Goal: Information Seeking & Learning: Learn about a topic

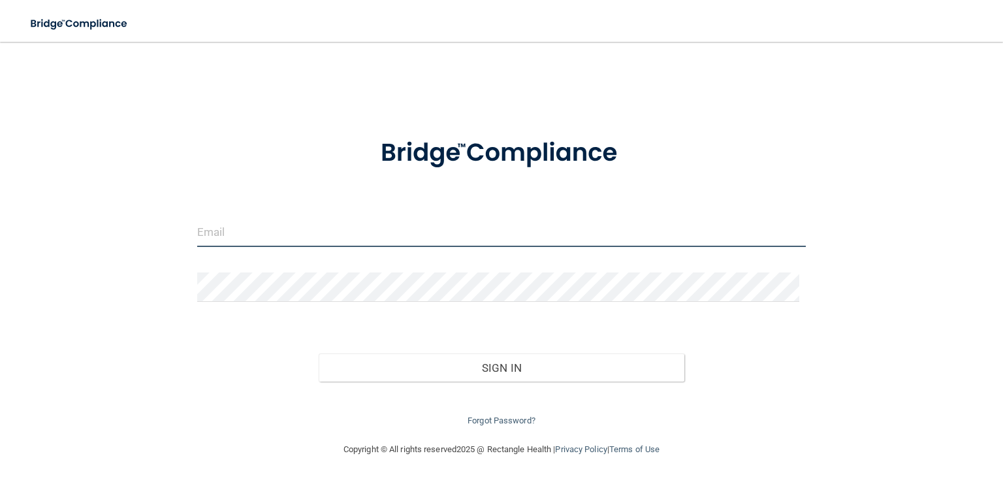
click at [302, 217] on input "email" at bounding box center [501, 231] width 608 height 29
type input "[EMAIL_ADDRESS][DOMAIN_NAME]"
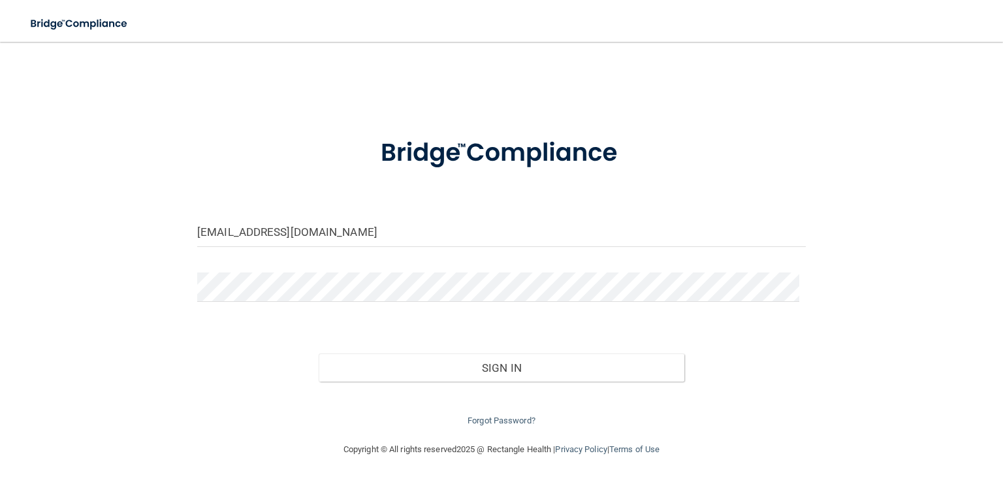
click at [574, 351] on div "Sign In" at bounding box center [501, 354] width 628 height 55
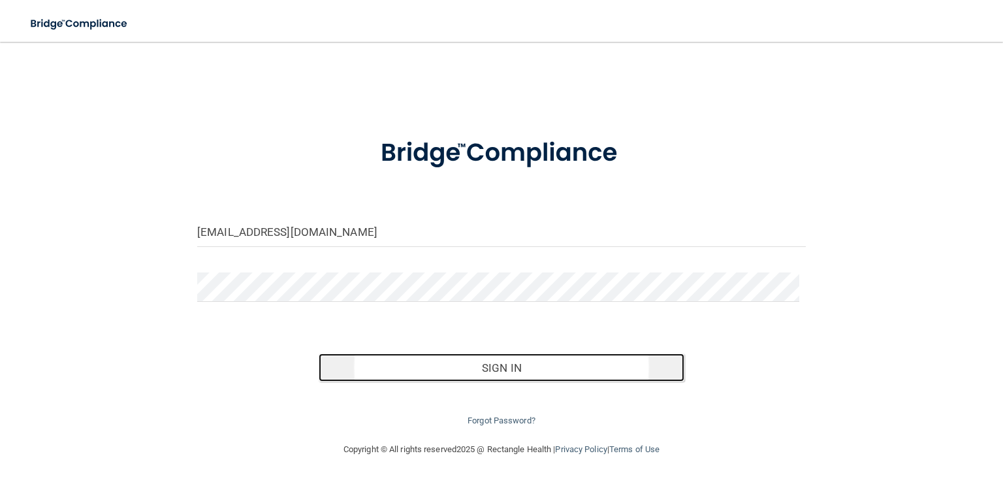
click at [570, 364] on button "Sign In" at bounding box center [501, 367] width 365 height 29
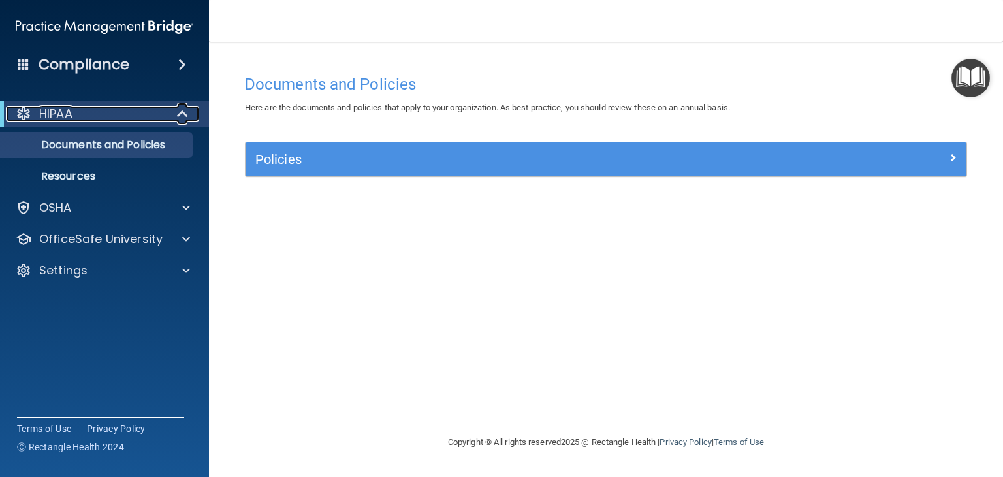
click at [175, 114] on div at bounding box center [183, 114] width 32 height 16
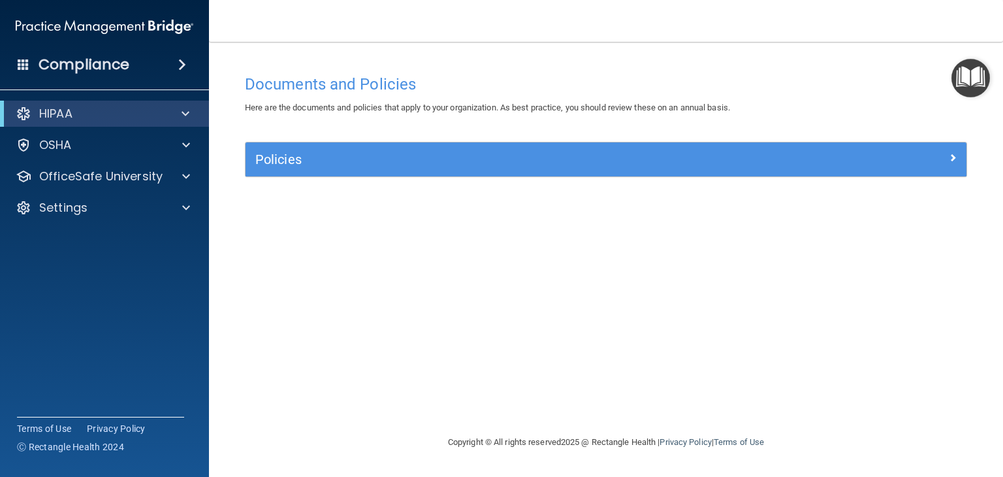
click at [341, 178] on div "Policies Select All (Unselect 0) Unselect All Print Selected (0) Acceptable Use…" at bounding box center [606, 167] width 742 height 50
click at [324, 249] on div "Documents and Policies Here are the documents and policies that apply to your o…" at bounding box center [606, 251] width 742 height 366
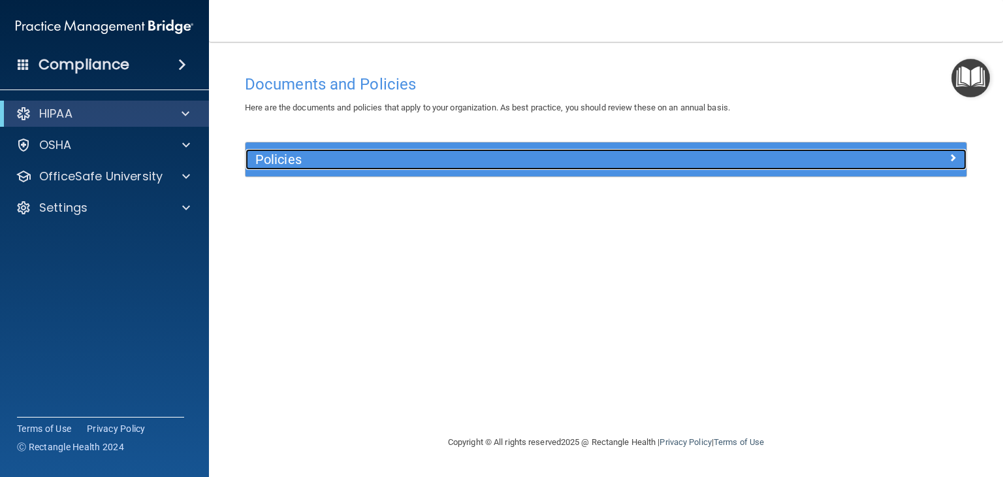
click at [951, 159] on span at bounding box center [952, 157] width 8 height 16
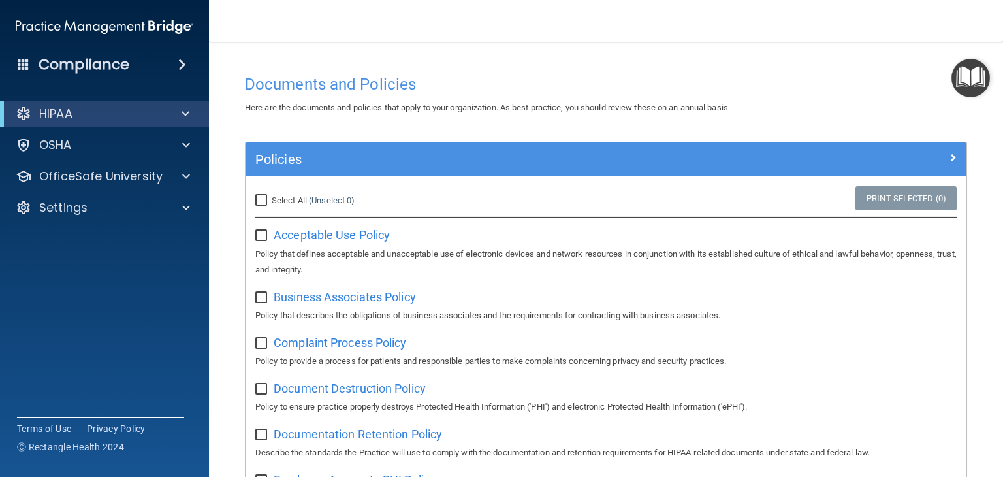
click at [272, 195] on span "Select All" at bounding box center [289, 200] width 35 height 10
click at [270, 195] on input "Select All (Unselect 0) Unselect All" at bounding box center [262, 200] width 15 height 10
checkbox input "true"
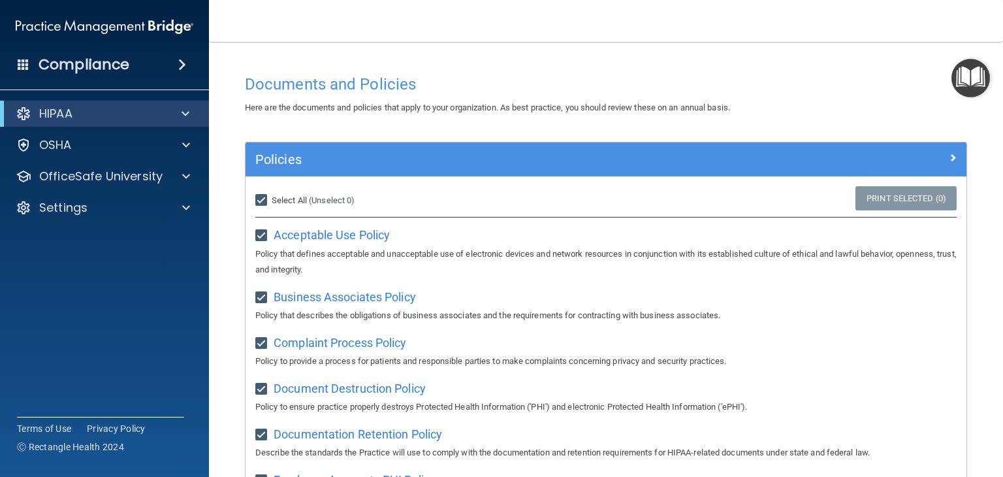
checkbox input "true"
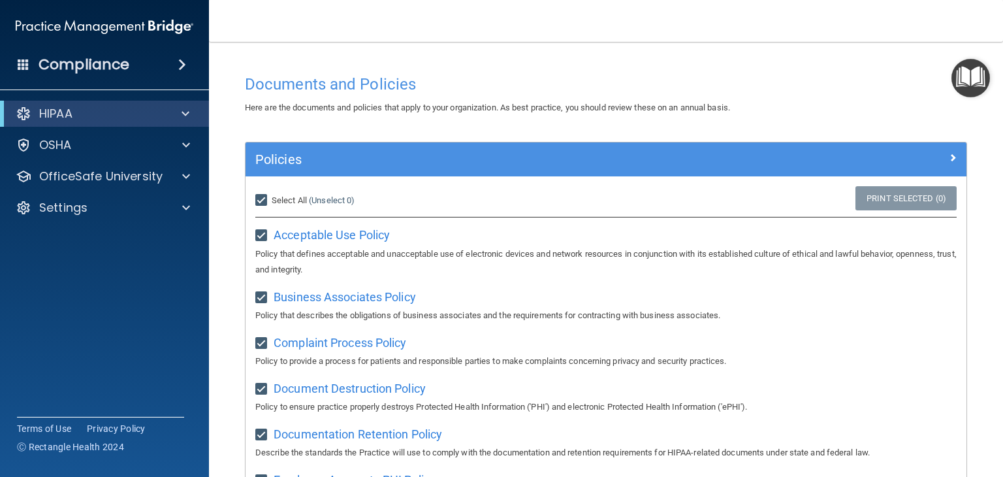
checkbox input "true"
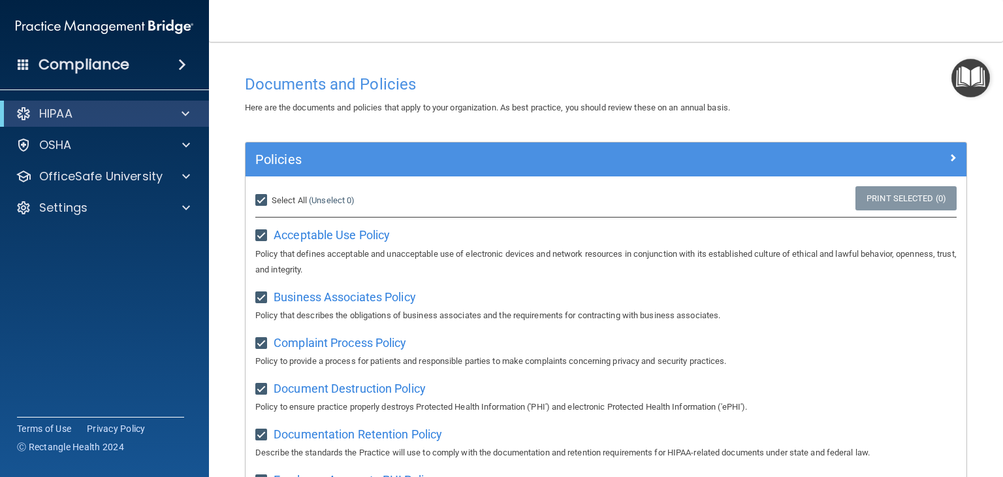
checkbox input "true"
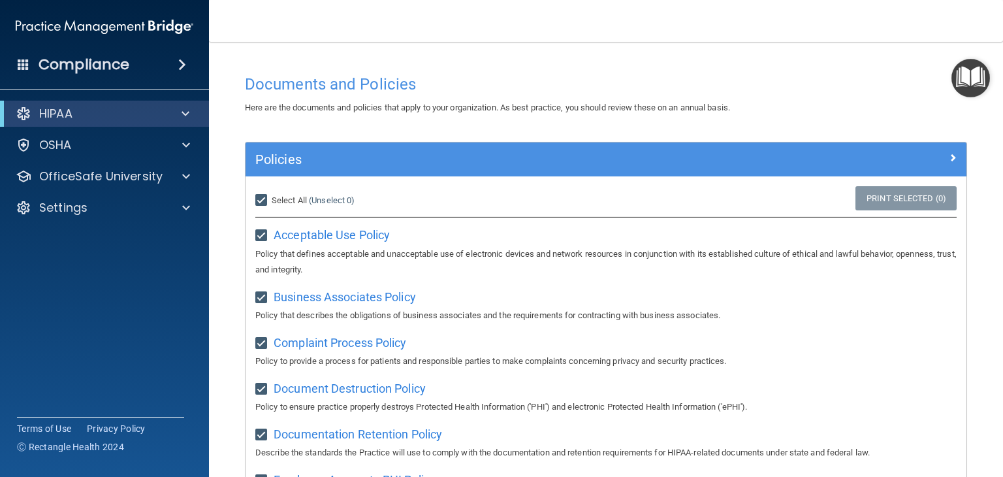
checkbox input "true"
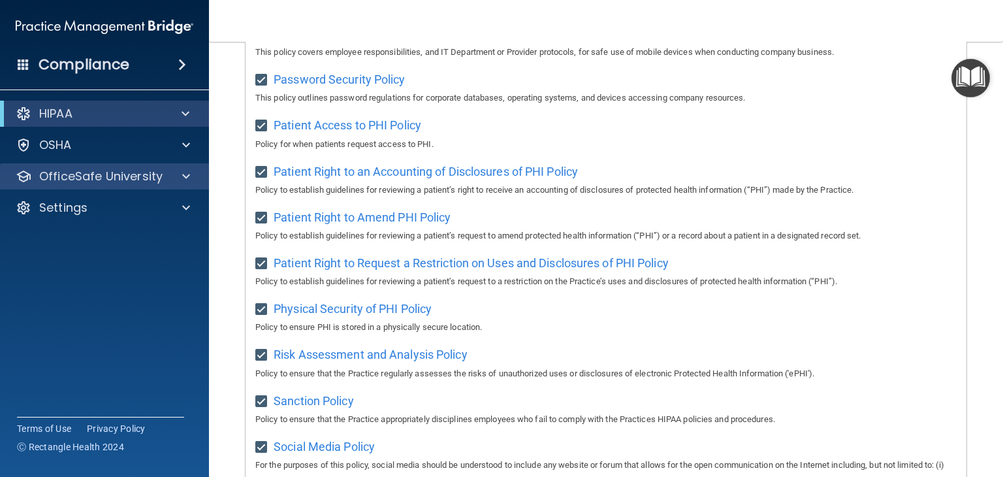
scroll to position [653, 0]
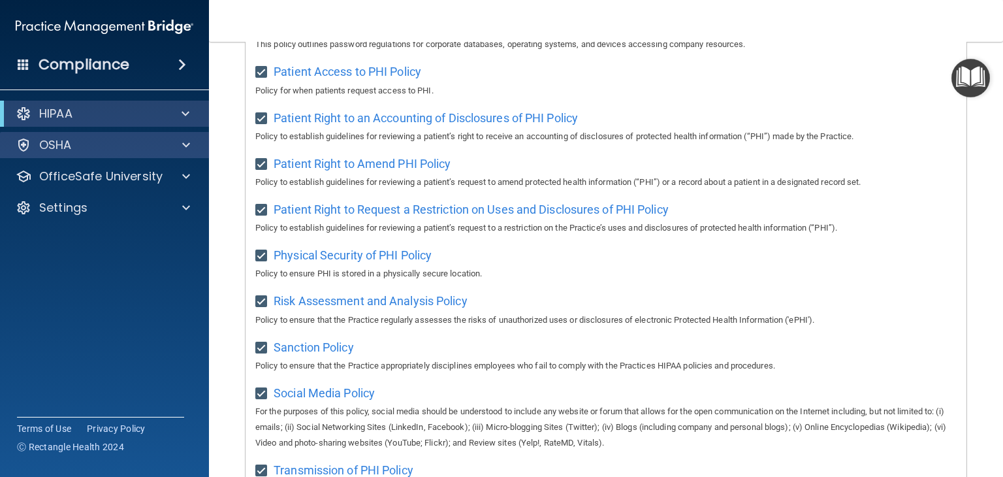
click at [176, 155] on div "OSHA" at bounding box center [105, 145] width 210 height 26
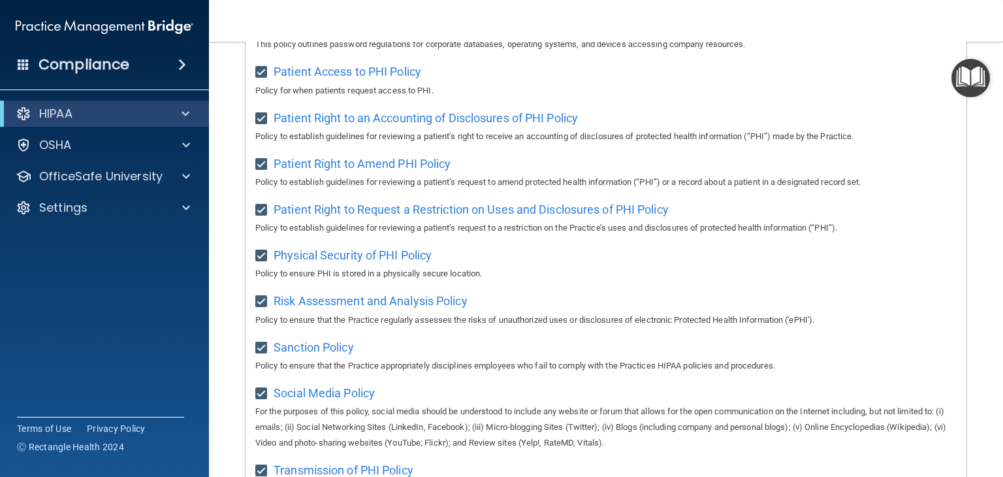
click at [181, 76] on div "Compliance" at bounding box center [104, 64] width 209 height 29
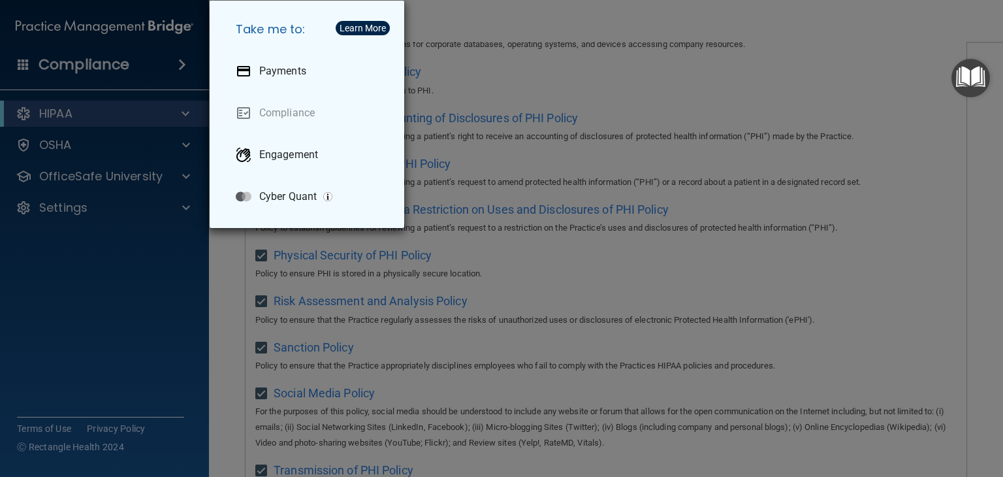
click at [140, 63] on div "Take me to: Payments Compliance Engagement Cyber Quant" at bounding box center [501, 238] width 1003 height 477
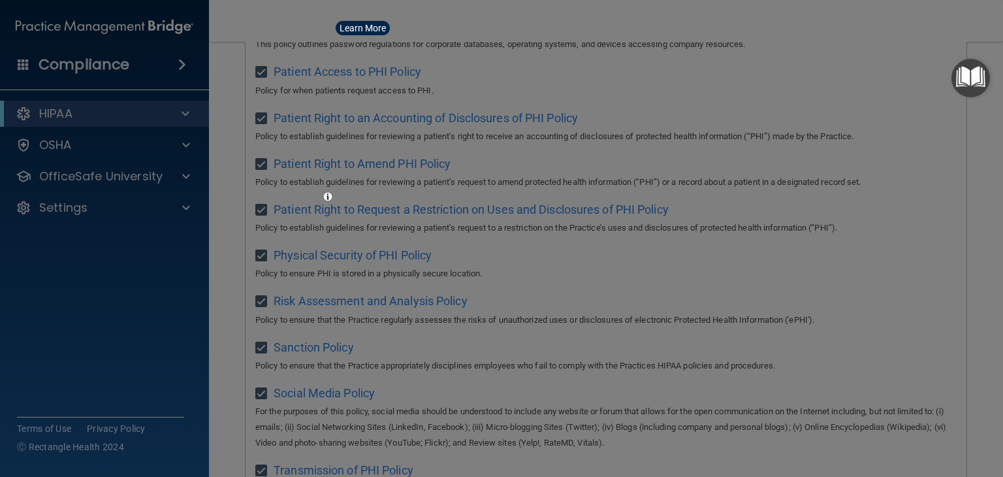
click at [67, 67] on div at bounding box center [501, 238] width 1003 height 477
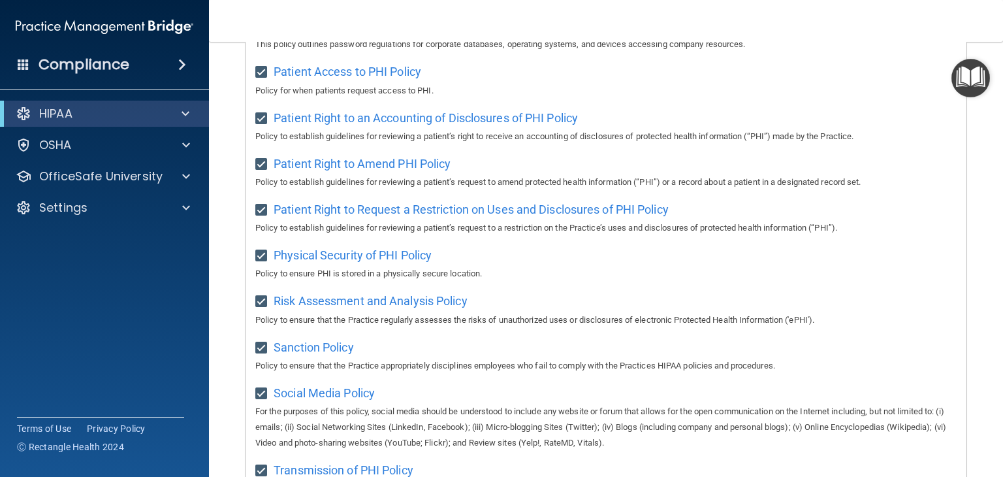
click at [34, 67] on div "Compliance" at bounding box center [104, 64] width 209 height 29
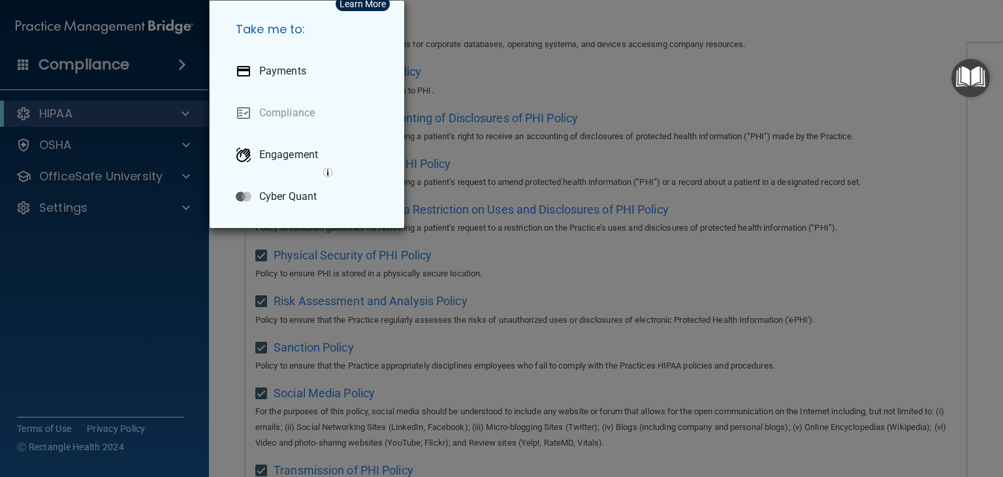
click at [34, 67] on div "Take me to: Payments Compliance Engagement Cyber Quant" at bounding box center [501, 238] width 1003 height 477
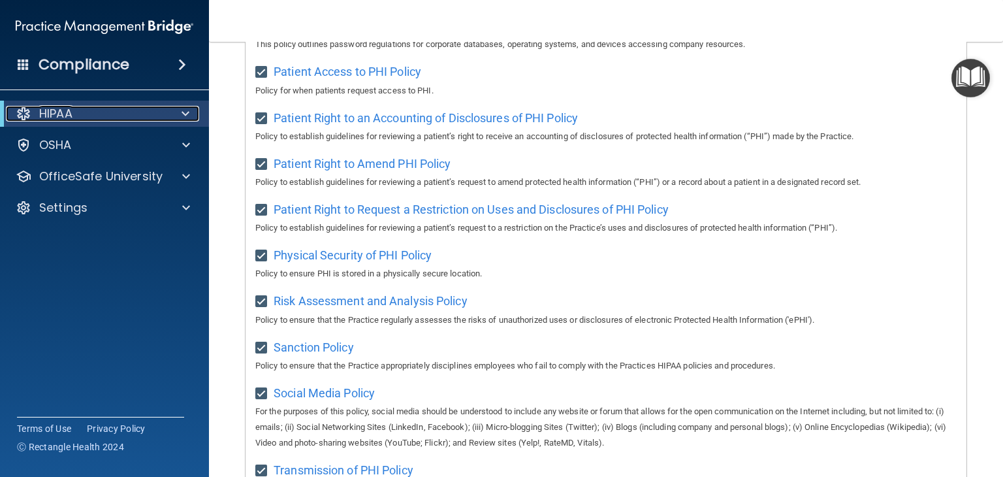
click at [97, 121] on div "HIPAA" at bounding box center [104, 114] width 209 height 26
click at [183, 113] on span at bounding box center [185, 114] width 8 height 16
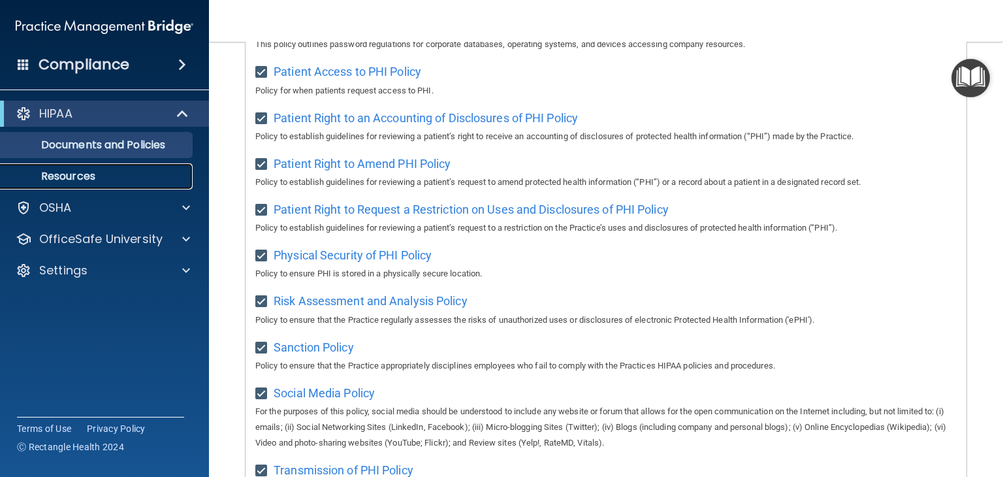
click at [138, 170] on p "Resources" at bounding box center [97, 176] width 178 height 13
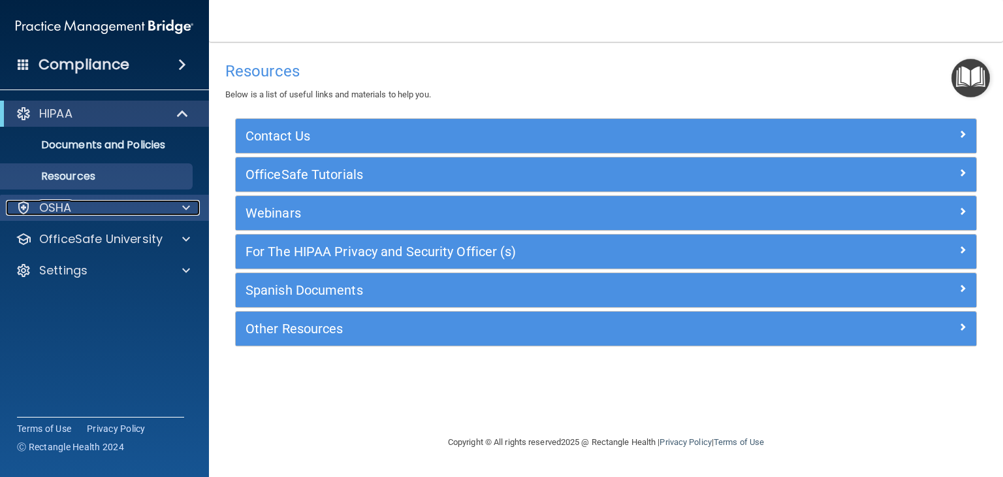
click at [111, 203] on div "OSHA" at bounding box center [87, 208] width 162 height 16
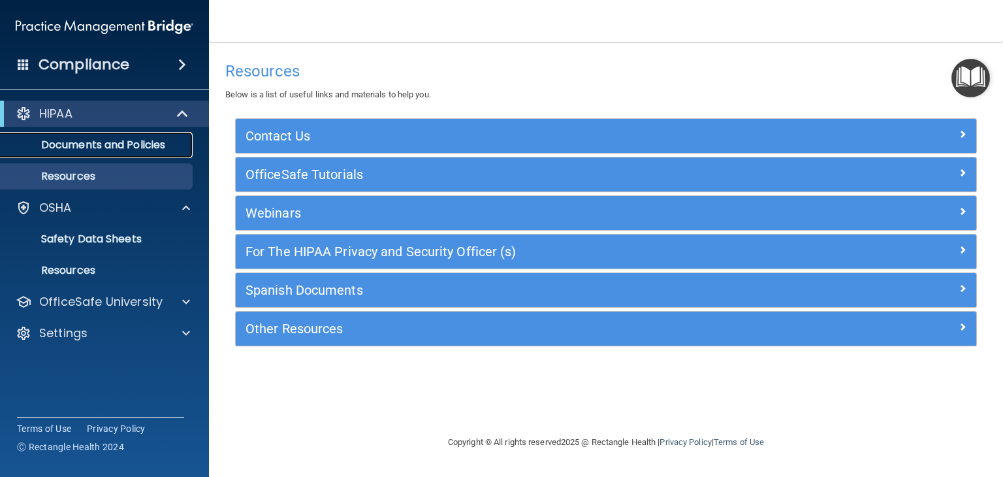
click at [116, 149] on p "Documents and Policies" at bounding box center [97, 144] width 178 height 13
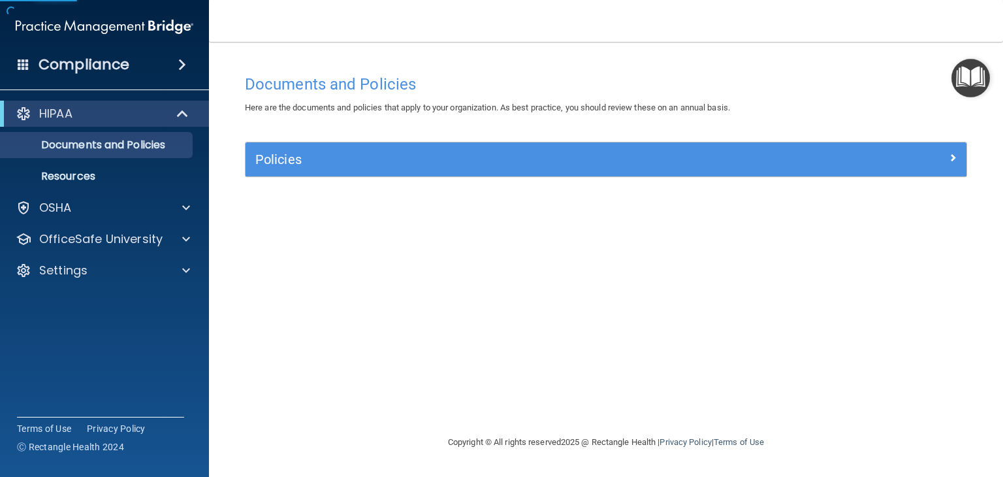
click at [306, 143] on div "Policies" at bounding box center [605, 159] width 721 height 34
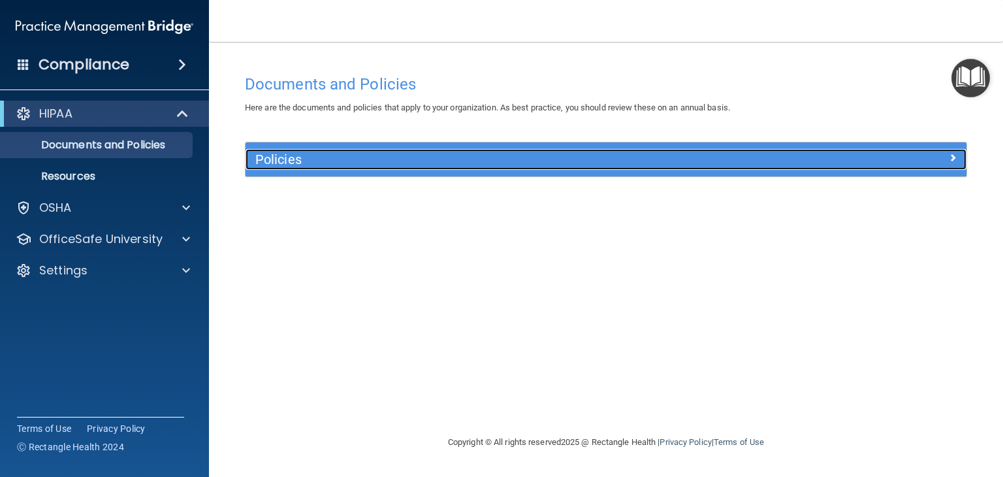
drag, startPoint x: 255, startPoint y: 164, endPoint x: 406, endPoint y: 124, distance: 156.6
click at [256, 163] on h5 "Policies" at bounding box center [515, 159] width 521 height 14
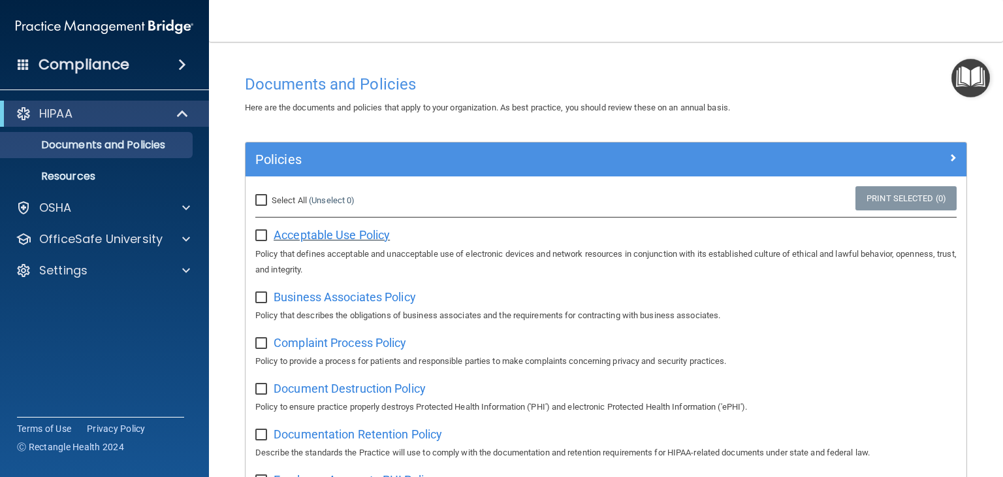
click at [363, 238] on span "Acceptable Use Policy" at bounding box center [332, 235] width 116 height 14
click at [358, 296] on span "Business Associates Policy" at bounding box center [345, 297] width 142 height 14
click at [358, 344] on span "Complaint Process Policy" at bounding box center [340, 343] width 133 height 14
click at [360, 394] on span "Document Destruction Policy" at bounding box center [350, 388] width 152 height 14
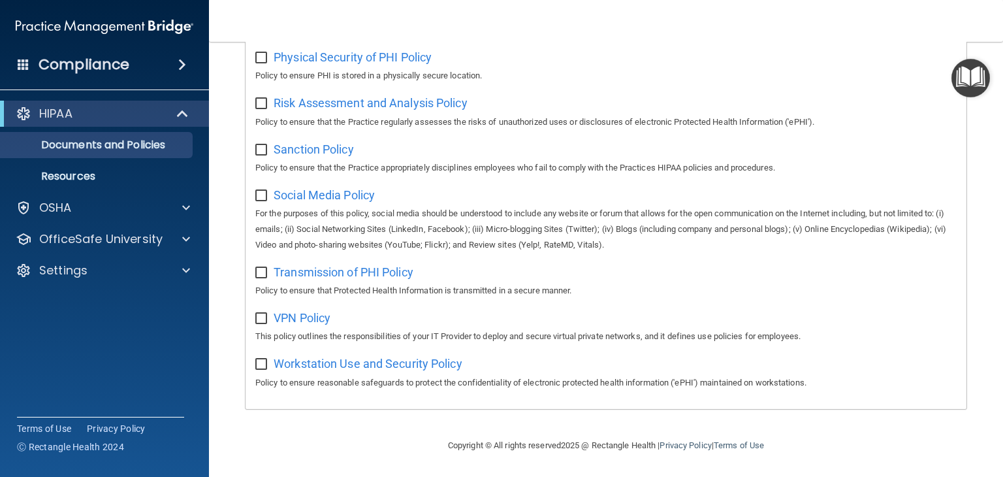
scroll to position [858, 0]
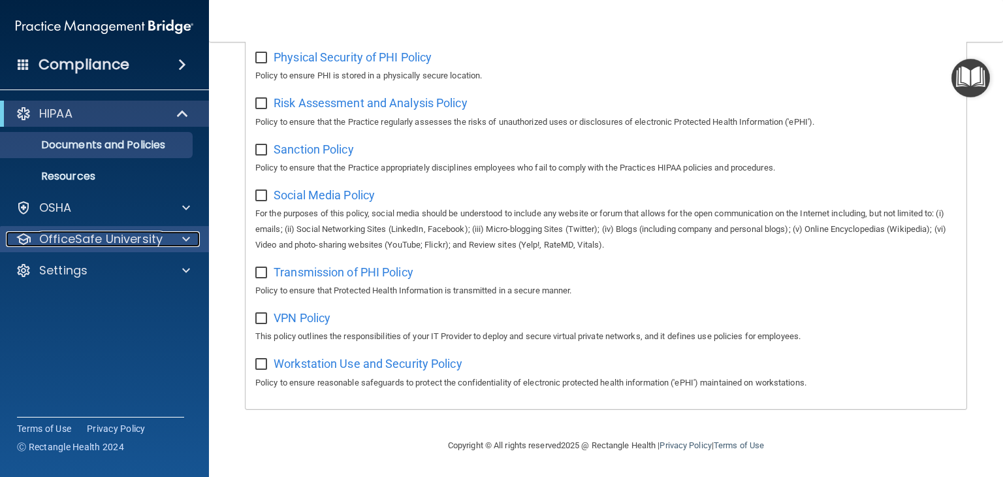
click at [191, 243] on div at bounding box center [184, 239] width 33 height 16
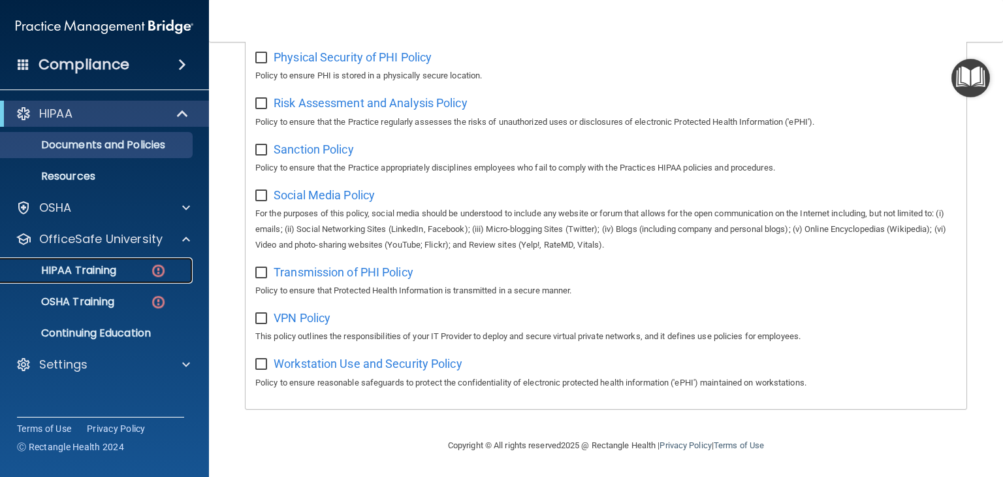
click at [112, 275] on p "HIPAA Training" at bounding box center [62, 270] width 108 height 13
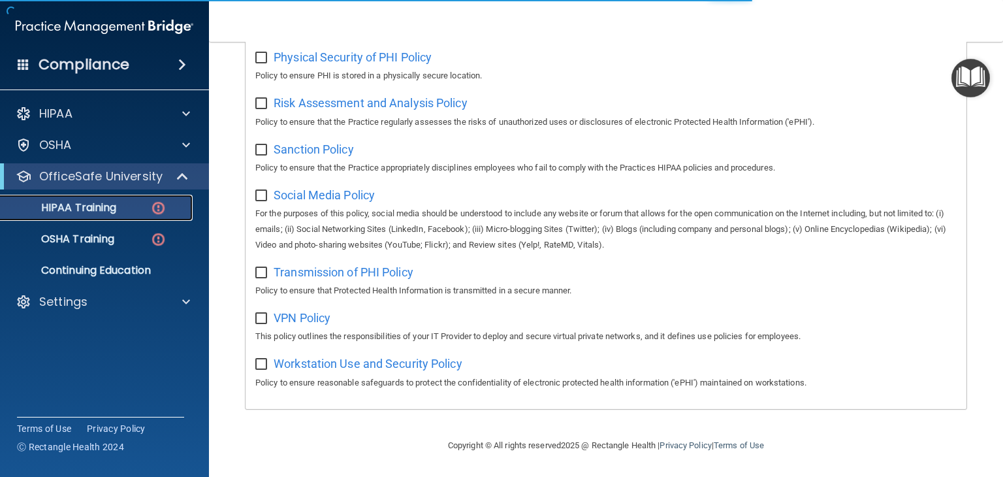
scroll to position [504, 0]
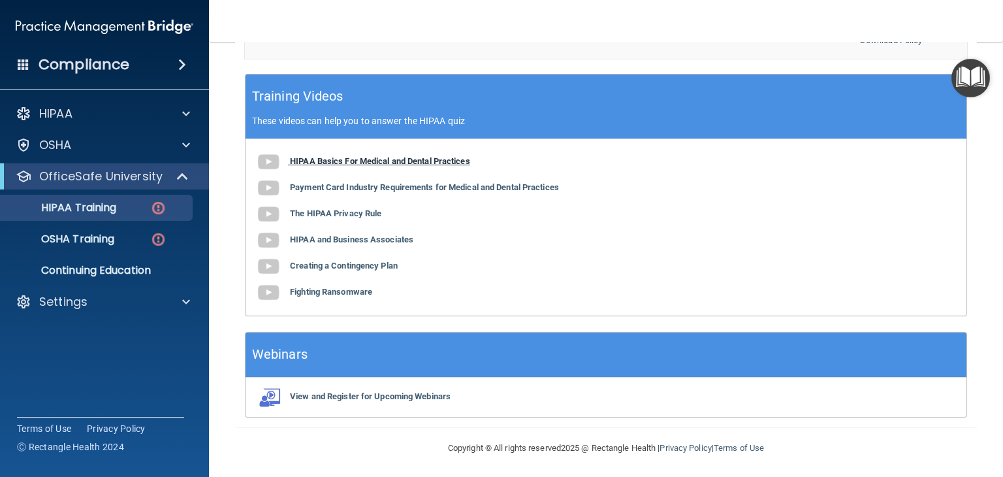
click at [332, 160] on b "HIPAA Basics For Medical and Dental Practices" at bounding box center [380, 161] width 180 height 10
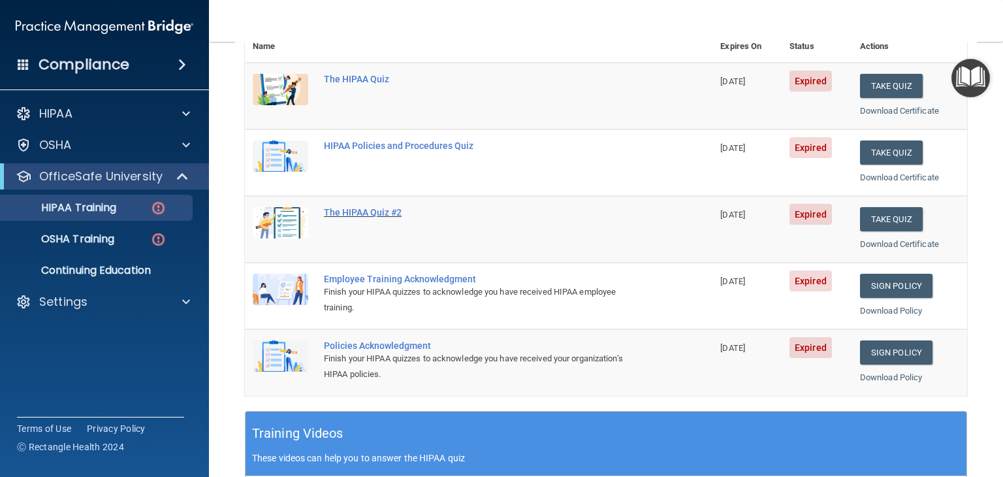
scroll to position [0, 0]
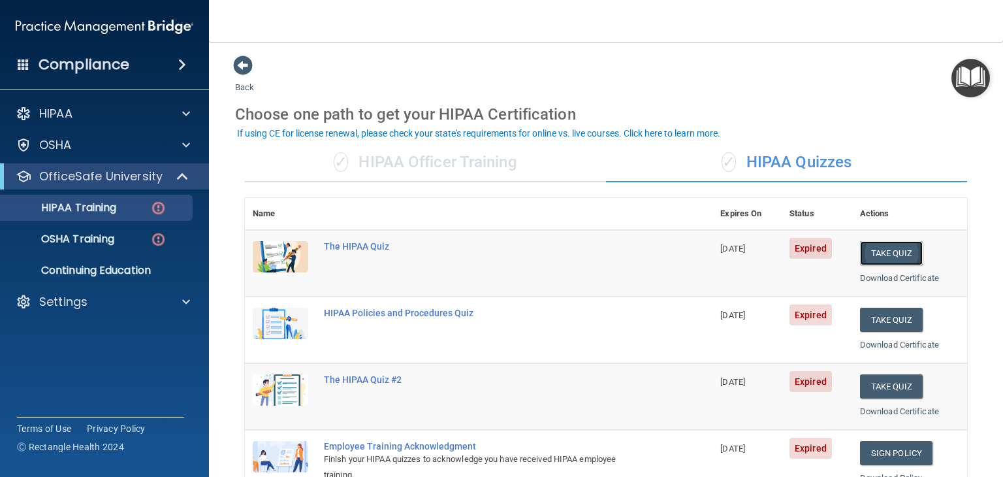
click at [879, 254] on button "Take Quiz" at bounding box center [891, 253] width 63 height 24
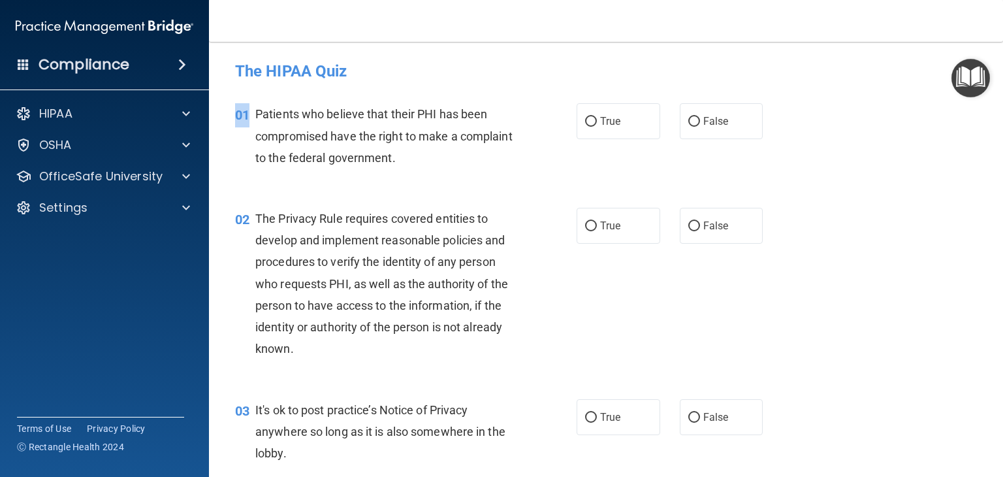
drag, startPoint x: 251, startPoint y: 111, endPoint x: 554, endPoint y: 158, distance: 306.5
click at [554, 161] on div "01 Patients who believe that their PHI has been compromised have the right to m…" at bounding box center [405, 139] width 381 height 72
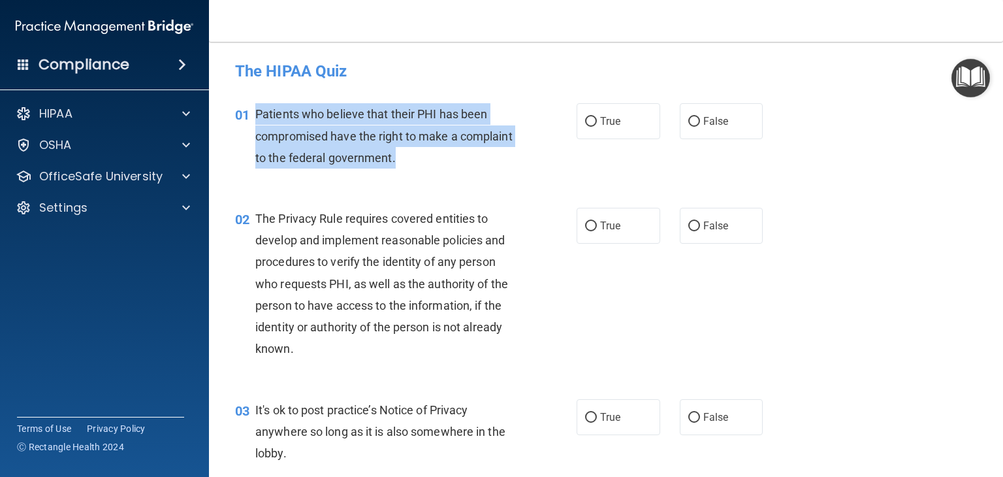
copy div "Patients who believe that their PHI has been compromised have the right to make…"
click at [585, 123] on input "True" at bounding box center [591, 122] width 12 height 10
radio input "true"
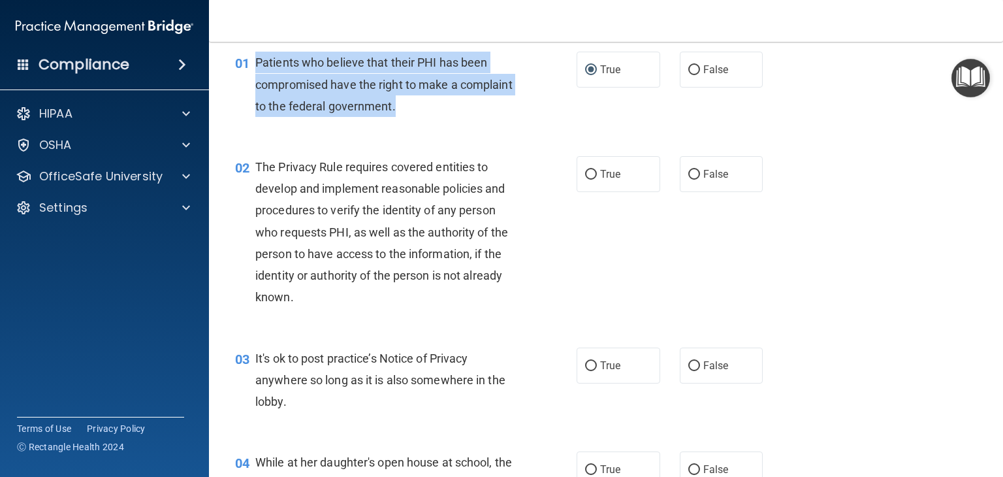
scroll to position [131, 0]
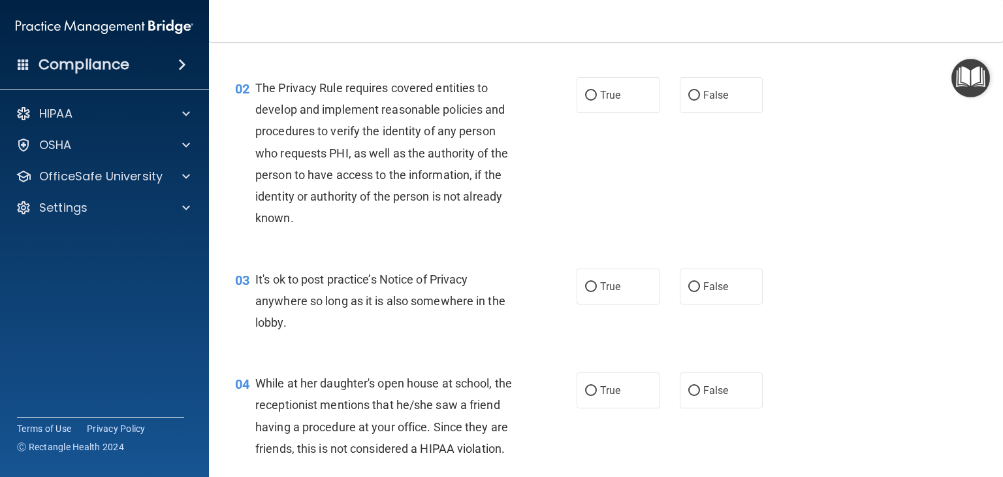
drag, startPoint x: 514, startPoint y: 57, endPoint x: 454, endPoint y: 59, distance: 60.1
click at [514, 57] on div "01 Patients who believe that their PHI has been compromised have the right to m…" at bounding box center [605, 8] width 761 height 104
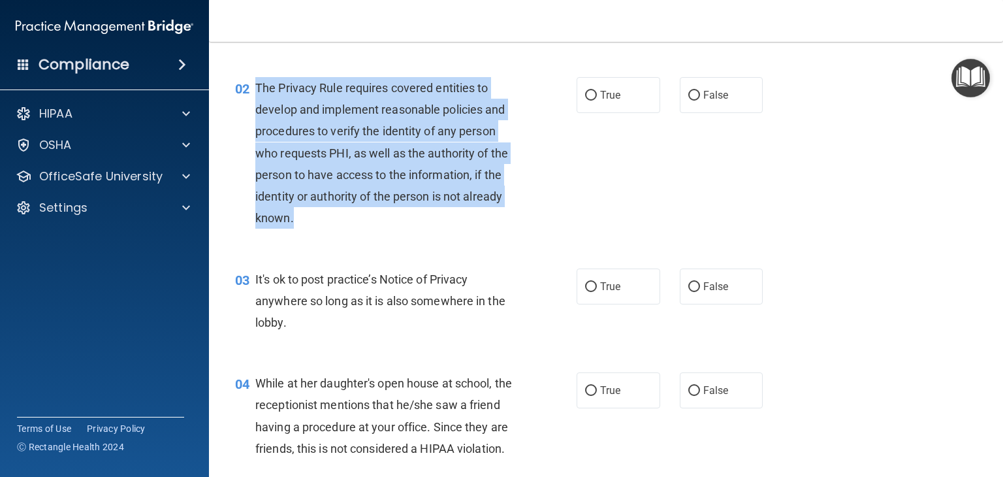
drag, startPoint x: 249, startPoint y: 87, endPoint x: 462, endPoint y: 230, distance: 256.4
click at [462, 230] on div "02 The Privacy Rule requires covered entities to develop and implement reasonab…" at bounding box center [405, 156] width 381 height 159
copy div "The Privacy Rule requires covered entities to develop and implement reasonable …"
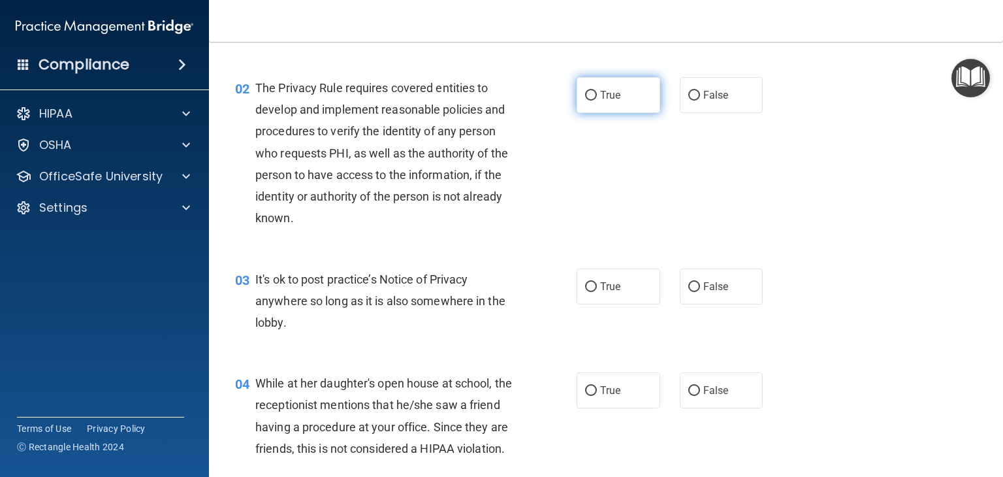
click at [608, 86] on label "True" at bounding box center [618, 95] width 84 height 36
click at [597, 91] on input "True" at bounding box center [591, 96] width 12 height 10
radio input "true"
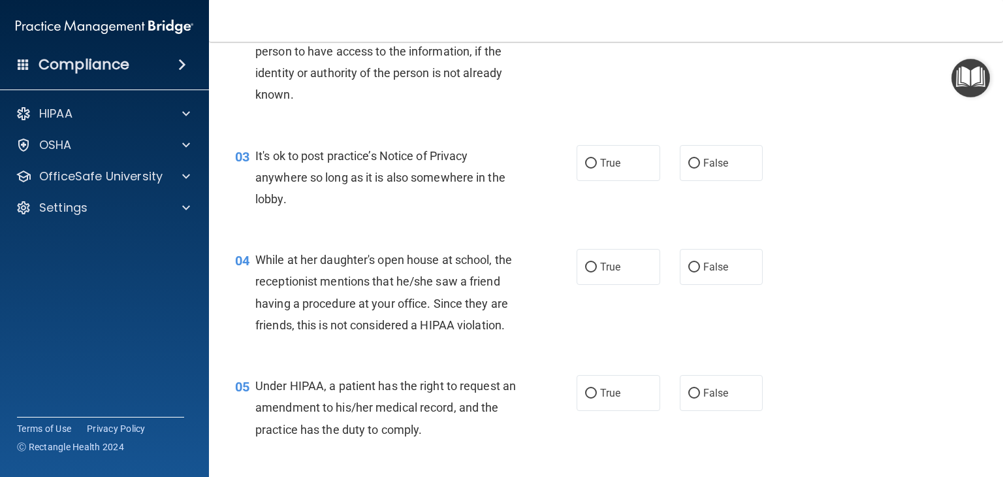
scroll to position [261, 0]
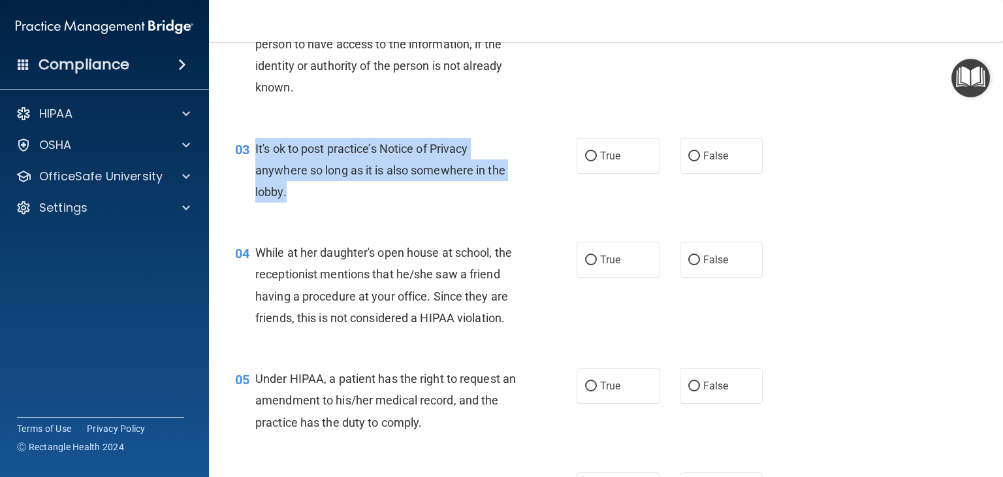
drag, startPoint x: 254, startPoint y: 151, endPoint x: 372, endPoint y: 196, distance: 126.4
click at [366, 204] on div "03 It's ok to post practice’s Notice of Privacy anywhere so long as it is also …" at bounding box center [405, 174] width 381 height 72
copy div "It's ok to post practice’s Notice of Privacy anywhere so long as it is also som…"
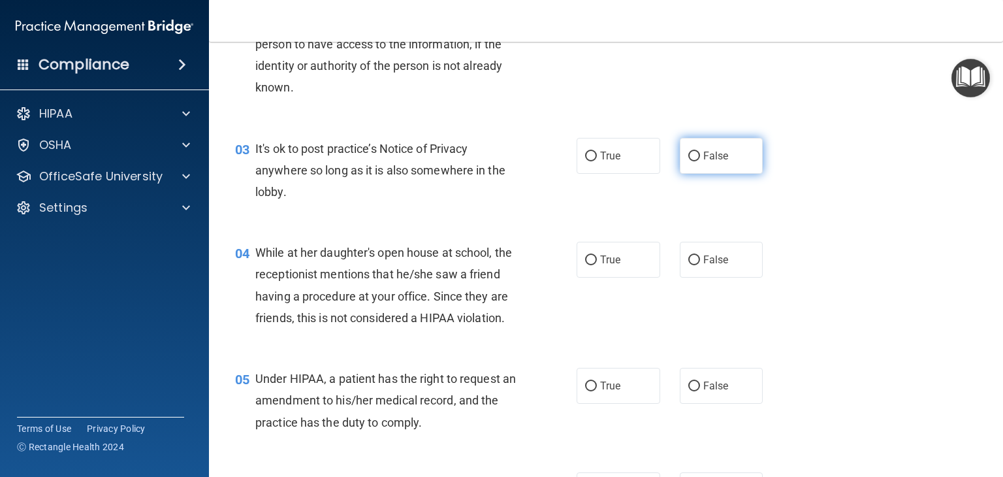
click at [686, 149] on label "False" at bounding box center [722, 156] width 84 height 36
click at [688, 151] on input "False" at bounding box center [694, 156] width 12 height 10
radio input "true"
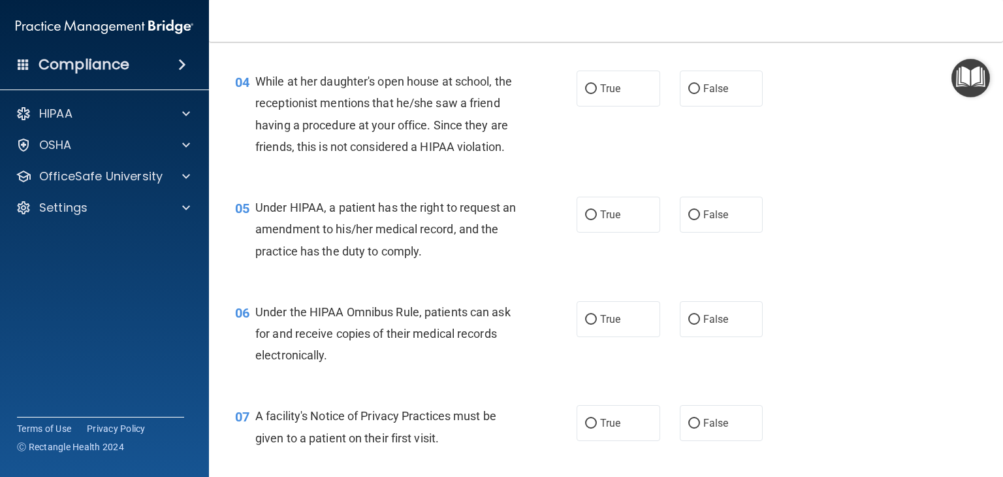
scroll to position [457, 0]
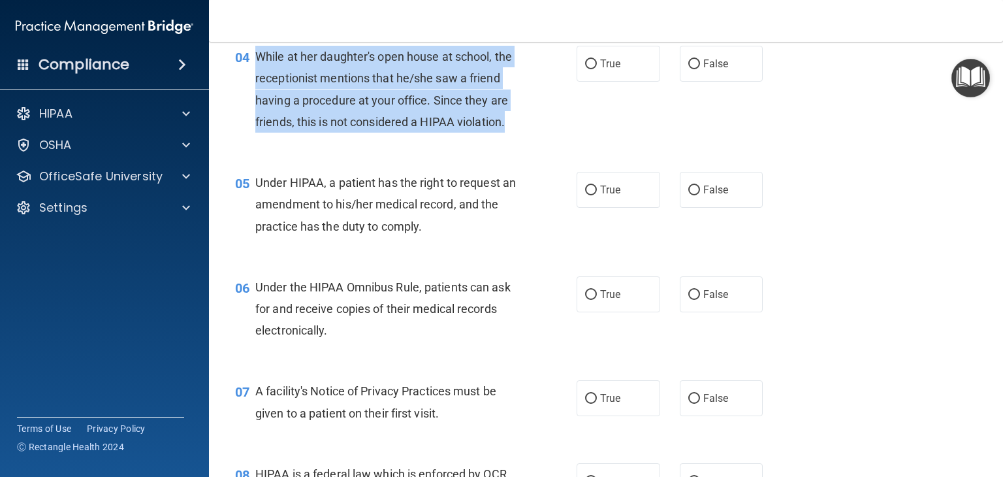
drag, startPoint x: 284, startPoint y: 69, endPoint x: 409, endPoint y: 144, distance: 146.1
click at [409, 139] on div "04 While at her daughter's open house at school, the receptionist mentions that…" at bounding box center [405, 92] width 381 height 93
copy div "While at her daughter's open house at school, the receptionist mentions that he…"
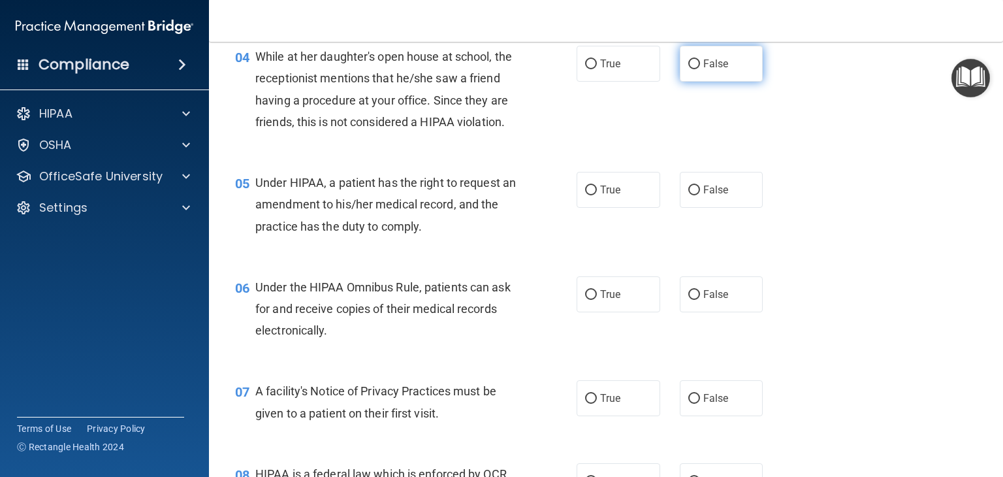
click at [691, 70] on label "False" at bounding box center [722, 64] width 84 height 36
click at [691, 69] on input "False" at bounding box center [694, 64] width 12 height 10
radio input "true"
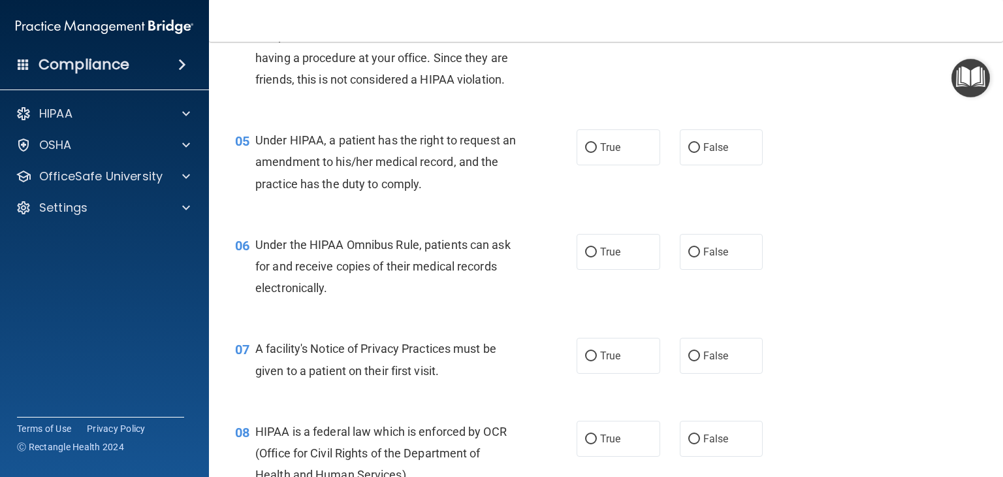
scroll to position [522, 0]
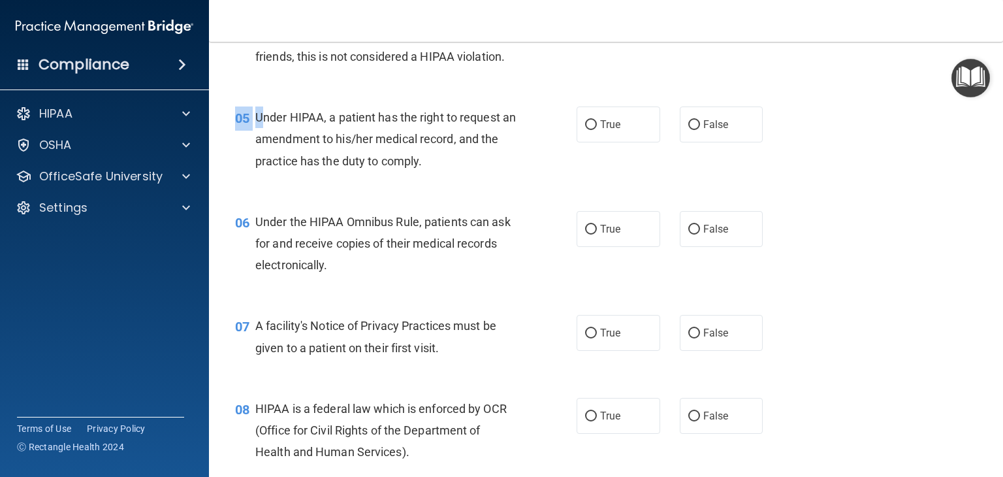
drag, startPoint x: 332, startPoint y: 159, endPoint x: 463, endPoint y: 193, distance: 135.5
click at [491, 195] on div "05 Under HIPAA, a patient has the right to request an amendment to his/her medi…" at bounding box center [605, 142] width 761 height 104
click at [289, 143] on span "Under HIPAA, a patient has the right to request an amendment to his/her medical…" at bounding box center [385, 138] width 260 height 57
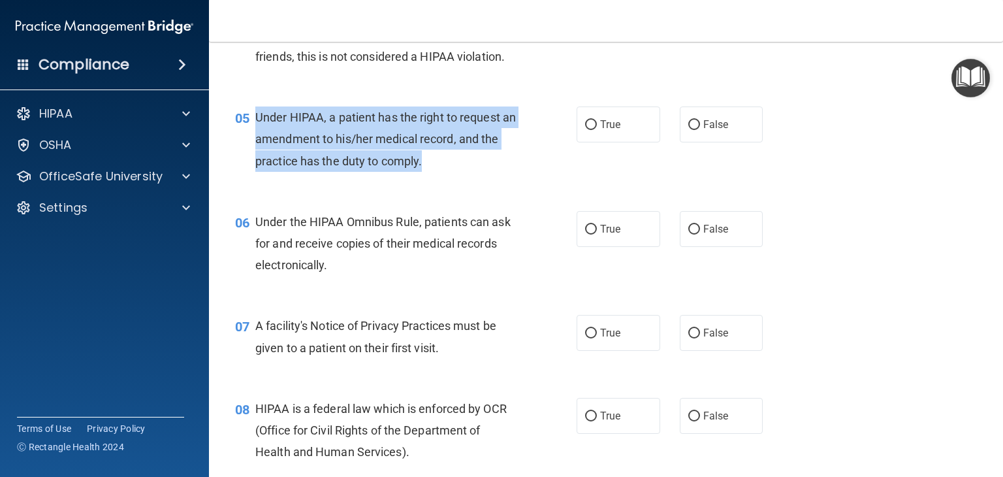
drag, startPoint x: 252, startPoint y: 139, endPoint x: 465, endPoint y: 192, distance: 219.9
click at [465, 178] on div "05 Under HIPAA, a patient has the right to request an amendment to his/her medi…" at bounding box center [405, 142] width 381 height 72
copy div "Under HIPAA, a patient has the right to request an amendment to his/her medical…"
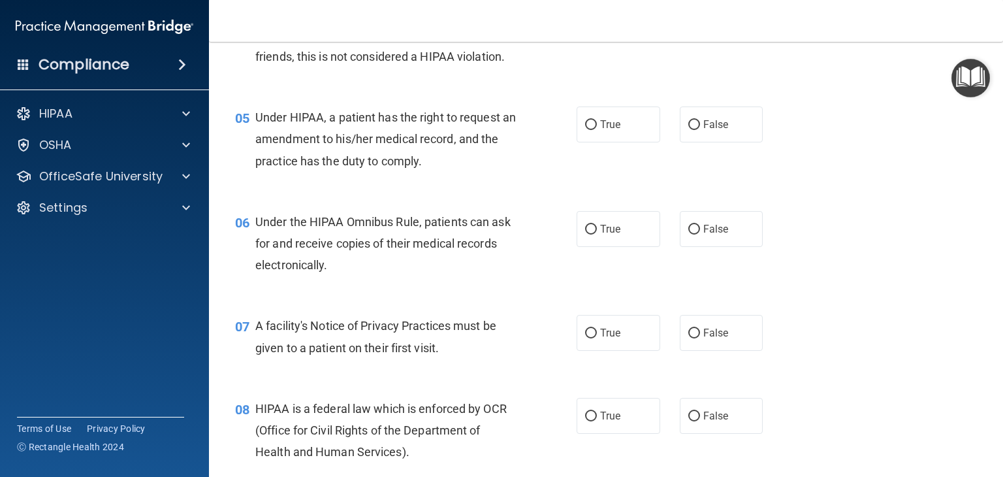
click at [663, 142] on div "True False" at bounding box center [676, 124] width 200 height 36
click at [688, 130] on input "False" at bounding box center [694, 125] width 12 height 10
radio input "true"
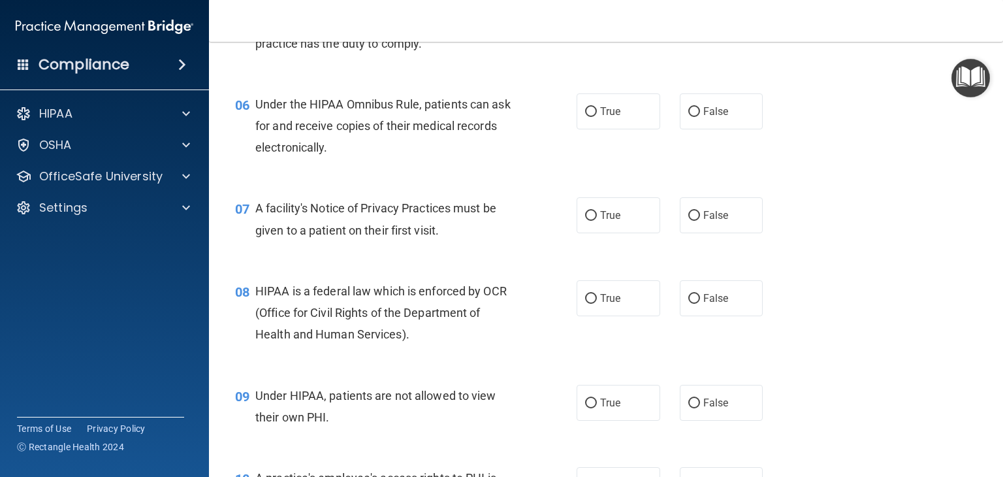
scroll to position [653, 0]
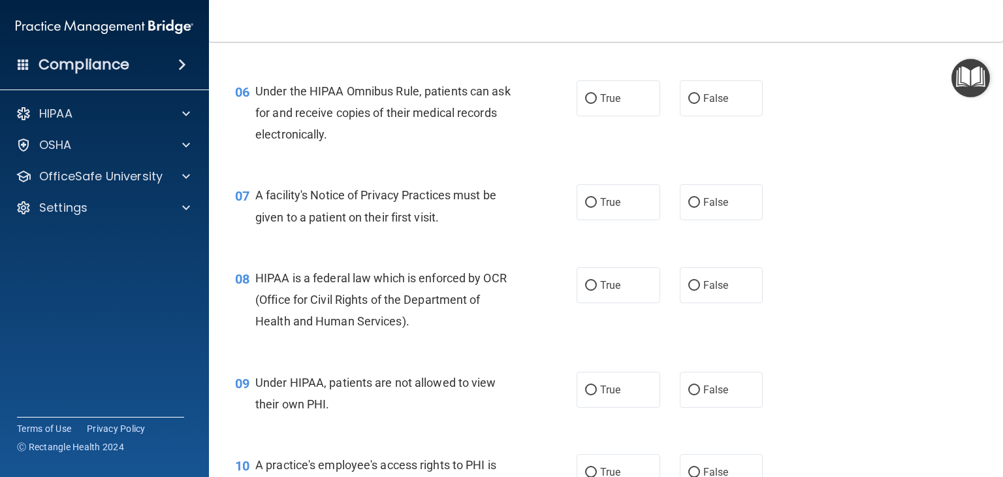
drag, startPoint x: 266, startPoint y: 103, endPoint x: 420, endPoint y: 139, distance: 158.8
click at [426, 144] on div "06 Under the HIPAA Omnibus Rule, patients can ask for and receive copies of the…" at bounding box center [405, 116] width 381 height 72
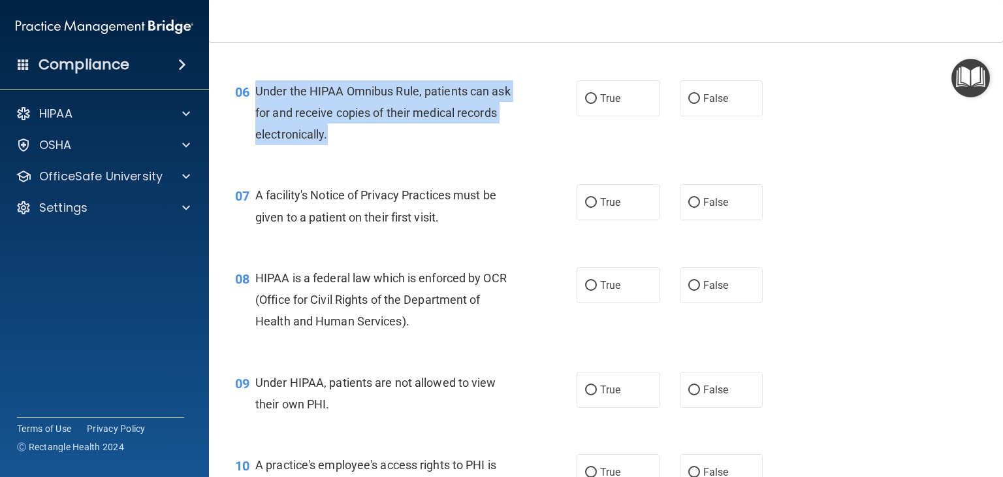
drag, startPoint x: 266, startPoint y: 115, endPoint x: 422, endPoint y: 163, distance: 163.3
click at [422, 146] on div "Under the HIPAA Omnibus Rule, patients can ask for and receive copies of their …" at bounding box center [390, 112] width 271 height 65
copy span "Under the HIPAA Omnibus Rule, patients can ask for and receive copies of their …"
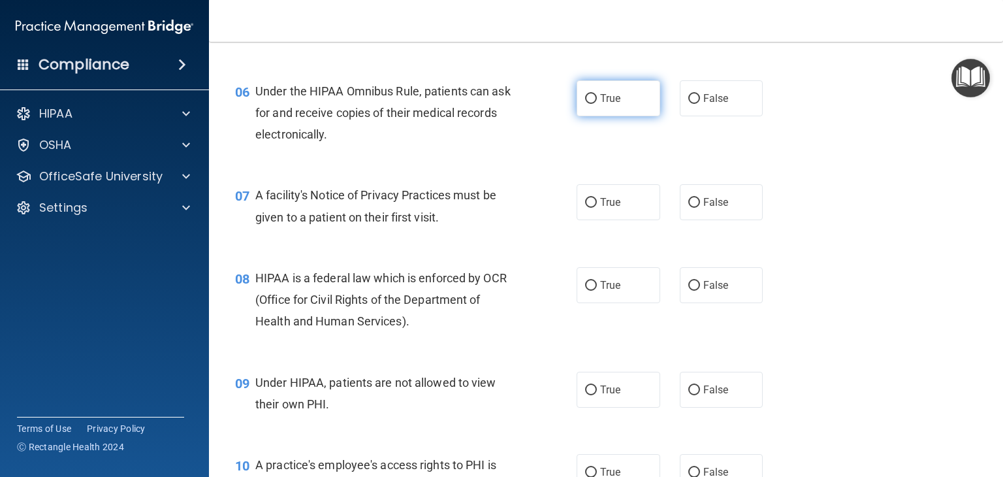
click at [600, 104] on span "True" at bounding box center [610, 98] width 20 height 12
click at [595, 104] on input "True" at bounding box center [591, 99] width 12 height 10
radio input "true"
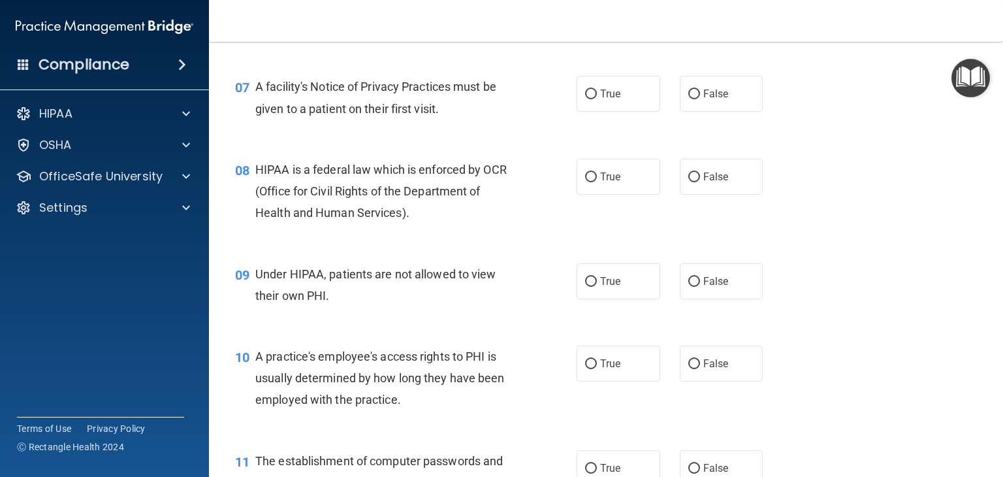
scroll to position [783, 0]
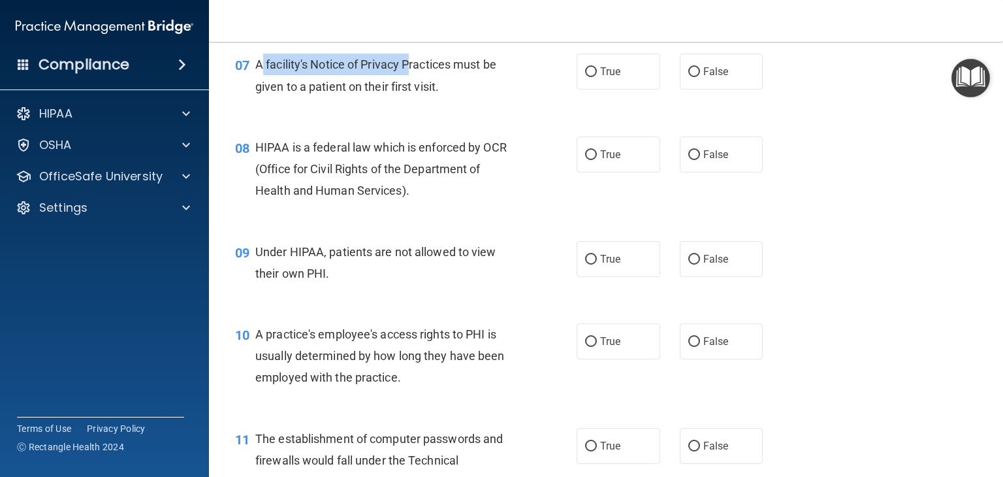
drag, startPoint x: 261, startPoint y: 89, endPoint x: 413, endPoint y: 86, distance: 152.1
click at [413, 88] on span "A facility's Notice of Privacy Practices must be given to a patient on their fi…" at bounding box center [375, 74] width 241 height 35
click at [264, 93] on div "A facility's Notice of Privacy Practices must be given to a patient on their fi…" at bounding box center [390, 75] width 271 height 43
click at [255, 87] on span "A facility's Notice of Privacy Practices must be given to a patient on their fi…" at bounding box center [375, 74] width 241 height 35
drag, startPoint x: 272, startPoint y: 87, endPoint x: 487, endPoint y: 75, distance: 215.1
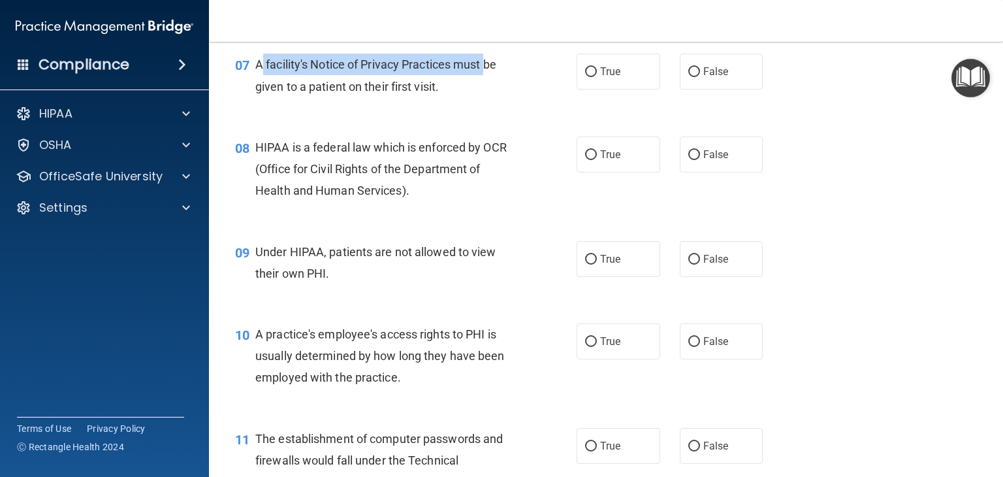
click at [487, 75] on div "A facility's Notice of Privacy Practices must be given to a patient on their fi…" at bounding box center [390, 75] width 271 height 43
click at [290, 84] on span "A facility's Notice of Privacy Practices must be given to a patient on their fi…" at bounding box center [375, 74] width 241 height 35
click at [244, 73] on span "07" at bounding box center [242, 65] width 14 height 16
drag, startPoint x: 253, startPoint y: 87, endPoint x: 452, endPoint y: 113, distance: 200.1
click at [449, 103] on div "07 A facility's Notice of Privacy Practices must be given to a patient on their…" at bounding box center [405, 79] width 381 height 50
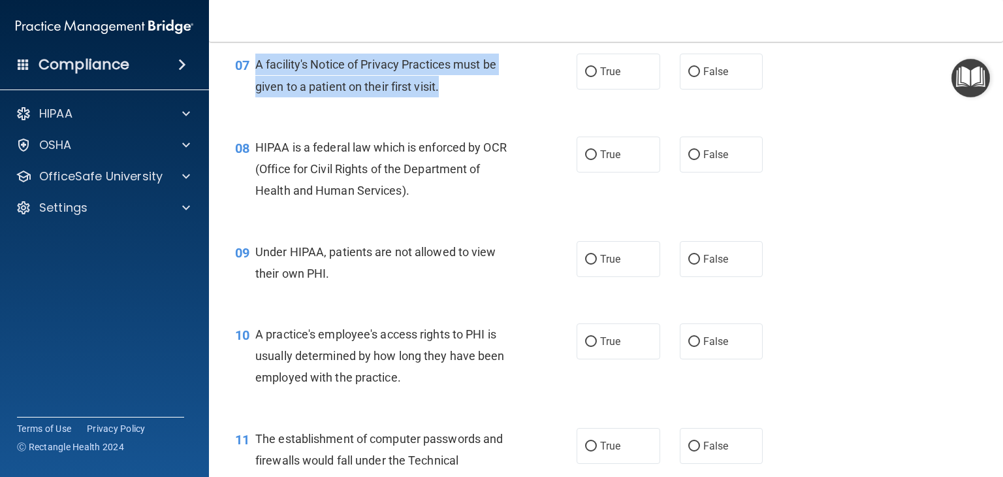
copy div "A facility's Notice of Privacy Practices must be given to a patient on their fi…"
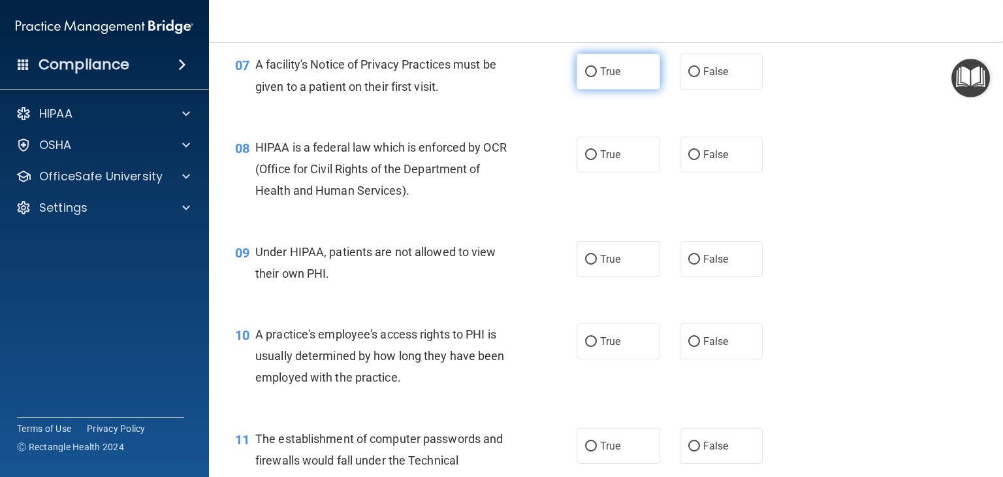
click at [600, 78] on span "True" at bounding box center [610, 71] width 20 height 12
click at [597, 77] on input "True" at bounding box center [591, 72] width 12 height 10
radio input "true"
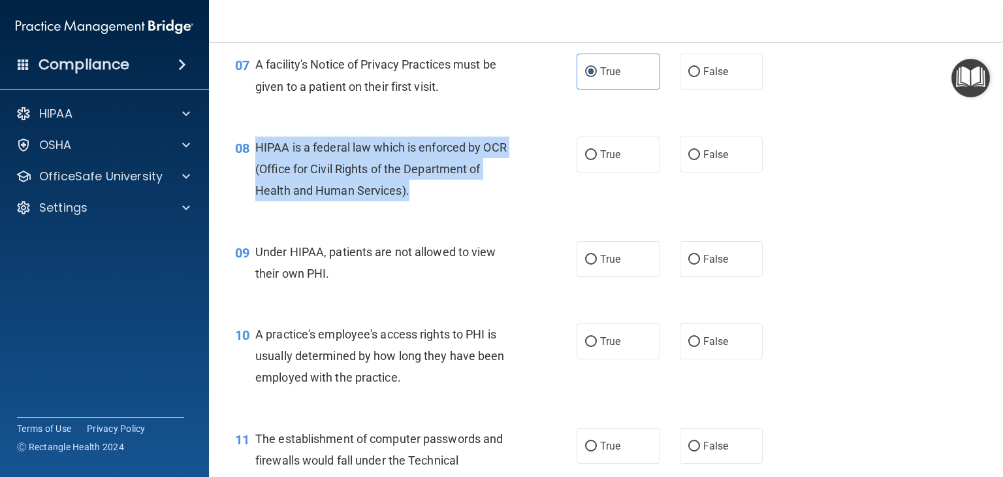
drag, startPoint x: 423, startPoint y: 228, endPoint x: 256, endPoint y: 164, distance: 178.9
click at [256, 164] on div "08 HIPAA is a federal law which is enforced by OCR (Office for Civil Rights of …" at bounding box center [405, 172] width 381 height 72
copy span "HIPAA is a federal law which is enforced by OCR (Office for Civil Rights of the…"
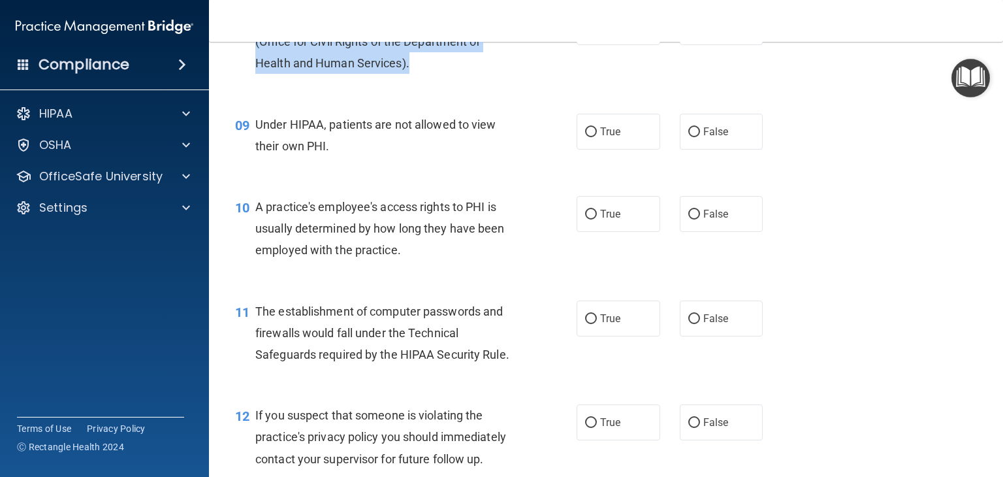
scroll to position [914, 0]
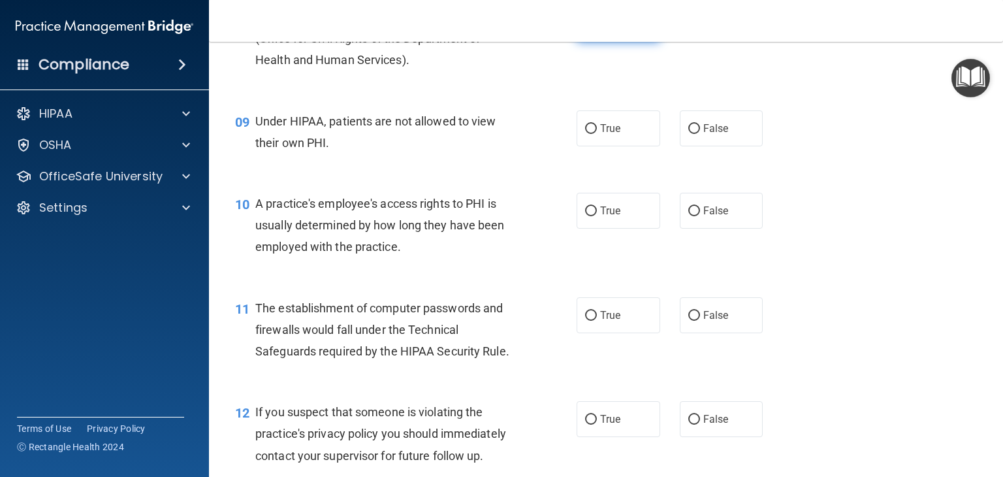
click at [625, 42] on label "True" at bounding box center [618, 24] width 84 height 36
click at [597, 29] on input "True" at bounding box center [591, 25] width 12 height 10
radio input "true"
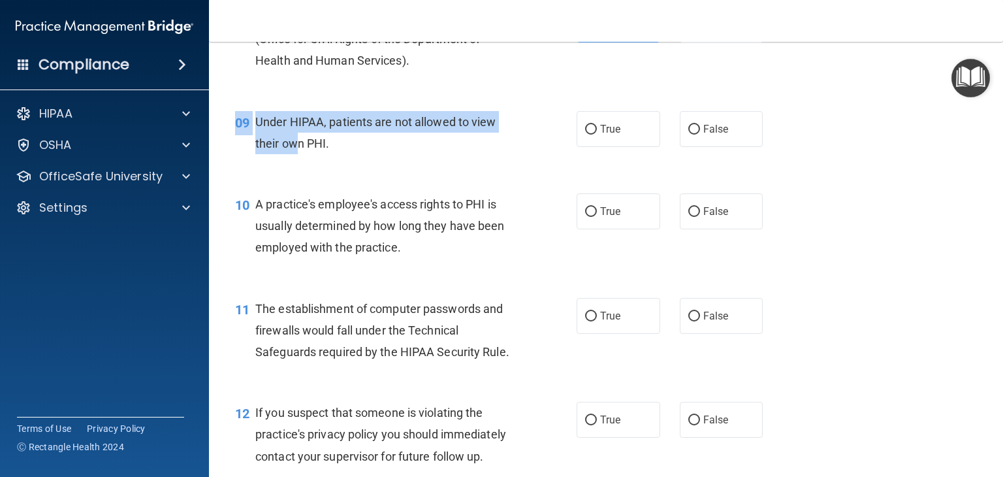
drag, startPoint x: 352, startPoint y: 173, endPoint x: 294, endPoint y: 158, distance: 60.0
click at [294, 158] on div "09 Under HIPAA, patients are not allowed to view their own PHI. True False" at bounding box center [605, 136] width 761 height 82
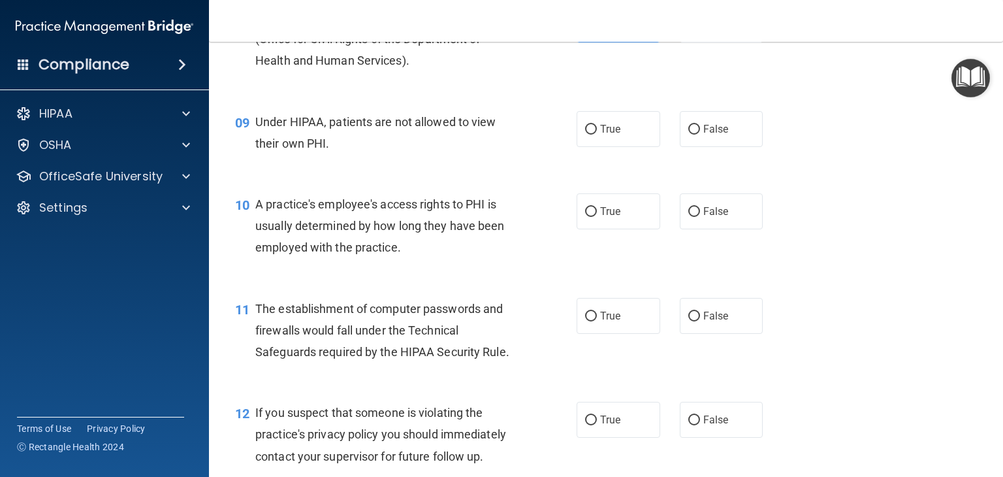
click at [316, 150] on span "Under HIPAA, patients are not allowed to view their own PHI." at bounding box center [375, 132] width 241 height 35
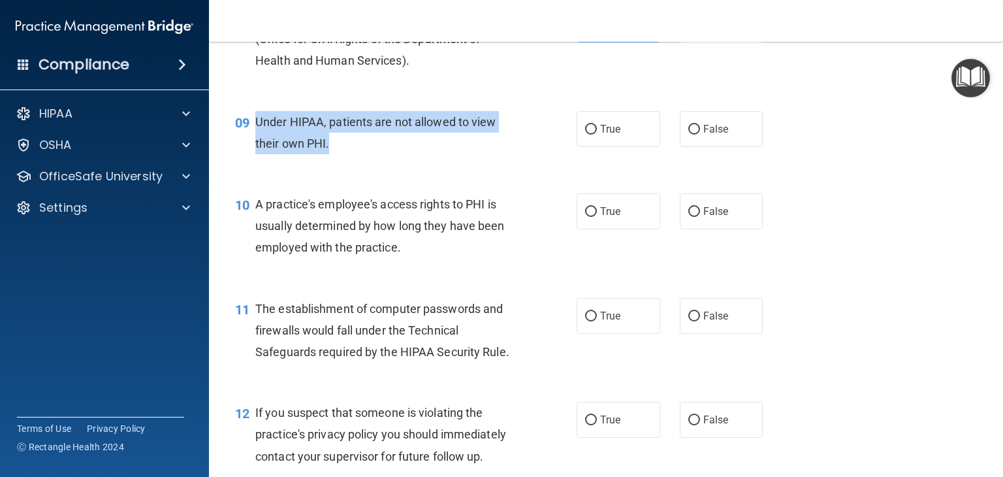
drag, startPoint x: 326, startPoint y: 160, endPoint x: 257, endPoint y: 142, distance: 72.0
click at [257, 142] on div "Under HIPAA, patients are not allowed to view their own PHI." at bounding box center [390, 132] width 271 height 43
copy span "Under HIPAA, patients are not allowed to view their own PHI."
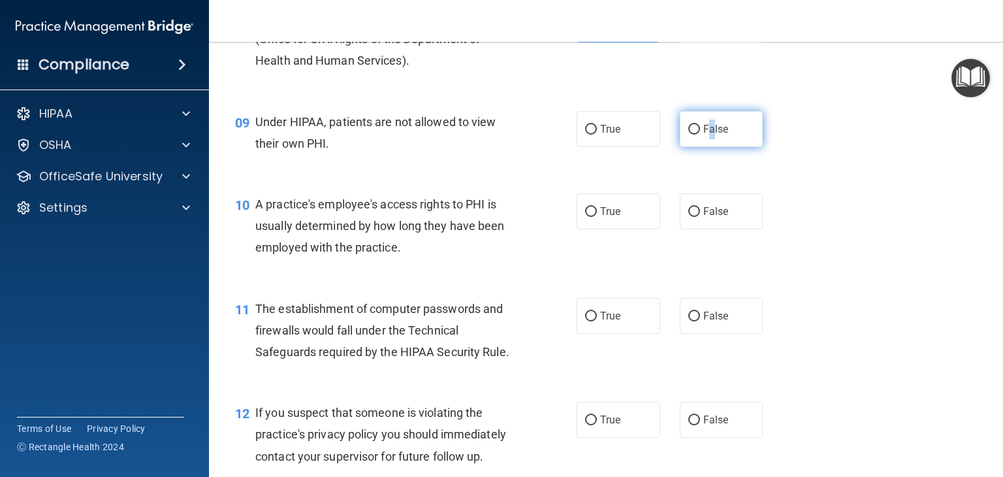
click at [706, 147] on label "False" at bounding box center [722, 129] width 84 height 36
click at [695, 147] on label "False" at bounding box center [722, 129] width 84 height 36
click at [695, 134] on input "False" at bounding box center [694, 130] width 12 height 10
radio input "true"
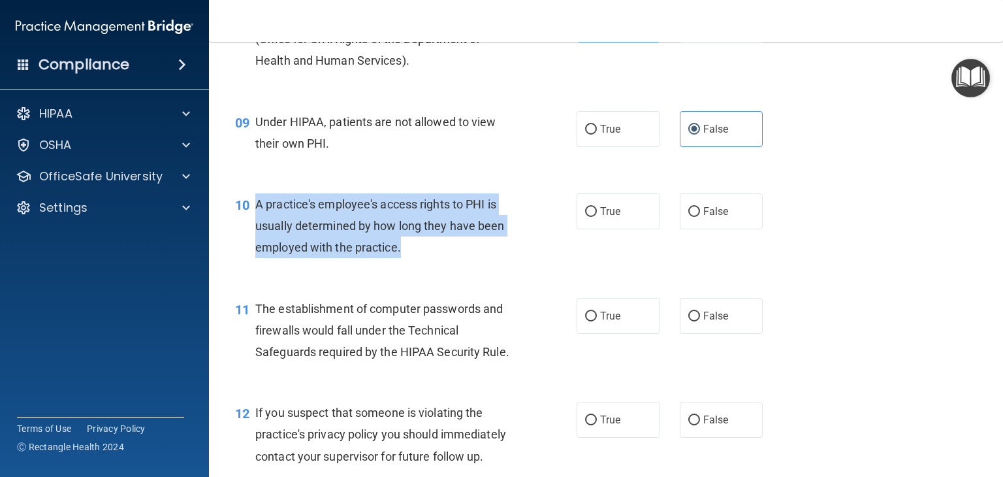
drag, startPoint x: 449, startPoint y: 276, endPoint x: 301, endPoint y: 232, distance: 154.7
click at [255, 221] on div "A practice's employee's access rights to PHI is usually determined by how long …" at bounding box center [390, 225] width 271 height 65
copy span "A practice's employee's access rights to PHI is usually determined by how long …"
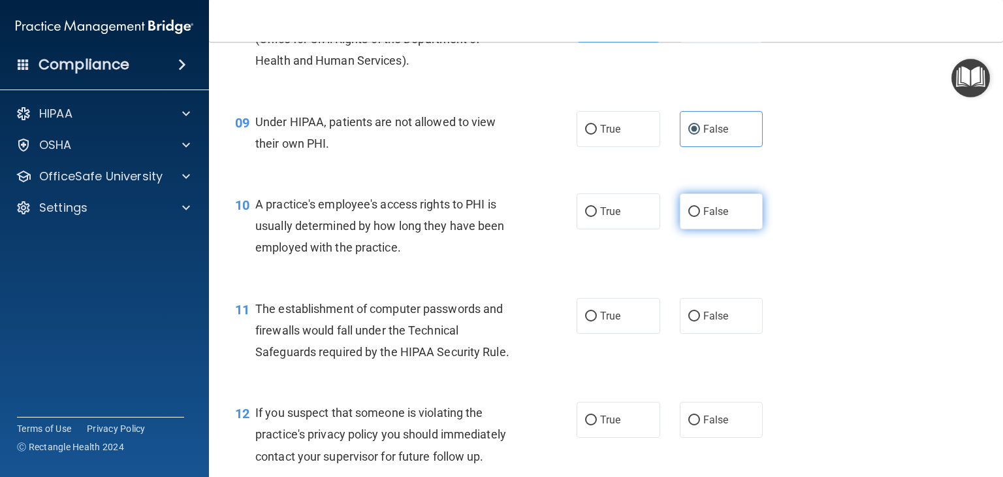
click at [701, 221] on label "False" at bounding box center [722, 211] width 84 height 36
click at [700, 217] on input "False" at bounding box center [694, 212] width 12 height 10
radio input "true"
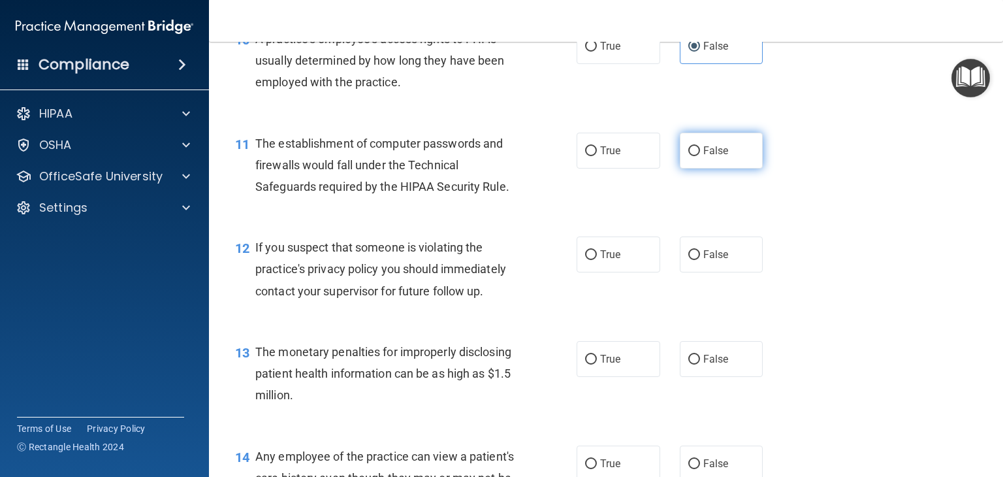
scroll to position [1109, 0]
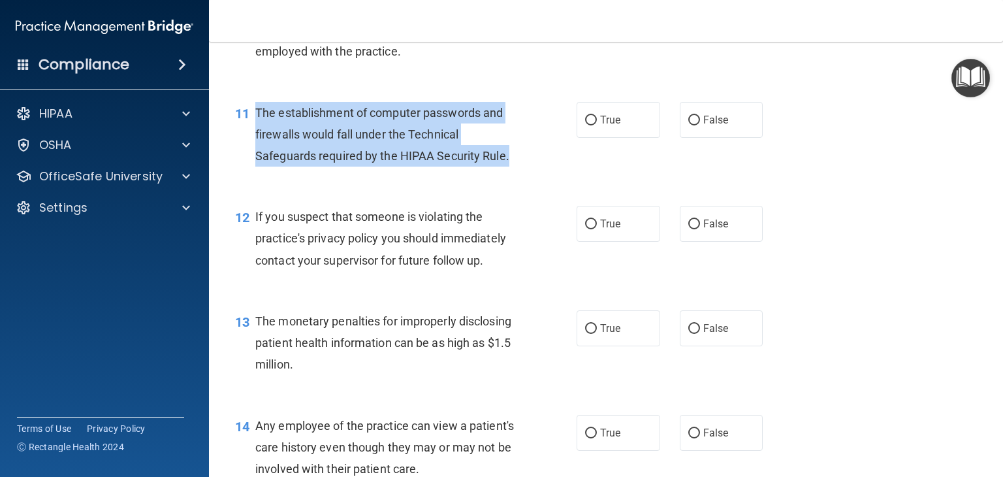
drag, startPoint x: 522, startPoint y: 176, endPoint x: 260, endPoint y: 137, distance: 265.3
click at [259, 139] on div "11 The establishment of computer passwords and firewalls would fall under the T…" at bounding box center [405, 138] width 381 height 72
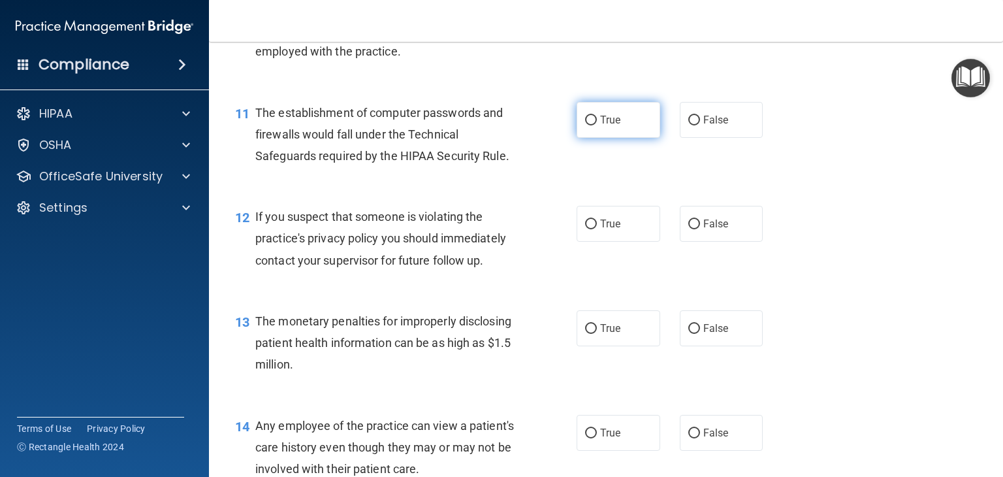
click at [621, 125] on label "True" at bounding box center [618, 120] width 84 height 36
click at [597, 125] on input "True" at bounding box center [591, 121] width 12 height 10
radio input "true"
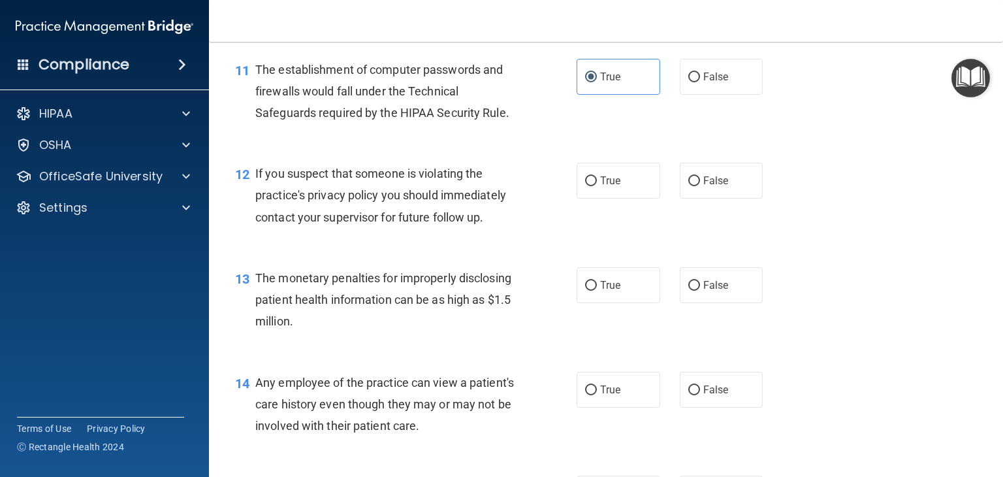
scroll to position [1174, 0]
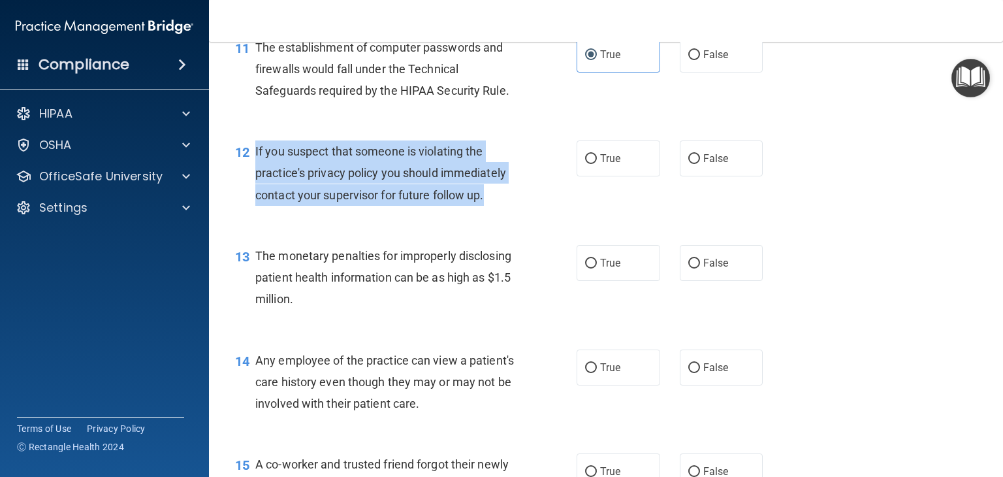
drag, startPoint x: 493, startPoint y: 214, endPoint x: 258, endPoint y: 169, distance: 239.3
click at [255, 172] on div "If you suspect that someone is violating the practice's privacy policy you shou…" at bounding box center [390, 172] width 271 height 65
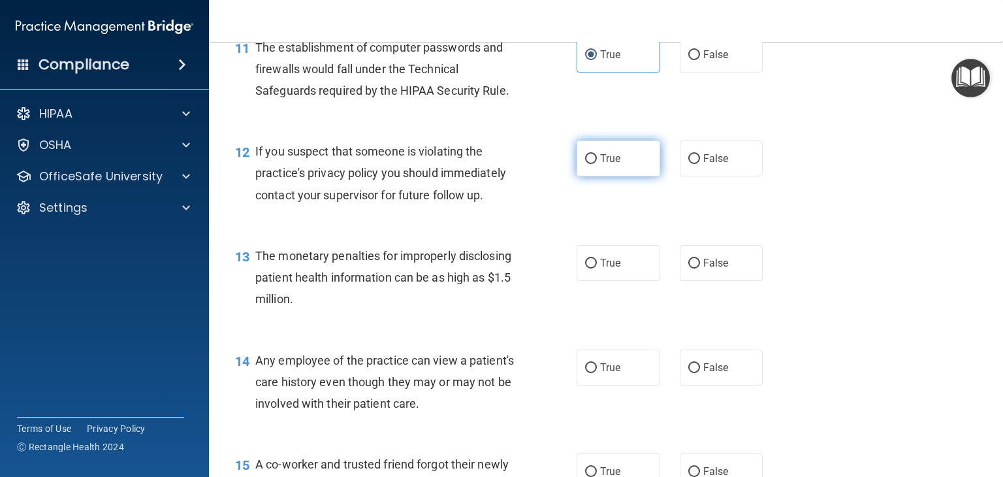
drag, startPoint x: 613, startPoint y: 172, endPoint x: 606, endPoint y: 168, distance: 8.5
click at [613, 171] on label "True" at bounding box center [618, 158] width 84 height 36
click at [597, 164] on input "True" at bounding box center [591, 159] width 12 height 10
radio input "true"
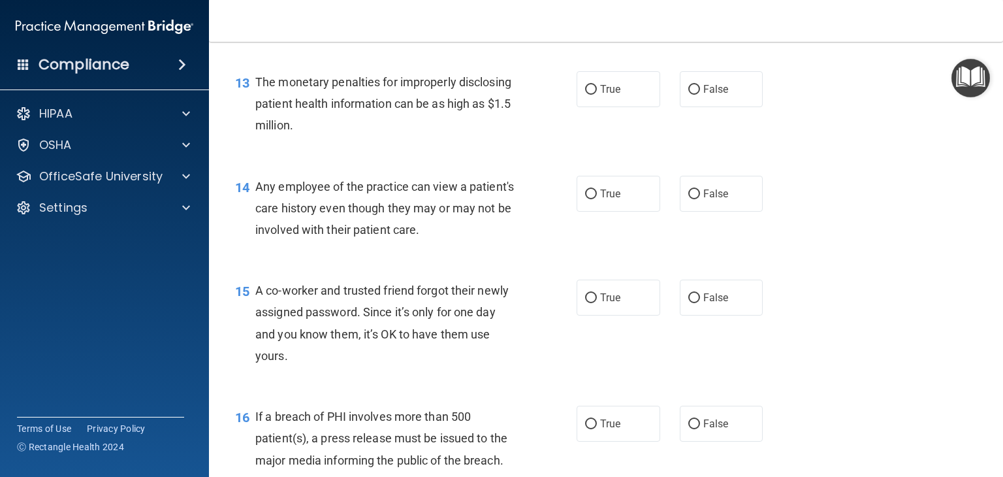
scroll to position [1370, 0]
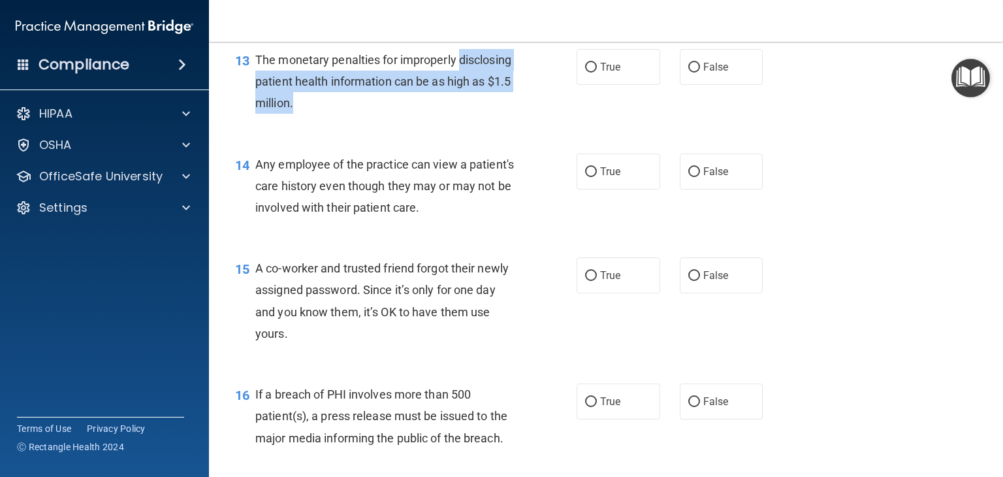
drag, startPoint x: 326, startPoint y: 129, endPoint x: 256, endPoint y: 87, distance: 81.1
click at [251, 98] on div "13 The monetary penalties for improperly disclosing patient health information …" at bounding box center [405, 85] width 381 height 72
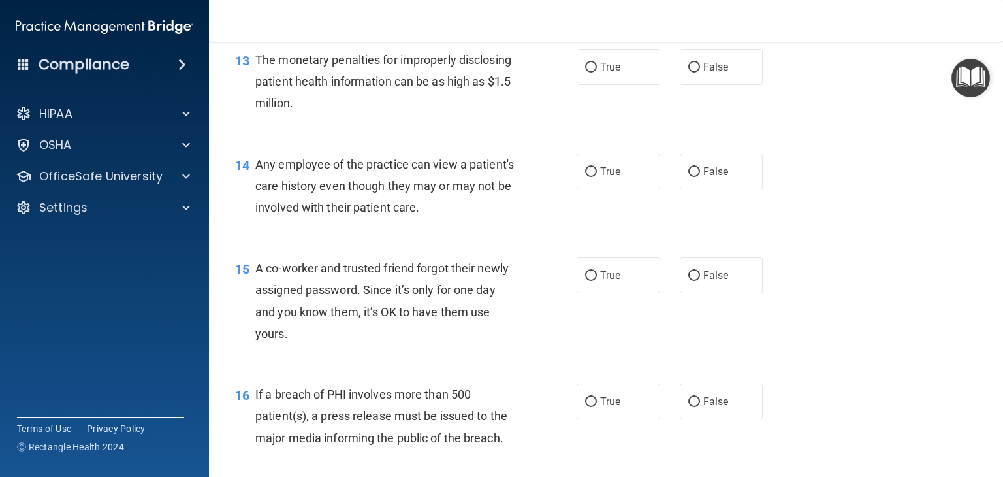
click at [261, 84] on span "The monetary penalties for improperly disclosing patient health information can…" at bounding box center [383, 81] width 256 height 57
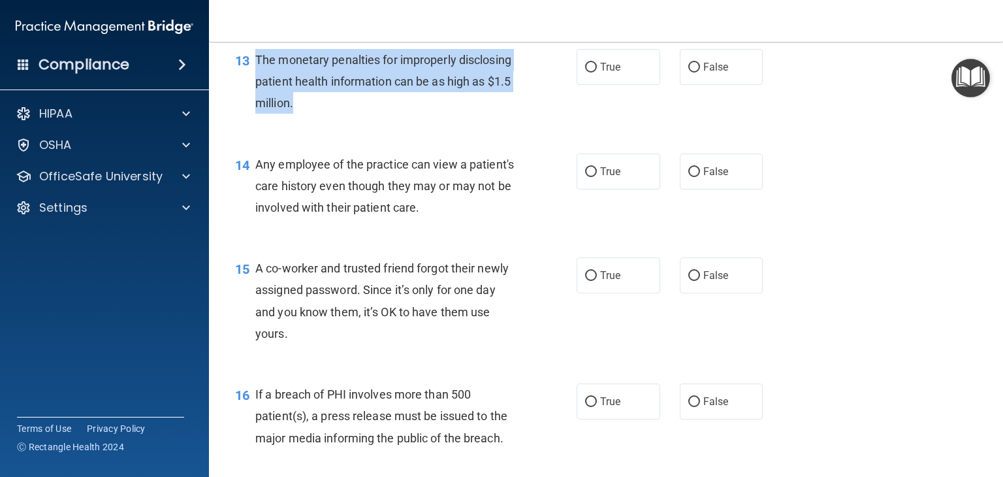
drag, startPoint x: 373, startPoint y: 118, endPoint x: 255, endPoint y: 82, distance: 123.7
click at [255, 82] on div "The monetary penalties for improperly disclosing patient health information can…" at bounding box center [390, 81] width 271 height 65
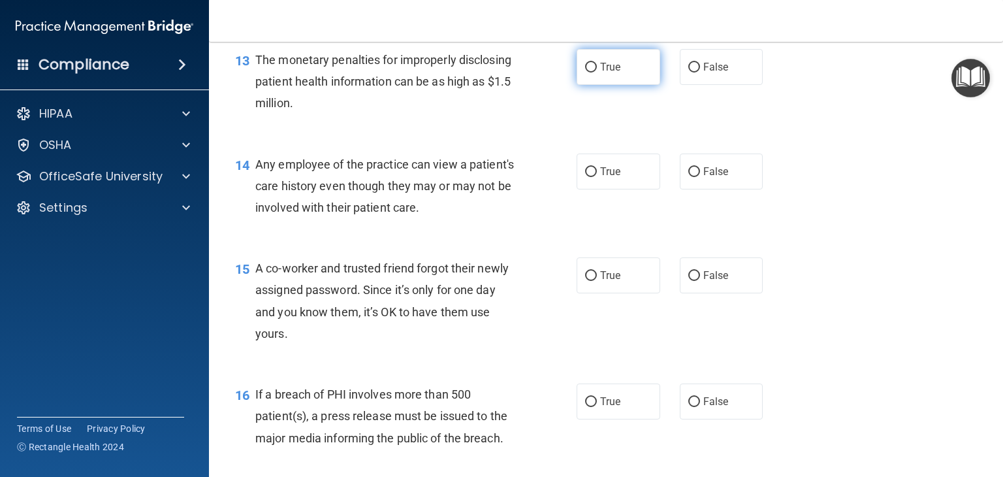
click at [602, 73] on span "True" at bounding box center [610, 67] width 20 height 12
click at [597, 72] on input "True" at bounding box center [591, 68] width 12 height 10
radio input "true"
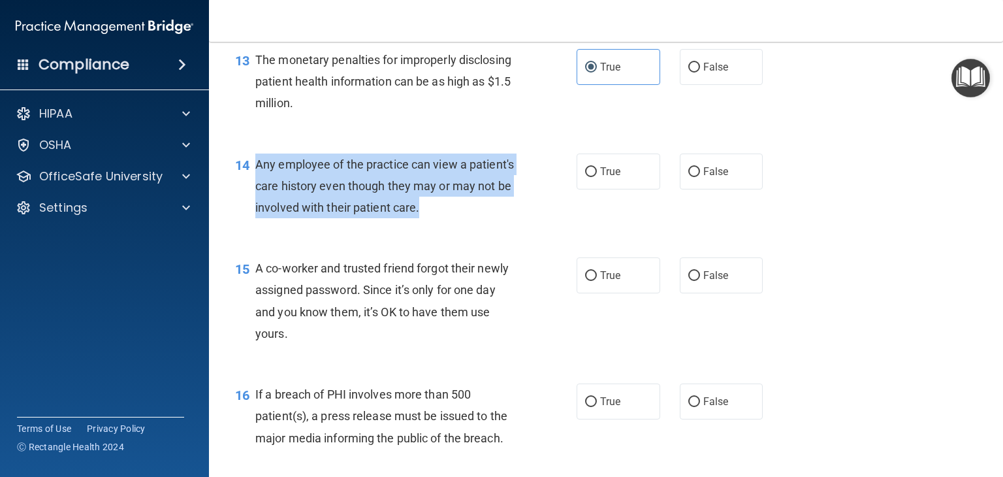
drag, startPoint x: 485, startPoint y: 237, endPoint x: 257, endPoint y: 194, distance: 232.5
click at [257, 194] on div "Any employee of the practice can view a patient's care history even though they…" at bounding box center [390, 185] width 271 height 65
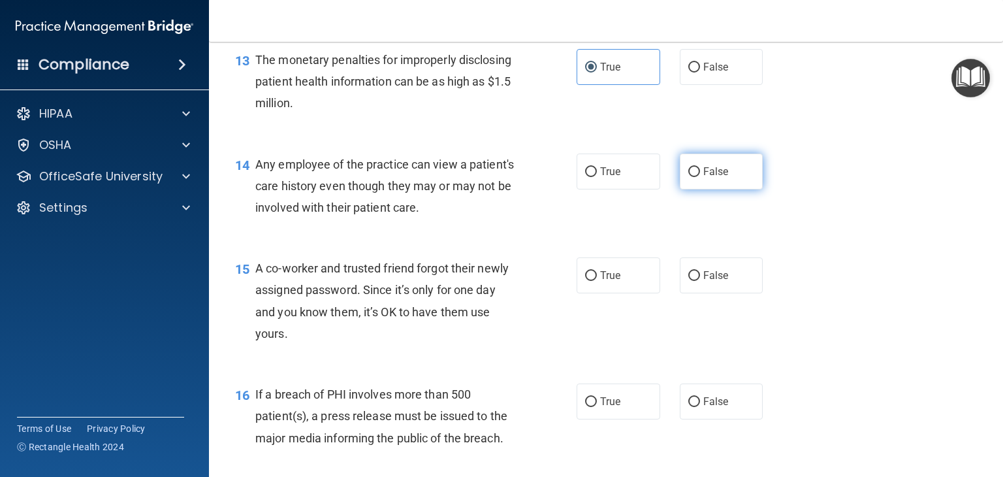
click at [694, 189] on label "False" at bounding box center [722, 171] width 84 height 36
click at [694, 177] on input "False" at bounding box center [694, 172] width 12 height 10
radio input "true"
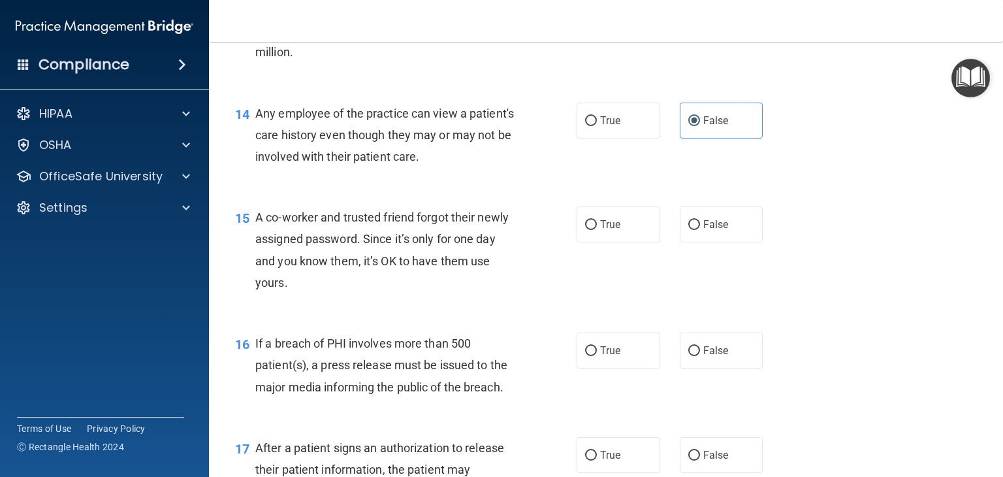
scroll to position [1435, 0]
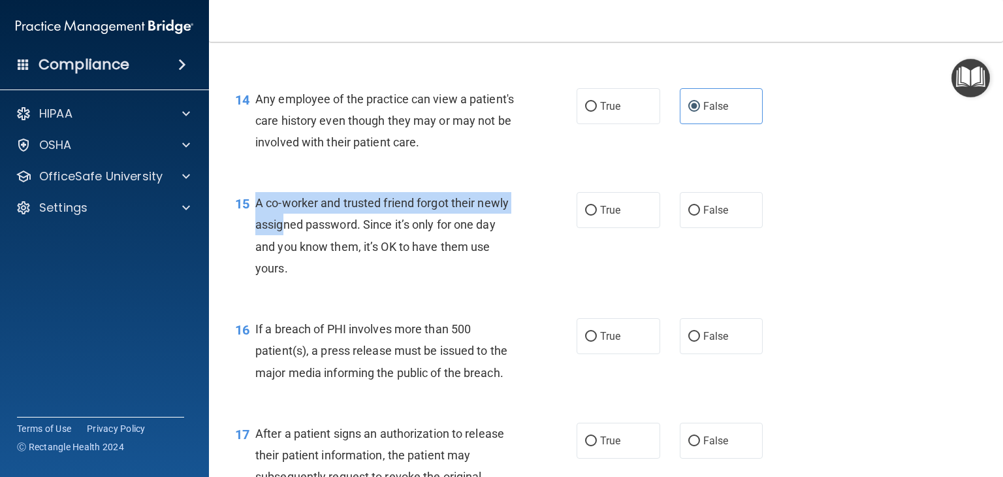
drag, startPoint x: 381, startPoint y: 288, endPoint x: 258, endPoint y: 214, distance: 143.2
click at [256, 217] on div "A co-worker and trusted friend forgot their newly assigned password. Since it’s…" at bounding box center [390, 235] width 271 height 87
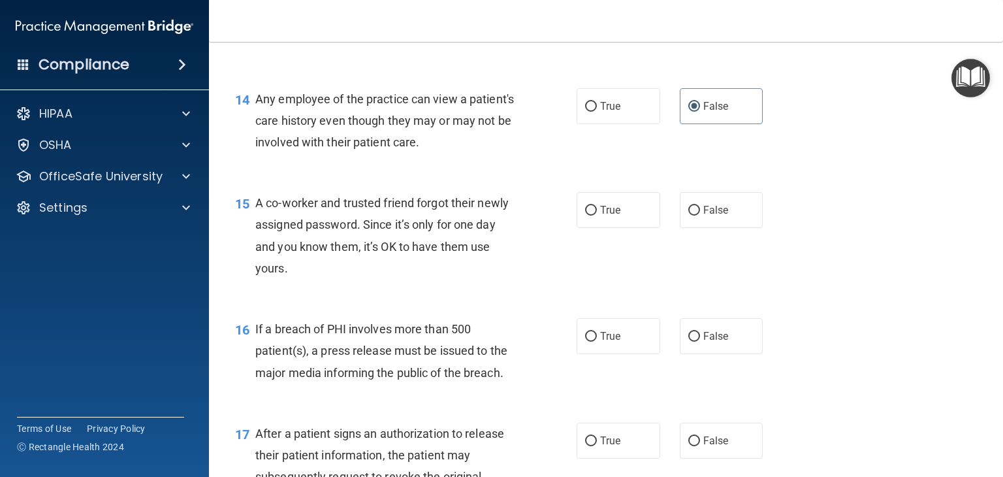
click at [286, 279] on div "A co-worker and trusted friend forgot their newly assigned password. Since it’s…" at bounding box center [390, 235] width 271 height 87
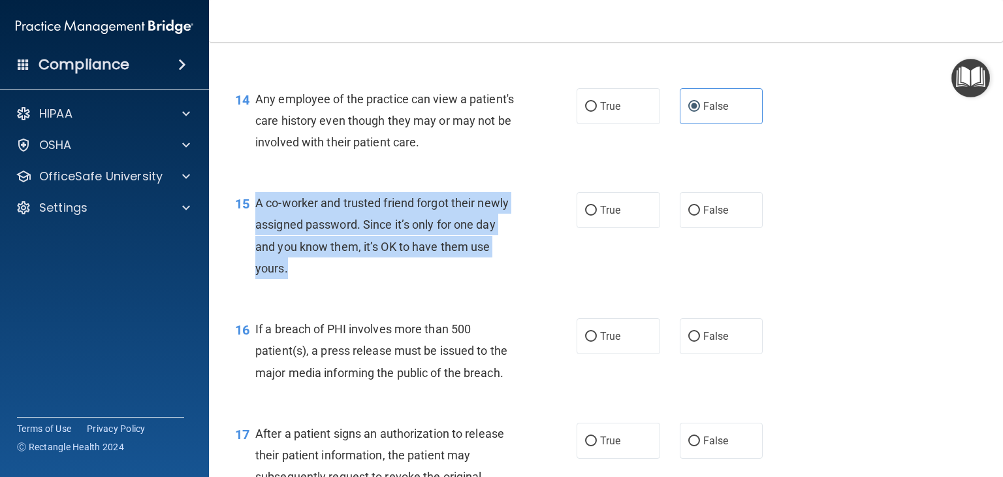
drag, startPoint x: 292, startPoint y: 290, endPoint x: 253, endPoint y: 225, distance: 75.2
click at [253, 225] on div "15 A co-worker and trusted friend forgot their newly assigned password. Since i…" at bounding box center [405, 238] width 381 height 93
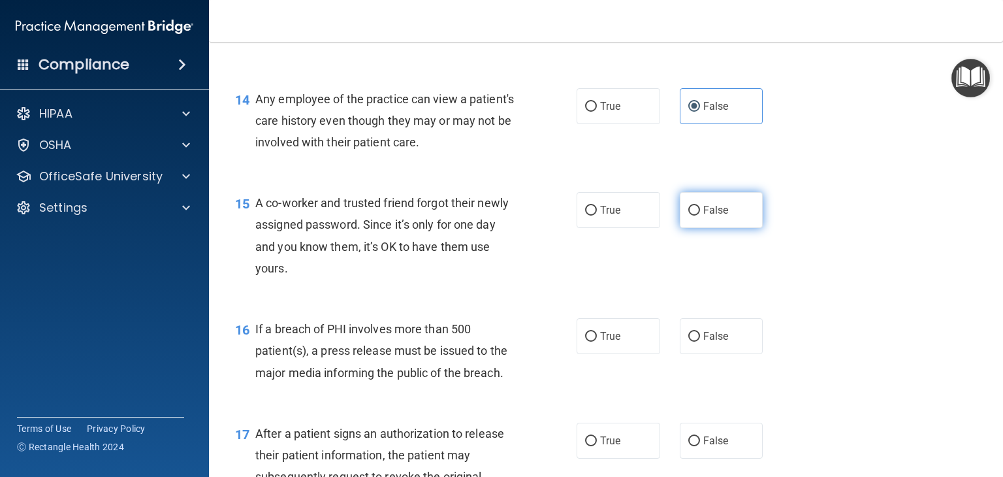
click at [721, 228] on label "False" at bounding box center [722, 210] width 84 height 36
click at [700, 215] on input "False" at bounding box center [694, 211] width 12 height 10
radio input "true"
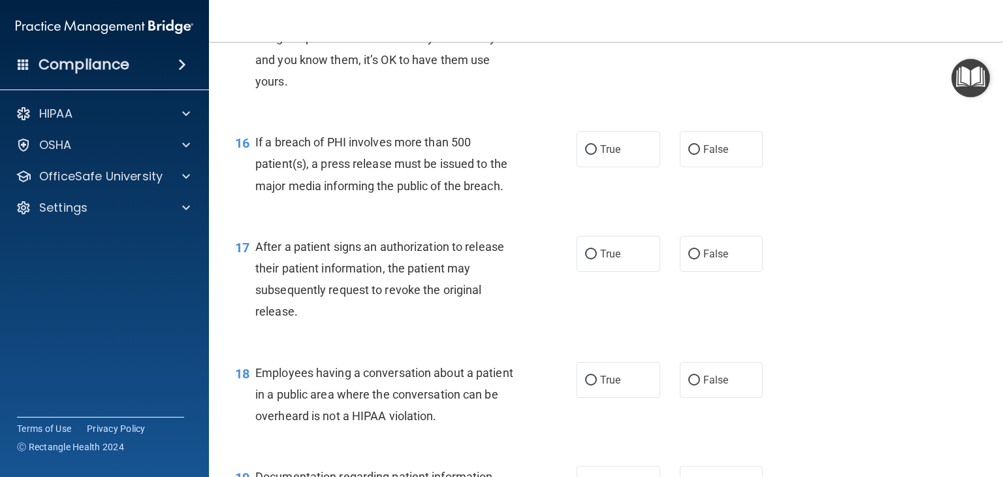
scroll to position [1631, 0]
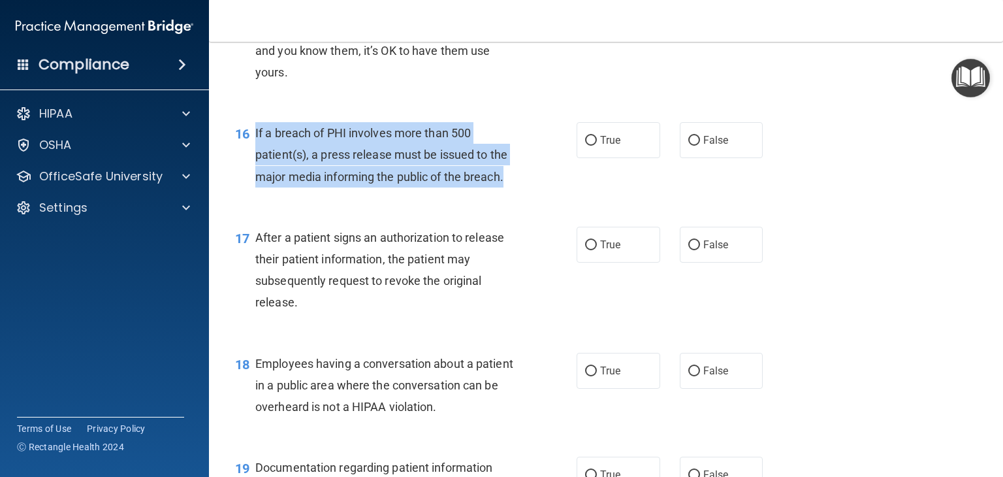
drag, startPoint x: 532, startPoint y: 199, endPoint x: 259, endPoint y: 148, distance: 277.7
click at [257, 148] on div "16 If a breach of PHI involves more than 500 patient(s), a press release must b…" at bounding box center [405, 158] width 381 height 72
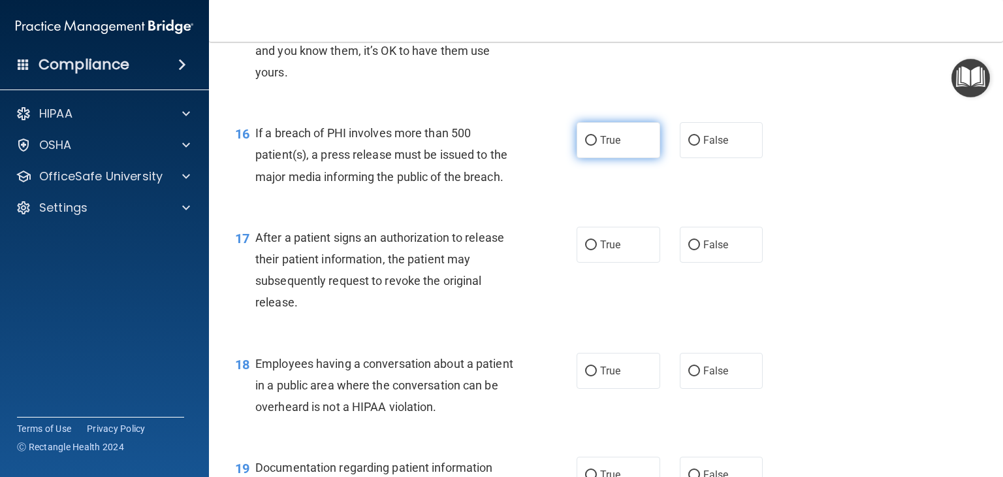
click at [623, 158] on label "True" at bounding box center [618, 140] width 84 height 36
click at [597, 146] on input "True" at bounding box center [591, 141] width 12 height 10
radio input "true"
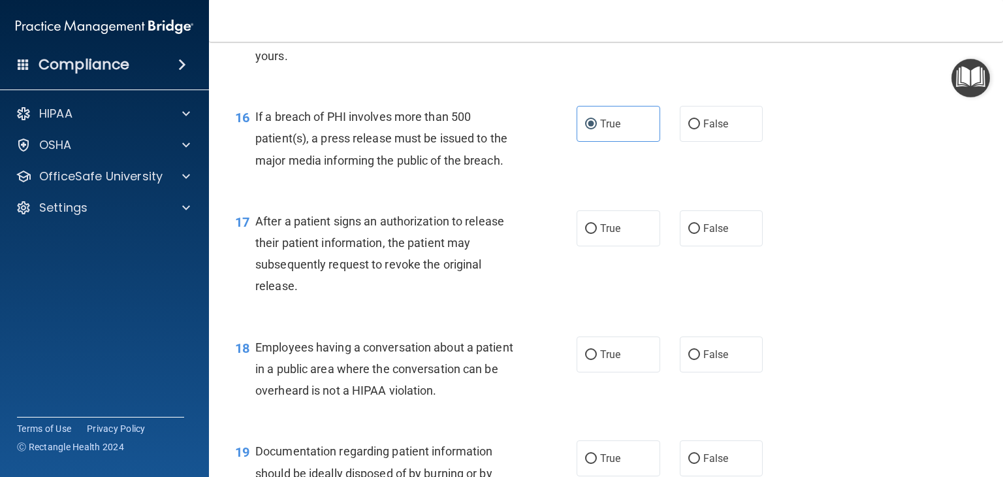
scroll to position [1697, 0]
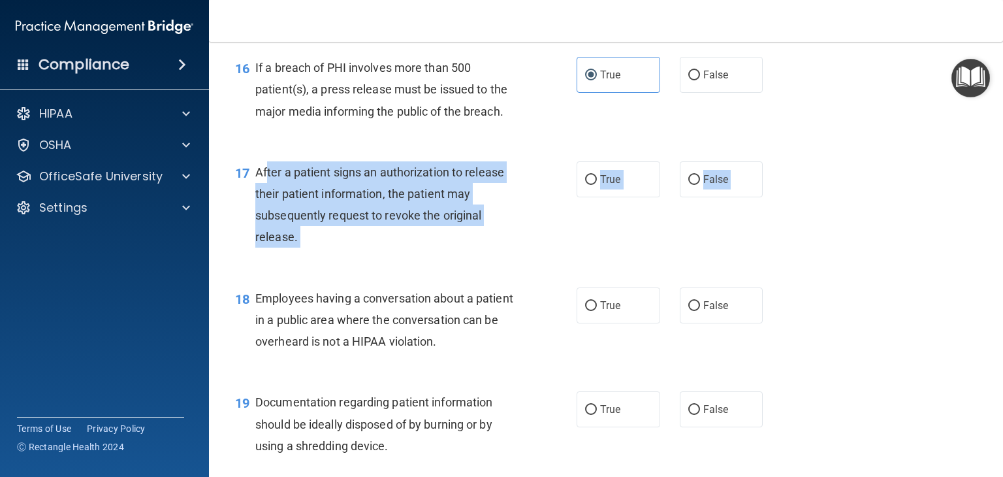
drag, startPoint x: 317, startPoint y: 277, endPoint x: 266, endPoint y: 195, distance: 97.1
click at [266, 195] on div "17 After a patient signs an authorization to release their patient information,…" at bounding box center [605, 208] width 761 height 126
click at [287, 219] on span "After a patient signs an authorization to release their patient information, th…" at bounding box center [379, 204] width 249 height 79
click at [317, 248] on div "After a patient signs an authorization to release their patient information, th…" at bounding box center [390, 204] width 271 height 87
click at [305, 248] on div "After a patient signs an authorization to release their patient information, th…" at bounding box center [390, 204] width 271 height 87
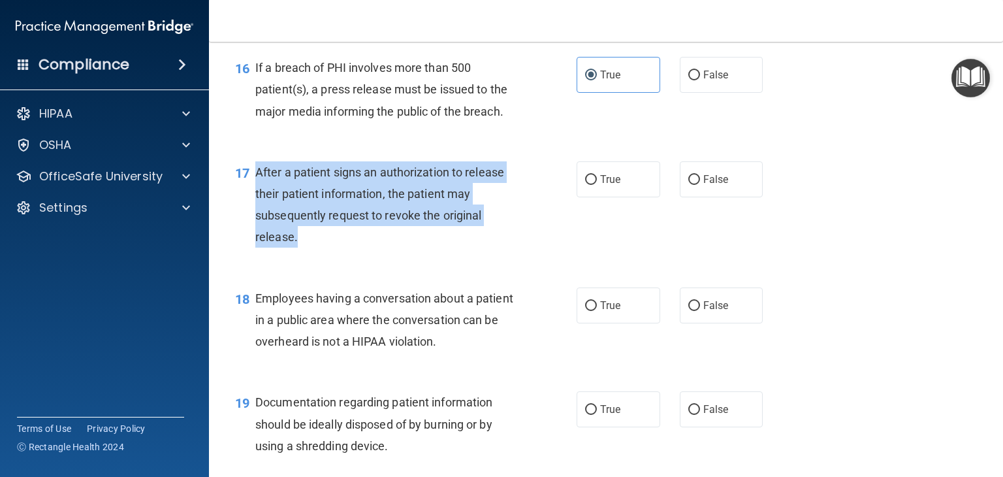
drag, startPoint x: 302, startPoint y: 259, endPoint x: 268, endPoint y: 193, distance: 74.2
click at [261, 191] on div "After a patient signs an authorization to release their patient information, th…" at bounding box center [390, 204] width 271 height 87
click at [269, 193] on span "After a patient signs an authorization to release their patient information, th…" at bounding box center [379, 204] width 249 height 79
drag, startPoint x: 294, startPoint y: 261, endPoint x: 270, endPoint y: 198, distance: 67.2
click at [252, 202] on div "17 After a patient signs an authorization to release their patient information,…" at bounding box center [405, 207] width 381 height 93
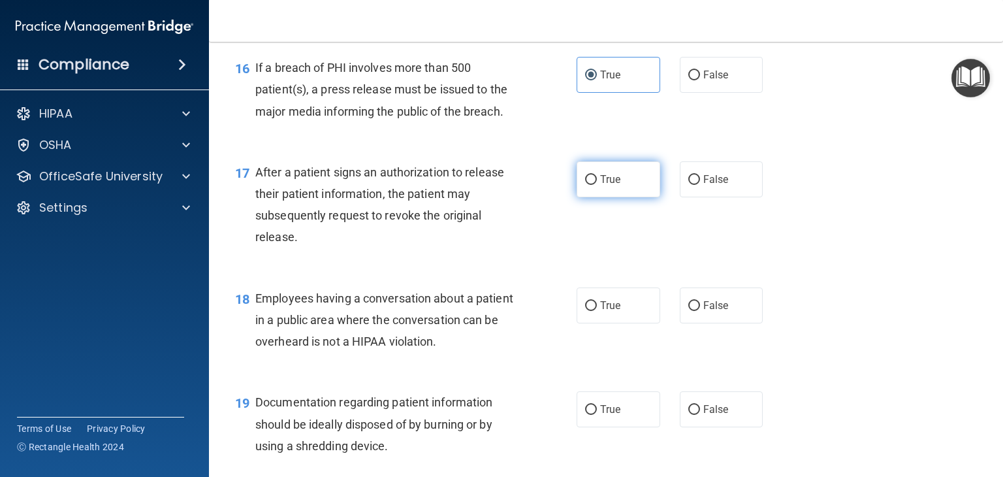
click at [603, 197] on label "True" at bounding box center [618, 179] width 84 height 36
click at [597, 185] on input "True" at bounding box center [591, 180] width 12 height 10
radio input "true"
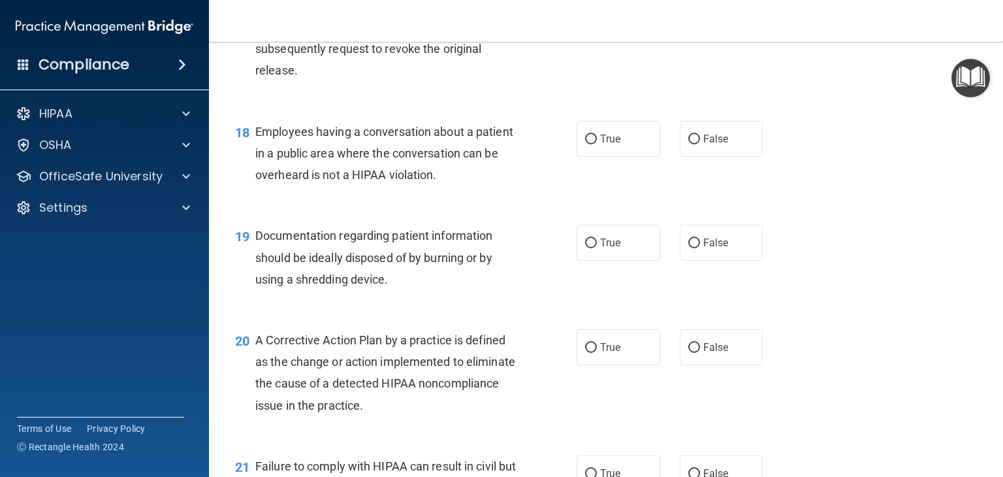
scroll to position [1886, 0]
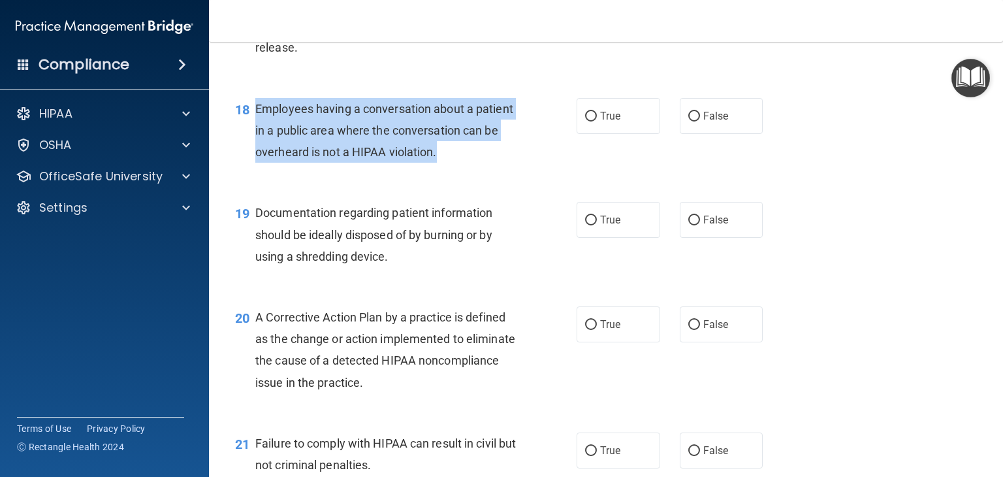
drag, startPoint x: 437, startPoint y: 173, endPoint x: 256, endPoint y: 124, distance: 188.0
click at [252, 134] on div "18 Employees having a conversation about a patient in a public area where the c…" at bounding box center [405, 134] width 381 height 72
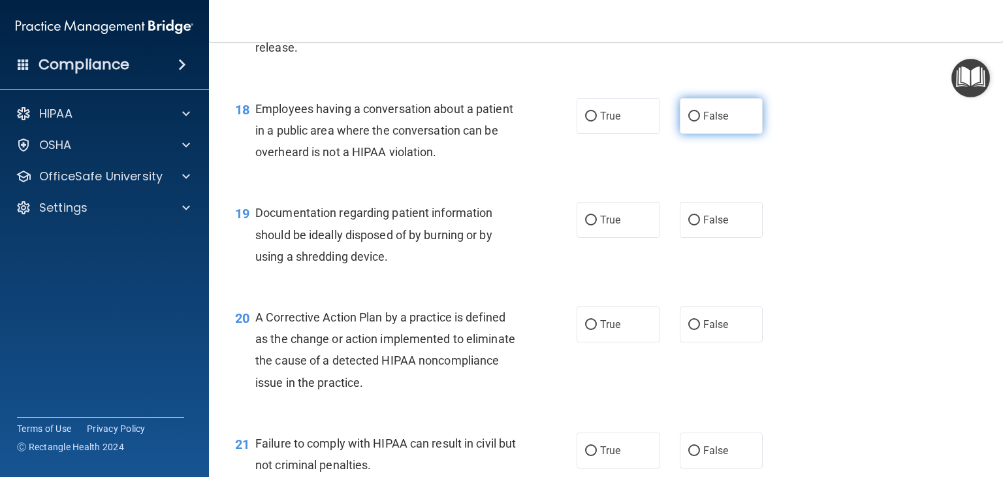
click at [721, 122] on span "False" at bounding box center [715, 116] width 25 height 12
click at [700, 121] on input "False" at bounding box center [694, 117] width 12 height 10
radio input "true"
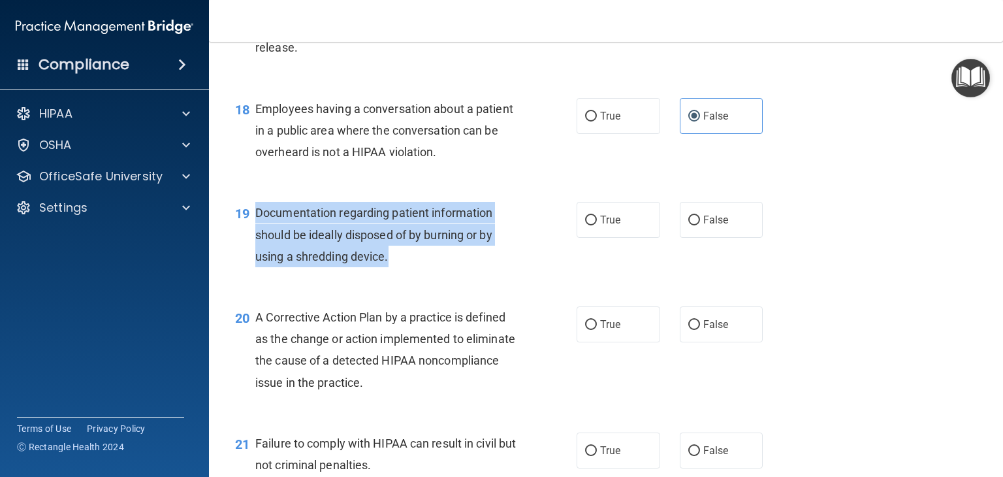
drag, startPoint x: 430, startPoint y: 284, endPoint x: 284, endPoint y: 233, distance: 154.8
click at [258, 233] on div "Documentation regarding patient information should be ideally disposed of by bu…" at bounding box center [390, 234] width 271 height 65
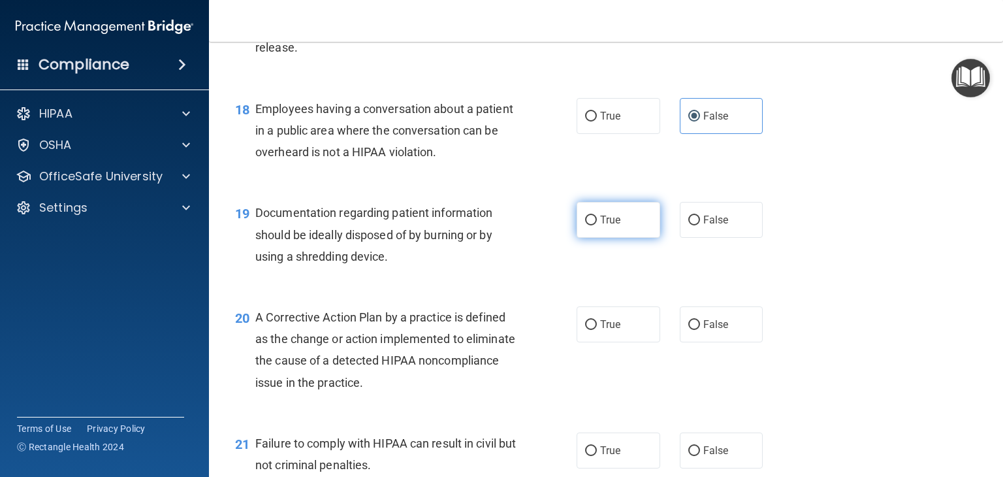
click at [621, 238] on label "True" at bounding box center [618, 220] width 84 height 36
click at [597, 225] on input "True" at bounding box center [591, 220] width 12 height 10
radio input "true"
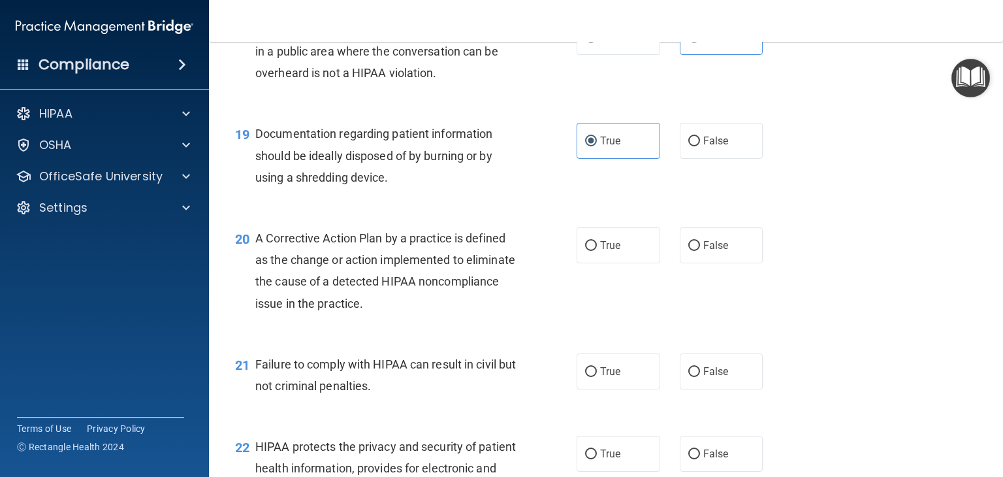
scroll to position [2016, 0]
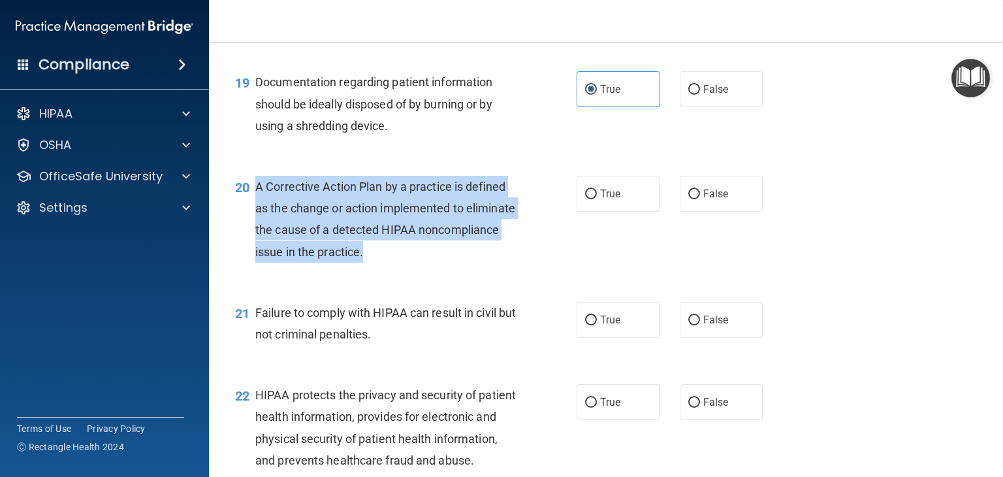
drag, startPoint x: 473, startPoint y: 274, endPoint x: 255, endPoint y: 209, distance: 227.0
click at [255, 209] on div "A Corrective Action Plan by a practice is defined as the change or action imple…" at bounding box center [390, 219] width 271 height 87
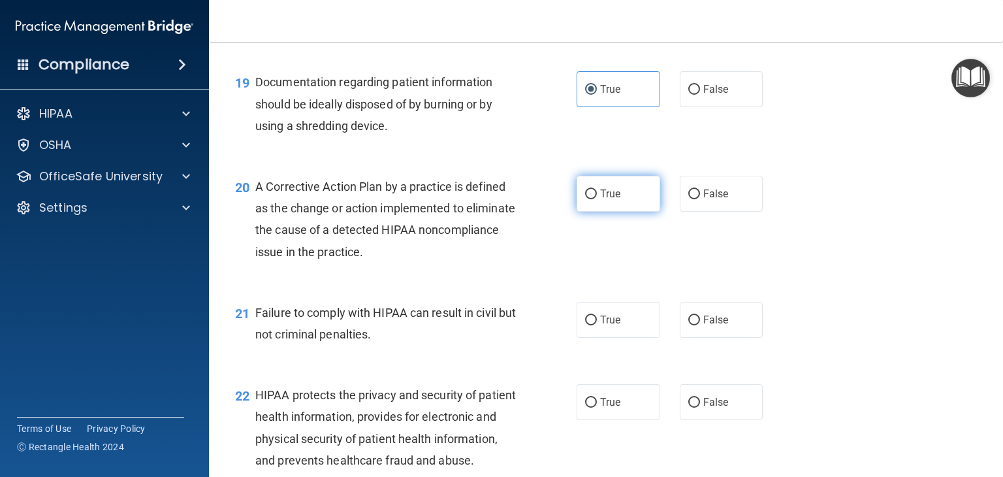
click at [606, 200] on span "True" at bounding box center [610, 193] width 20 height 12
click at [597, 199] on input "True" at bounding box center [591, 194] width 12 height 10
radio input "true"
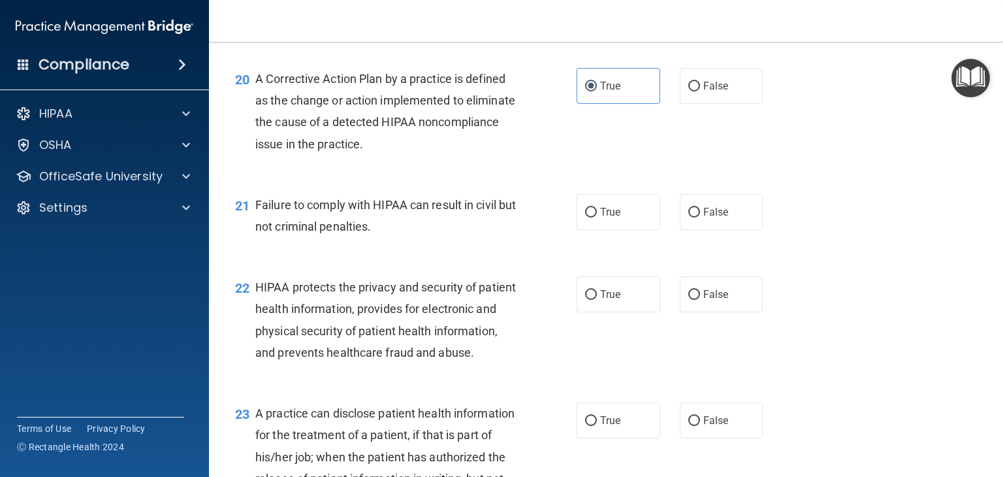
scroll to position [2147, 0]
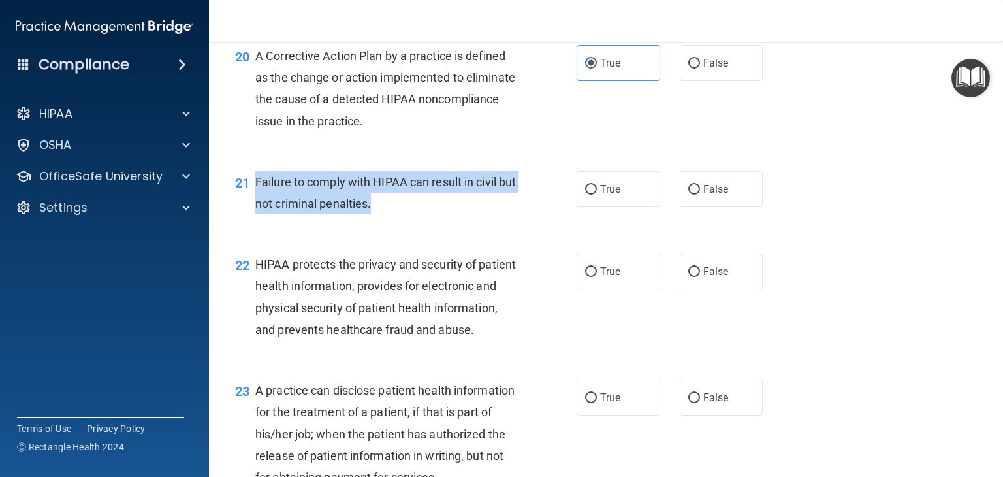
drag, startPoint x: 478, startPoint y: 218, endPoint x: 270, endPoint y: 202, distance: 208.8
click at [256, 207] on div "Failure to comply with HIPAA can result in civil but not criminal penalties." at bounding box center [390, 192] width 271 height 43
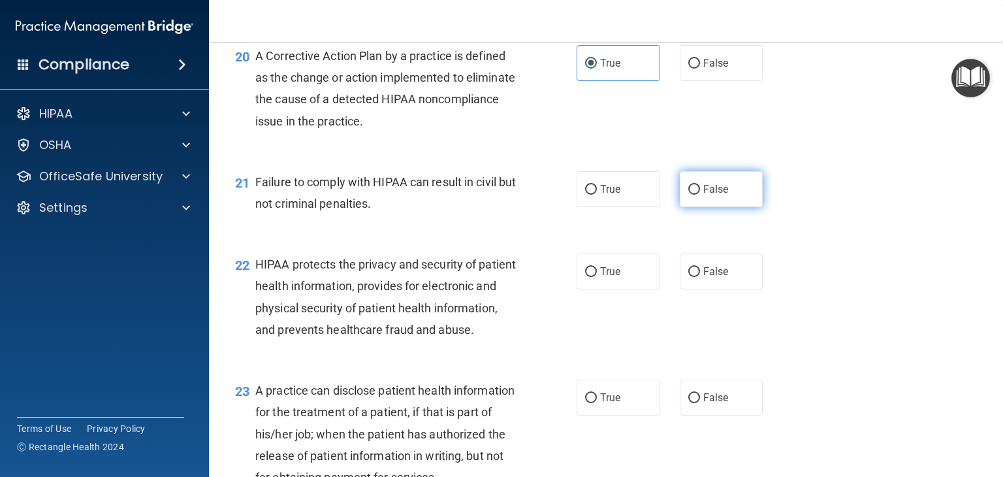
click at [680, 207] on label "False" at bounding box center [722, 189] width 84 height 36
click at [688, 195] on input "False" at bounding box center [694, 190] width 12 height 10
radio input "true"
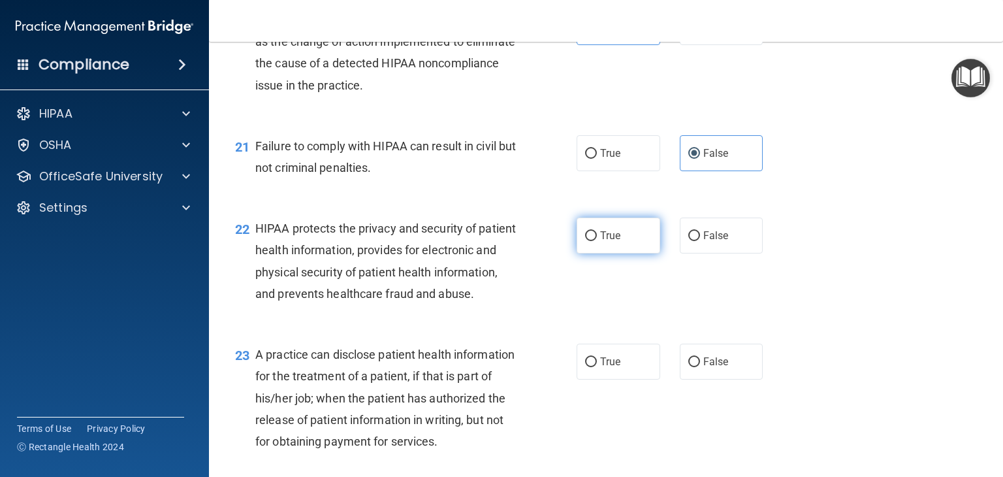
scroll to position [2212, 0]
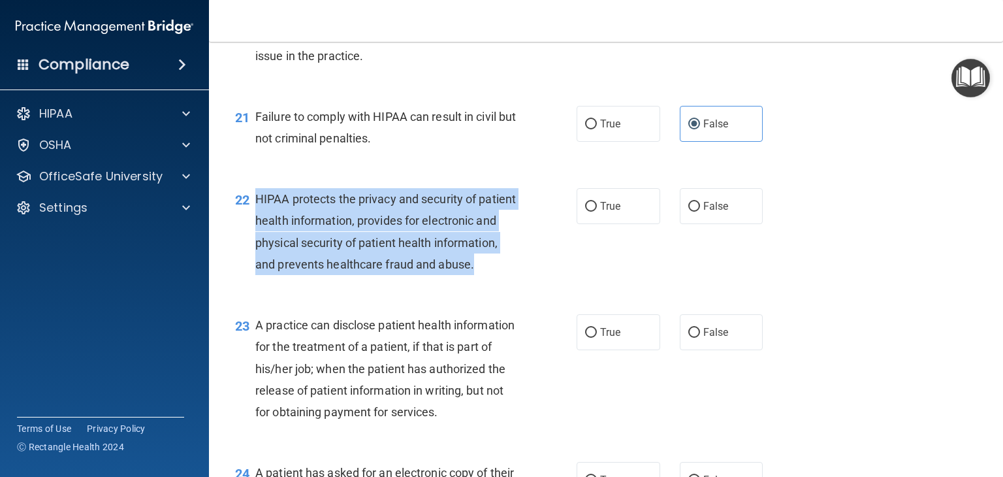
drag, startPoint x: 468, startPoint y: 307, endPoint x: 266, endPoint y: 228, distance: 216.6
click at [259, 230] on div "HIPAA protects the privacy and security of patient health information, provides…" at bounding box center [390, 231] width 271 height 87
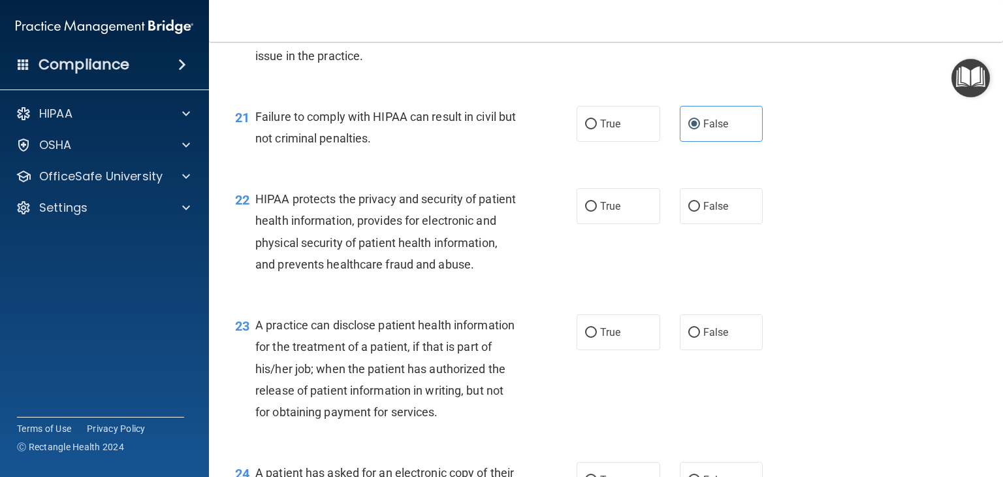
drag, startPoint x: 301, startPoint y: 238, endPoint x: 268, endPoint y: 196, distance: 52.9
click at [262, 172] on div "21 Failure to comply with HIPAA can result in civil but not criminal penalties.…" at bounding box center [605, 130] width 761 height 82
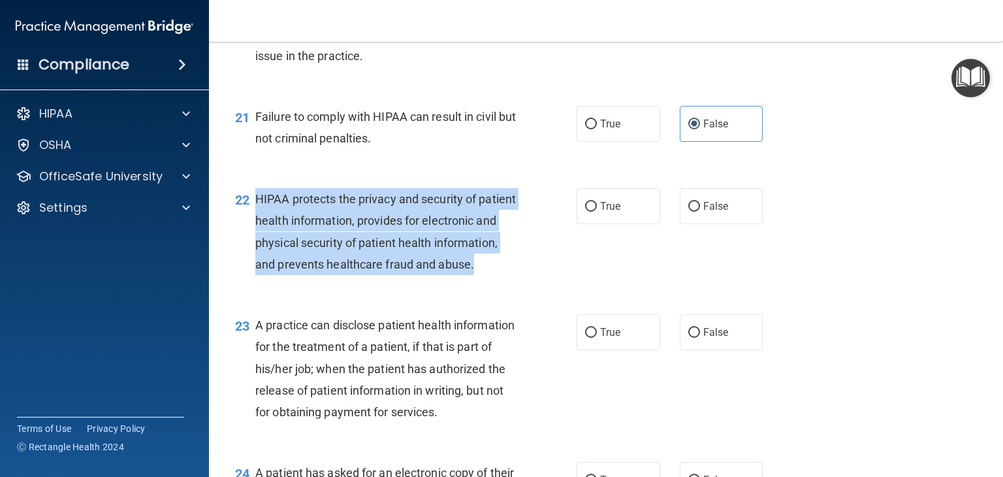
drag, startPoint x: 298, startPoint y: 303, endPoint x: 285, endPoint y: 221, distance: 82.5
click at [260, 223] on div "HIPAA protects the privacy and security of patient health information, provides…" at bounding box center [390, 231] width 271 height 87
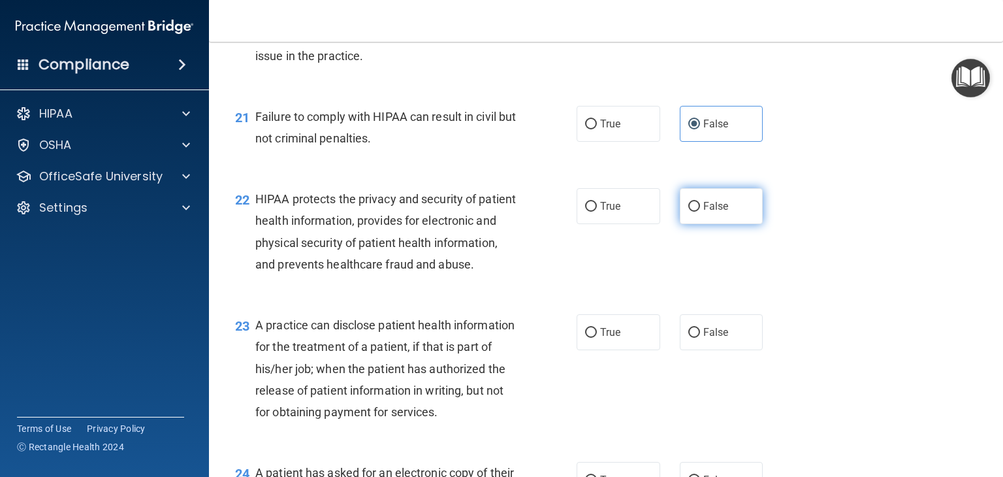
click at [680, 223] on label "False" at bounding box center [722, 206] width 84 height 36
click at [688, 211] on input "False" at bounding box center [694, 207] width 12 height 10
radio input "true"
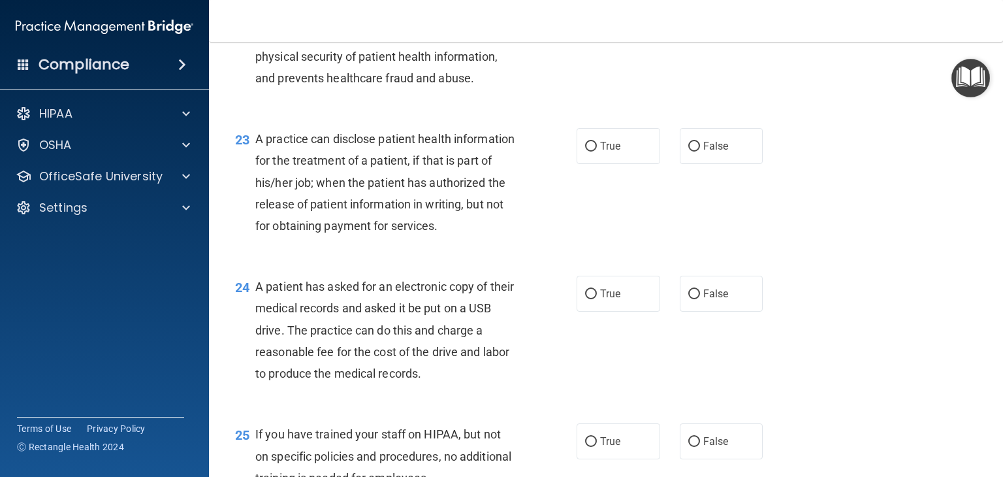
scroll to position [2408, 0]
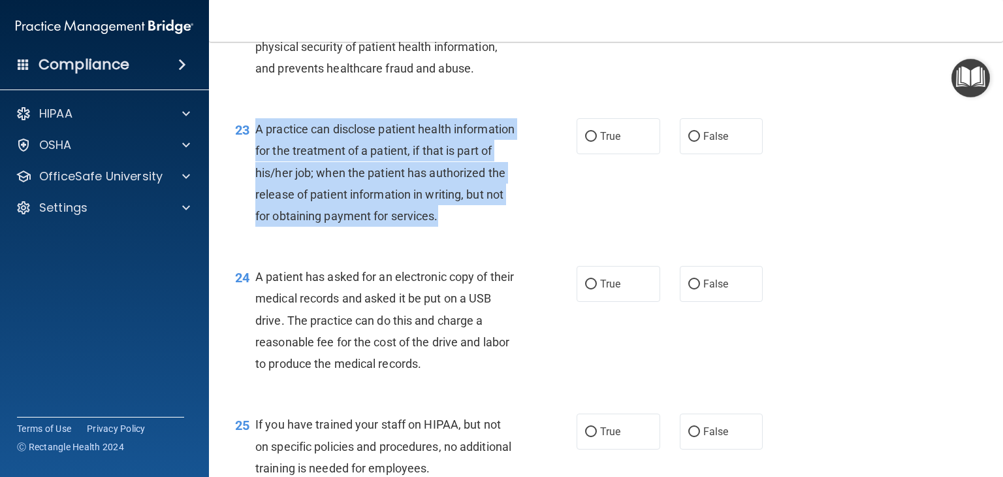
drag, startPoint x: 350, startPoint y: 277, endPoint x: 253, endPoint y: 170, distance: 143.7
click at [253, 170] on div "23 A practice can disclose patient health information for the treatment of a pa…" at bounding box center [405, 175] width 381 height 115
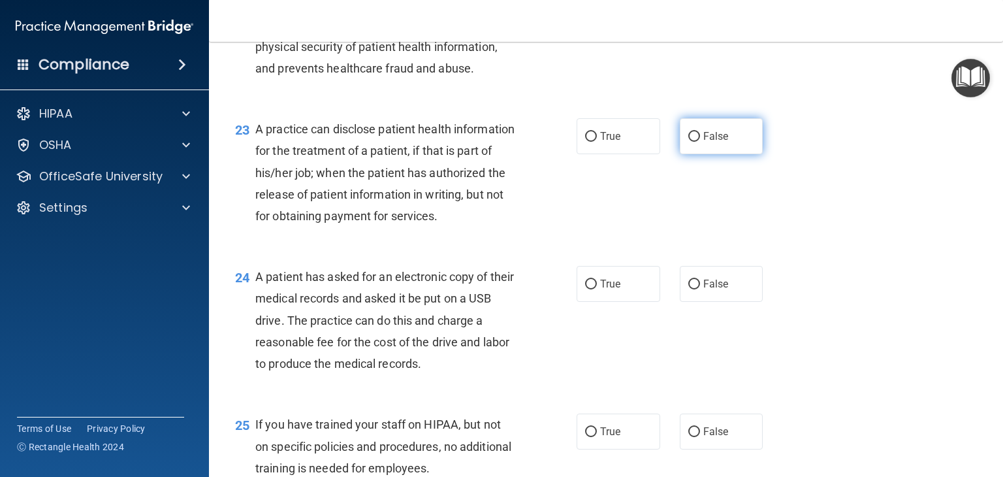
drag, startPoint x: 700, startPoint y: 186, endPoint x: 695, endPoint y: 180, distance: 8.3
click at [700, 154] on label "False" at bounding box center [722, 136] width 84 height 36
click at [700, 142] on input "False" at bounding box center [694, 137] width 12 height 10
radio input "true"
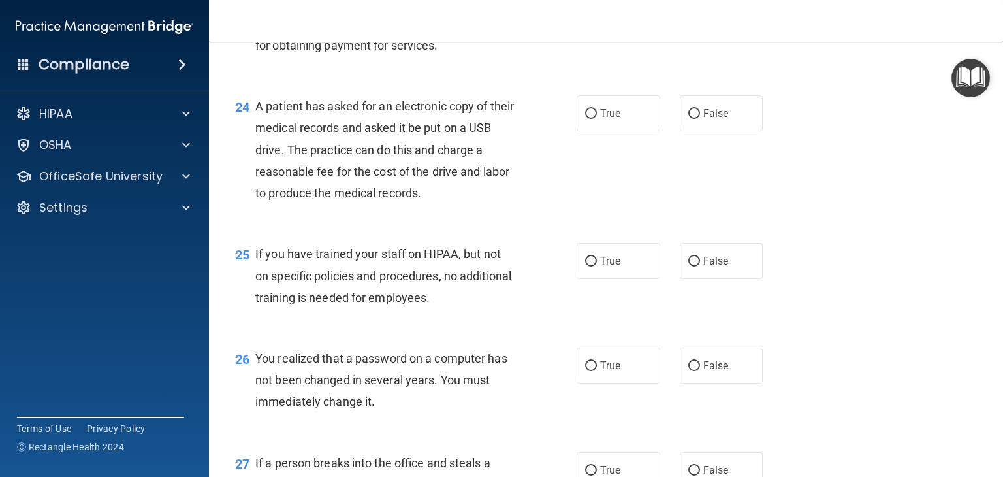
scroll to position [2604, 0]
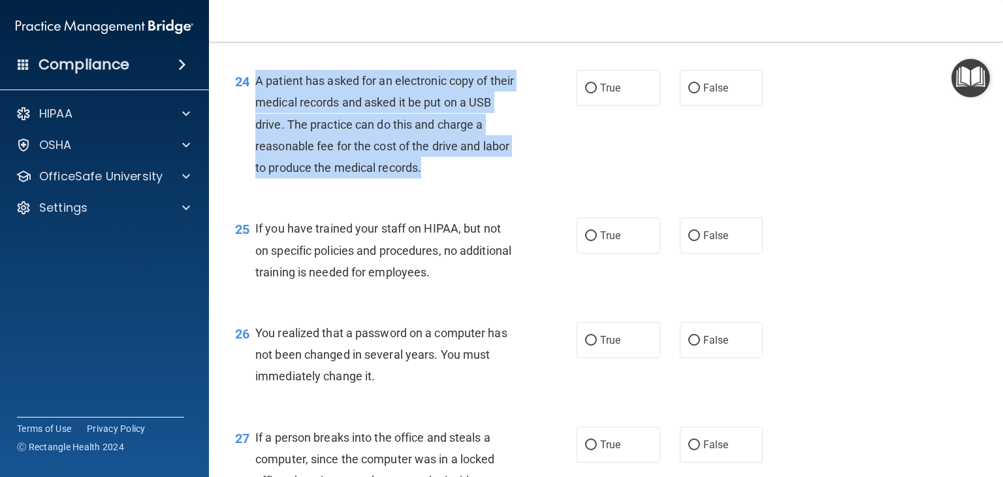
drag, startPoint x: 444, startPoint y: 223, endPoint x: 258, endPoint y: 152, distance: 198.9
click at [258, 152] on div "A patient has asked for an electronic copy of their medical records and asked i…" at bounding box center [390, 124] width 271 height 108
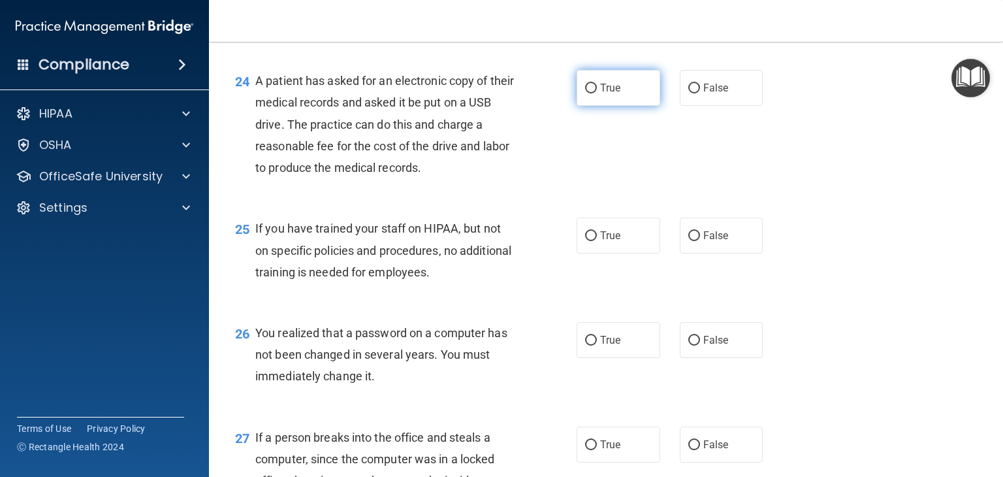
click at [602, 94] on span "True" at bounding box center [610, 88] width 20 height 12
click at [597, 93] on input "True" at bounding box center [591, 89] width 12 height 10
radio input "true"
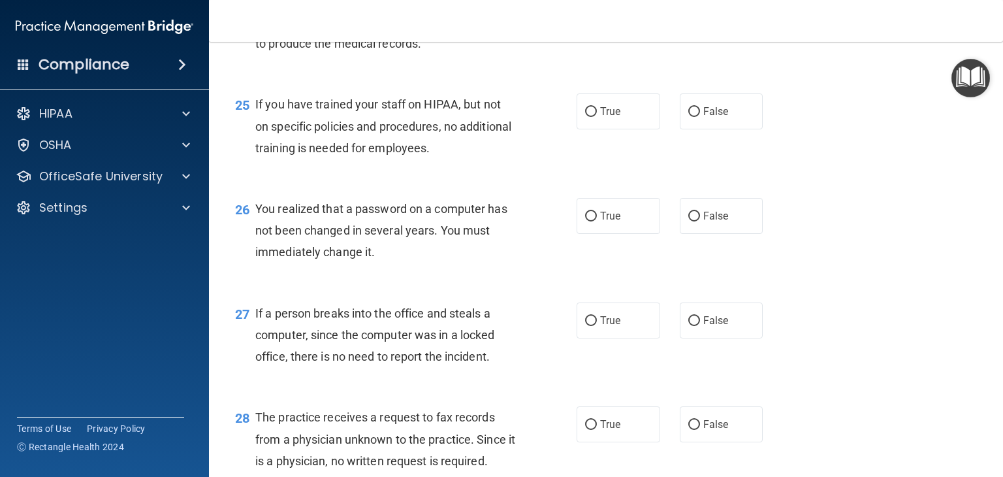
scroll to position [2734, 0]
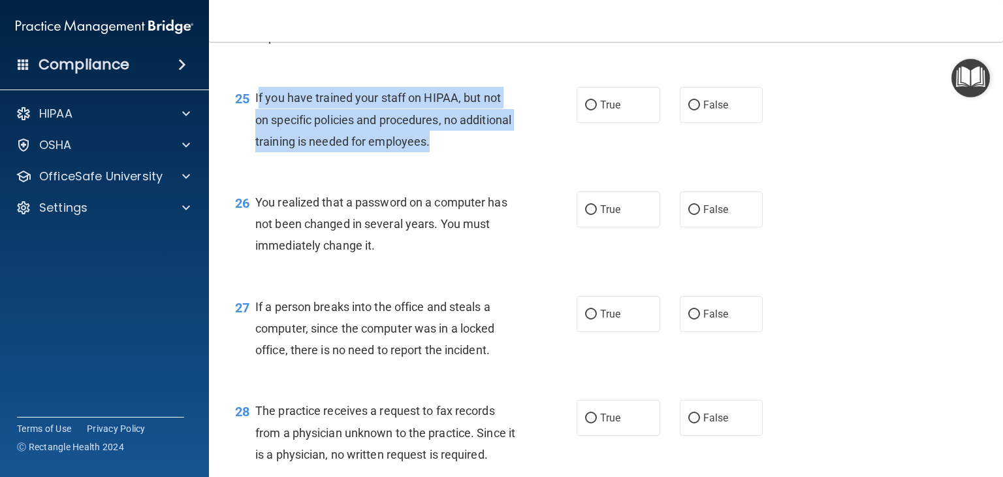
drag, startPoint x: 514, startPoint y: 210, endPoint x: 257, endPoint y: 163, distance: 261.3
click at [257, 152] on div "If you have trained your staff on HIPAA, but not on specific policies and proce…" at bounding box center [390, 119] width 271 height 65
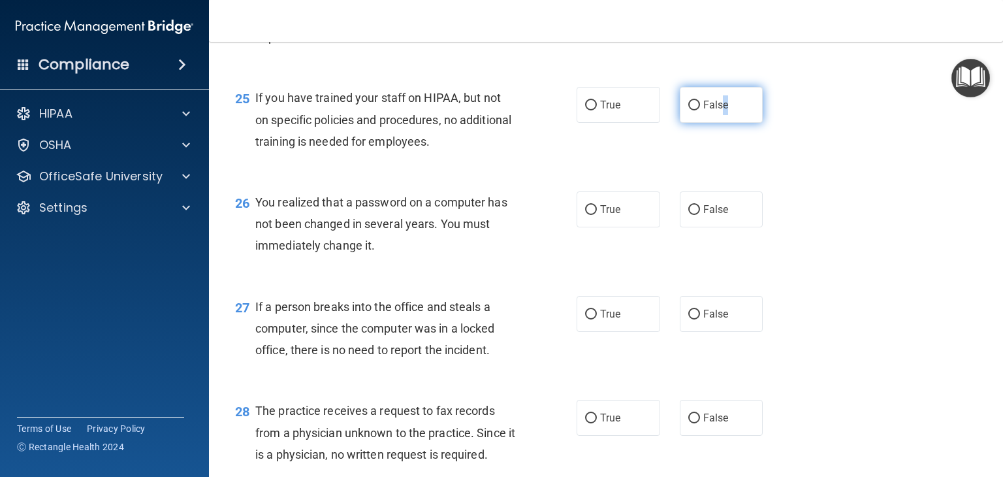
click at [721, 111] on span "False" at bounding box center [715, 105] width 25 height 12
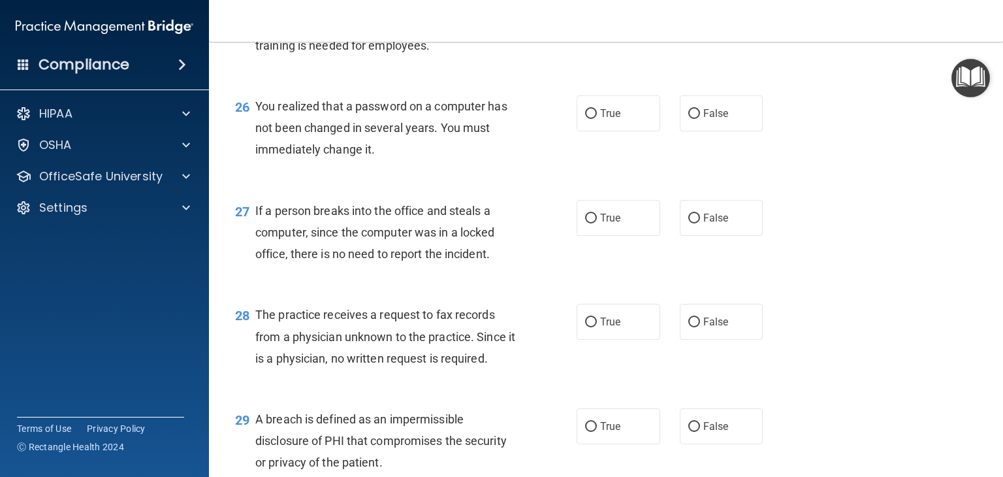
scroll to position [2800, 0]
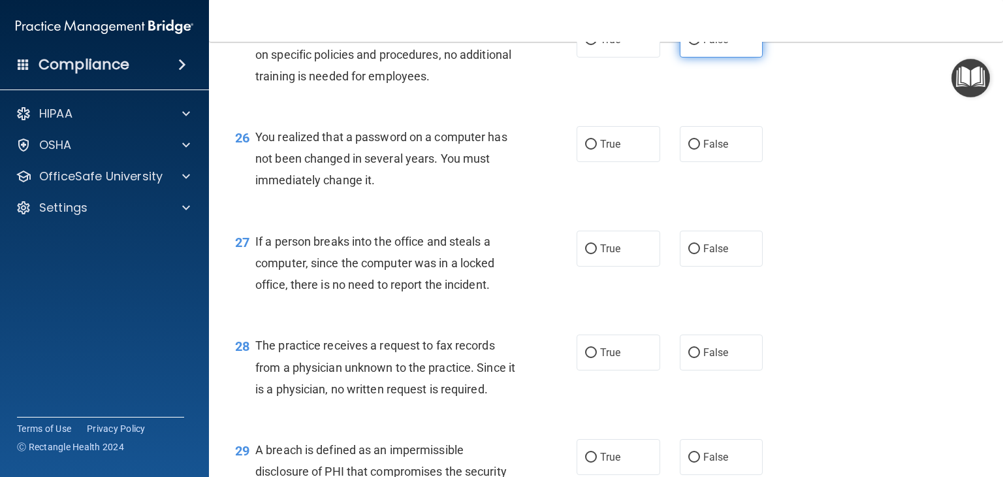
click at [703, 46] on span "False" at bounding box center [715, 39] width 25 height 12
click at [698, 45] on input "False" at bounding box center [694, 40] width 12 height 10
radio input "true"
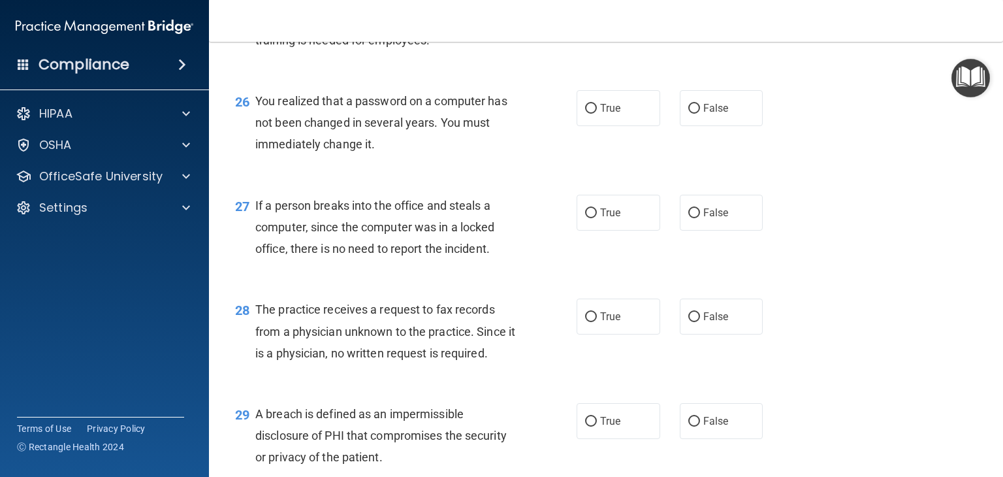
scroll to position [2930, 0]
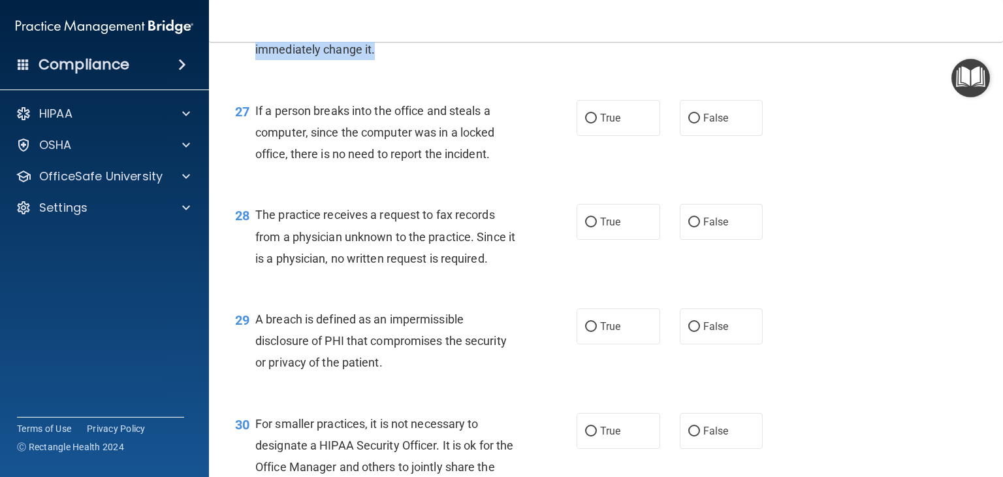
drag, startPoint x: 436, startPoint y: 108, endPoint x: 260, endPoint y: 71, distance: 179.5
click at [256, 61] on div "You realized that a password on a computer has not been changed in several year…" at bounding box center [390, 27] width 271 height 65
click at [590, 19] on input "True" at bounding box center [591, 14] width 12 height 10
radio input "true"
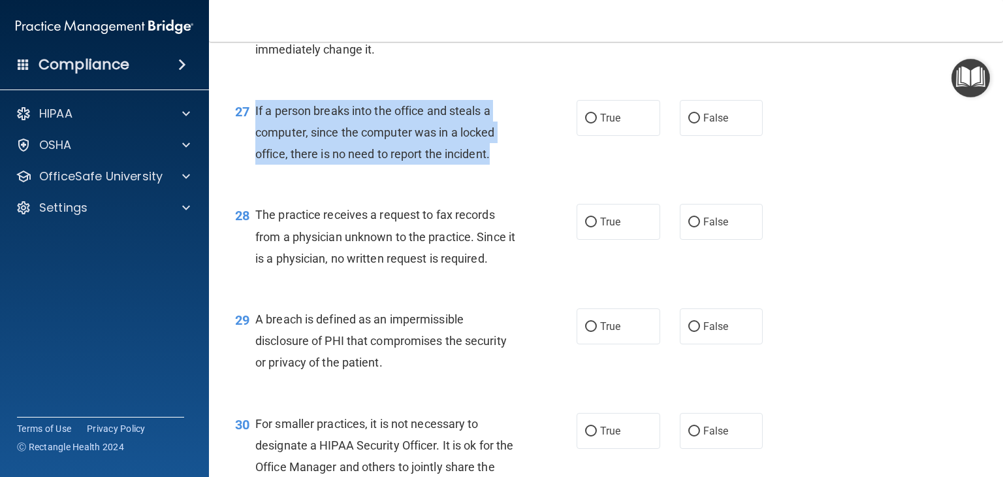
drag, startPoint x: 504, startPoint y: 224, endPoint x: 264, endPoint y: 174, distance: 245.3
click at [255, 165] on div "If a person breaks into the office and steals a computer, since the computer wa…" at bounding box center [390, 132] width 271 height 65
click at [692, 123] on input "False" at bounding box center [694, 119] width 12 height 10
radio input "true"
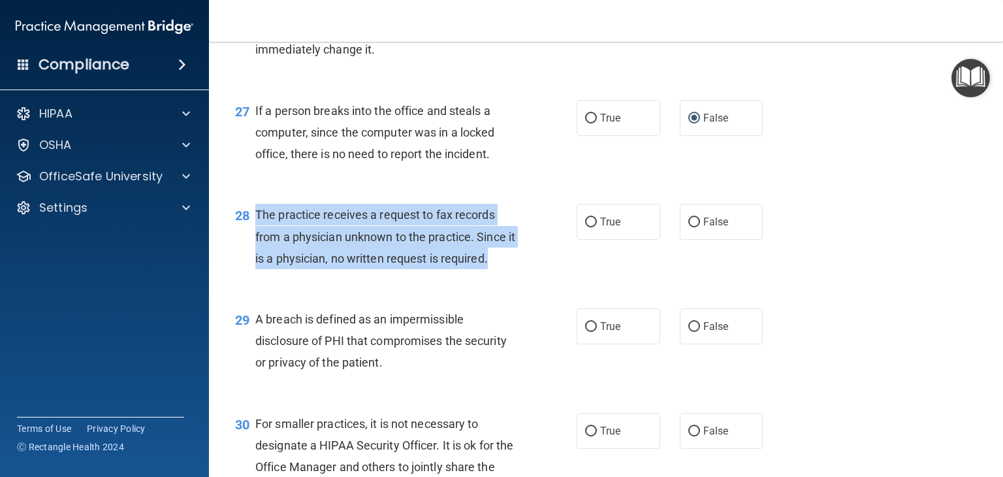
drag, startPoint x: 511, startPoint y: 328, endPoint x: 257, endPoint y: 275, distance: 259.5
click at [257, 269] on div "The practice receives a request to fax records from a physician unknown to the …" at bounding box center [390, 236] width 271 height 65
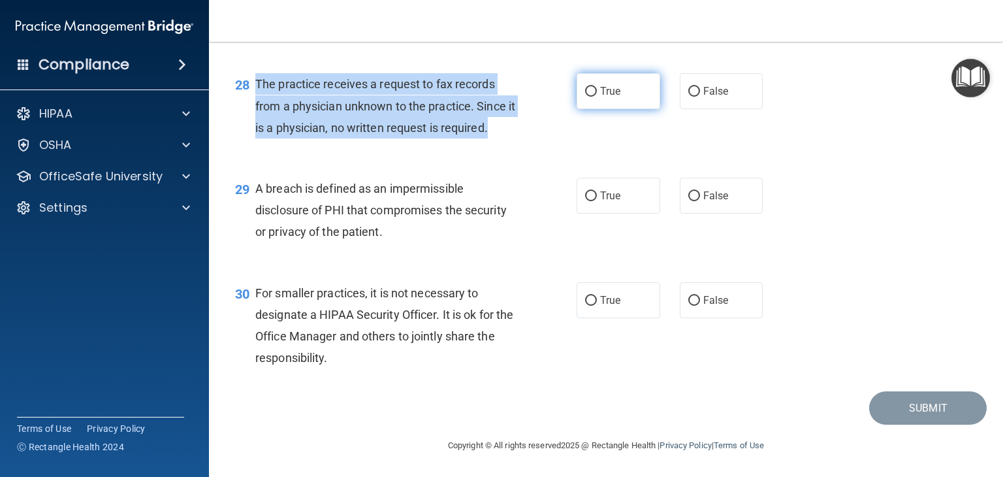
scroll to position [3126, 0]
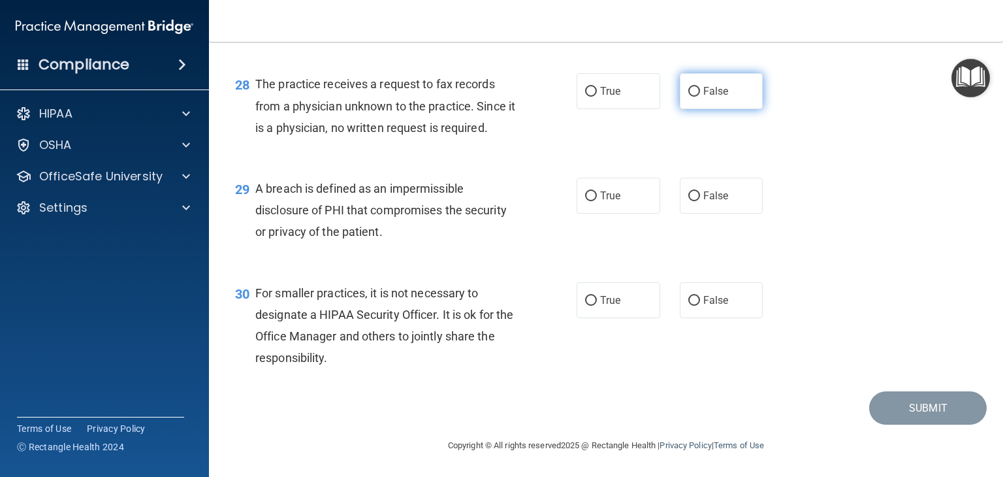
click at [686, 105] on label "False" at bounding box center [722, 91] width 84 height 36
click at [688, 97] on input "False" at bounding box center [694, 92] width 12 height 10
radio input "true"
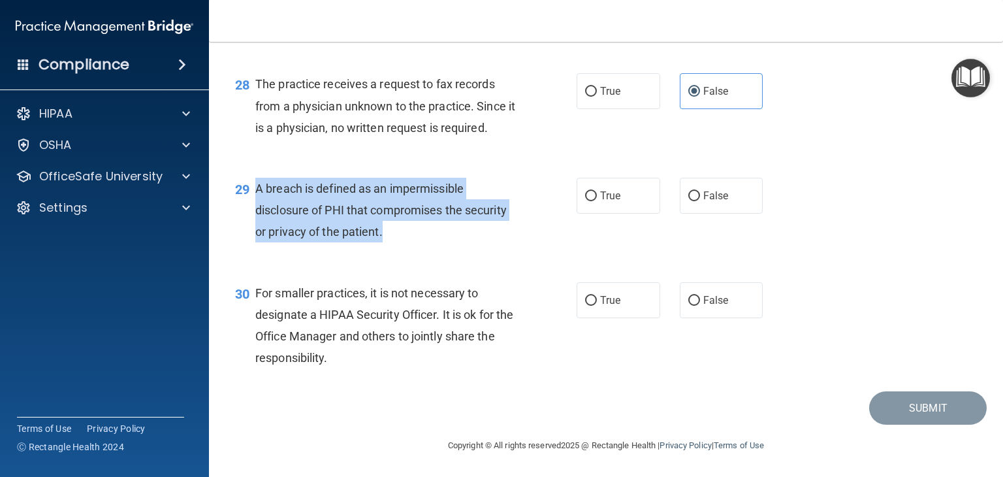
drag, startPoint x: 415, startPoint y: 246, endPoint x: 251, endPoint y: 178, distance: 178.2
click at [251, 178] on div "29 A breach is defined as an impermissible disclosure of PHI that compromises t…" at bounding box center [405, 214] width 381 height 72
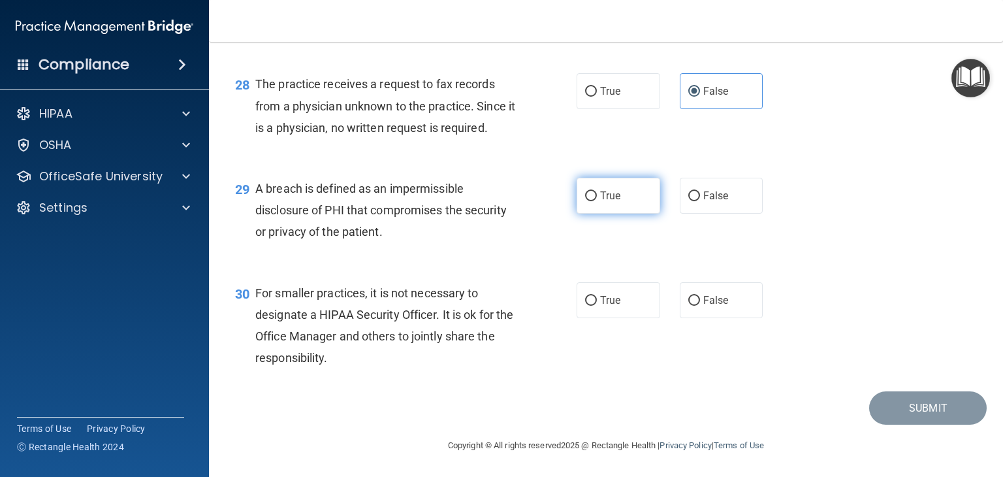
click at [615, 201] on span "True" at bounding box center [610, 195] width 20 height 12
click at [597, 201] on input "True" at bounding box center [591, 196] width 12 height 10
radio input "true"
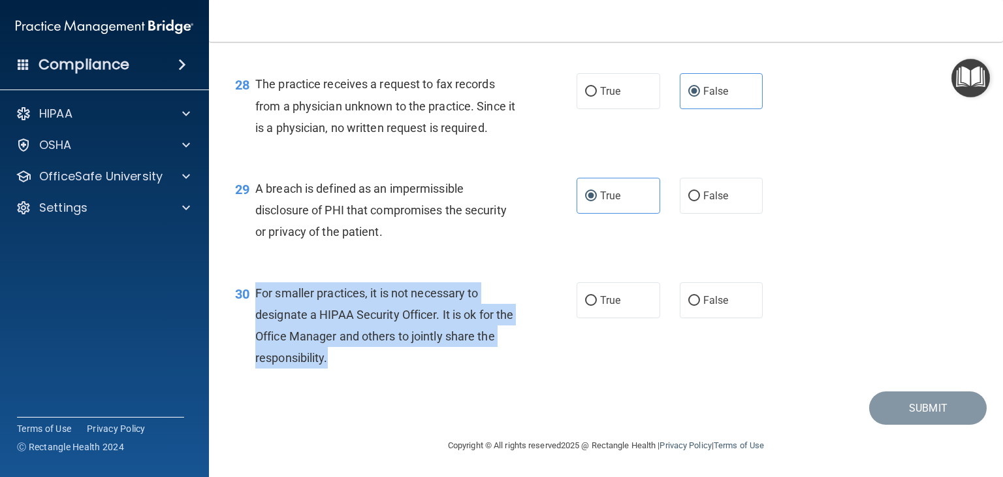
drag, startPoint x: 366, startPoint y: 361, endPoint x: 281, endPoint y: 308, distance: 100.0
click at [256, 293] on div "30 For smaller practices, it is not necessary to designate a HIPAA Security Off…" at bounding box center [405, 328] width 381 height 93
click at [688, 304] on input "False" at bounding box center [694, 301] width 12 height 10
radio input "true"
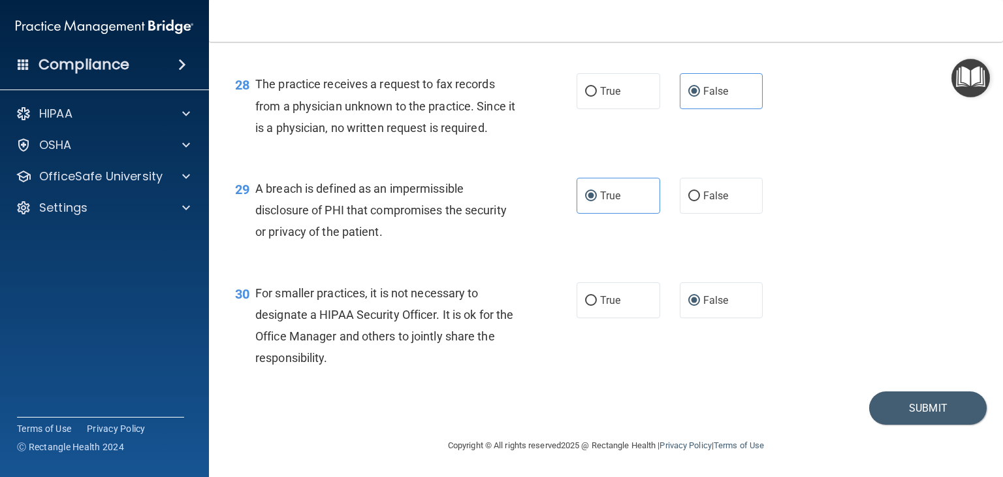
drag, startPoint x: 800, startPoint y: 205, endPoint x: 851, endPoint y: 313, distance: 119.7
click at [802, 206] on div "29 A breach is defined as an impermissible disclosure of PHI that compromises t…" at bounding box center [605, 213] width 761 height 104
click at [916, 389] on div "30 For smaller practices, it is not necessary to designate a HIPAA Security Off…" at bounding box center [605, 329] width 761 height 126
click at [906, 409] on button "Submit" at bounding box center [927, 407] width 117 height 33
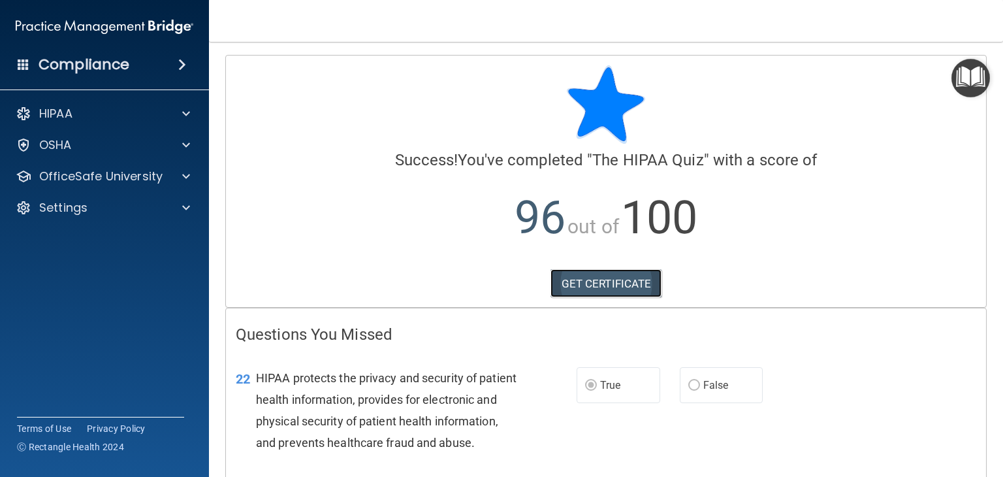
click at [604, 282] on link "GET CERTIFICATE" at bounding box center [606, 283] width 112 height 29
click at [180, 69] on span at bounding box center [182, 65] width 8 height 16
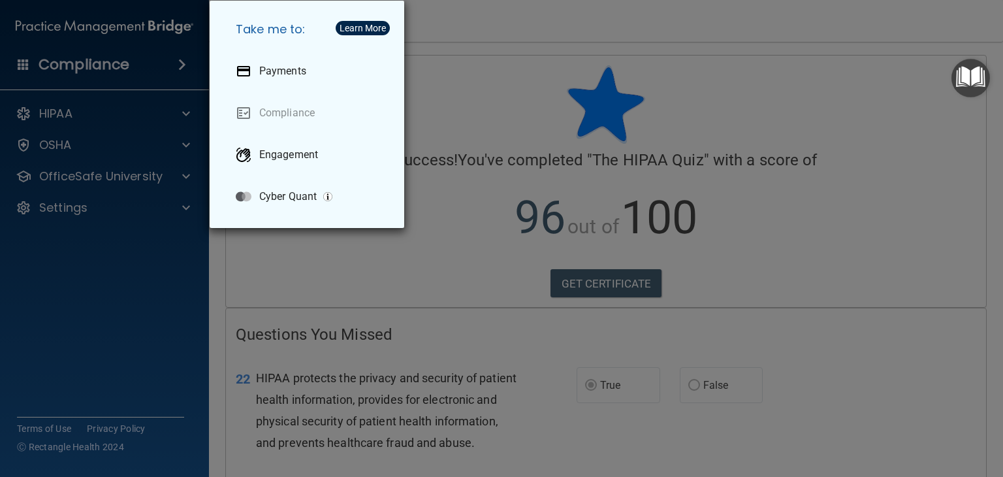
click at [133, 136] on div "Take me to: Payments Compliance Engagement Cyber Quant" at bounding box center [501, 238] width 1003 height 477
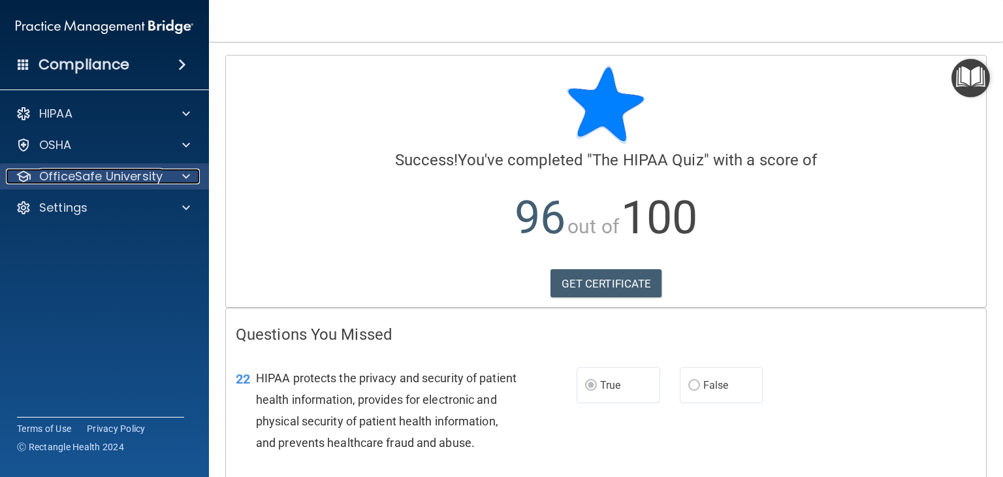
click at [191, 176] on div at bounding box center [184, 176] width 33 height 16
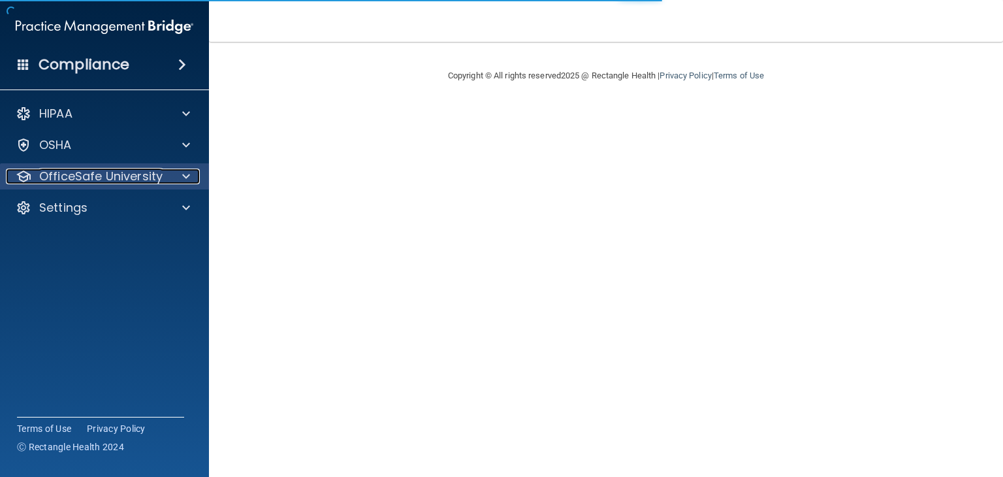
click at [157, 184] on p "OfficeSafe University" at bounding box center [100, 176] width 123 height 16
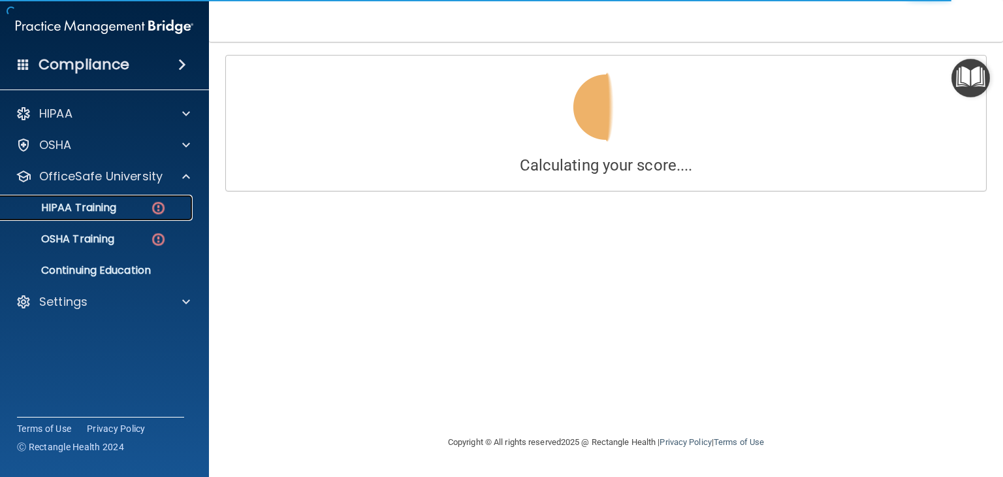
click at [118, 207] on div "HIPAA Training" at bounding box center [97, 207] width 178 height 13
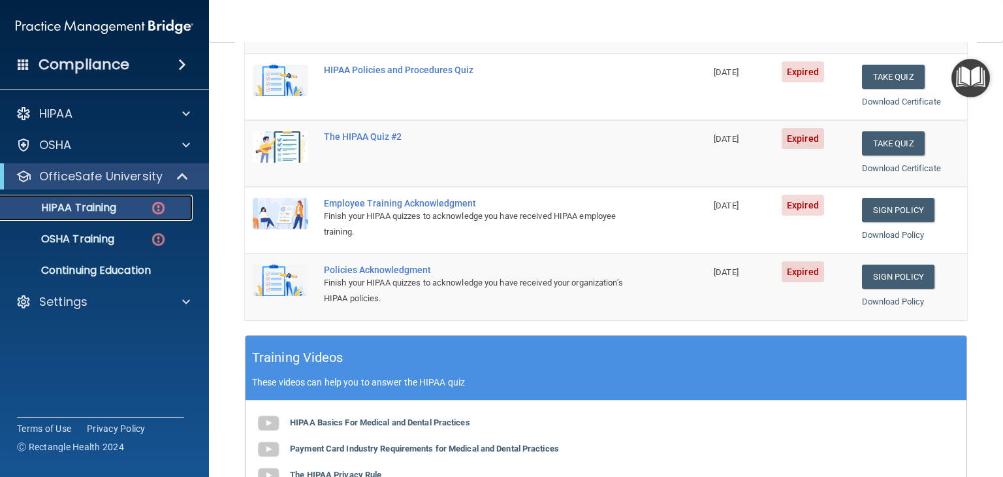
scroll to position [112, 0]
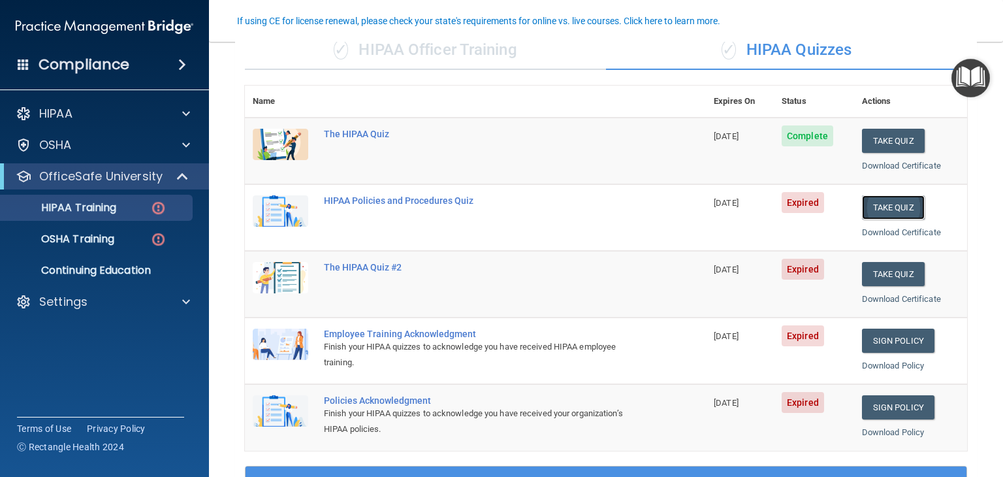
click at [875, 206] on button "Take Quiz" at bounding box center [893, 207] width 63 height 24
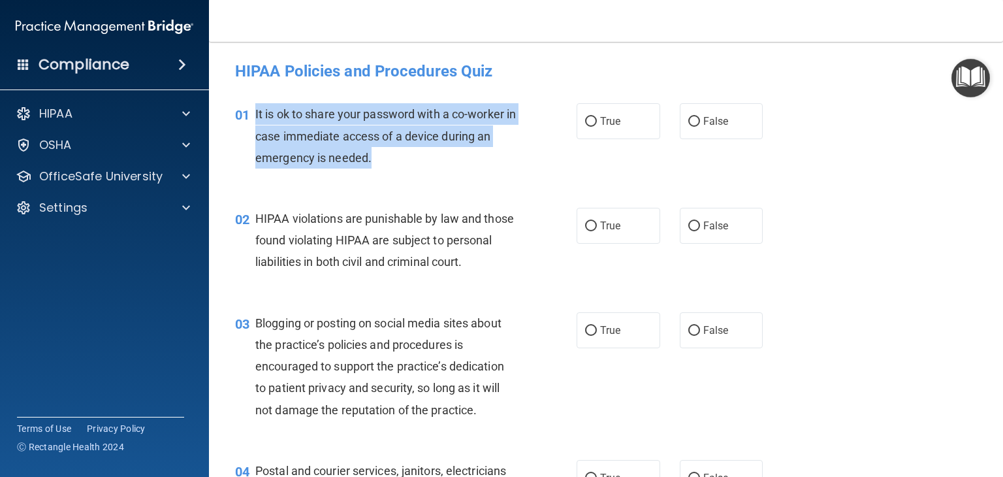
drag, startPoint x: 396, startPoint y: 160, endPoint x: 287, endPoint y: 112, distance: 119.2
click at [260, 110] on div "It is ok to share your password with a co-worker in case immediate access of a …" at bounding box center [390, 135] width 271 height 65
copy span "is ok to share your password with a co-worker in case immediate access of a dev…"
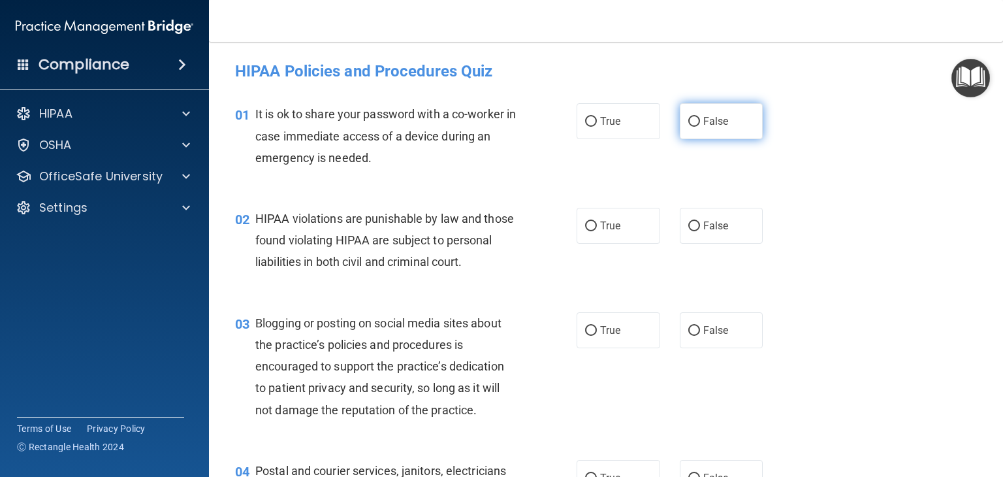
click at [697, 133] on label "False" at bounding box center [722, 121] width 84 height 36
click at [697, 127] on input "False" at bounding box center [694, 122] width 12 height 10
radio input "true"
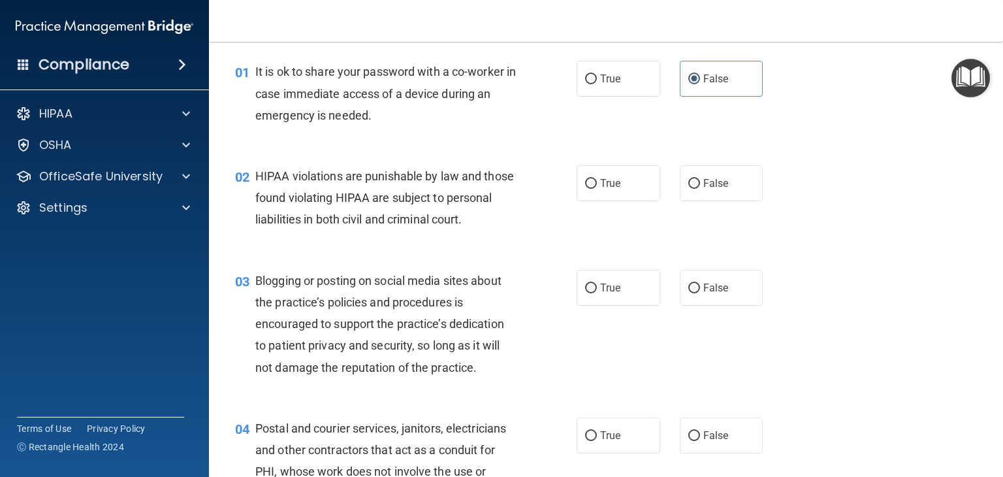
scroll to position [65, 0]
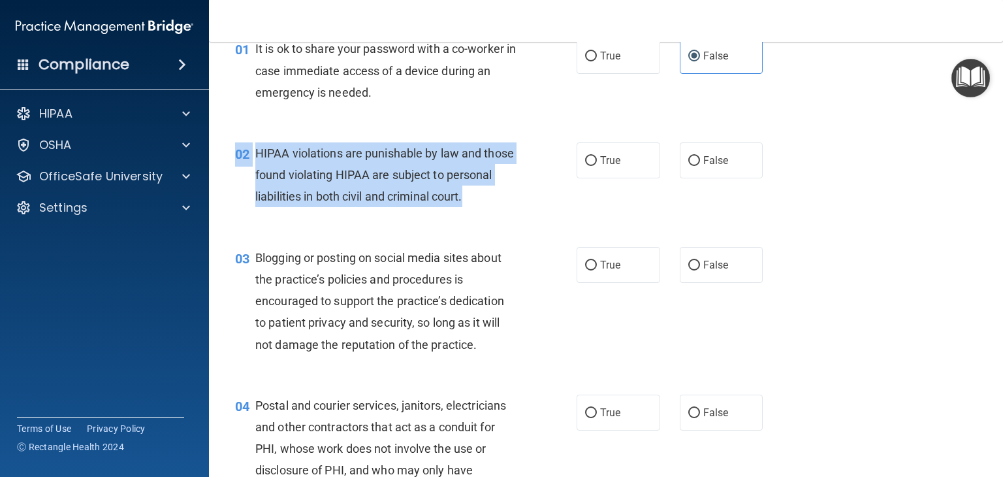
drag, startPoint x: 351, startPoint y: 221, endPoint x: 258, endPoint y: 155, distance: 114.1
click at [245, 153] on div "02 HIPAA violations are punishable by law and those found violating HIPAA are s…" at bounding box center [405, 178] width 381 height 72
click at [299, 208] on div "HIPAA violations are punishable by law and those found violating HIPAA are subj…" at bounding box center [390, 174] width 271 height 65
click at [300, 208] on div "HIPAA violations are punishable by law and those found violating HIPAA are subj…" at bounding box center [390, 174] width 271 height 65
copy div "2 HIPAA violations are punishable by law and those found violating HIPAA are su…"
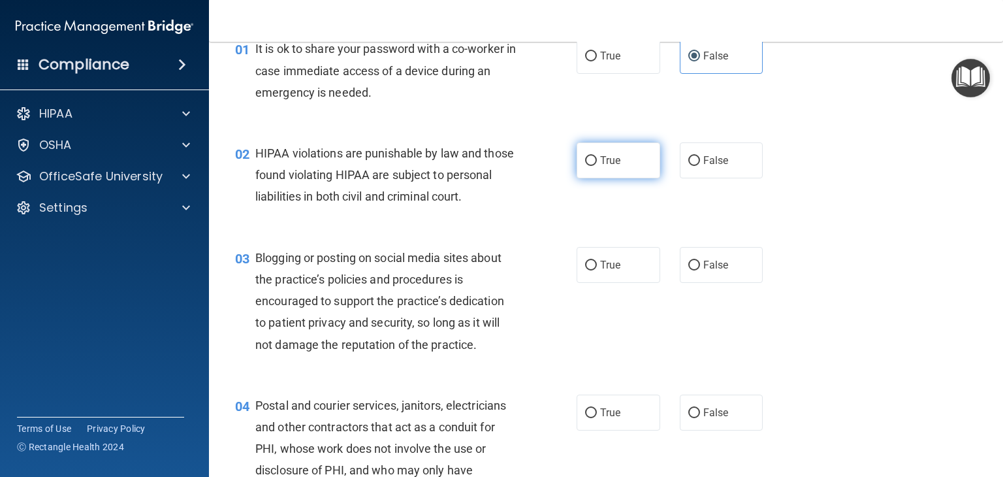
click at [590, 176] on label "True" at bounding box center [618, 160] width 84 height 36
click at [590, 166] on input "True" at bounding box center [591, 161] width 12 height 10
radio input "true"
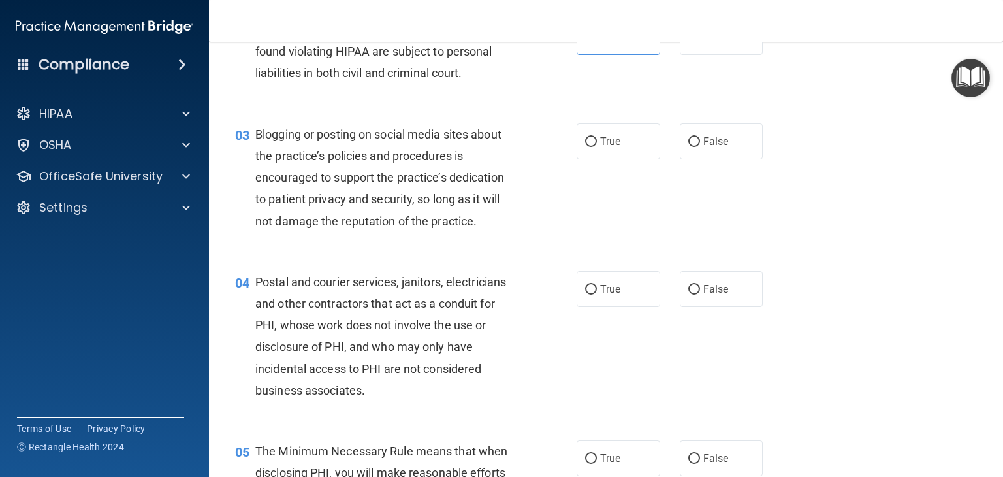
scroll to position [196, 0]
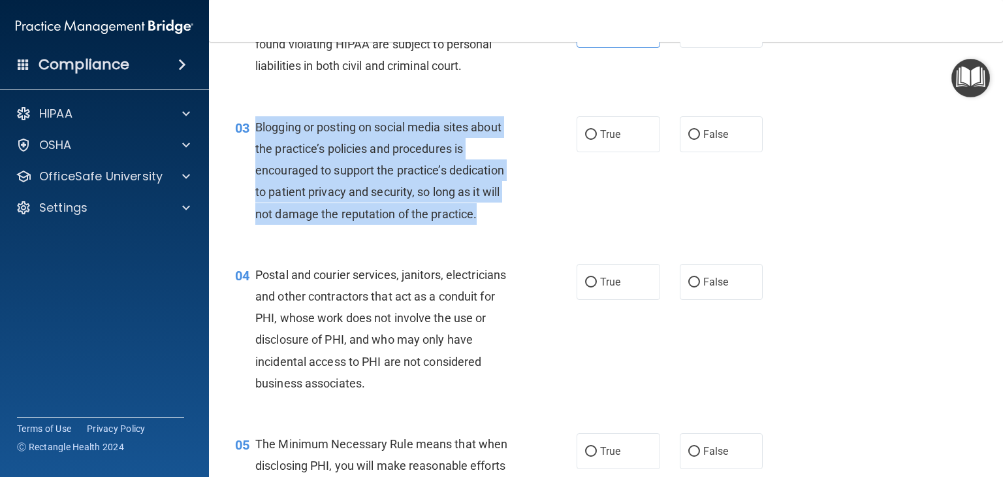
drag, startPoint x: 482, startPoint y: 235, endPoint x: 264, endPoint y: 146, distance: 235.0
click at [253, 146] on div "03 Blogging or posting on social media sites about the practice’s policies and …" at bounding box center [405, 173] width 381 height 115
copy div "Blogging or posting on social media sites about the practice’s policies and pro…"
click at [688, 140] on input "False" at bounding box center [694, 135] width 12 height 10
radio input "true"
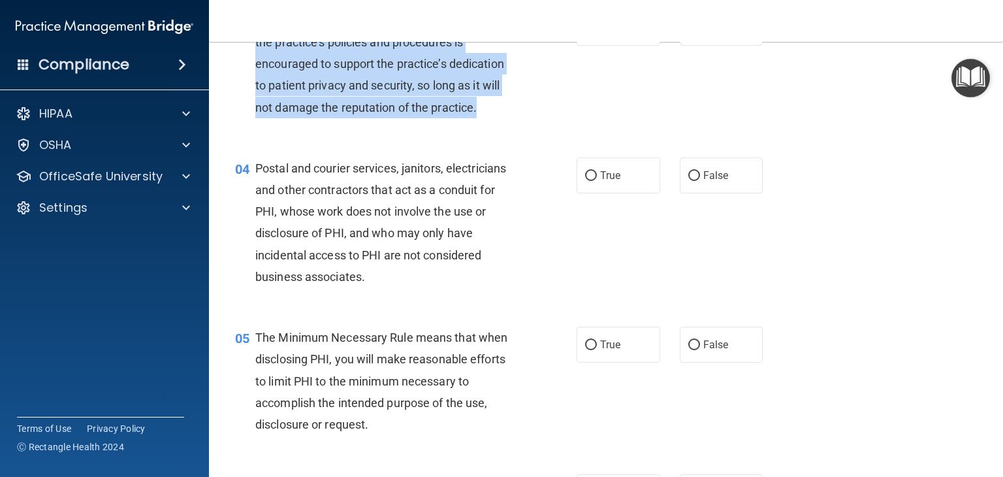
scroll to position [326, 0]
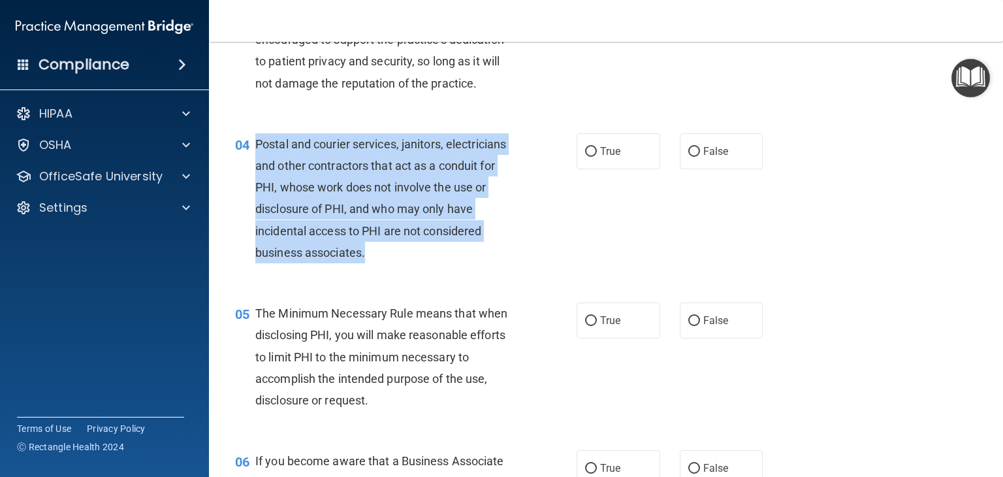
drag, startPoint x: 414, startPoint y: 277, endPoint x: 301, endPoint y: 173, distance: 153.9
click at [248, 170] on div "04 Postal and courier services, janitors, electricians and other contractors th…" at bounding box center [405, 201] width 381 height 136
copy div "Postal and courier services, janitors, electricians and other contractors that …"
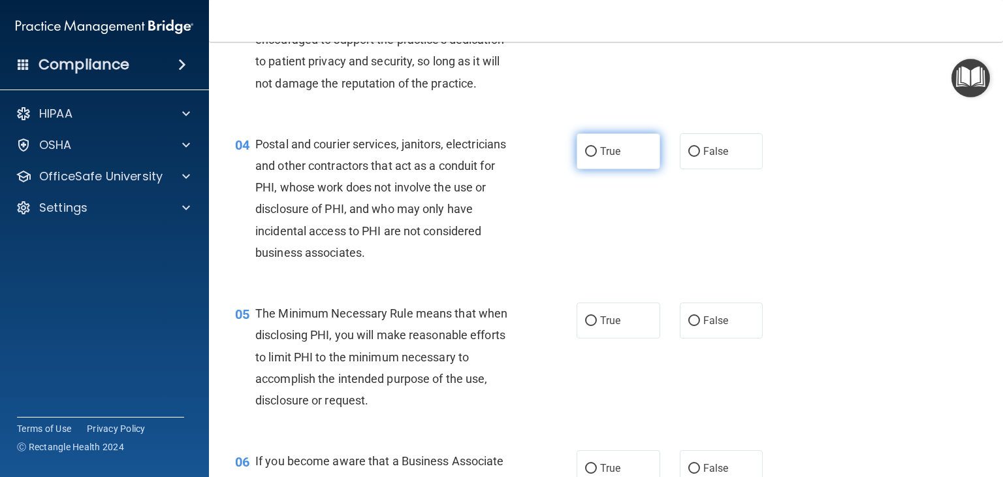
click at [611, 157] on span "True" at bounding box center [610, 151] width 20 height 12
click at [597, 157] on input "True" at bounding box center [591, 152] width 12 height 10
radio input "true"
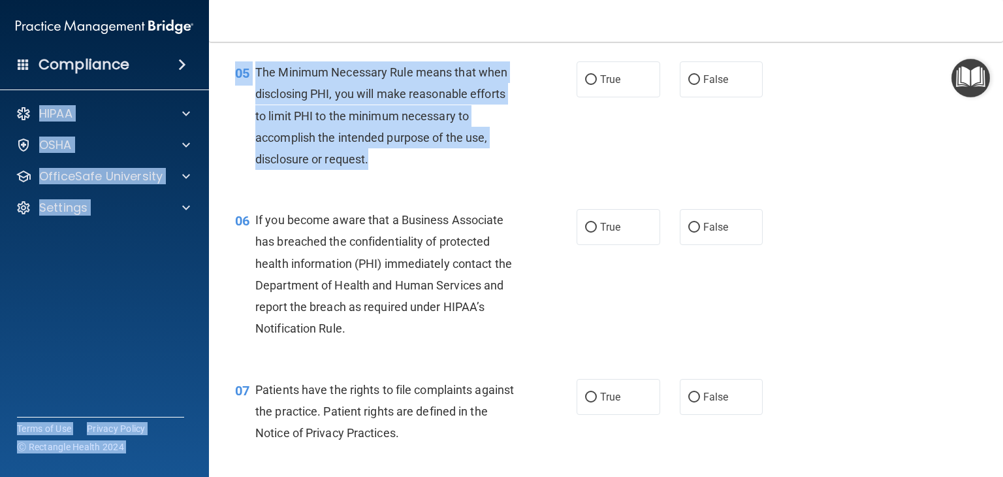
scroll to position [514, 0]
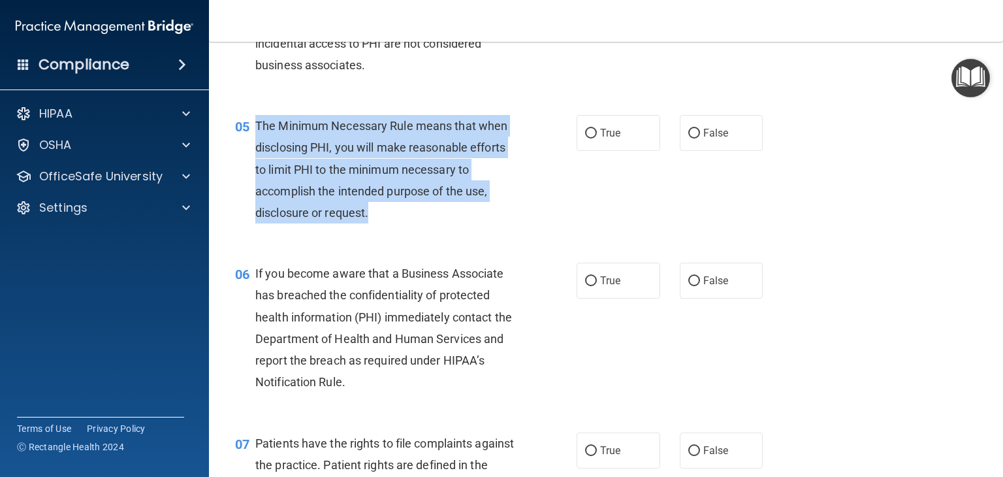
drag, startPoint x: 399, startPoint y: 155, endPoint x: 268, endPoint y: 150, distance: 131.3
click at [264, 150] on div "The Minimum Necessary Rule means that when disclosing PHI, you will make reason…" at bounding box center [390, 169] width 271 height 108
click at [341, 220] on div "The Minimum Necessary Rule means that when disclosing PHI, you will make reason…" at bounding box center [390, 169] width 271 height 108
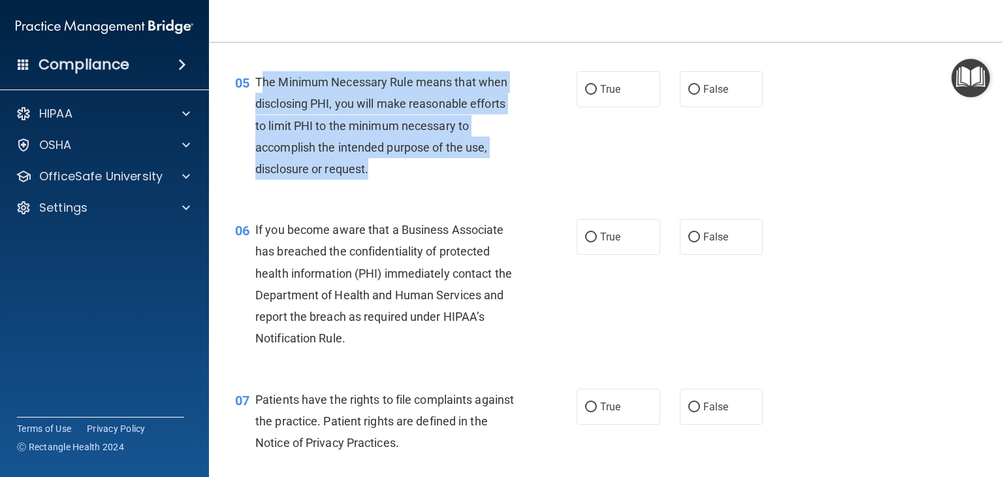
scroll to position [579, 0]
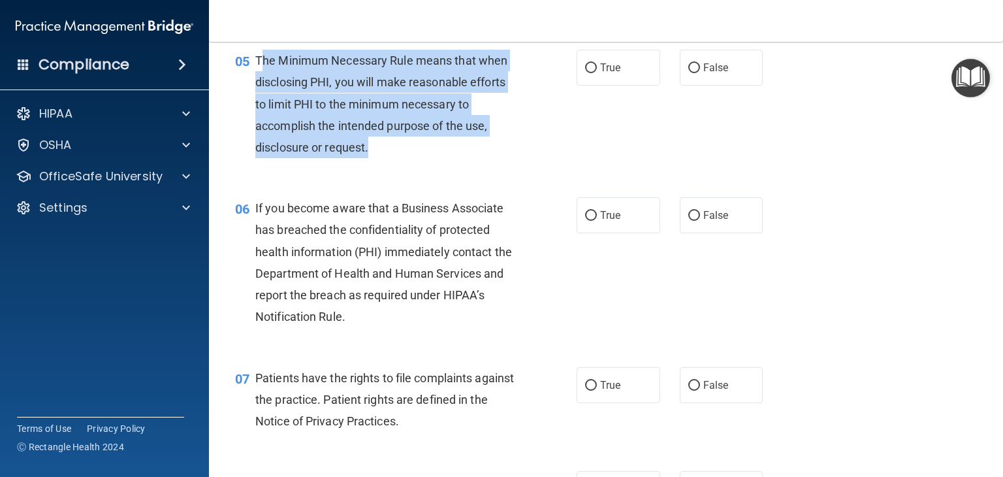
click at [394, 164] on div "05 The Minimum Necessary Rule means that when disclosing PHI, you will make rea…" at bounding box center [405, 107] width 381 height 115
click at [394, 158] on div "The Minimum Necessary Rule means that when disclosing PHI, you will make reason…" at bounding box center [390, 104] width 271 height 108
click at [379, 149] on span "The Minimum Necessary Rule means that when disclosing PHI, you will make reason…" at bounding box center [381, 104] width 252 height 101
click at [299, 81] on span "The Minimum Necessary Rule means that when disclosing PHI, you will make reason…" at bounding box center [381, 104] width 252 height 101
click at [260, 76] on span "The Minimum Necessary Rule means that when disclosing PHI, you will make reason…" at bounding box center [381, 104] width 252 height 101
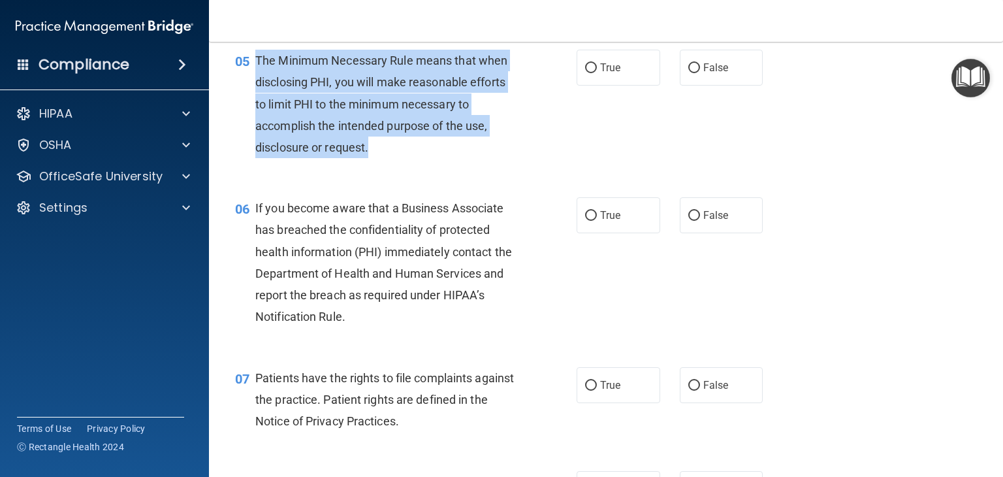
drag, startPoint x: 253, startPoint y: 85, endPoint x: 392, endPoint y: 174, distance: 165.0
click at [392, 164] on div "05 The Minimum Necessary Rule means that when disclosing PHI, you will make rea…" at bounding box center [405, 107] width 381 height 115
copy div "The Minimum Necessary Rule means that when disclosing PHI, you will make reason…"
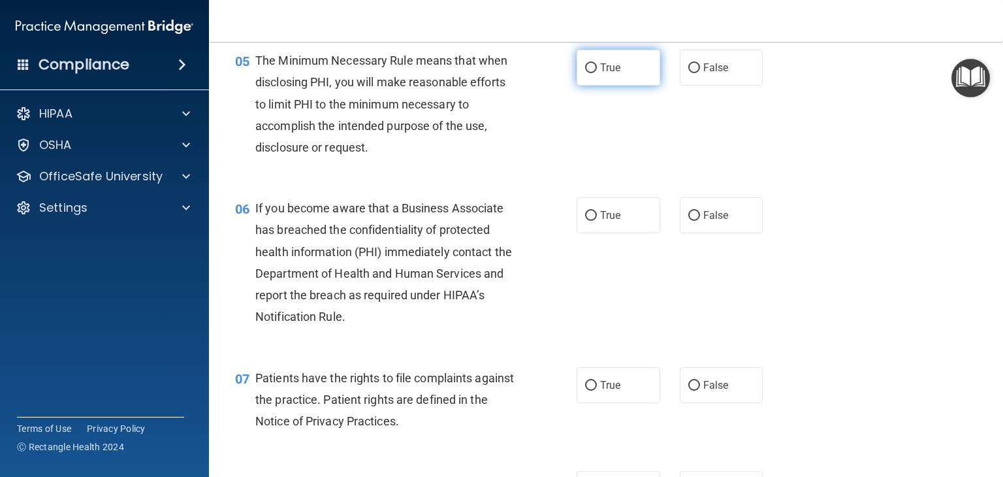
click at [603, 74] on span "True" at bounding box center [610, 67] width 20 height 12
click at [597, 73] on input "True" at bounding box center [591, 68] width 12 height 10
radio input "true"
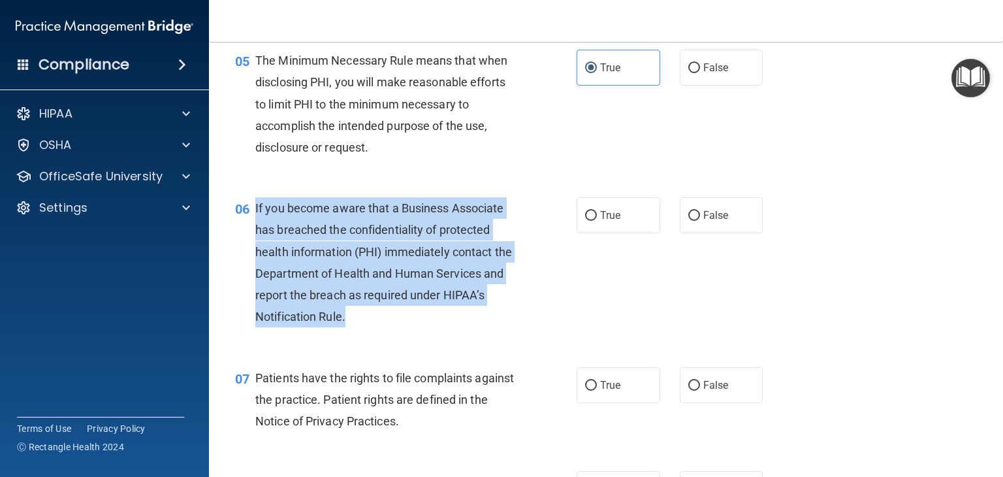
drag, startPoint x: 360, startPoint y: 336, endPoint x: 256, endPoint y: 228, distance: 150.5
click at [256, 228] on div "If you become aware that a Business Associate has breached the confidentiality …" at bounding box center [390, 262] width 271 height 130
copy span "If you become aware that a Business Associate has breached the confidentiality …"
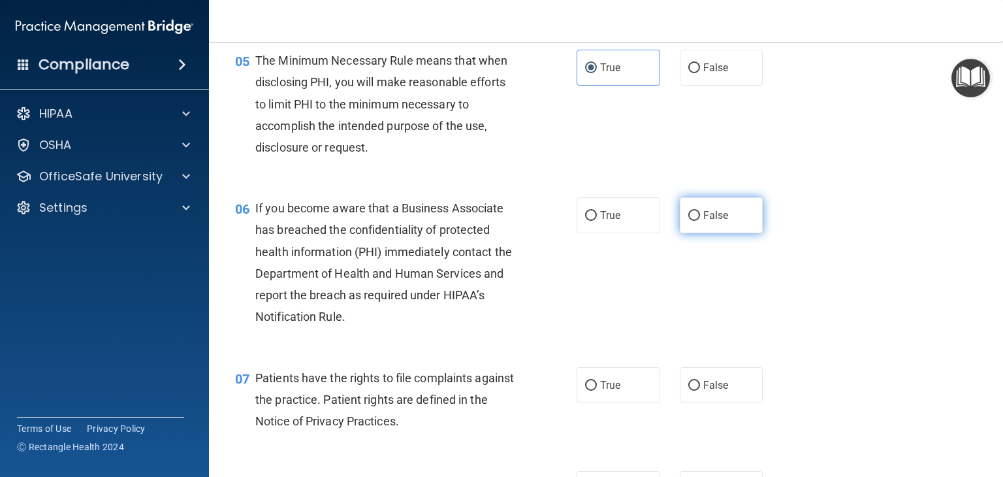
click at [703, 221] on span "False" at bounding box center [715, 215] width 25 height 12
click at [700, 221] on input "False" at bounding box center [694, 216] width 12 height 10
radio input "true"
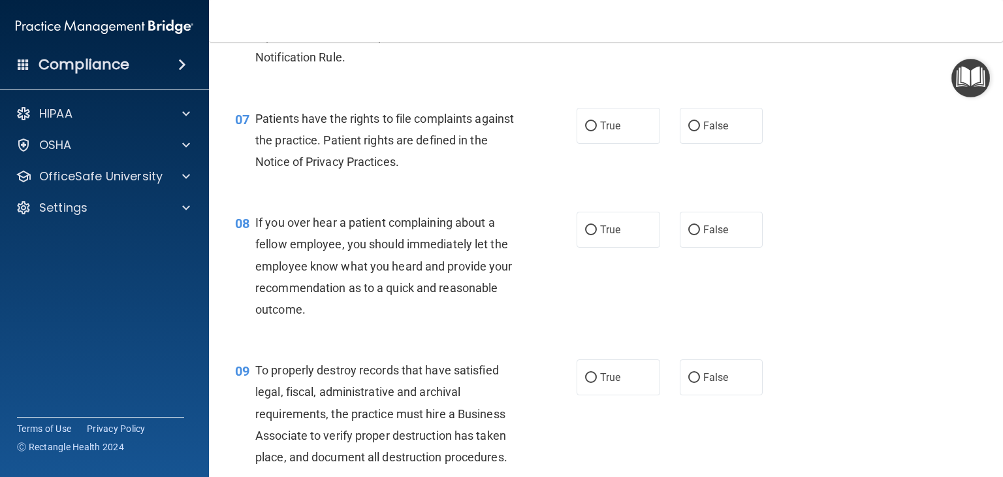
scroll to position [840, 0]
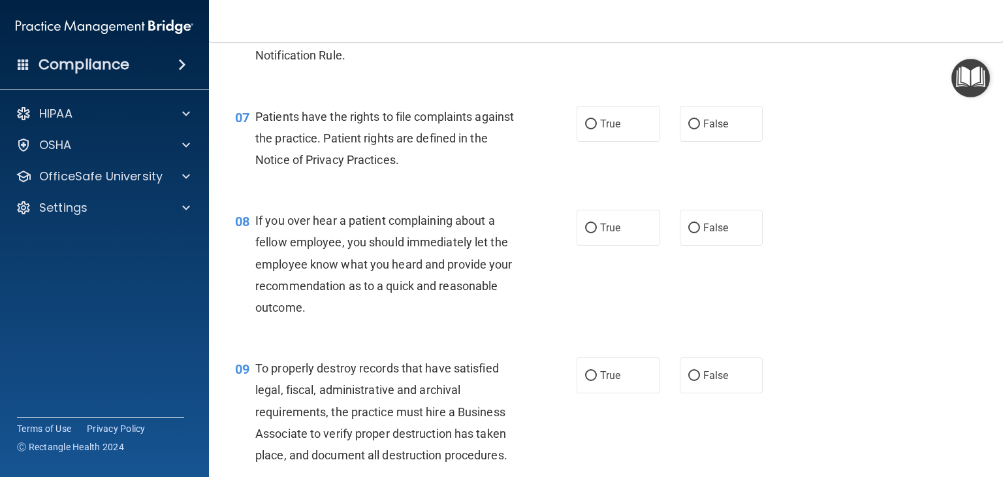
drag, startPoint x: 450, startPoint y: 184, endPoint x: 379, endPoint y: 170, distance: 71.8
click at [379, 170] on div "Patients have the rights to file complaints against the practice. Patient right…" at bounding box center [390, 138] width 271 height 65
click at [431, 171] on div "Patients have the rights to file complaints against the practice. Patient right…" at bounding box center [390, 138] width 271 height 65
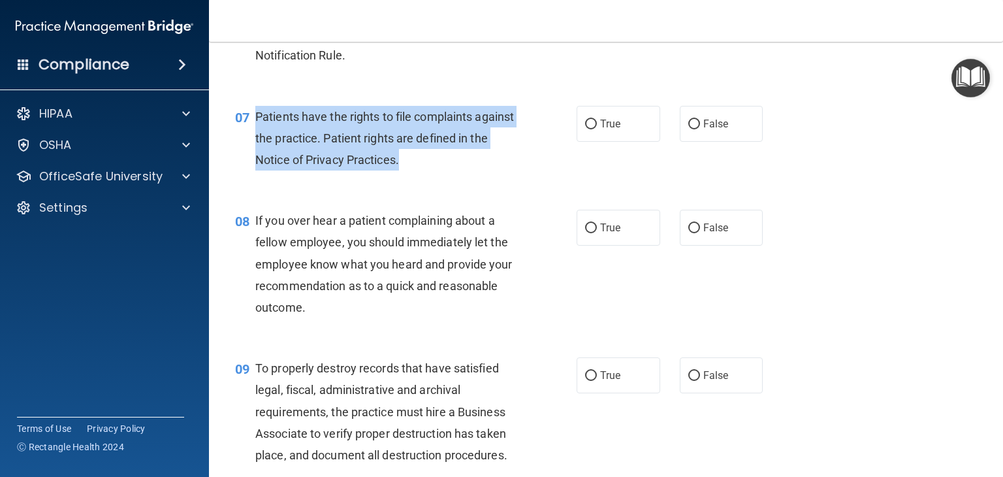
drag, startPoint x: 431, startPoint y: 186, endPoint x: 257, endPoint y: 144, distance: 178.6
click at [257, 144] on div "Patients have the rights to file complaints against the practice. Patient right…" at bounding box center [390, 138] width 271 height 65
copy span "Patients have the rights to file complaints against the practice. Patient right…"
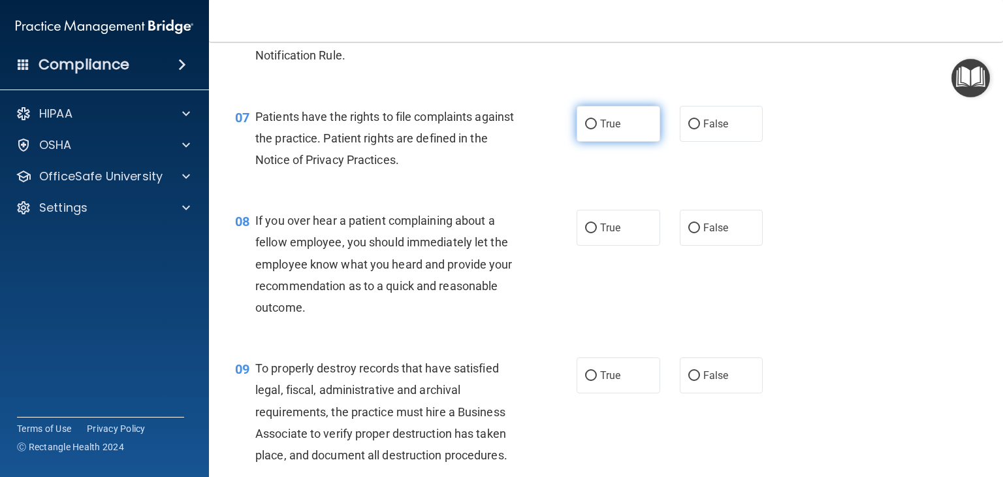
click at [593, 142] on label "True" at bounding box center [618, 124] width 84 height 36
click at [593, 129] on input "True" at bounding box center [591, 124] width 12 height 10
radio input "true"
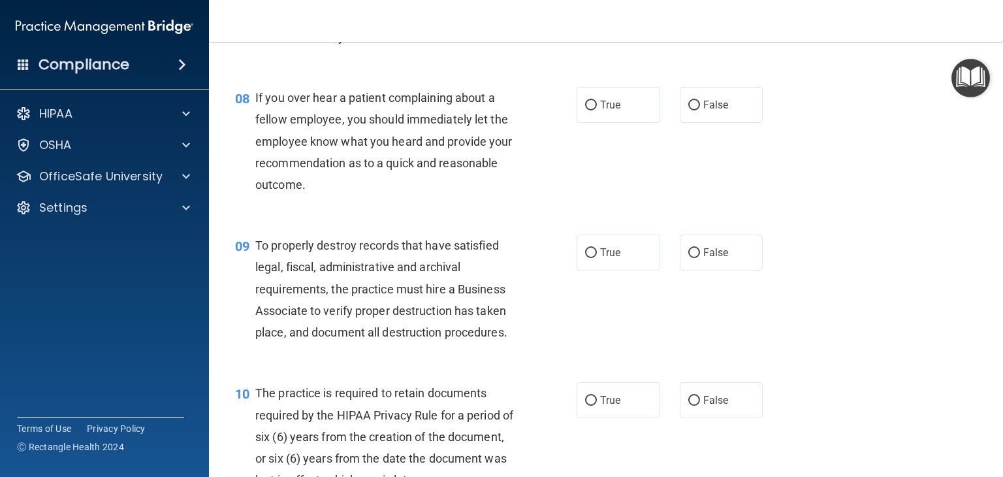
scroll to position [971, 0]
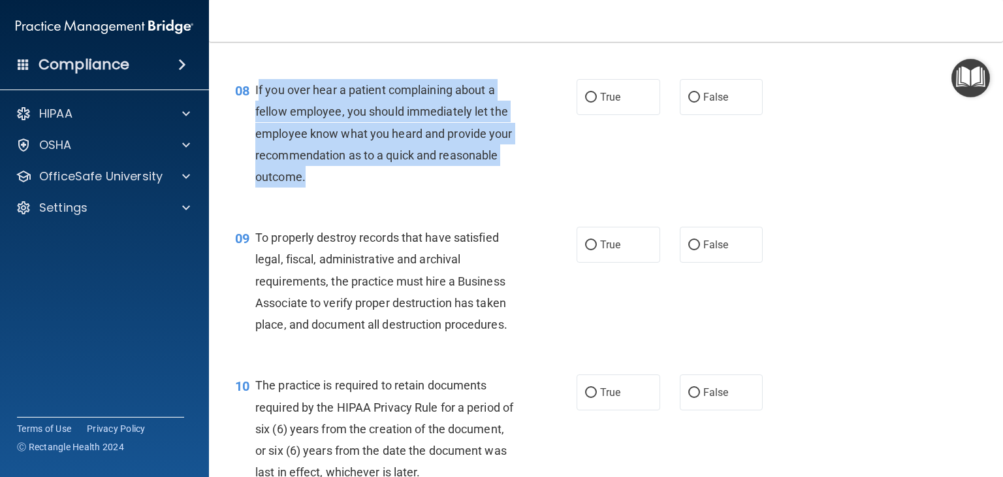
drag, startPoint x: 384, startPoint y: 196, endPoint x: 257, endPoint y: 116, distance: 150.3
click at [257, 116] on div "If you over hear a patient complaining about a fellow employee, you should imme…" at bounding box center [390, 133] width 271 height 108
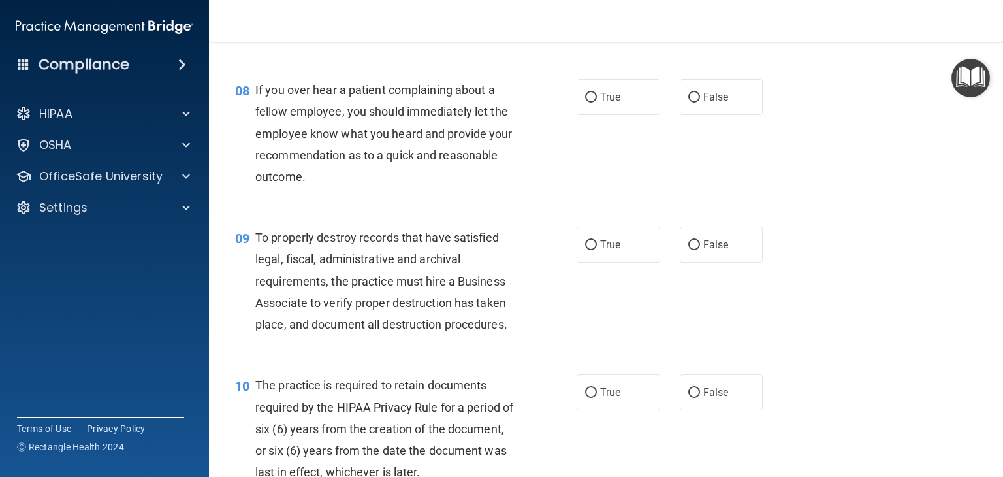
drag, startPoint x: 352, startPoint y: 243, endPoint x: 348, endPoint y: 233, distance: 10.5
click at [349, 242] on div "09 To properly destroy records that have satisfied legal, fiscal, administrativ…" at bounding box center [605, 284] width 761 height 148
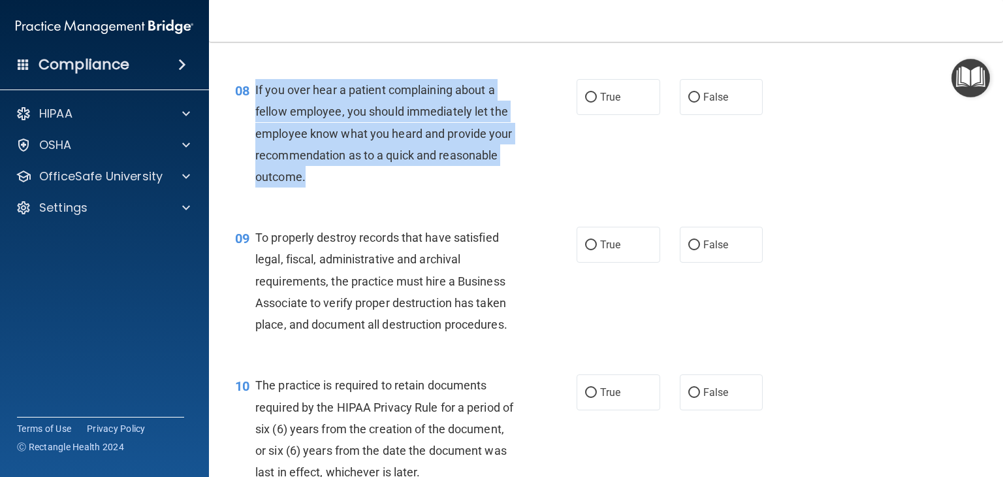
drag, startPoint x: 332, startPoint y: 202, endPoint x: 254, endPoint y: 117, distance: 114.6
click at [254, 117] on div "08 If you over hear a patient complaining about a fellow employee, you should i…" at bounding box center [405, 136] width 381 height 115
copy div "If you over hear a patient complaining about a fellow employee, you should imme…"
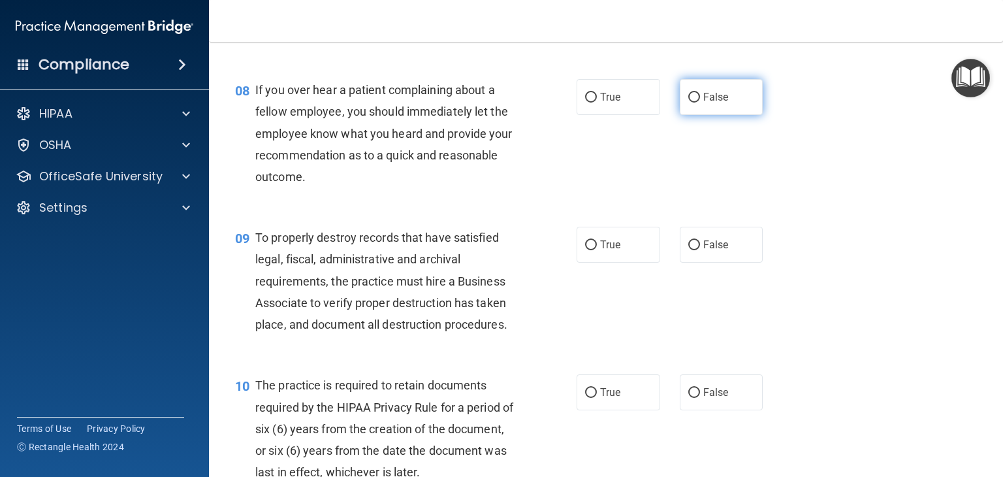
click at [705, 103] on span "False" at bounding box center [715, 97] width 25 height 12
click at [700, 102] on input "False" at bounding box center [694, 98] width 12 height 10
radio input "true"
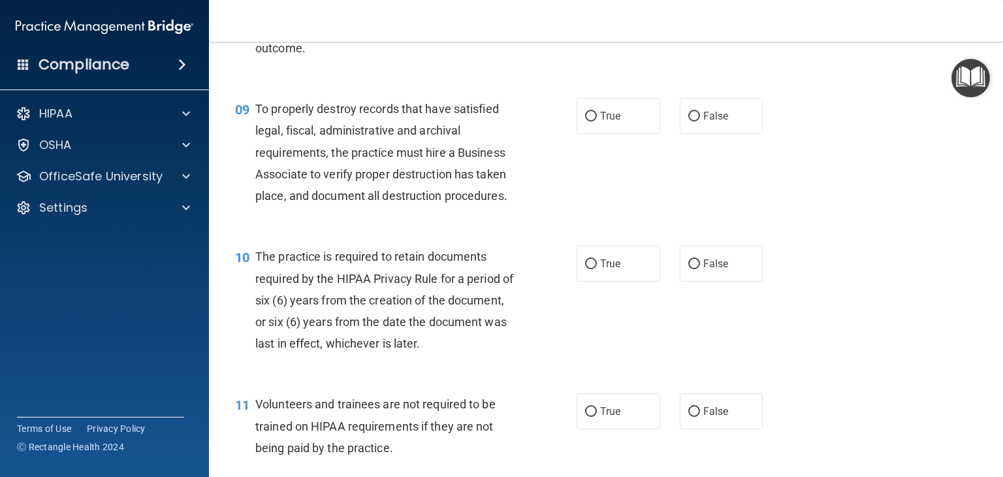
scroll to position [1101, 0]
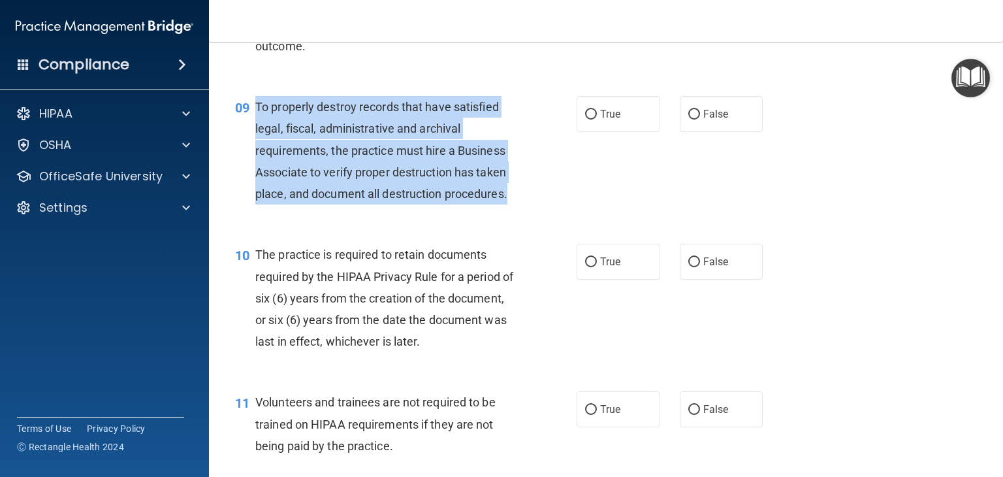
drag, startPoint x: 538, startPoint y: 223, endPoint x: 263, endPoint y: 131, distance: 289.6
click at [258, 132] on div "09 To properly destroy records that have satisfied legal, fiscal, administrativ…" at bounding box center [405, 153] width 381 height 115
copy span "To properly destroy records that have satisfied legal, fiscal, administrative a…"
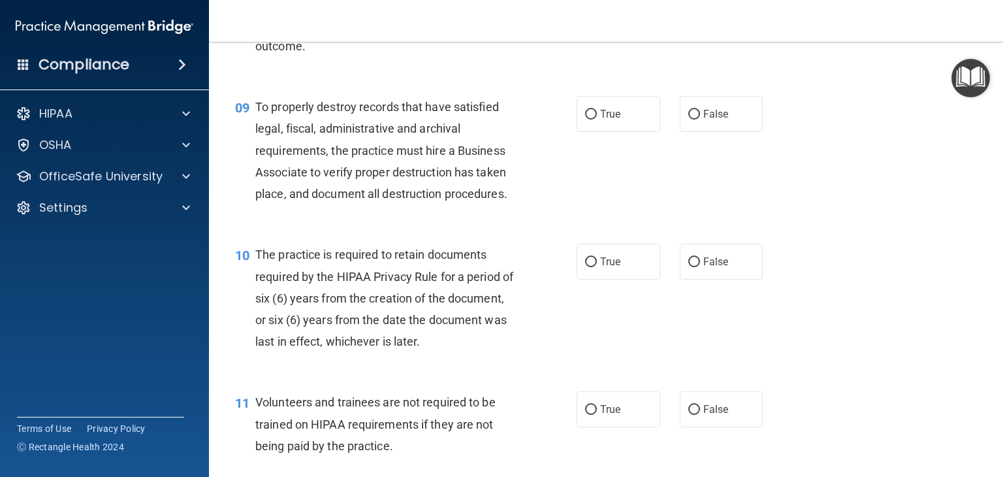
click at [708, 132] on div "True False" at bounding box center [676, 114] width 200 height 36
click at [683, 129] on label "False" at bounding box center [722, 114] width 84 height 36
click at [688, 119] on input "False" at bounding box center [694, 115] width 12 height 10
radio input "true"
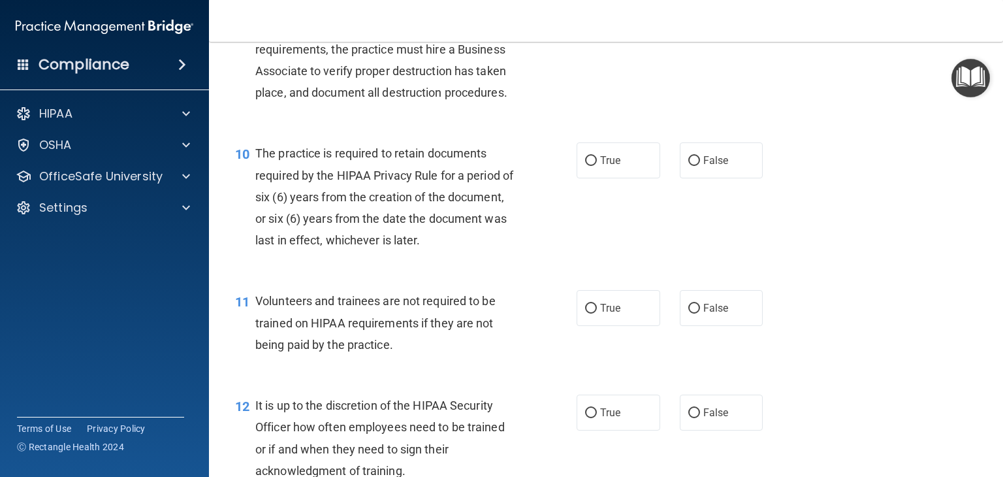
scroll to position [1232, 0]
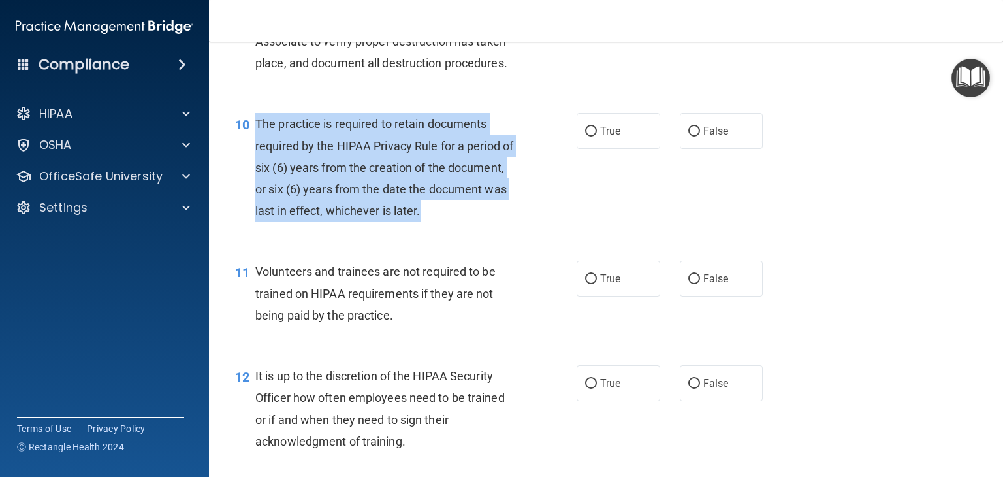
drag, startPoint x: 514, startPoint y: 238, endPoint x: 254, endPoint y: 145, distance: 276.7
click at [254, 145] on div "10 The practice is required to retain documents required by the HIPAA Privacy R…" at bounding box center [405, 170] width 381 height 115
copy div "The practice is required to retain documents required by the HIPAA Privacy Rule…"
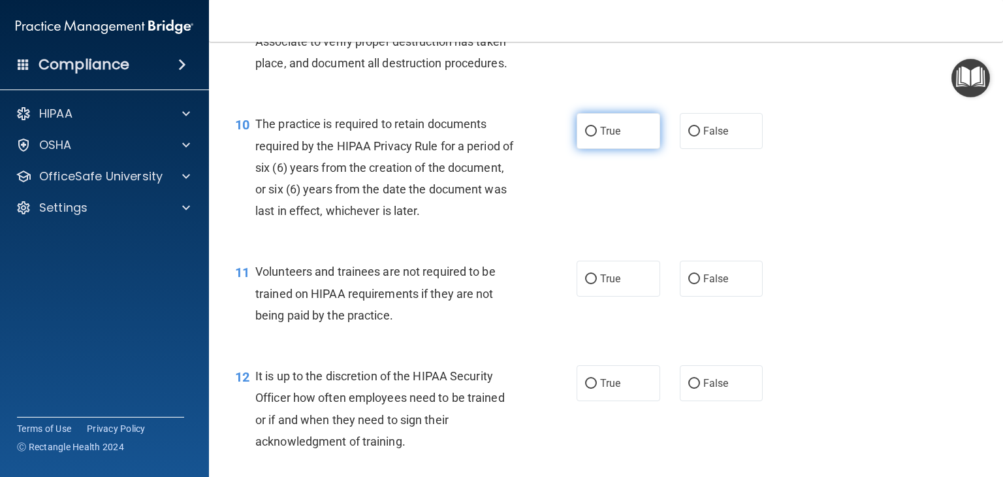
click at [616, 149] on label "True" at bounding box center [618, 131] width 84 height 36
click at [597, 136] on input "True" at bounding box center [591, 132] width 12 height 10
radio input "true"
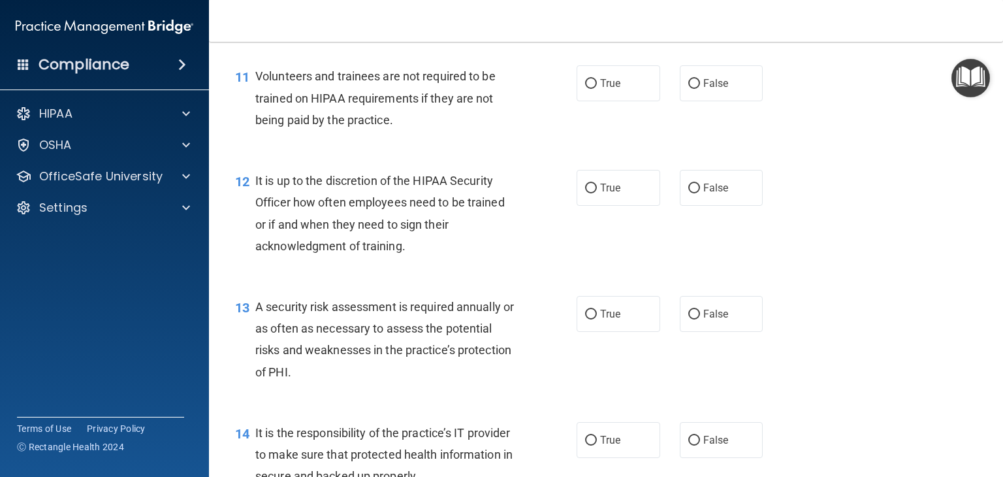
scroll to position [1428, 0]
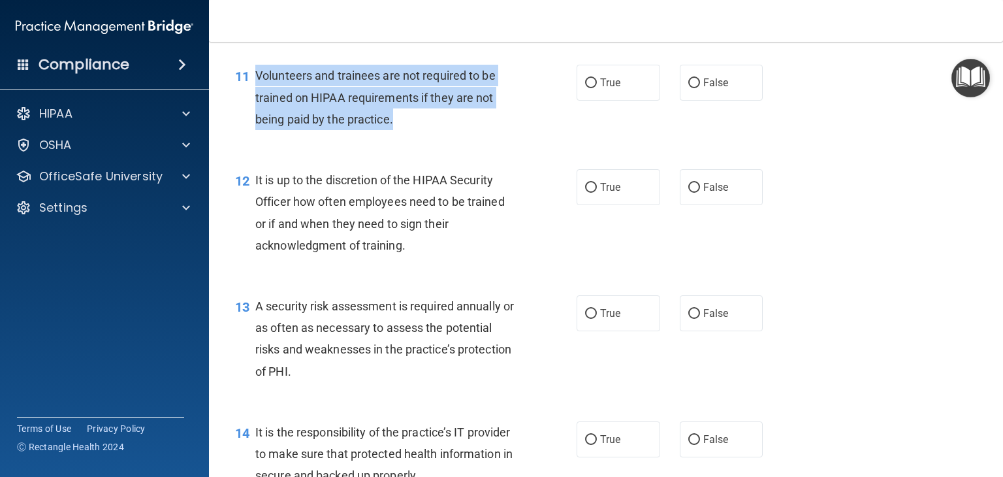
drag, startPoint x: 453, startPoint y: 146, endPoint x: 267, endPoint y: 97, distance: 192.4
click at [253, 97] on div "11 Volunteers and trainees are not required to be trained on HIPAA requirements…" at bounding box center [405, 101] width 381 height 72
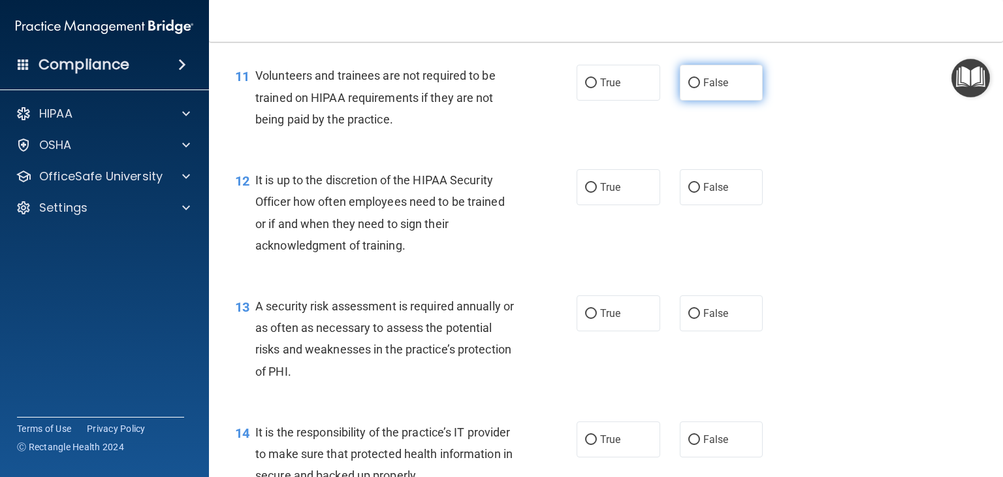
click at [708, 89] on span "False" at bounding box center [715, 82] width 25 height 12
click at [700, 88] on input "False" at bounding box center [694, 83] width 12 height 10
radio input "true"
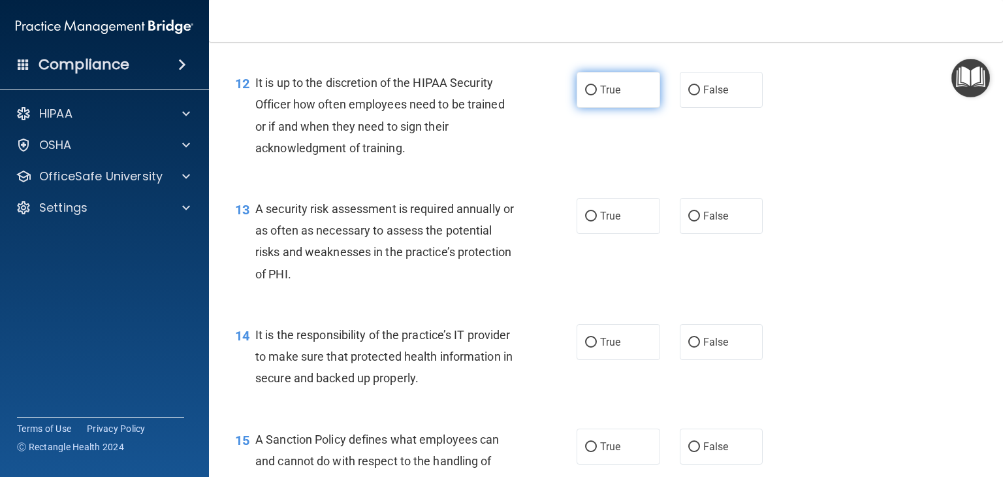
scroll to position [1558, 0]
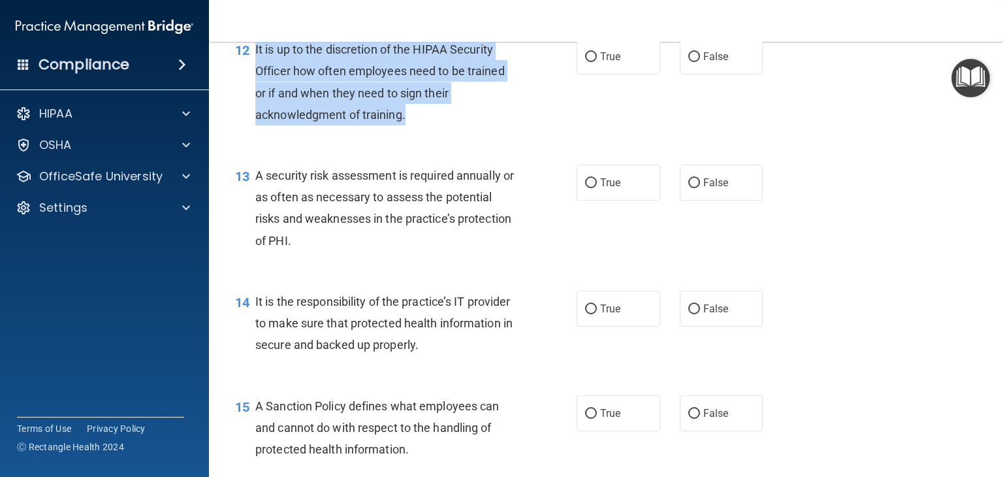
drag, startPoint x: 431, startPoint y: 143, endPoint x: 258, endPoint y: 79, distance: 183.8
click at [255, 83] on div "It is up to the discretion of the HIPAA Security Officer how often employees ne…" at bounding box center [390, 82] width 271 height 87
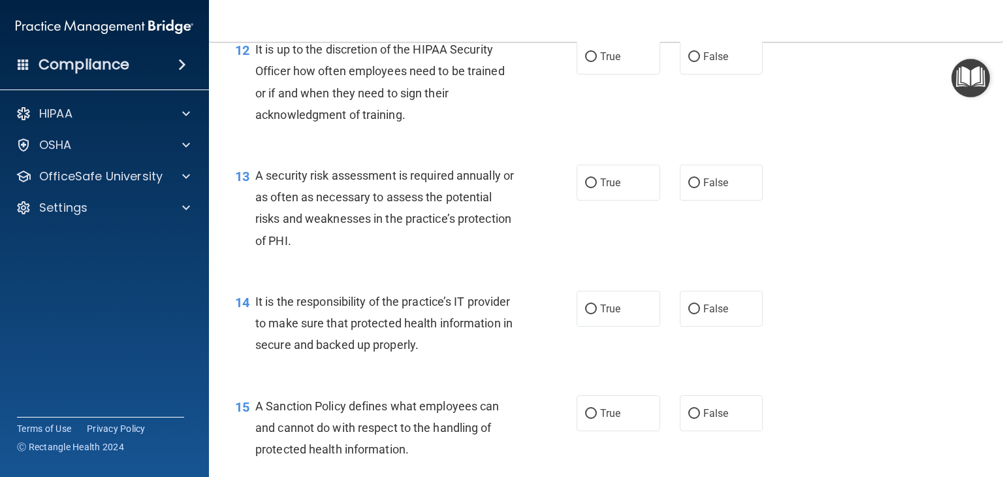
drag, startPoint x: 302, startPoint y: 68, endPoint x: 575, endPoint y: 129, distance: 279.7
click at [575, 129] on div "12 It is up to the discretion of the HIPAA Security Officer how often employees…" at bounding box center [405, 85] width 381 height 93
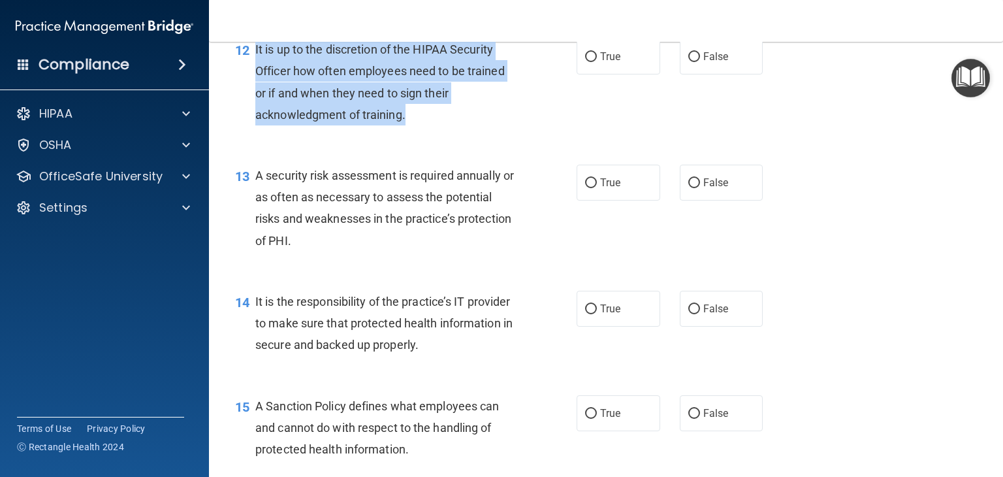
drag, startPoint x: 450, startPoint y: 136, endPoint x: 255, endPoint y: 70, distance: 206.0
click at [255, 70] on div "It is up to the discretion of the HIPAA Security Officer how often employees ne…" at bounding box center [390, 82] width 271 height 87
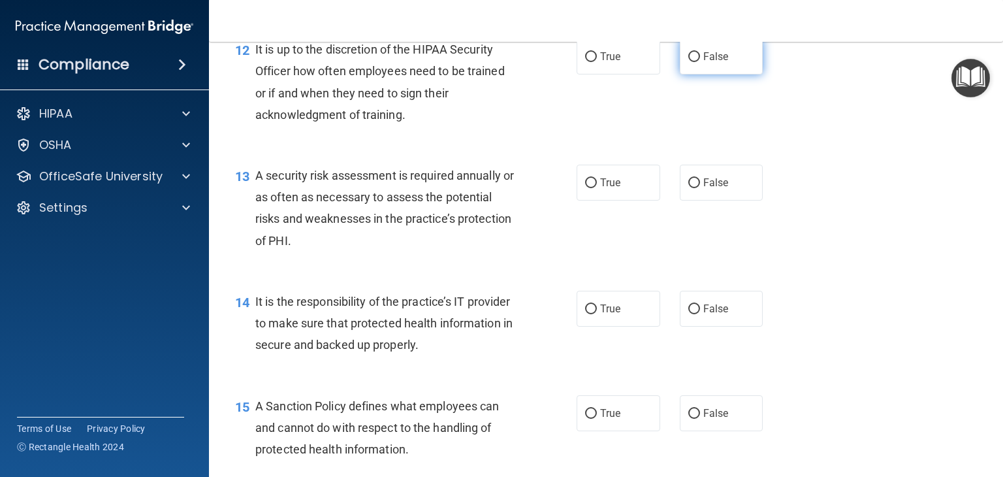
click at [721, 74] on label "False" at bounding box center [722, 57] width 84 height 36
click at [700, 62] on input "False" at bounding box center [694, 57] width 12 height 10
radio input "true"
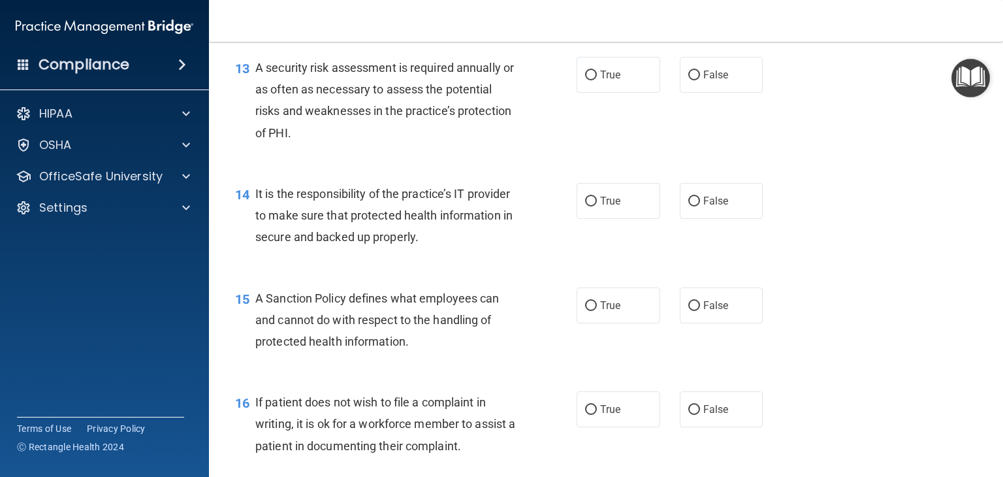
scroll to position [1689, 0]
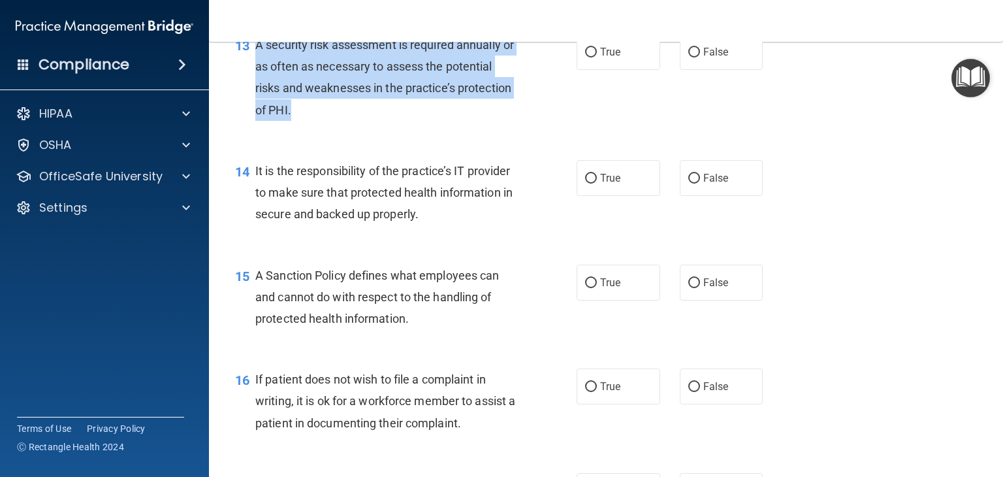
drag, startPoint x: 408, startPoint y: 134, endPoint x: 258, endPoint y: 70, distance: 162.3
click at [256, 71] on div "A security risk assessment is required annually or as often as necessary to ass…" at bounding box center [390, 77] width 271 height 87
click at [589, 57] on input "True" at bounding box center [591, 53] width 12 height 10
radio input "true"
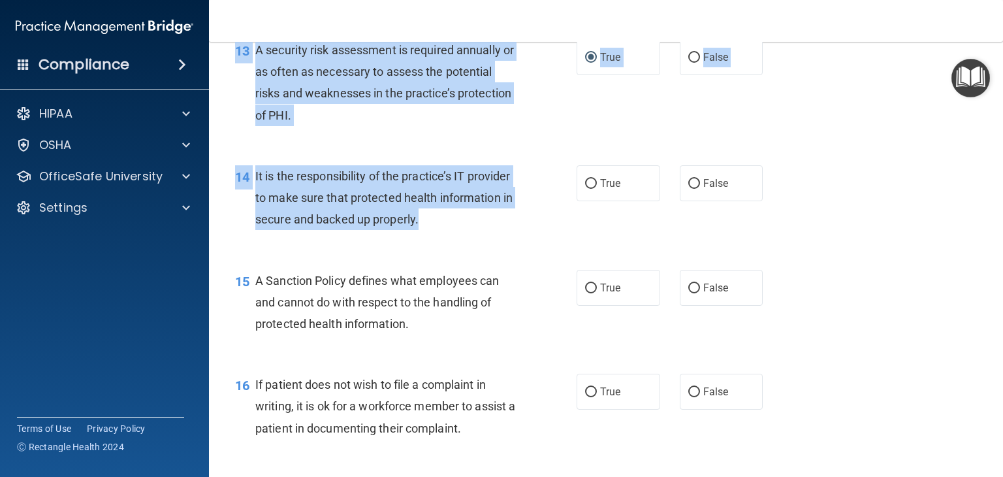
scroll to position [1616, 0]
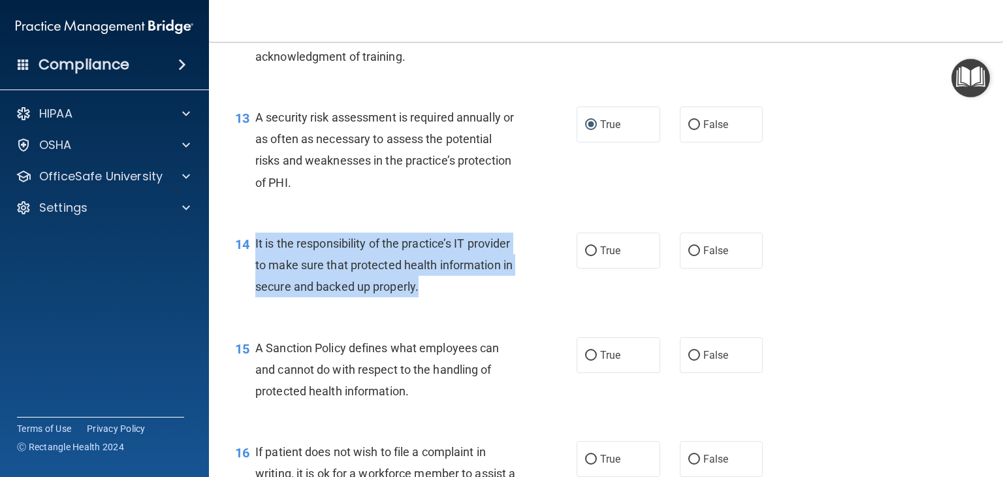
drag, startPoint x: 515, startPoint y: 108, endPoint x: 249, endPoint y: 259, distance: 305.5
click at [252, 263] on div "14 It is the responsibility of the practice’s IT provider to make sure that pro…" at bounding box center [405, 268] width 381 height 72
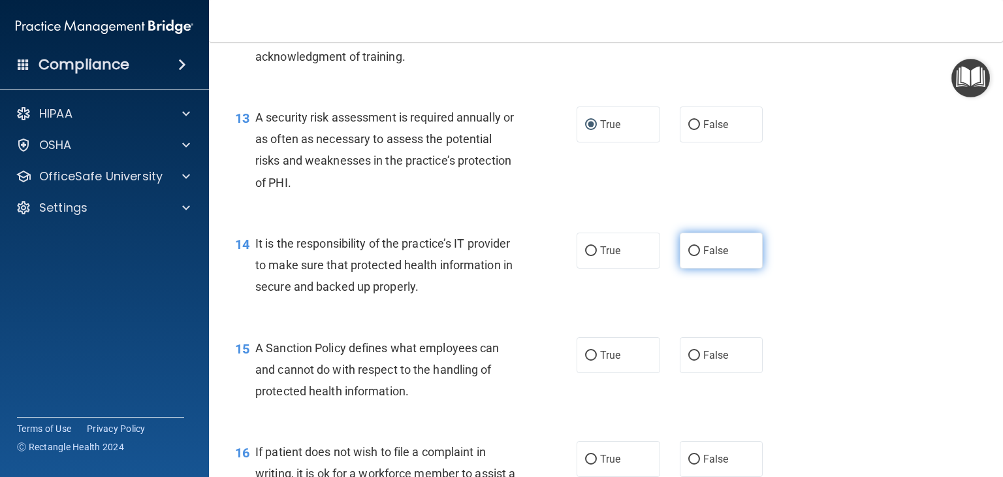
click at [710, 257] on span "False" at bounding box center [715, 250] width 25 height 12
click at [700, 256] on input "False" at bounding box center [694, 251] width 12 height 10
radio input "true"
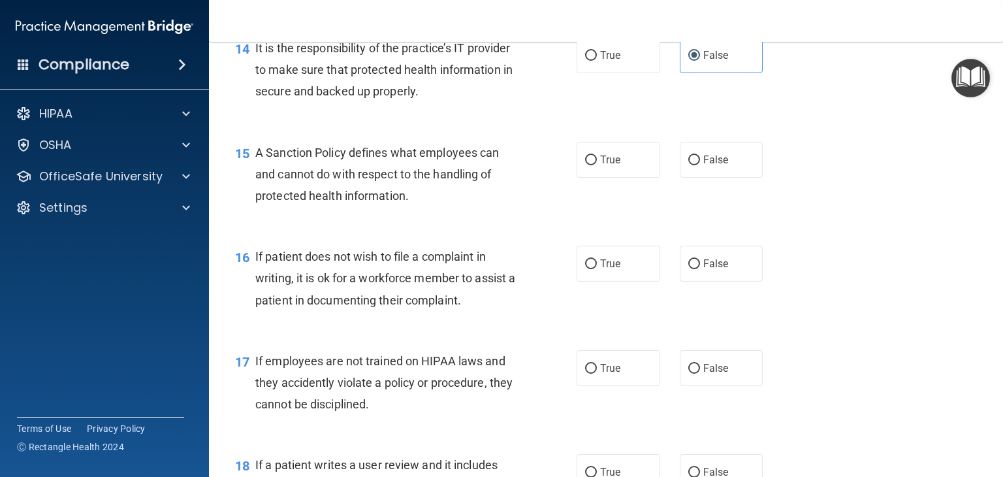
scroll to position [1812, 0]
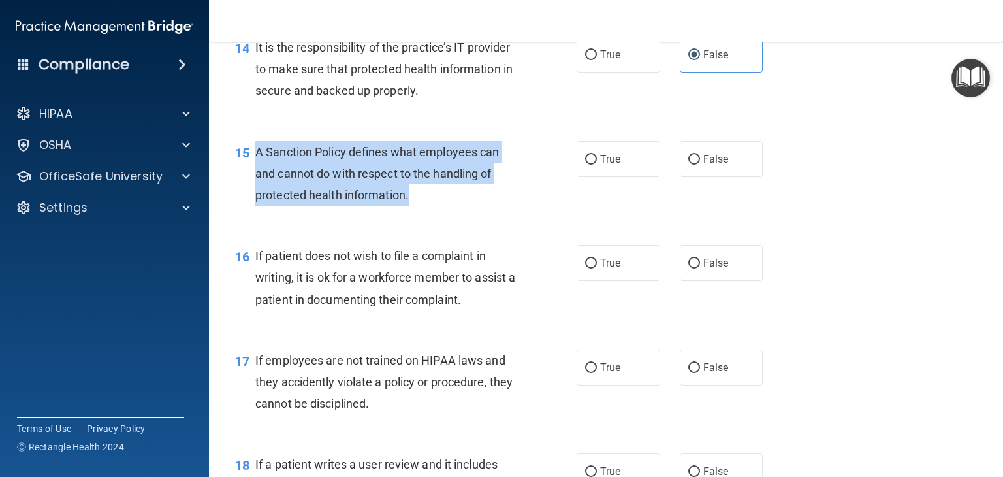
drag, startPoint x: 431, startPoint y: 227, endPoint x: 255, endPoint y: 177, distance: 183.3
click at [255, 177] on div "A Sanction Policy defines what employees can and cannot do with respect to the …" at bounding box center [390, 173] width 271 height 65
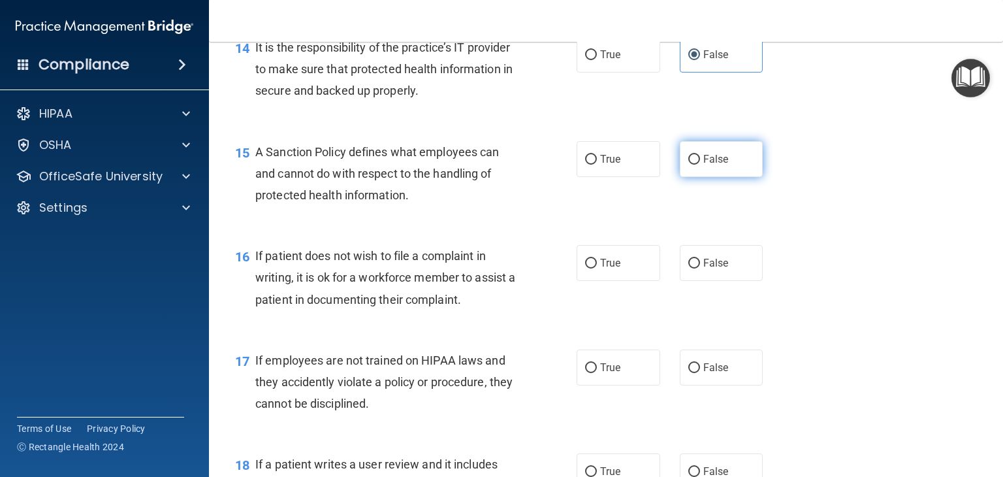
click at [709, 165] on span "False" at bounding box center [715, 159] width 25 height 12
click at [700, 164] on input "False" at bounding box center [694, 160] width 12 height 10
radio input "true"
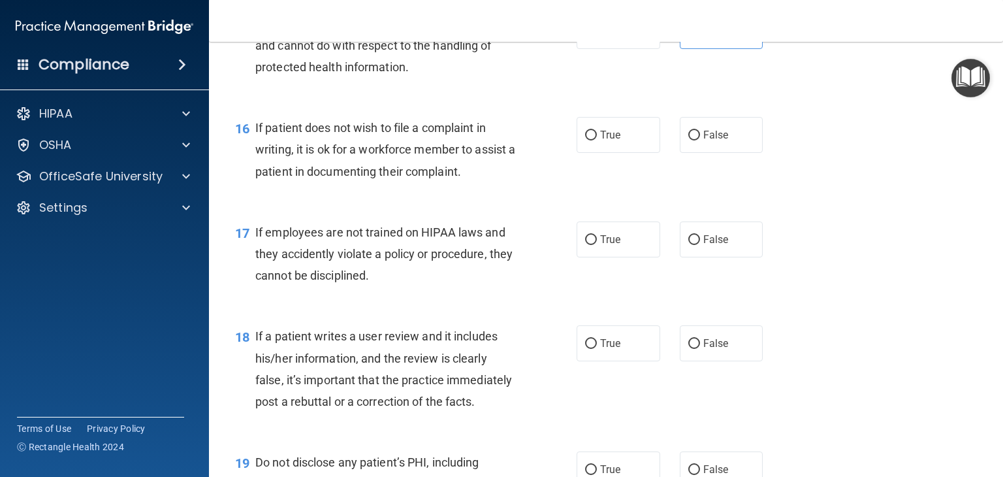
scroll to position [1943, 0]
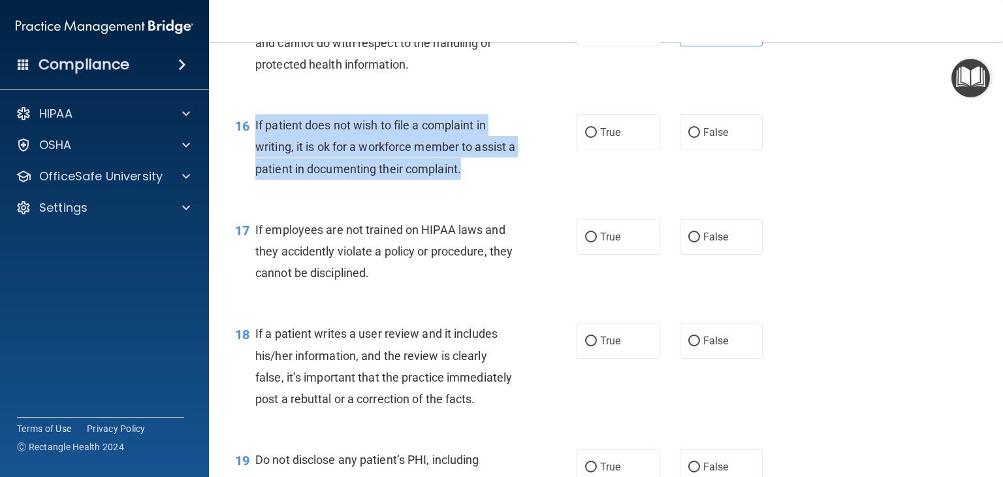
drag, startPoint x: 495, startPoint y: 198, endPoint x: 264, endPoint y: 144, distance: 237.3
click at [253, 141] on div "16 If patient does not wish to file a complaint in writing, it is ok for a work…" at bounding box center [405, 150] width 381 height 72
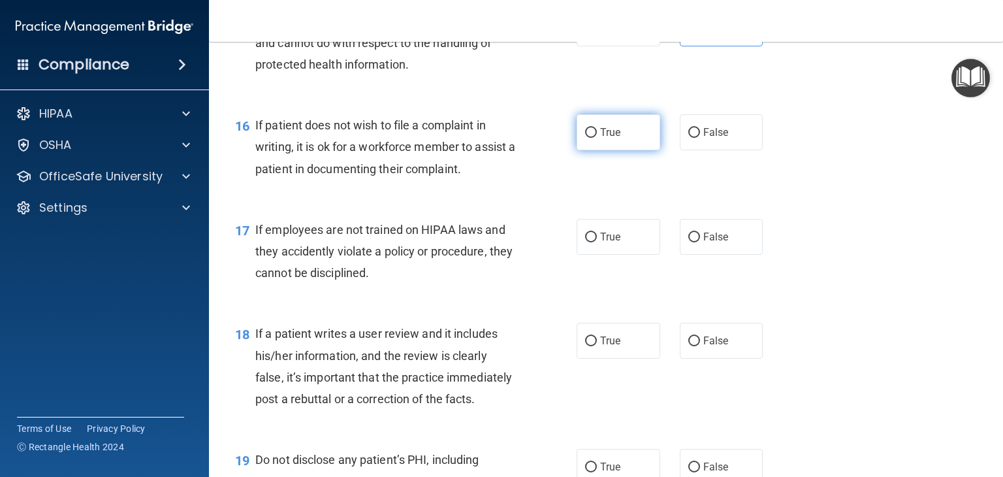
click at [601, 138] on span "True" at bounding box center [610, 132] width 20 height 12
click at [597, 138] on input "True" at bounding box center [591, 133] width 12 height 10
radio input "true"
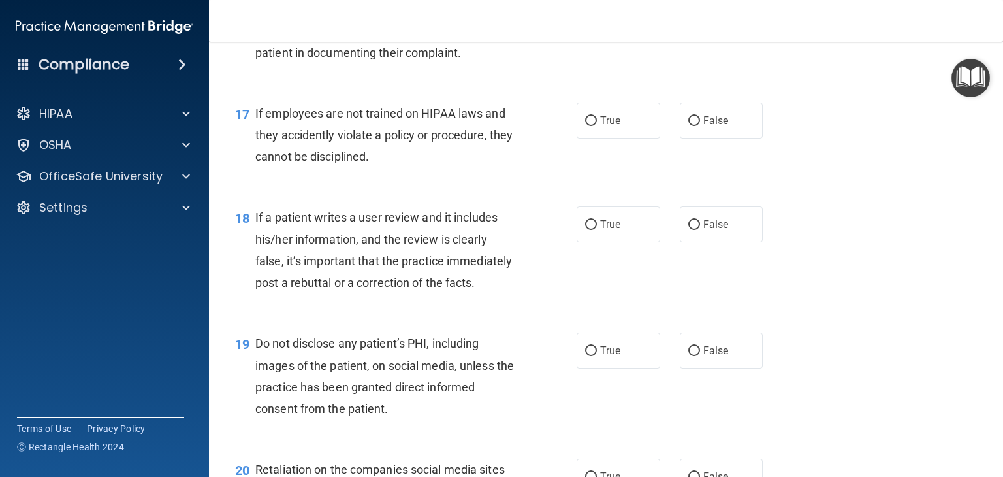
scroll to position [2073, 0]
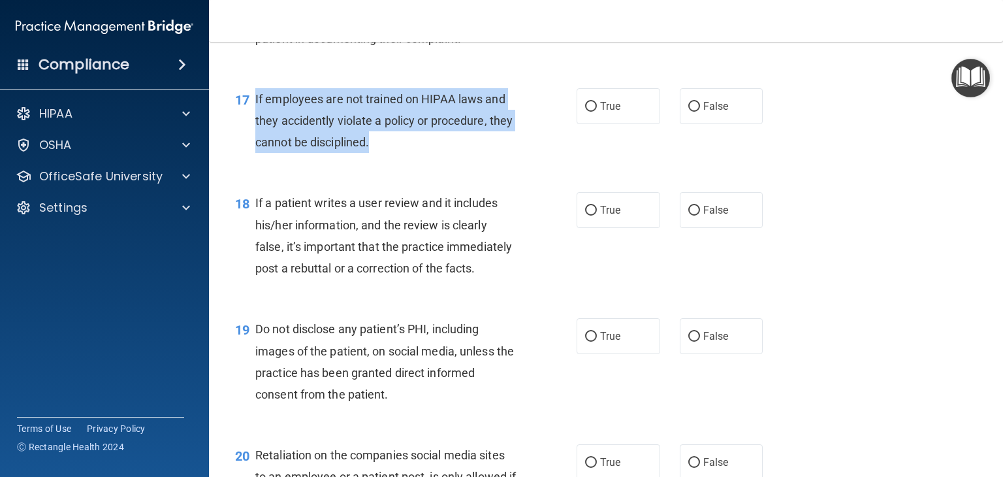
drag, startPoint x: 409, startPoint y: 166, endPoint x: 254, endPoint y: 126, distance: 160.4
click at [254, 126] on div "17 If employees are not trained on HIPAA laws and they accidently violate a pol…" at bounding box center [405, 124] width 381 height 72
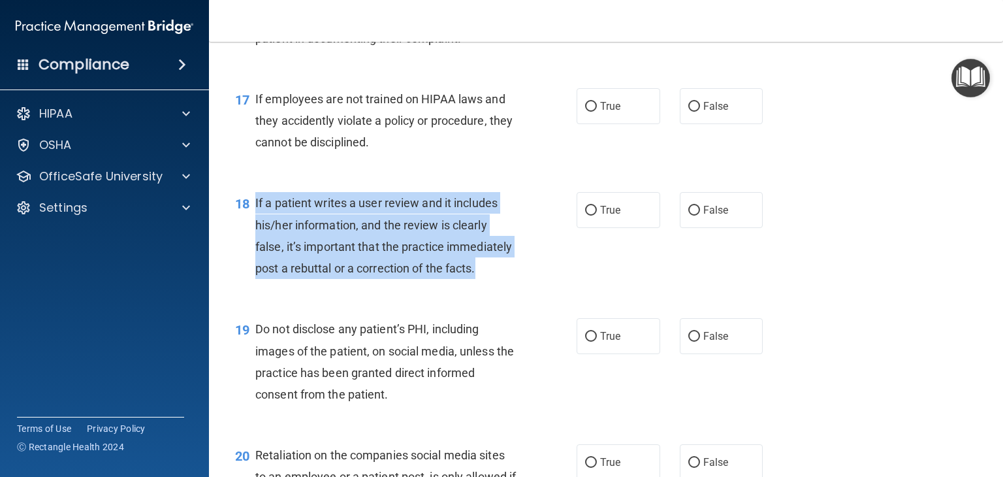
drag, startPoint x: 353, startPoint y: 313, endPoint x: 251, endPoint y: 230, distance: 131.4
click at [251, 230] on div "18 If a patient writes a user review and it includes his/her information, and t…" at bounding box center [405, 238] width 381 height 93
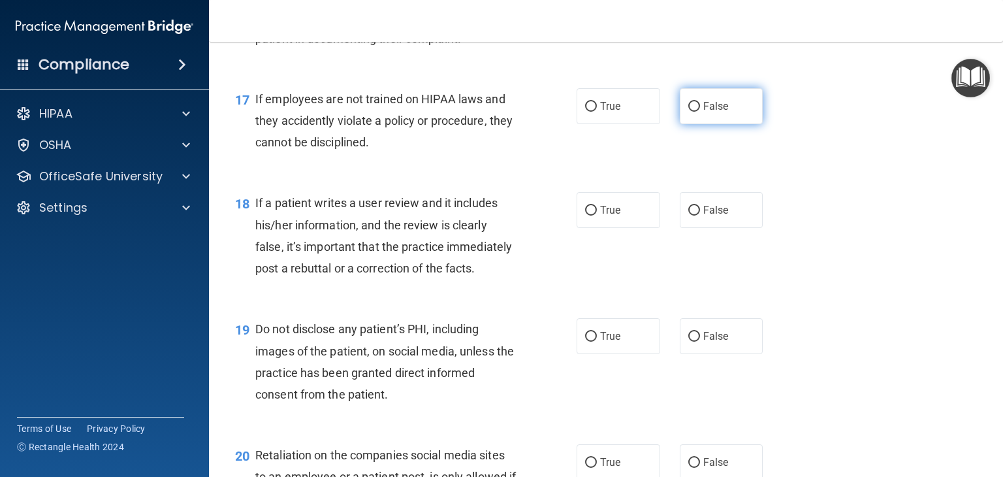
click at [721, 123] on label "False" at bounding box center [722, 106] width 84 height 36
click at [700, 112] on input "False" at bounding box center [694, 107] width 12 height 10
radio input "true"
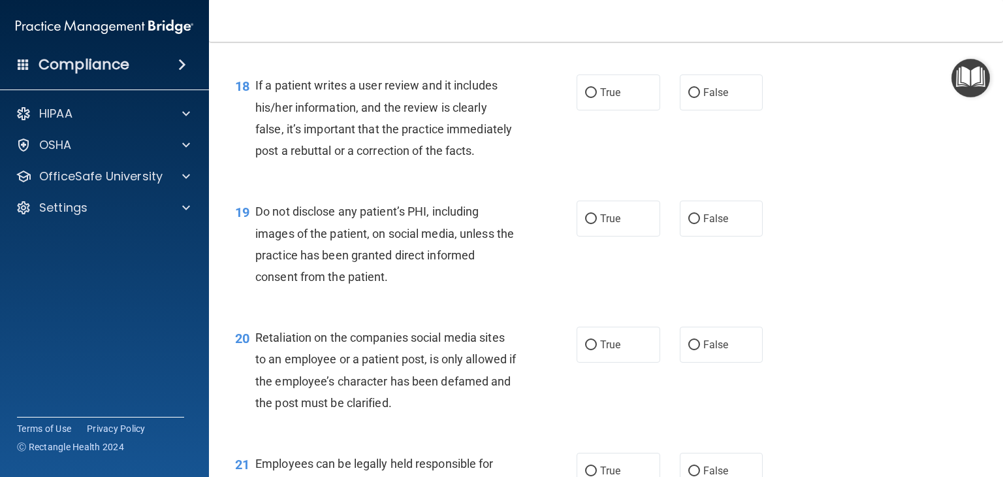
scroll to position [2204, 0]
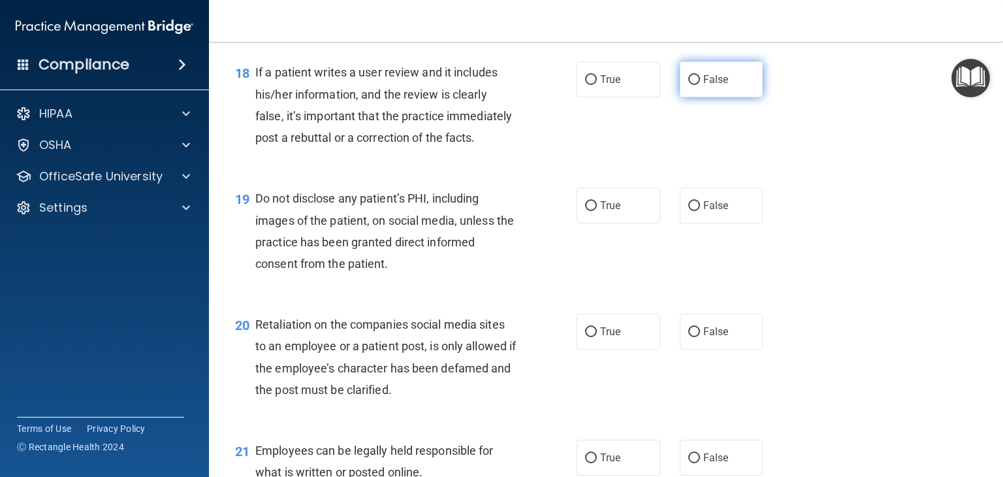
click at [713, 97] on label "False" at bounding box center [722, 79] width 84 height 36
click at [700, 85] on input "False" at bounding box center [694, 80] width 12 height 10
radio input "true"
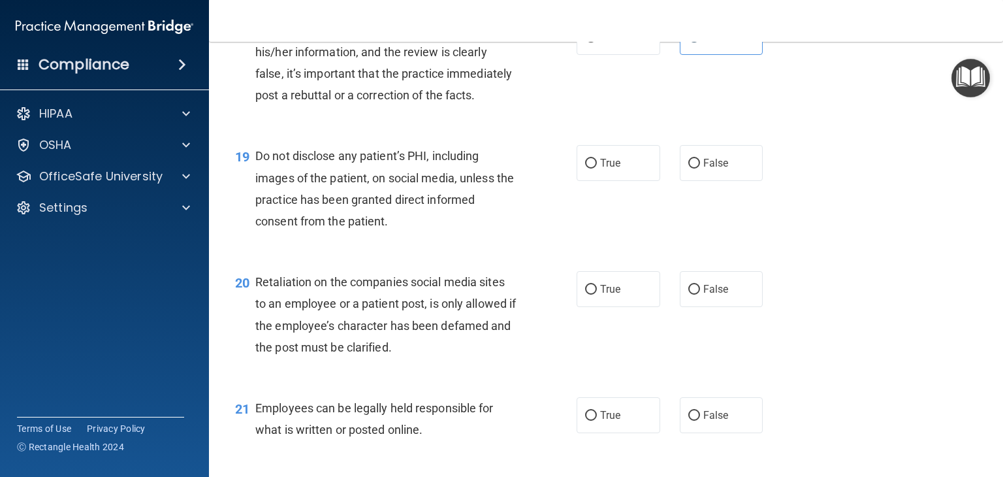
scroll to position [2269, 0]
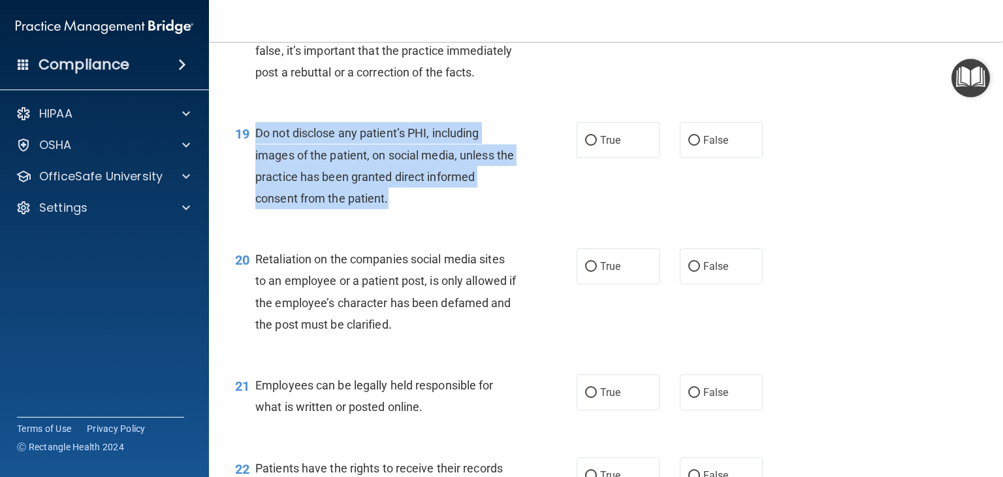
drag, startPoint x: 418, startPoint y: 238, endPoint x: 253, endPoint y: 176, distance: 175.8
click at [253, 176] on div "19 Do not disclose any patient’s PHI, including images of the patient, on socia…" at bounding box center [405, 168] width 381 height 93
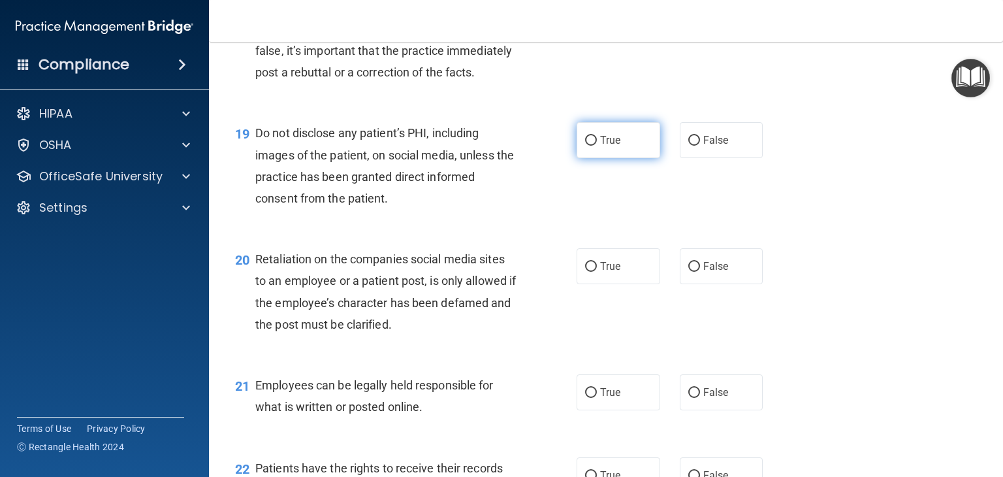
click at [618, 158] on label "True" at bounding box center [618, 140] width 84 height 36
click at [597, 146] on input "True" at bounding box center [591, 141] width 12 height 10
radio input "true"
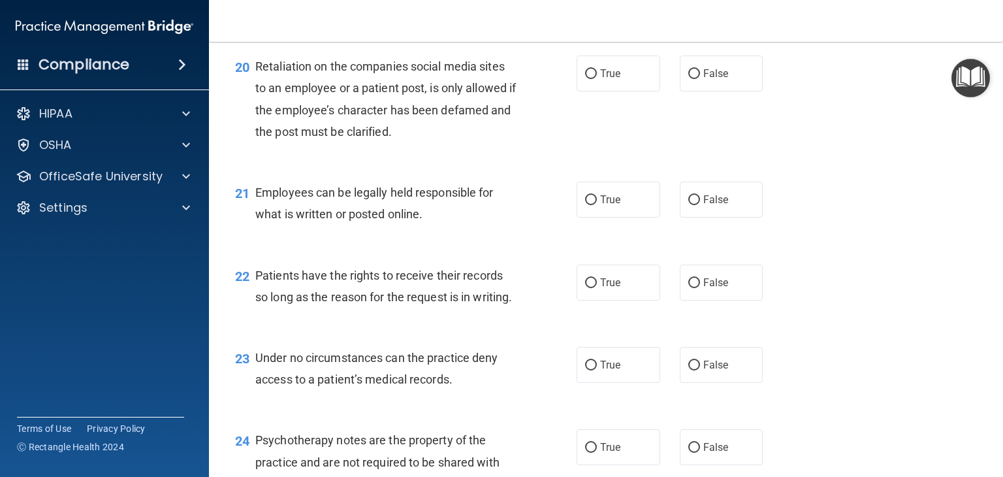
scroll to position [2465, 0]
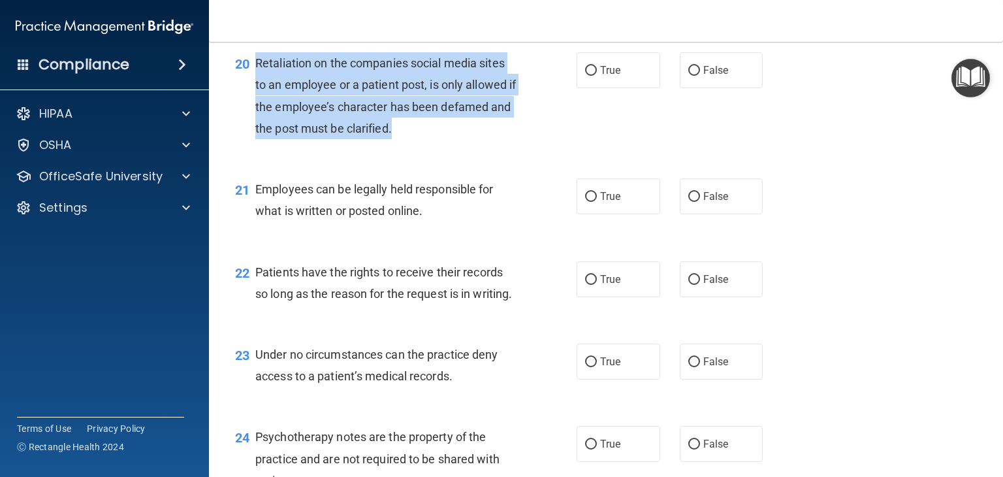
drag, startPoint x: 475, startPoint y: 169, endPoint x: 266, endPoint y: 113, distance: 216.9
click at [255, 114] on div "Retaliation on the companies social media sites to an employee or a patient pos…" at bounding box center [390, 95] width 271 height 87
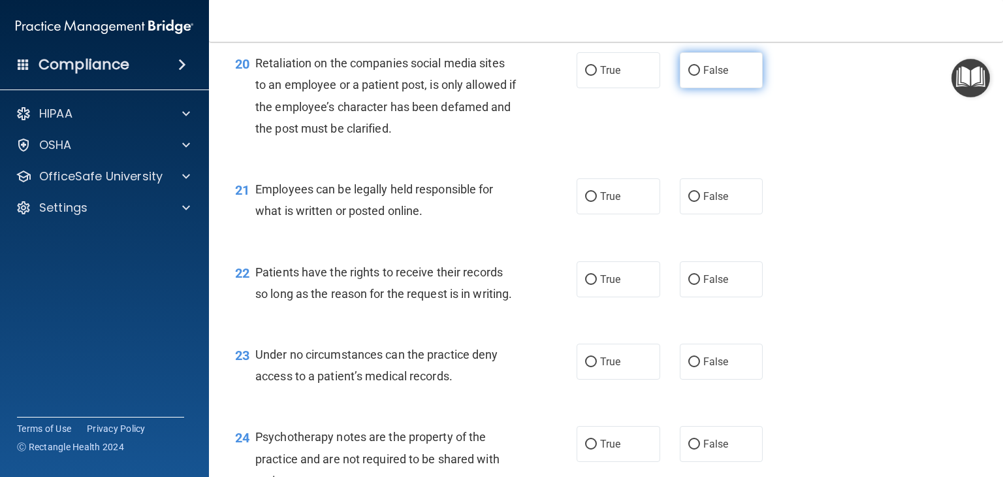
click at [713, 76] on span "False" at bounding box center [715, 70] width 25 height 12
click at [700, 76] on input "False" at bounding box center [694, 71] width 12 height 10
radio input "true"
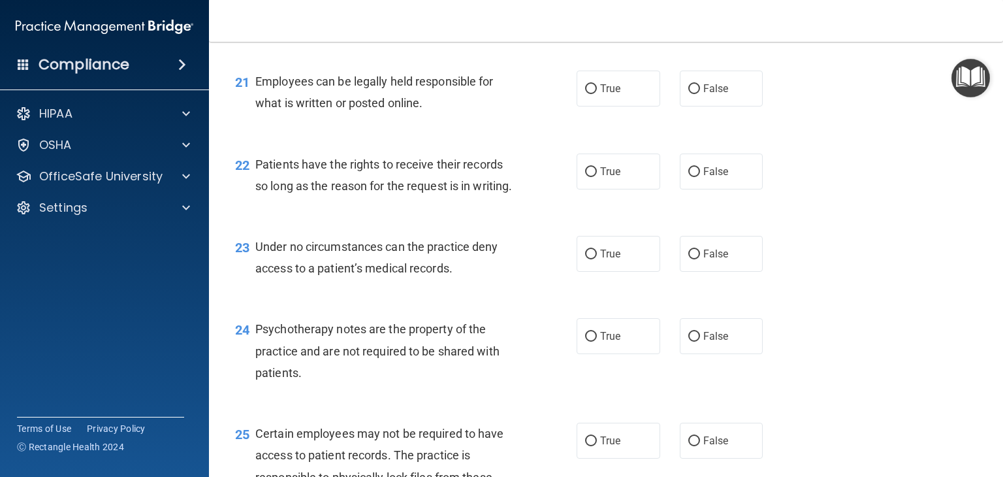
scroll to position [2595, 0]
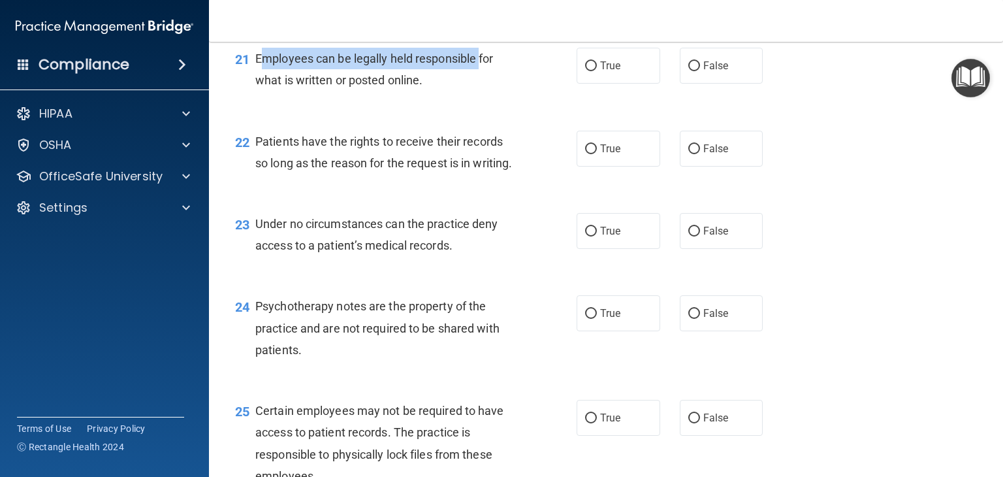
drag, startPoint x: 462, startPoint y: 112, endPoint x: 267, endPoint y: 104, distance: 195.3
click at [267, 91] on div "Employees can be legally held responsible for what is written or posted online." at bounding box center [390, 69] width 271 height 43
drag, startPoint x: 410, startPoint y: 123, endPoint x: 419, endPoint y: 124, distance: 9.2
click at [413, 87] on span "Employees can be legally held responsible for what is written or posted online." at bounding box center [374, 69] width 238 height 35
drag, startPoint x: 457, startPoint y: 129, endPoint x: 256, endPoint y: 105, distance: 202.4
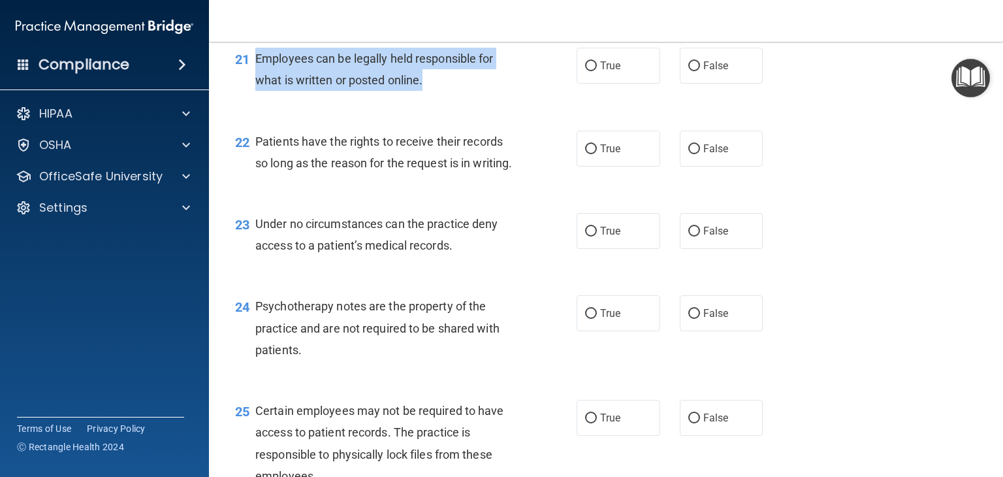
click at [256, 91] on div "Employees can be legally held responsible for what is written or posted online." at bounding box center [390, 69] width 271 height 43
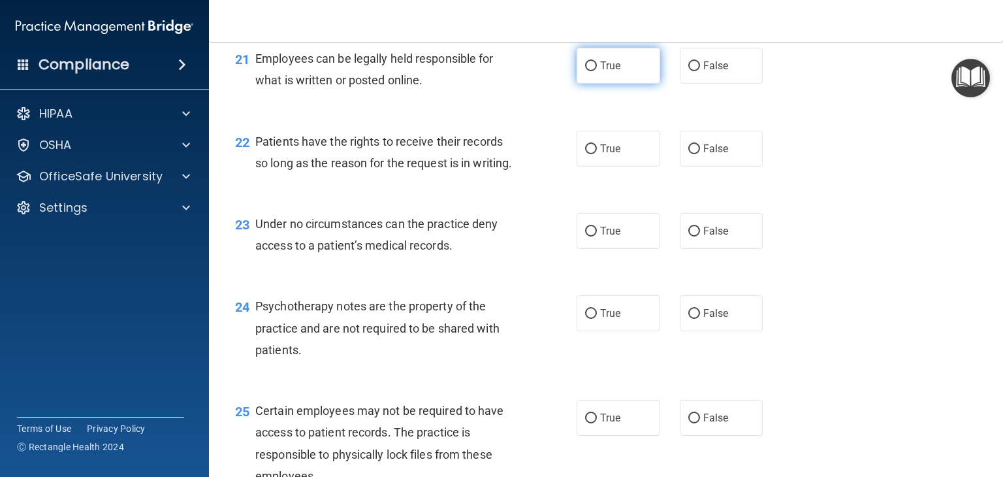
click at [604, 84] on label "True" at bounding box center [618, 66] width 84 height 36
click at [597, 71] on input "True" at bounding box center [591, 66] width 12 height 10
radio input "true"
drag, startPoint x: 605, startPoint y: 117, endPoint x: 532, endPoint y: 66, distance: 89.1
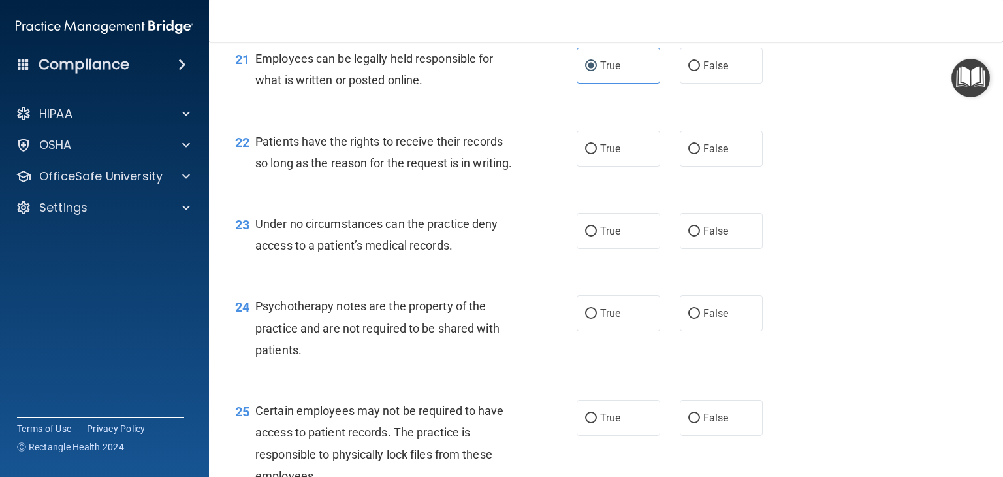
drag, startPoint x: 456, startPoint y: 236, endPoint x: 450, endPoint y: 230, distance: 8.8
click at [455, 174] on div "Patients have the rights to receive their records so long as the reason for the…" at bounding box center [390, 152] width 271 height 43
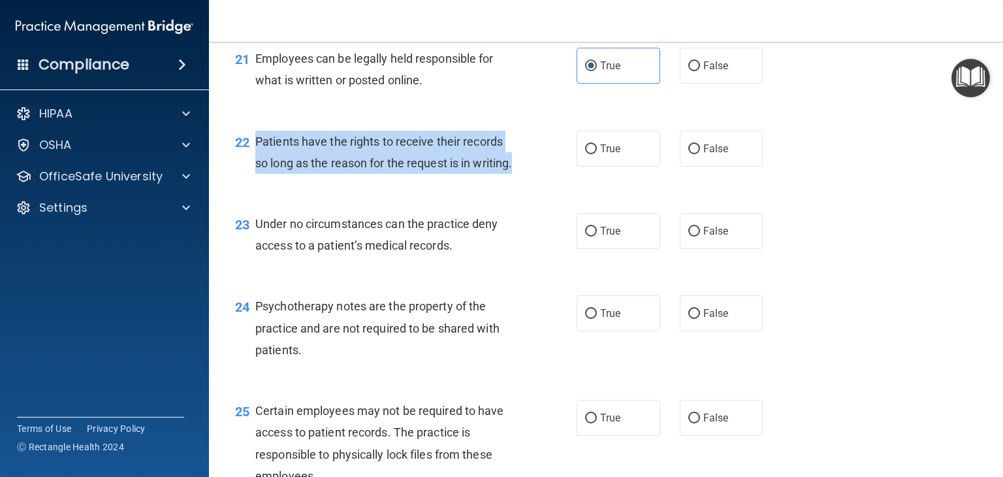
drag, startPoint x: 364, startPoint y: 240, endPoint x: 251, endPoint y: 192, distance: 122.8
click at [251, 180] on div "22 Patients have the rights to receive their records so long as the reason for …" at bounding box center [405, 156] width 381 height 50
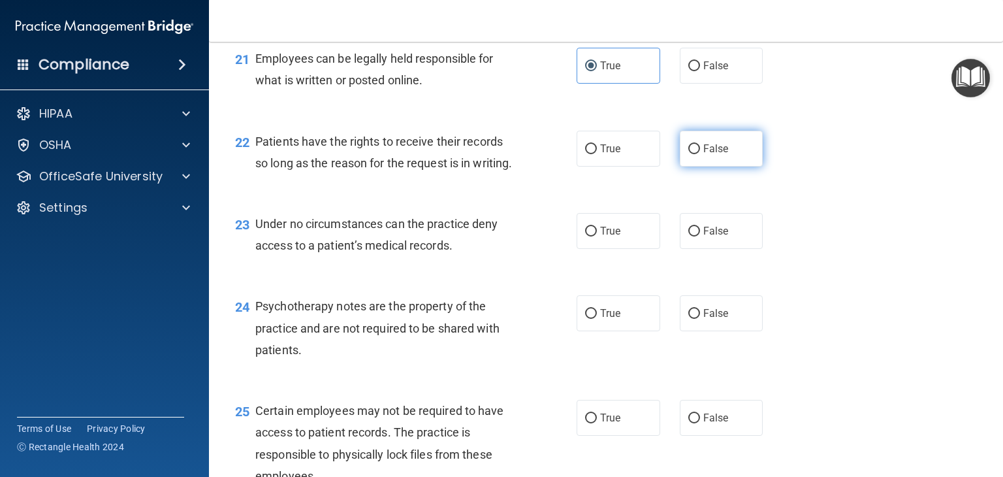
click at [703, 155] on span "False" at bounding box center [715, 148] width 25 height 12
click at [700, 154] on input "False" at bounding box center [694, 149] width 12 height 10
radio input "true"
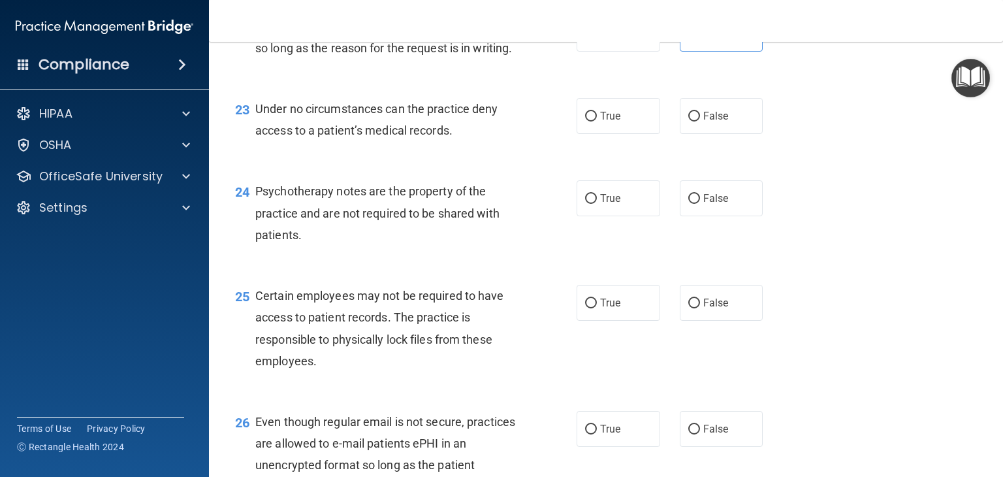
scroll to position [2726, 0]
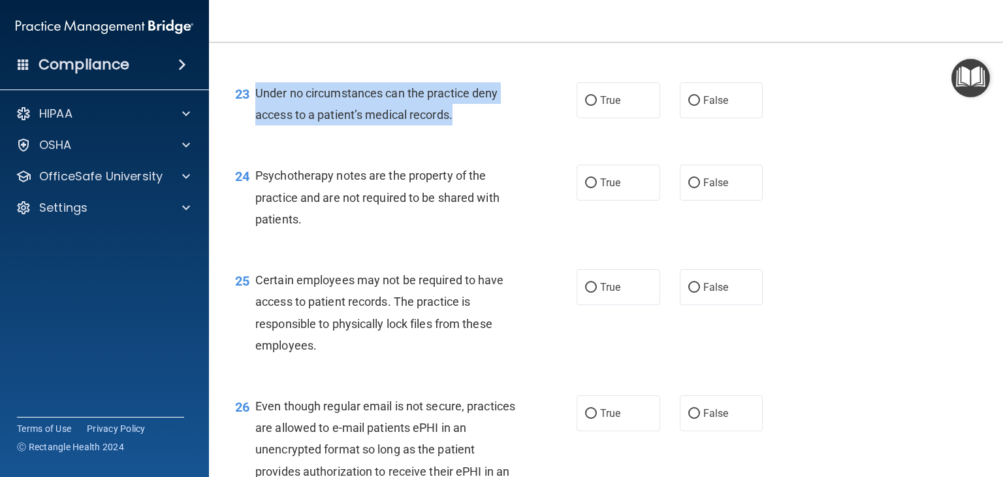
drag, startPoint x: 482, startPoint y: 181, endPoint x: 258, endPoint y: 164, distance: 224.5
click at [256, 125] on div "Under no circumstances can the practice deny access to a patient’s medical reco…" at bounding box center [390, 103] width 271 height 43
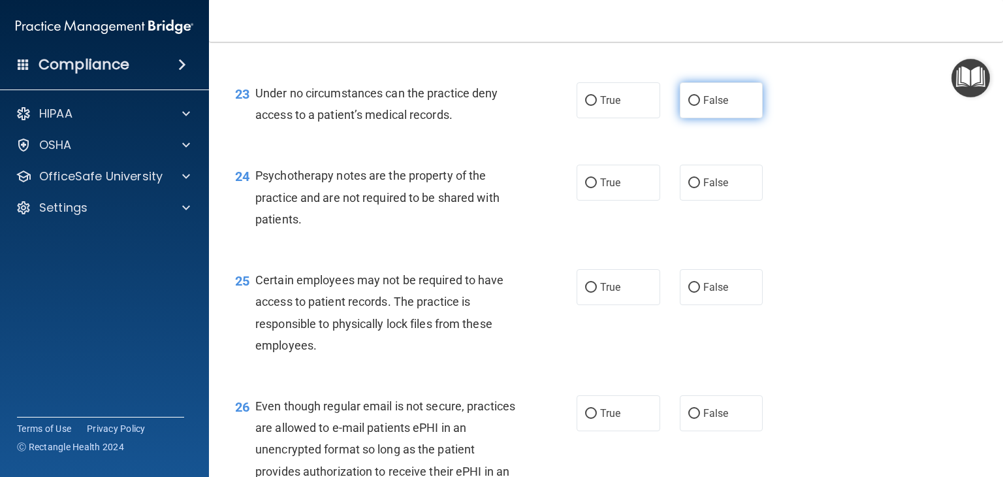
click at [712, 106] on span "False" at bounding box center [715, 100] width 25 height 12
click at [700, 106] on input "False" at bounding box center [694, 101] width 12 height 10
radio input "true"
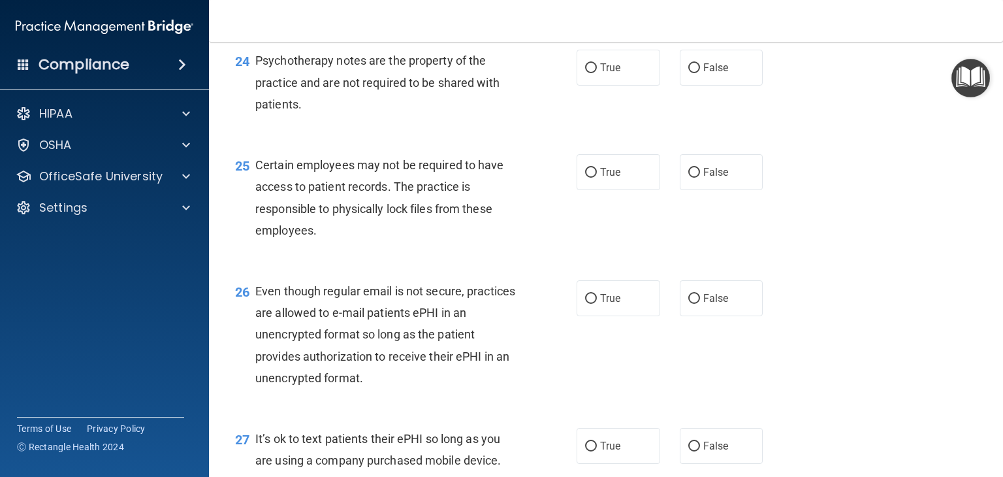
scroll to position [2856, 0]
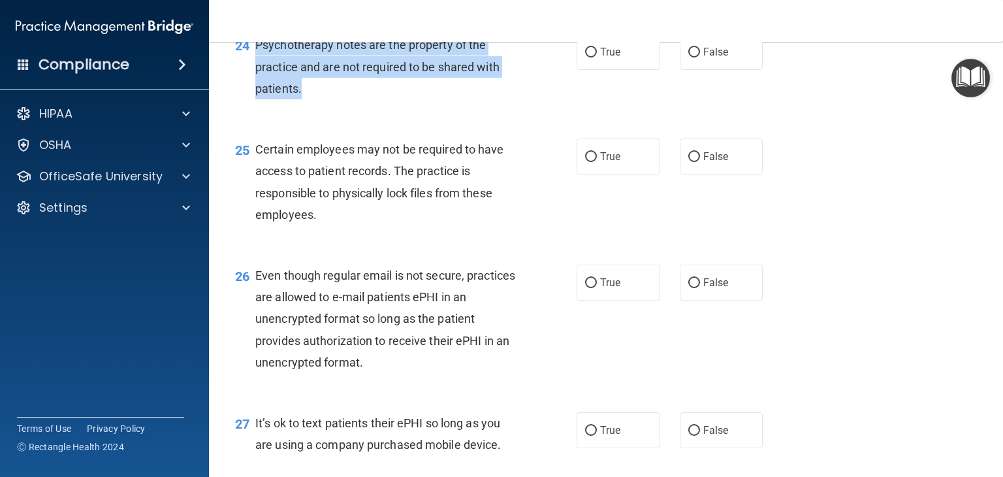
drag, startPoint x: 304, startPoint y: 154, endPoint x: 283, endPoint y: 121, distance: 39.0
click at [253, 106] on div "24 Psychotherapy notes are the property of the practice and are not required to…" at bounding box center [405, 70] width 381 height 72
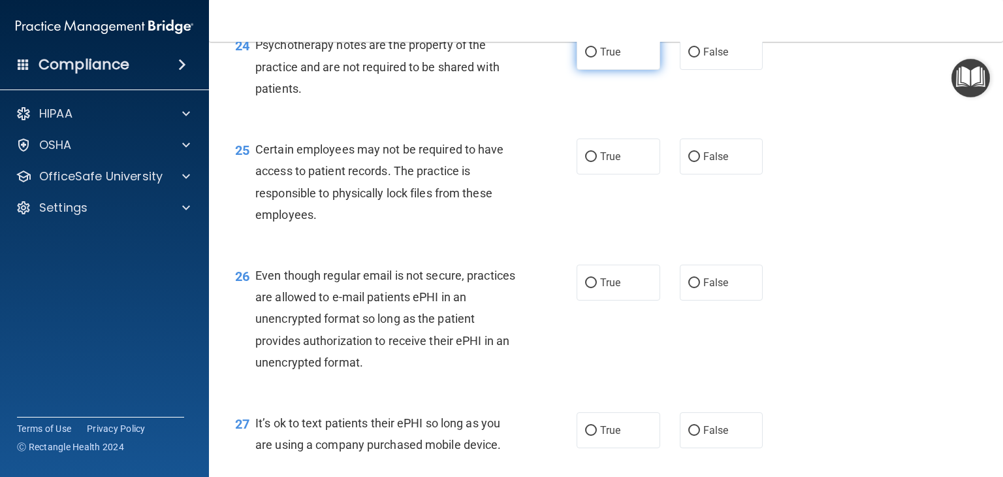
click at [622, 70] on label "True" at bounding box center [618, 52] width 84 height 36
click at [597, 57] on input "True" at bounding box center [591, 53] width 12 height 10
radio input "true"
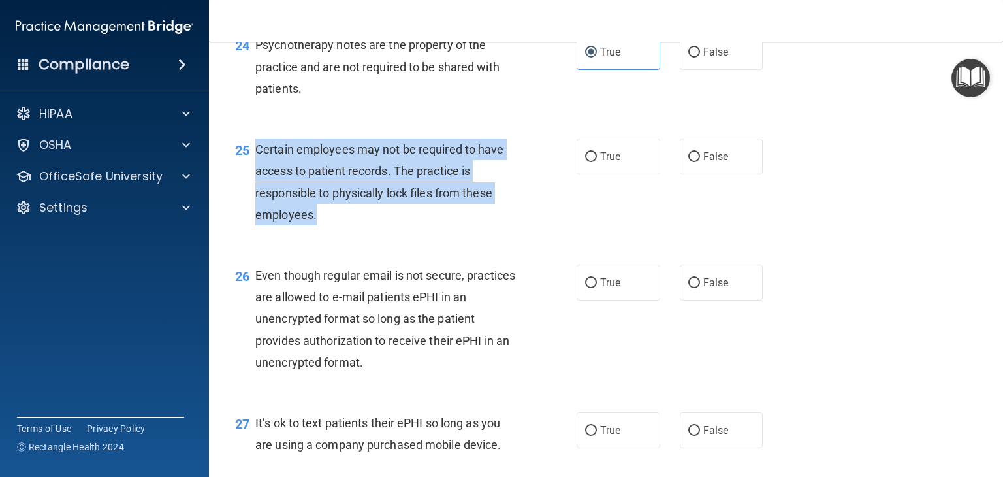
drag, startPoint x: 336, startPoint y: 290, endPoint x: 253, endPoint y: 221, distance: 108.5
click at [253, 221] on div "25 Certain employees may not be required to have access to patient records. The…" at bounding box center [405, 184] width 381 height 93
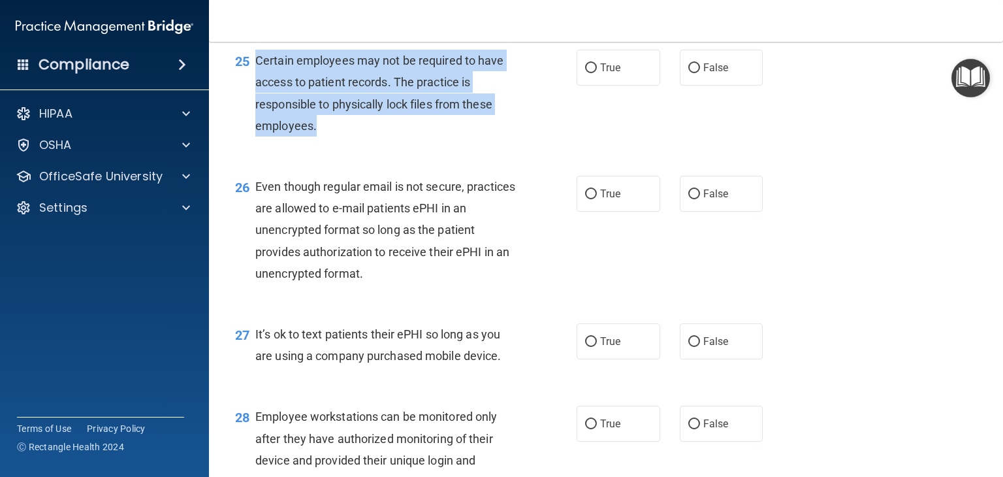
scroll to position [2987, 0]
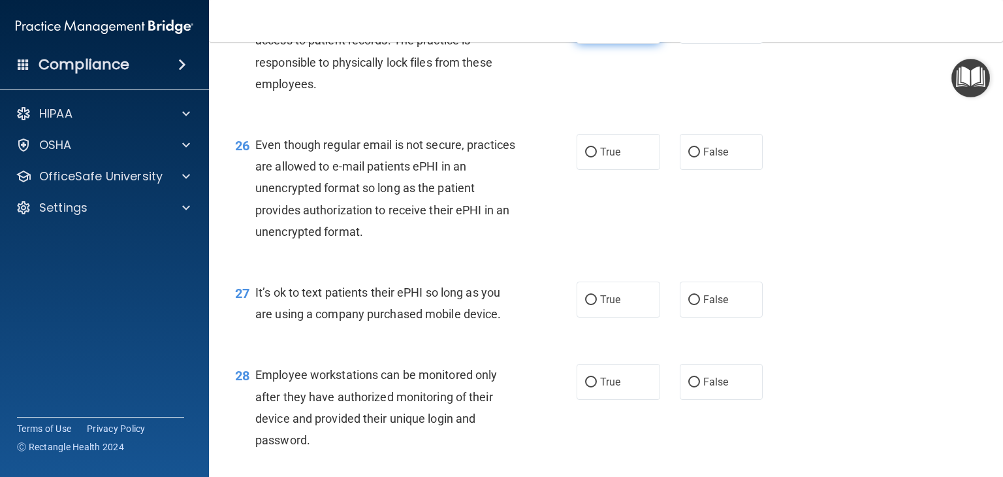
click at [610, 32] on span "True" at bounding box center [610, 26] width 20 height 12
click at [597, 31] on input "True" at bounding box center [591, 27] width 12 height 10
radio input "true"
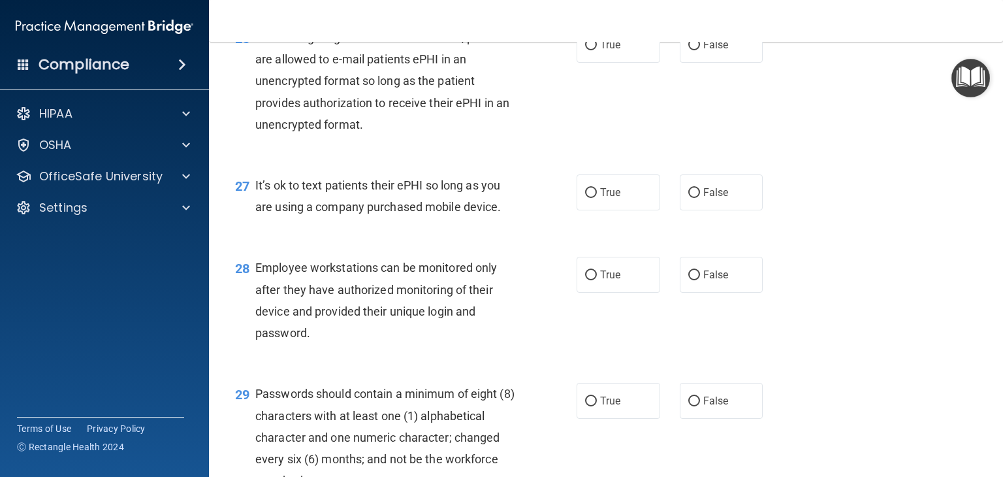
scroll to position [3118, 0]
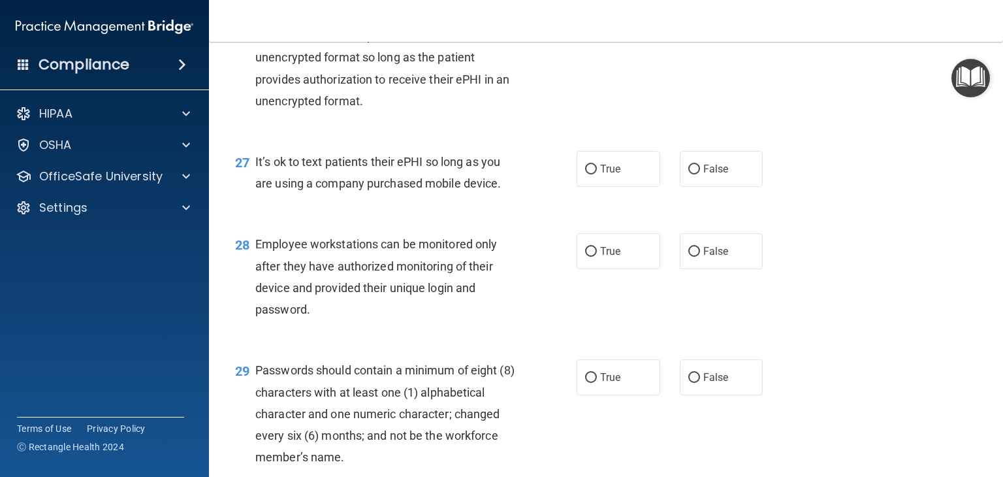
drag, startPoint x: 443, startPoint y: 169, endPoint x: 274, endPoint y: 94, distance: 184.4
drag, startPoint x: 274, startPoint y: 94, endPoint x: 247, endPoint y: 74, distance: 33.6
click at [247, 23] on span "26" at bounding box center [242, 15] width 14 height 16
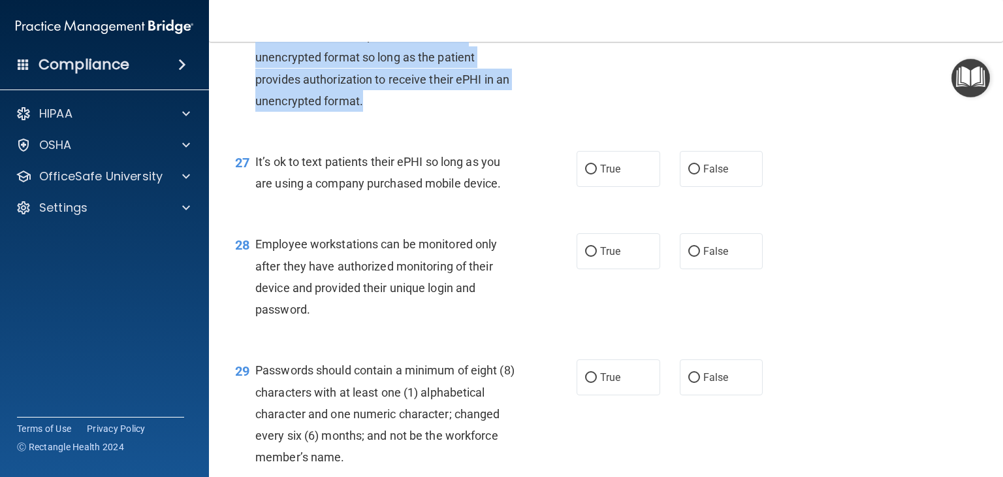
drag, startPoint x: 253, startPoint y: 76, endPoint x: 363, endPoint y: 165, distance: 141.1
click at [363, 118] on div "26 Even though regular email is not secure, practices are allowed to e-mail pat…" at bounding box center [405, 60] width 381 height 115
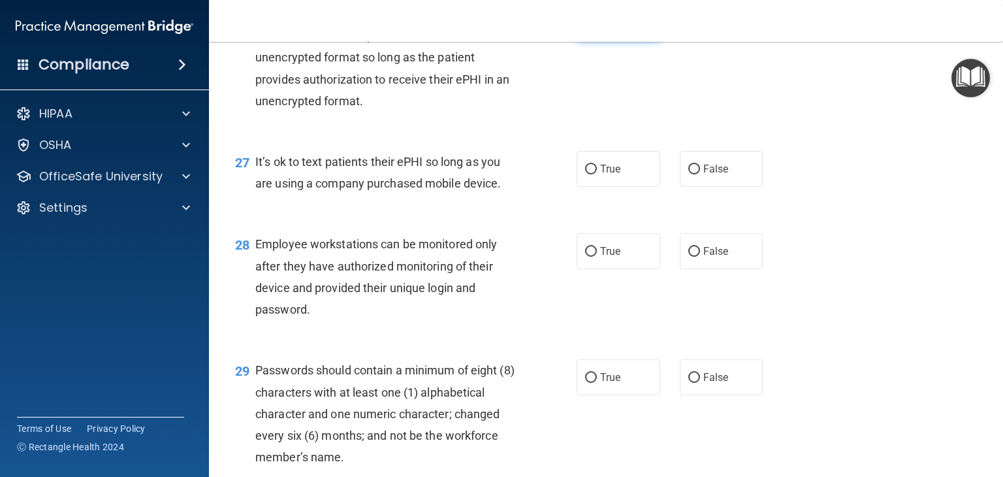
click at [631, 39] on label "True" at bounding box center [618, 21] width 84 height 36
click at [597, 27] on input "True" at bounding box center [591, 22] width 12 height 10
radio input "true"
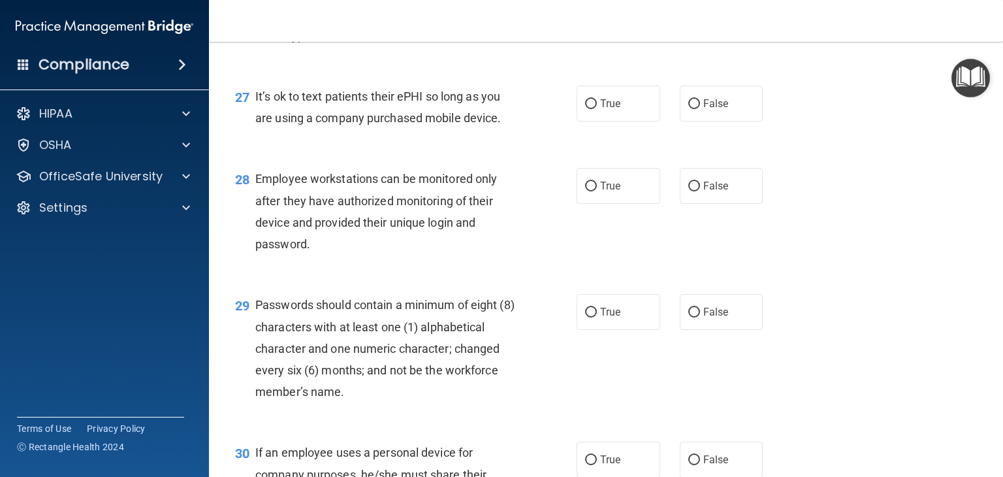
drag, startPoint x: 428, startPoint y: 182, endPoint x: 253, endPoint y: 168, distance: 175.5
click at [253, 135] on div "27 It’s ok to text patients their ePHI so long as you are using a company purch…" at bounding box center [405, 111] width 381 height 50
click at [728, 121] on label "False" at bounding box center [722, 104] width 84 height 36
click at [700, 109] on input "False" at bounding box center [694, 104] width 12 height 10
radio input "true"
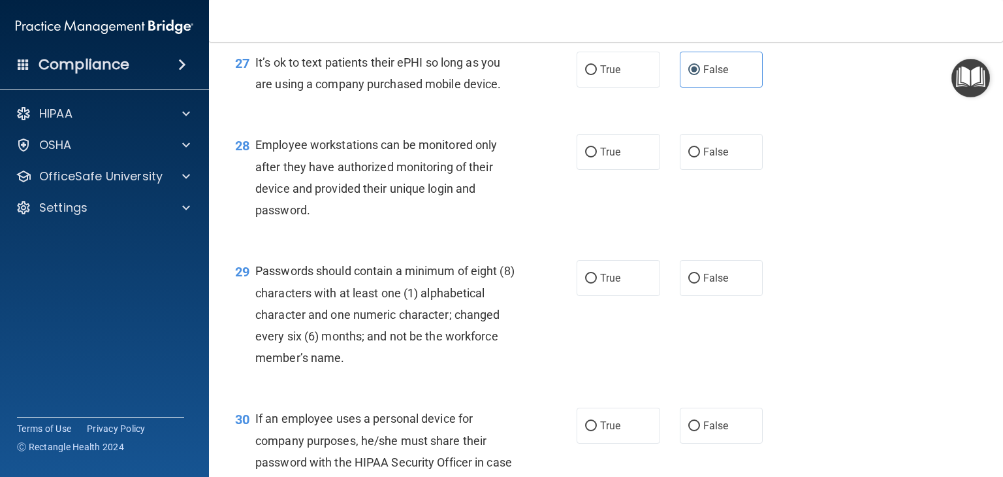
scroll to position [3248, 0]
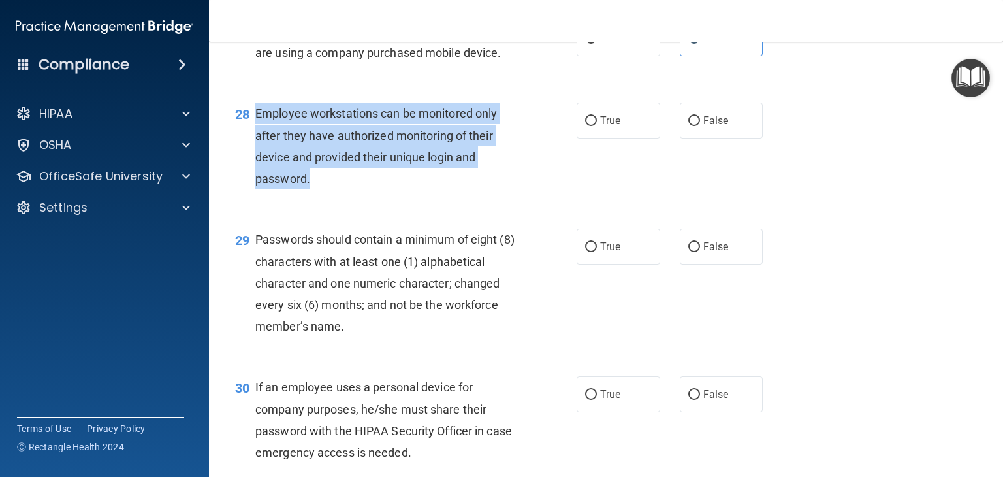
drag, startPoint x: 446, startPoint y: 240, endPoint x: 272, endPoint y: 186, distance: 183.1
click at [256, 185] on div "Employee workstations can be monitored only after they have authorized monitori…" at bounding box center [390, 145] width 271 height 87
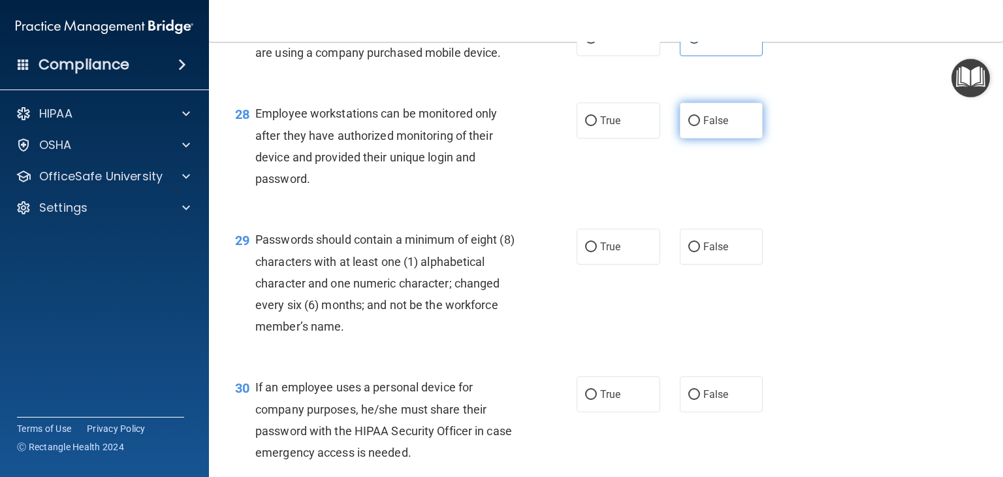
click at [710, 138] on label "False" at bounding box center [722, 120] width 84 height 36
click at [700, 126] on input "False" at bounding box center [694, 121] width 12 height 10
radio input "true"
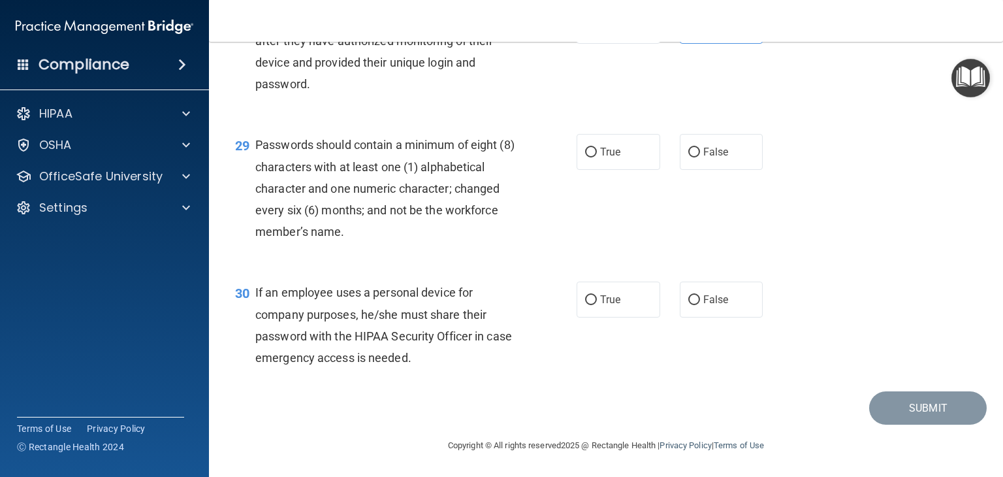
scroll to position [3379, 0]
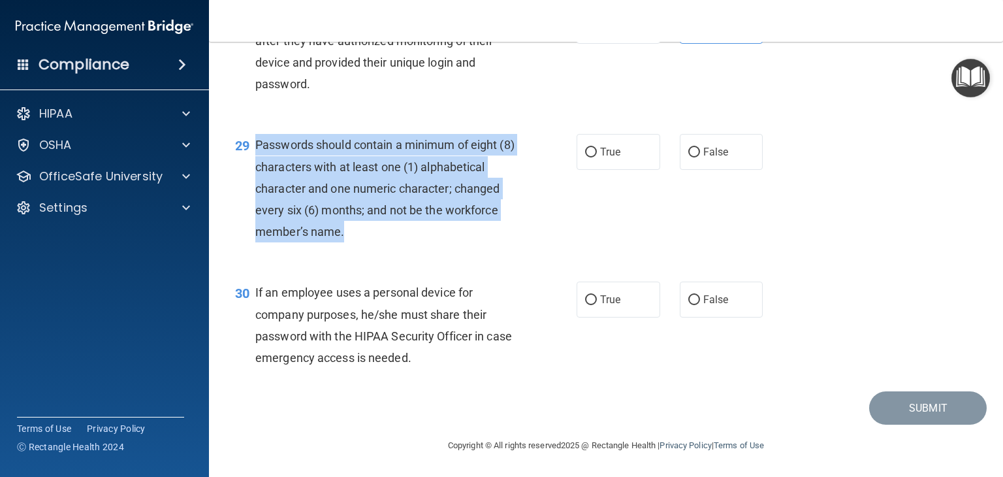
drag, startPoint x: 418, startPoint y: 262, endPoint x: 257, endPoint y: 171, distance: 185.0
click at [257, 171] on div "Passwords should contain a minimum of eight (8) characters with at least one (1…" at bounding box center [390, 188] width 271 height 108
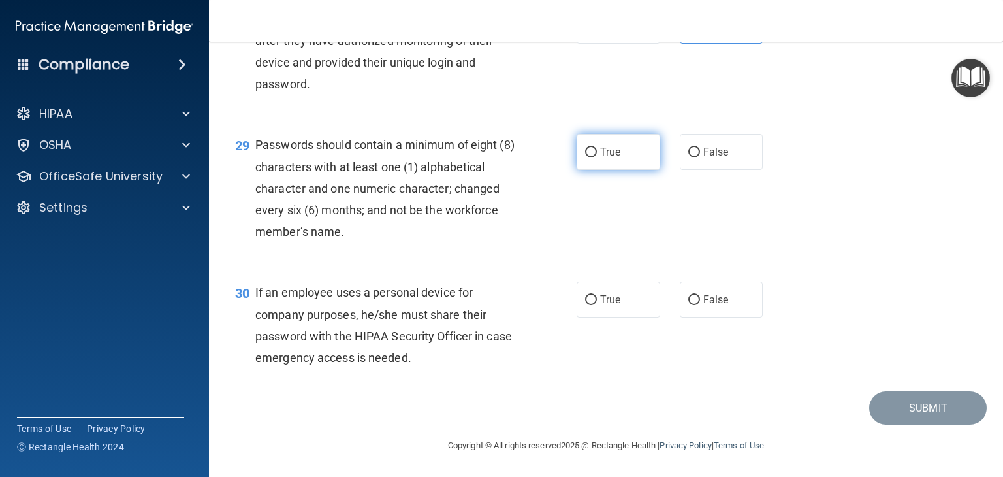
click at [583, 170] on label "True" at bounding box center [618, 152] width 84 height 36
click at [585, 157] on input "True" at bounding box center [591, 153] width 12 height 10
radio input "true"
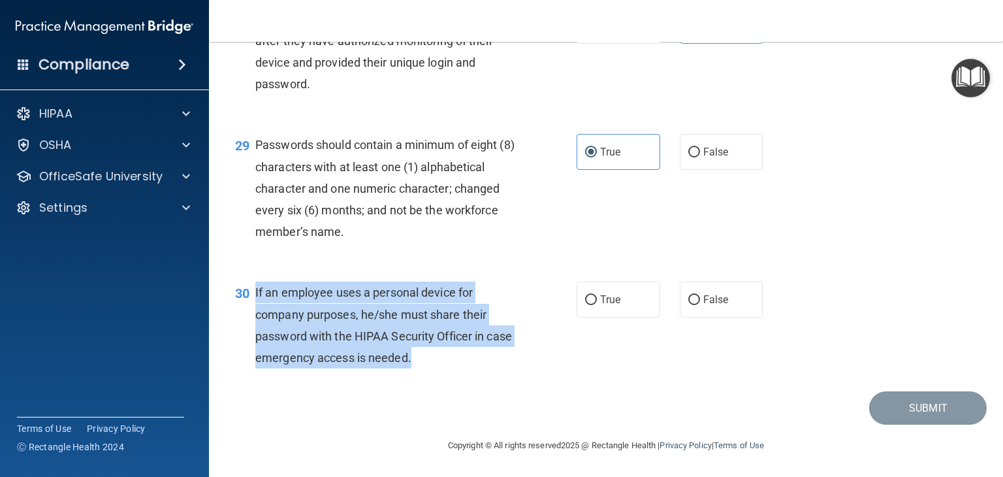
drag, startPoint x: 458, startPoint y: 359, endPoint x: 253, endPoint y: 291, distance: 215.3
click at [253, 291] on div "30 If an employee uses a personal device for company purposes, he/she must shar…" at bounding box center [405, 327] width 381 height 93
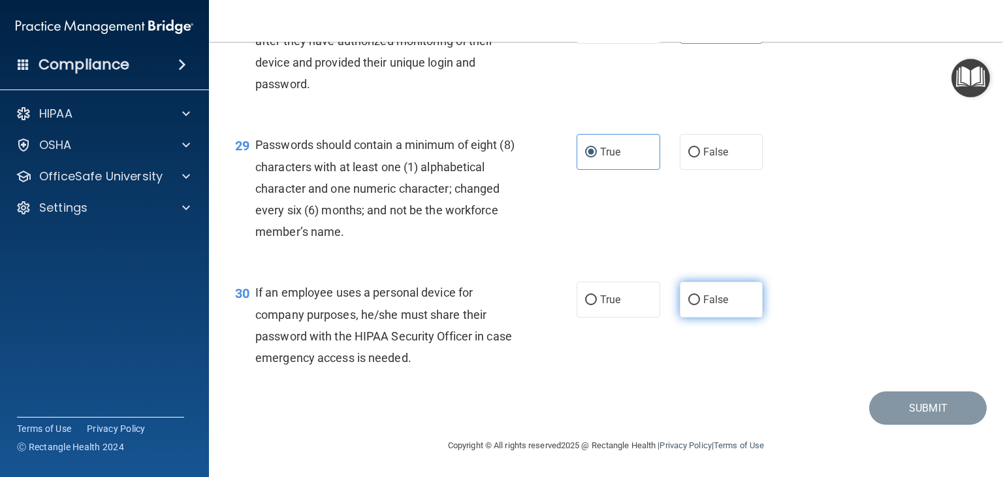
click at [715, 287] on label "False" at bounding box center [722, 299] width 84 height 36
click at [700, 295] on input "False" at bounding box center [694, 300] width 12 height 10
radio input "true"
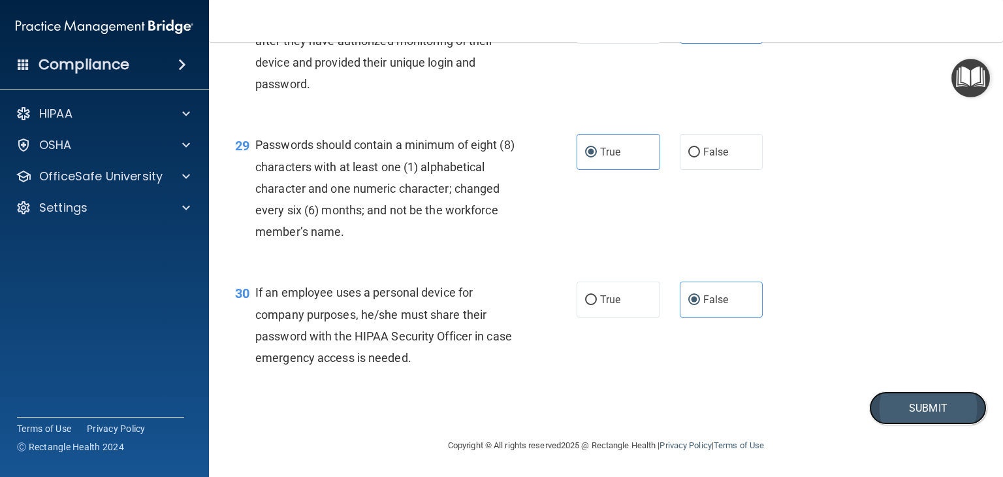
drag, startPoint x: 911, startPoint y: 414, endPoint x: 915, endPoint y: 406, distance: 9.1
click at [915, 406] on button "Submit" at bounding box center [927, 407] width 117 height 33
click at [945, 404] on button "Submit" at bounding box center [927, 407] width 117 height 33
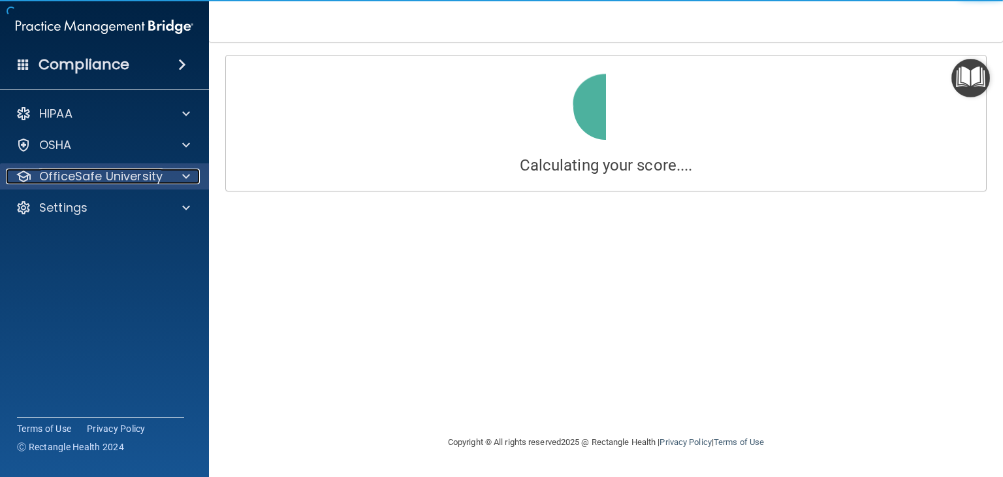
click at [177, 170] on div at bounding box center [184, 176] width 33 height 16
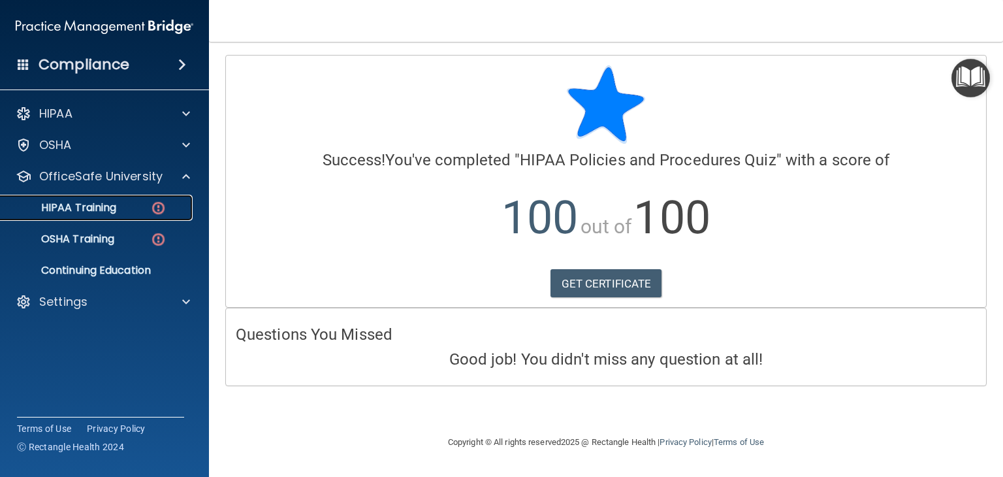
click at [115, 202] on p "HIPAA Training" at bounding box center [62, 207] width 108 height 13
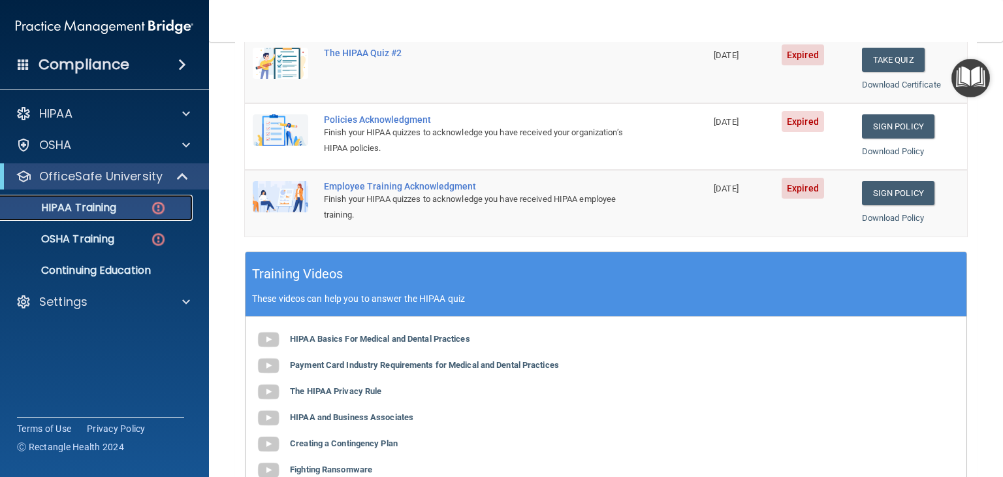
scroll to position [261, 0]
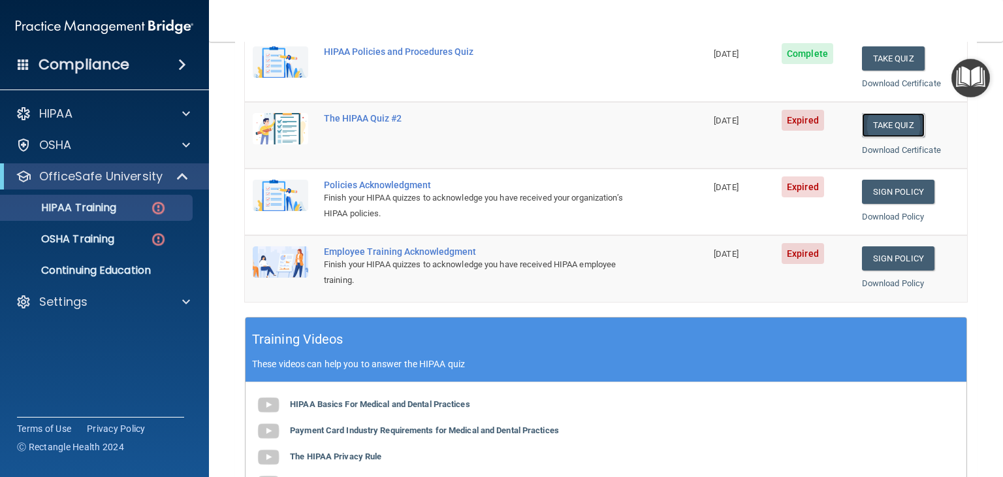
click at [885, 117] on button "Take Quiz" at bounding box center [893, 125] width 63 height 24
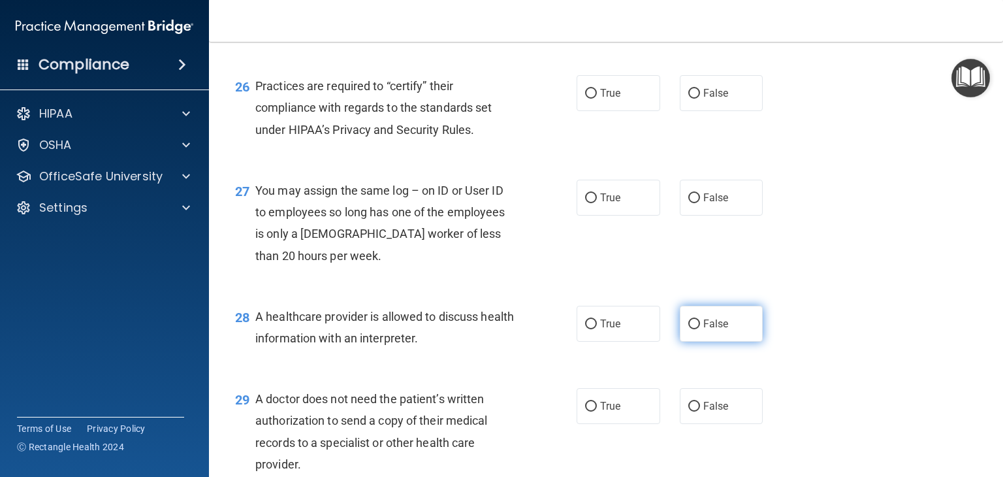
scroll to position [3126, 0]
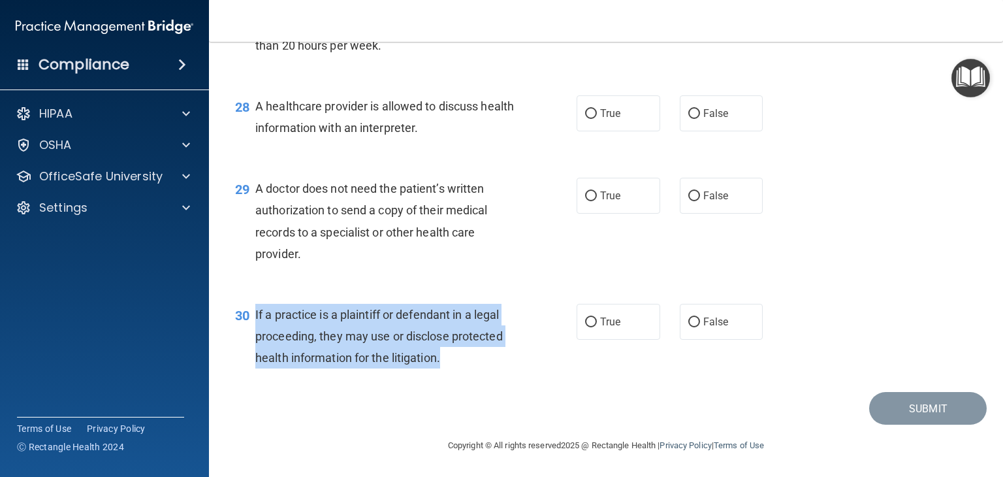
drag, startPoint x: 453, startPoint y: 362, endPoint x: 253, endPoint y: 321, distance: 203.8
click at [253, 321] on div "30 If a practice is a plaintiff or defendant in a legal proceeding, they may us…" at bounding box center [405, 340] width 381 height 72
drag, startPoint x: 270, startPoint y: 257, endPoint x: 257, endPoint y: 195, distance: 62.9
click at [256, 195] on div "A doctor does not need the patient’s written authorization to send a copy of th…" at bounding box center [390, 221] width 271 height 87
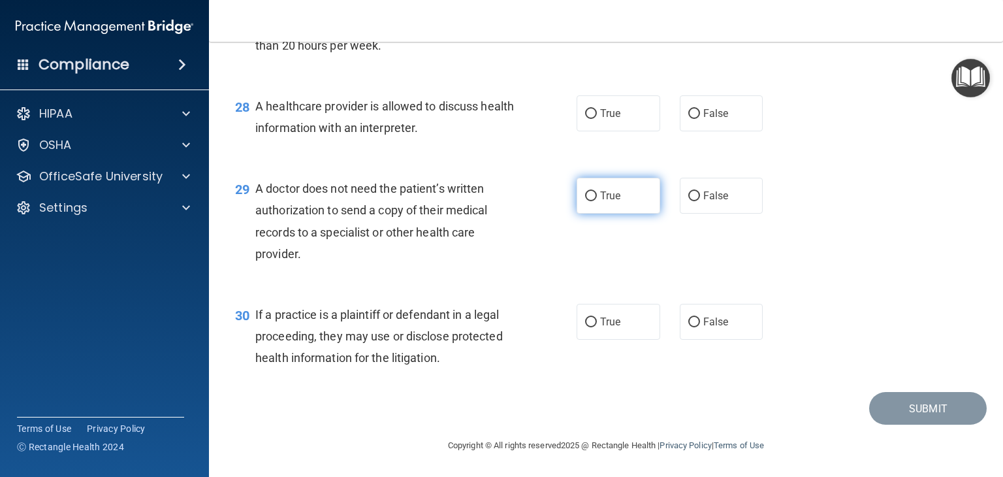
drag, startPoint x: 603, startPoint y: 193, endPoint x: 616, endPoint y: 211, distance: 22.5
click at [604, 192] on span "True" at bounding box center [610, 195] width 20 height 12
click at [597, 192] on input "True" at bounding box center [591, 196] width 12 height 10
radio input "true"
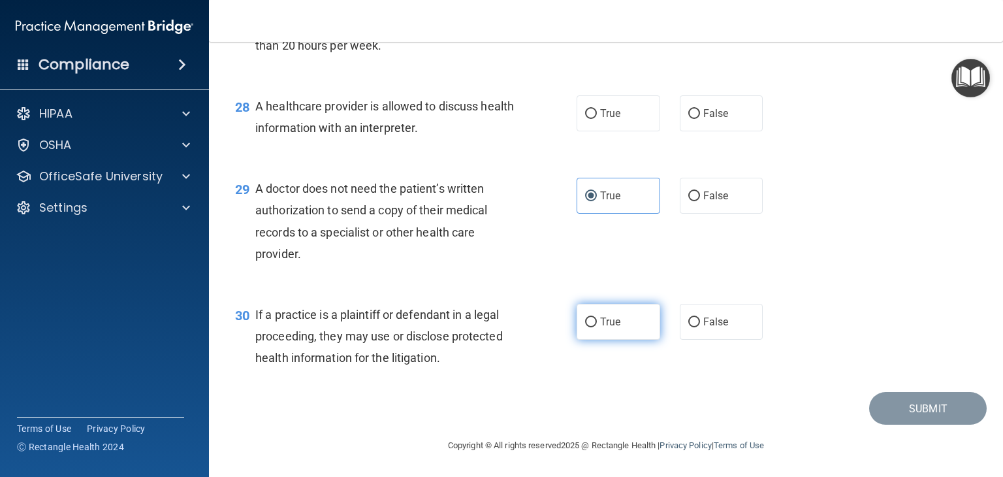
click at [627, 330] on label "True" at bounding box center [618, 322] width 84 height 36
click at [597, 327] on input "True" at bounding box center [591, 322] width 12 height 10
radio input "true"
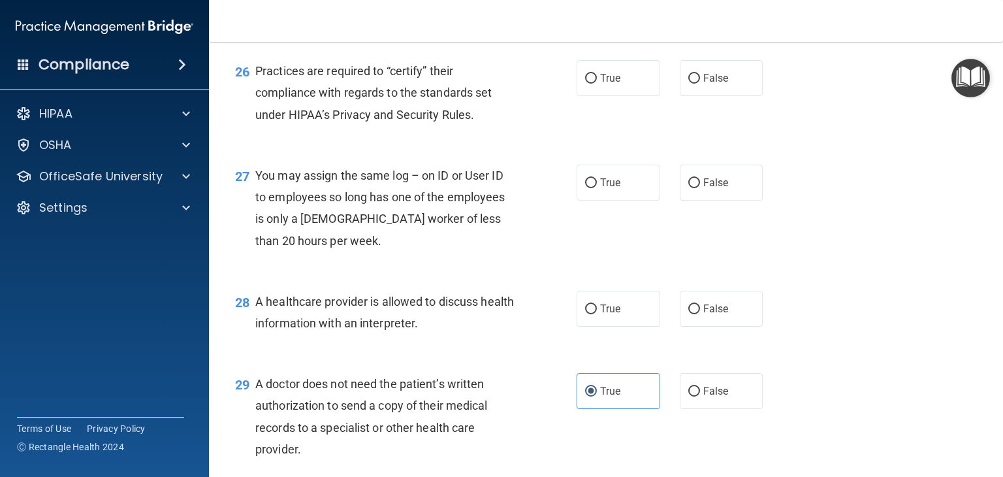
scroll to position [2865, 0]
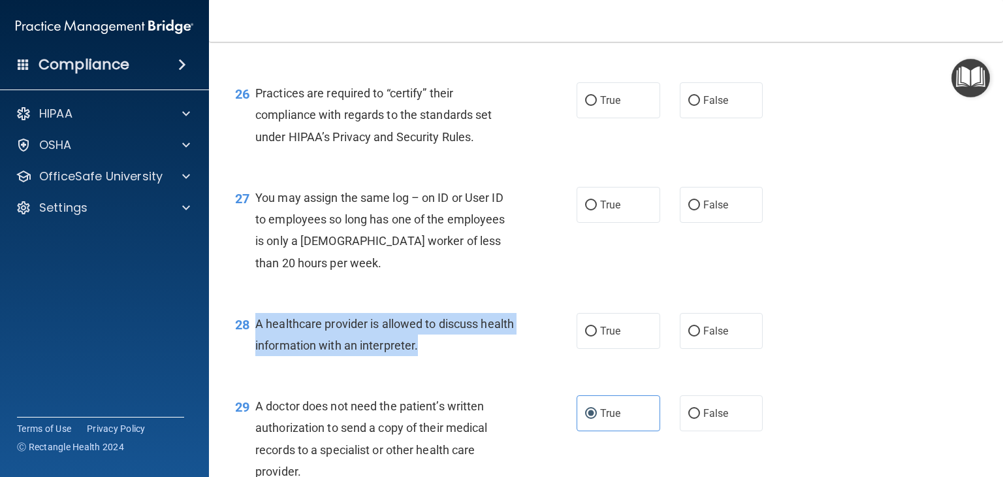
drag, startPoint x: 460, startPoint y: 390, endPoint x: 256, endPoint y: 369, distance: 204.7
click at [255, 356] on div "A healthcare provider is allowed to discuss health information with an interpre…" at bounding box center [390, 334] width 271 height 43
drag, startPoint x: 260, startPoint y: 369, endPoint x: 268, endPoint y: 369, distance: 7.8
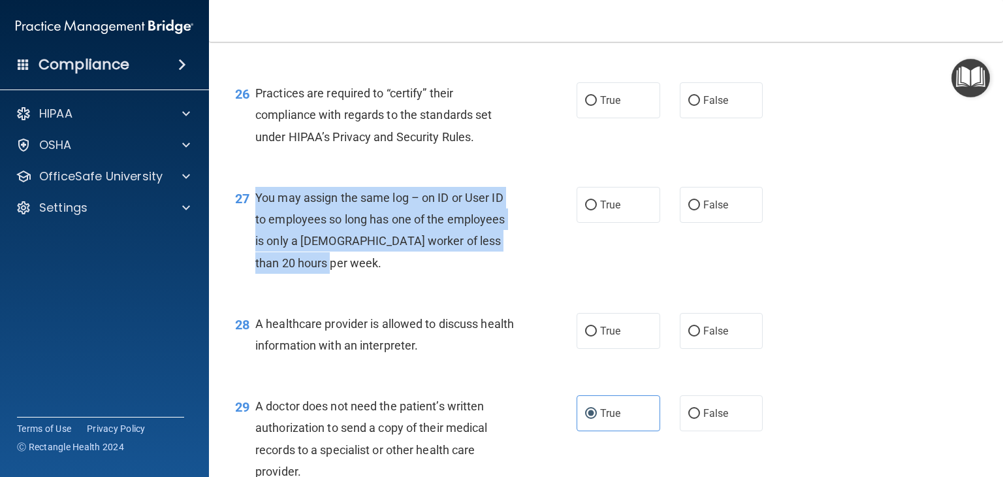
drag, startPoint x: 392, startPoint y: 305, endPoint x: 264, endPoint y: 251, distance: 139.2
click at [249, 247] on div "27 You may assign the same log – on ID or User ID to employees so long has one …" at bounding box center [405, 233] width 381 height 93
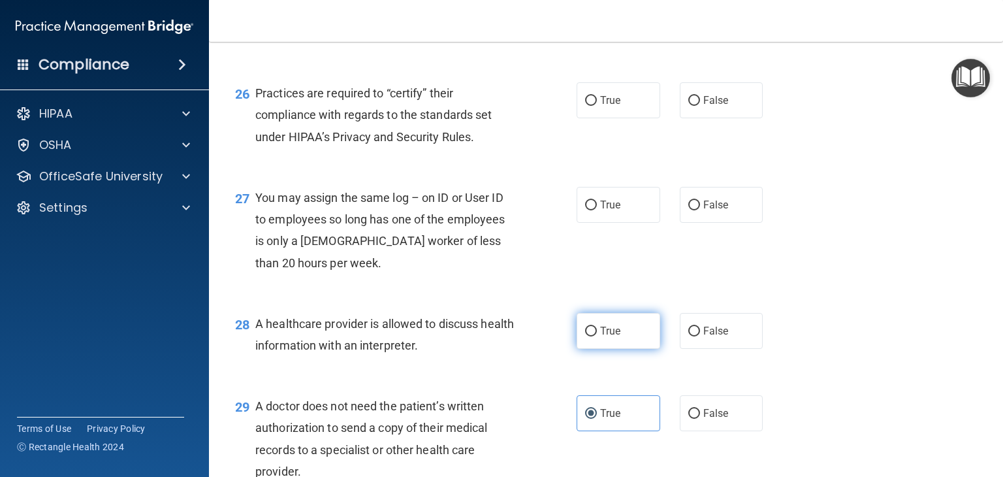
click at [607, 337] on span "True" at bounding box center [610, 330] width 20 height 12
click at [597, 336] on input "True" at bounding box center [591, 331] width 12 height 10
radio input "true"
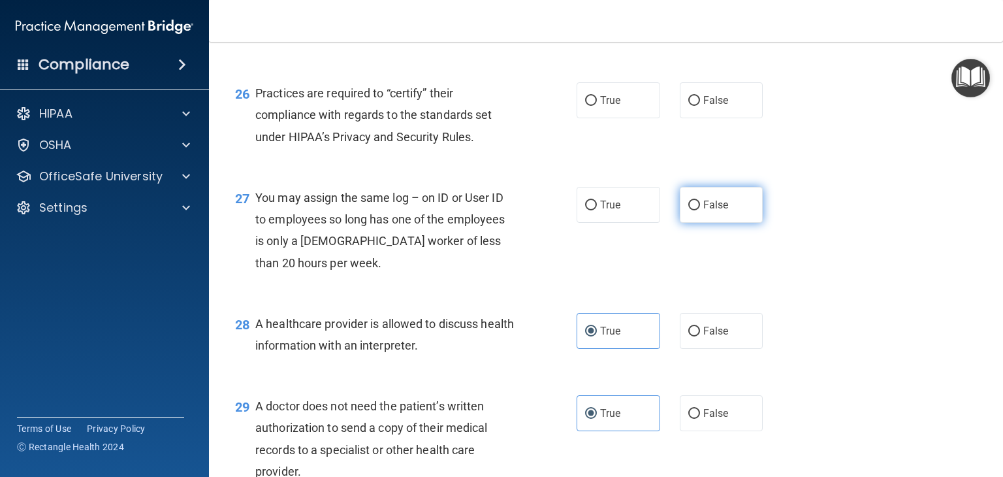
click at [689, 223] on label "False" at bounding box center [722, 205] width 84 height 36
click at [689, 210] on input "False" at bounding box center [694, 205] width 12 height 10
radio input "true"
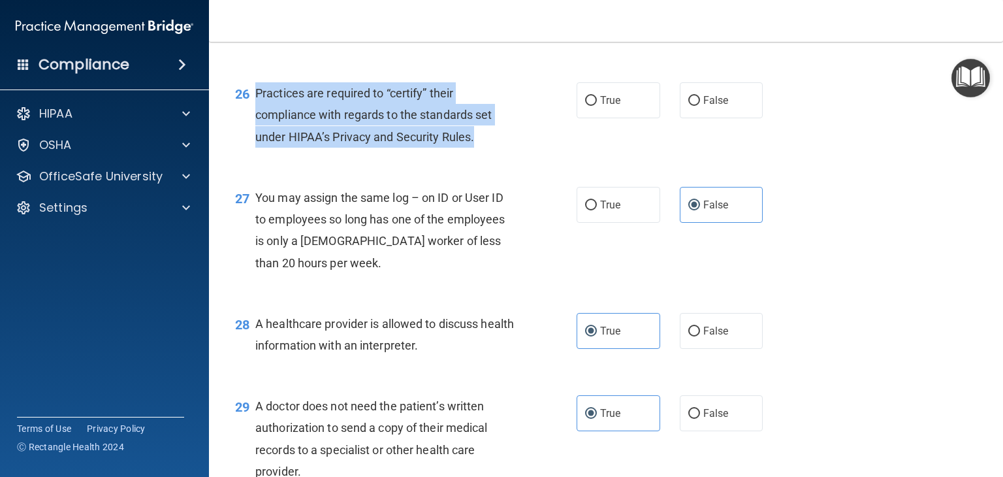
drag, startPoint x: 464, startPoint y: 185, endPoint x: 281, endPoint y: 145, distance: 187.7
click at [251, 146] on div "26 Practices are required to “certify” their compliance with regards to the sta…" at bounding box center [405, 118] width 381 height 72
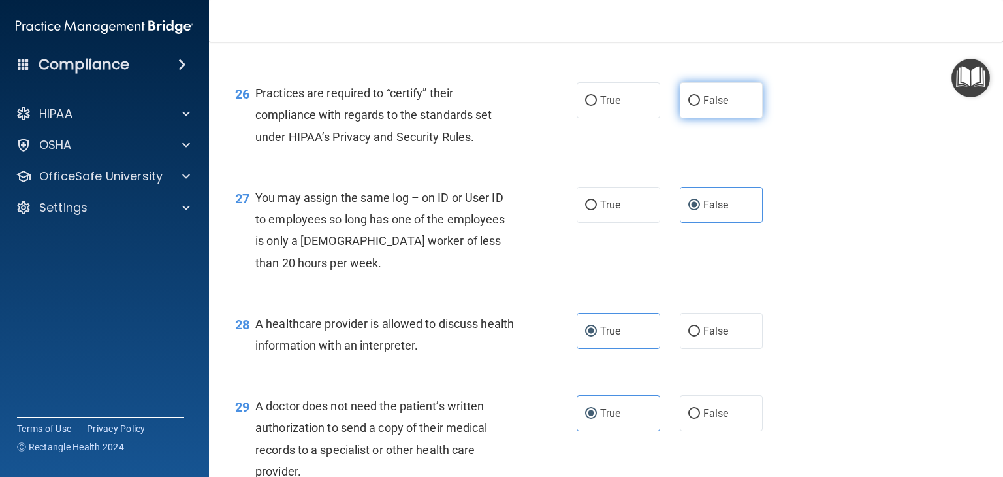
click at [697, 118] on label "False" at bounding box center [722, 100] width 84 height 36
click at [697, 106] on input "False" at bounding box center [694, 101] width 12 height 10
radio input "true"
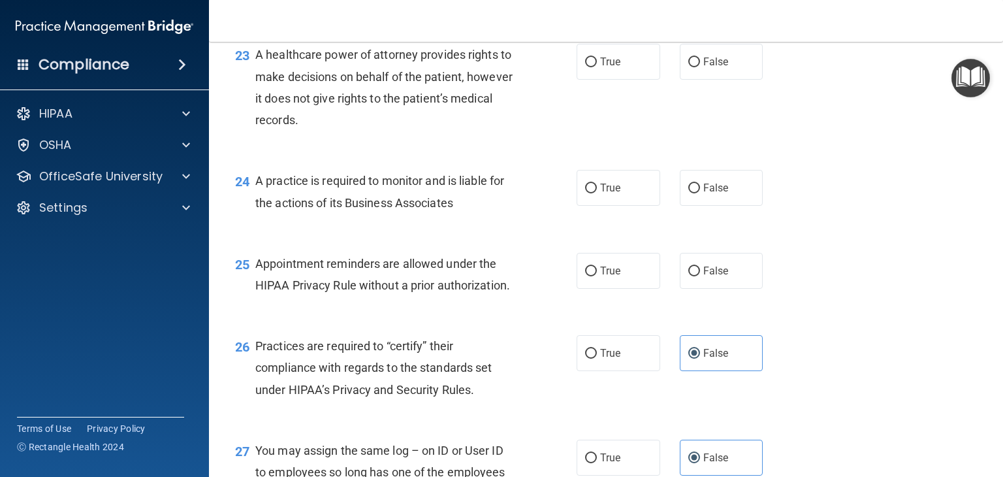
scroll to position [2539, 0]
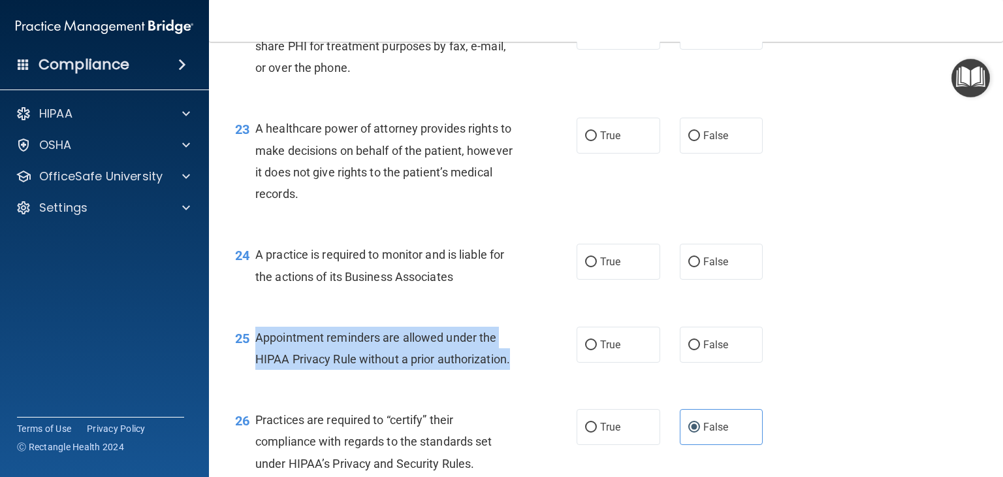
drag, startPoint x: 516, startPoint y: 409, endPoint x: 248, endPoint y: 390, distance: 268.3
click at [248, 376] on div "25 Appointment reminders are allowed under the HIPAA Privacy Rule without a pri…" at bounding box center [405, 351] width 381 height 50
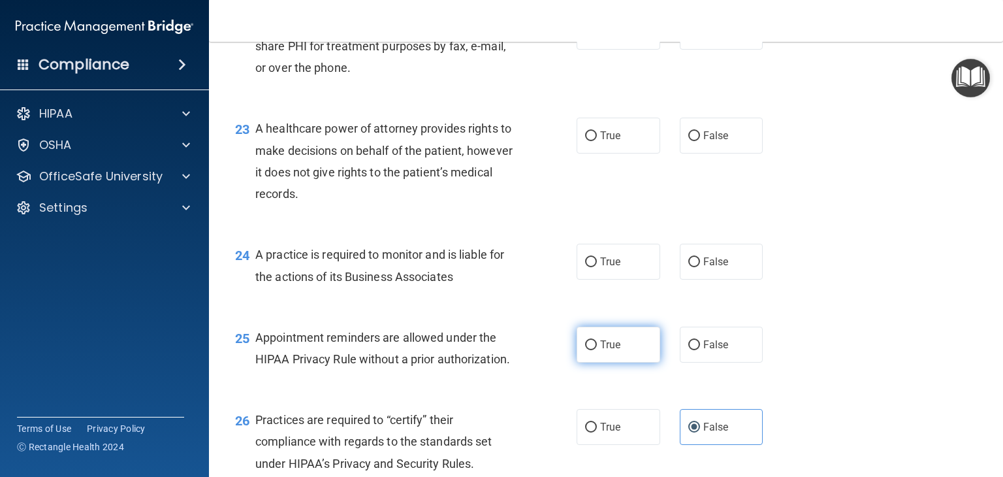
click at [587, 362] on label "True" at bounding box center [618, 344] width 84 height 36
click at [587, 350] on input "True" at bounding box center [591, 345] width 12 height 10
radio input "true"
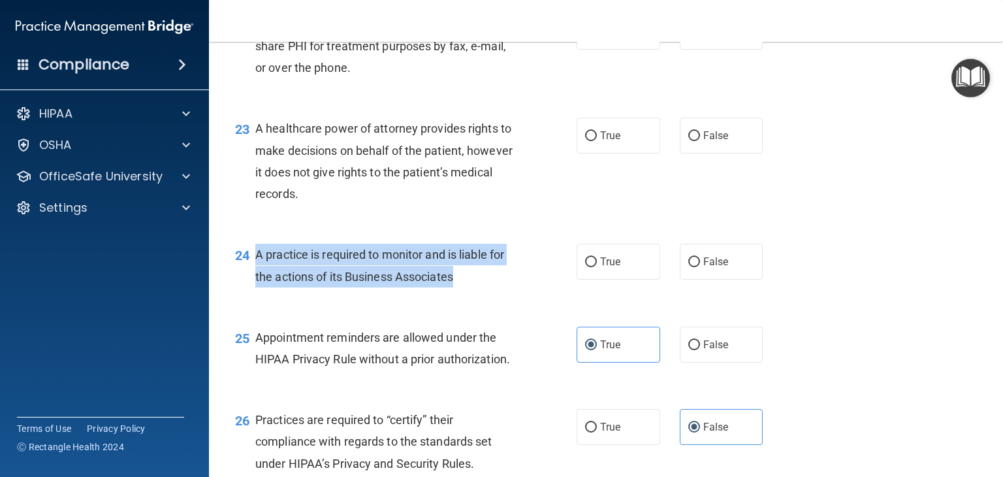
drag, startPoint x: 470, startPoint y: 321, endPoint x: 256, endPoint y: 292, distance: 216.0
click at [256, 287] on div "A practice is required to monitor and is liable for the actions of its Business…" at bounding box center [390, 264] width 271 height 43
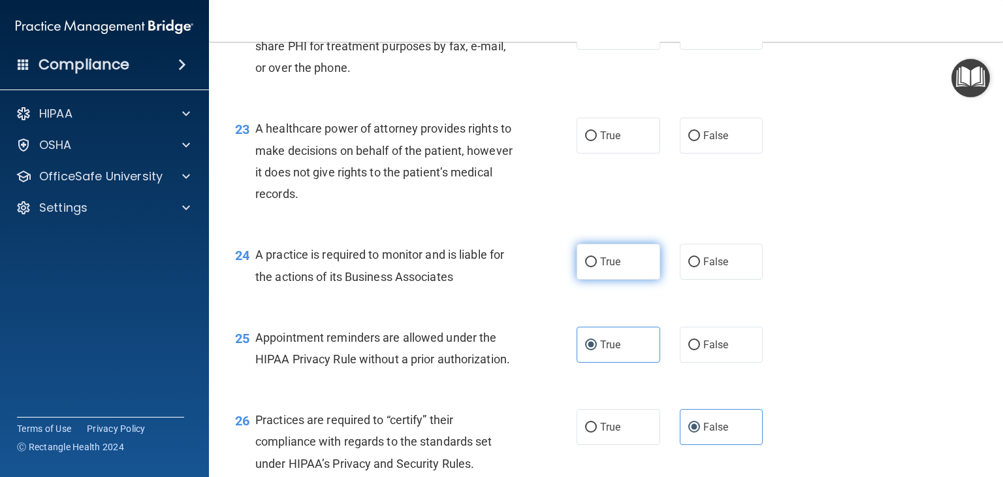
click at [604, 268] on span "True" at bounding box center [610, 261] width 20 height 12
click at [597, 267] on input "True" at bounding box center [591, 262] width 12 height 10
radio input "true"
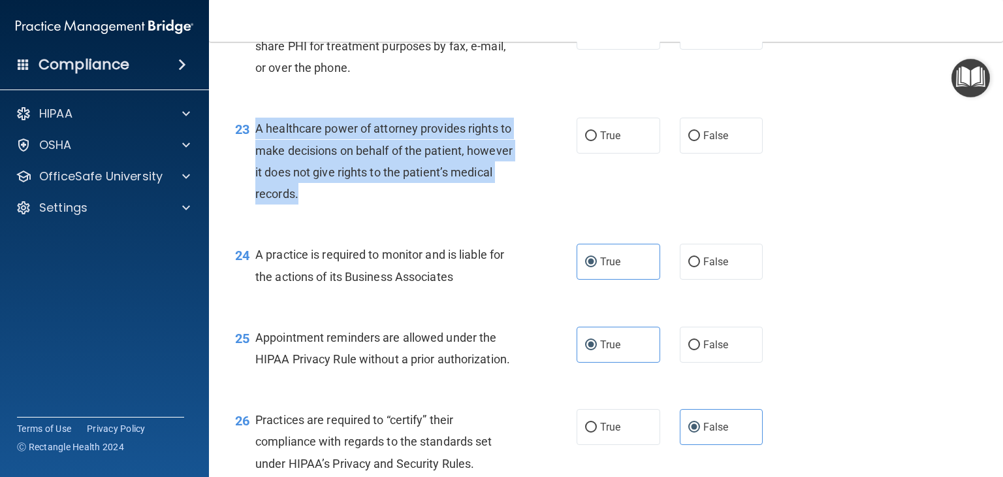
drag, startPoint x: 372, startPoint y: 230, endPoint x: 260, endPoint y: 180, distance: 123.0
click at [256, 178] on div "A healthcare power of attorney provides rights to make decisions on behalf of t…" at bounding box center [390, 160] width 271 height 87
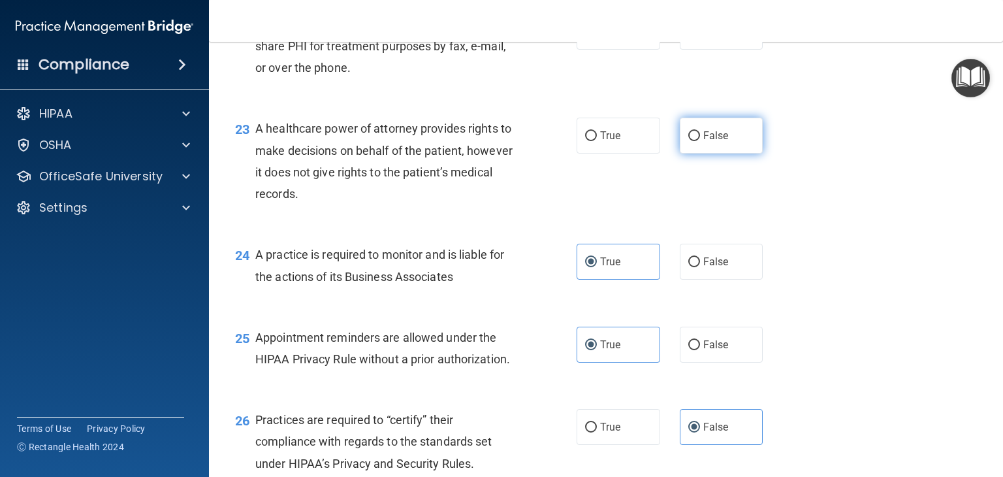
click at [685, 153] on label "False" at bounding box center [722, 135] width 84 height 36
click at [688, 141] on input "False" at bounding box center [694, 136] width 12 height 10
radio input "true"
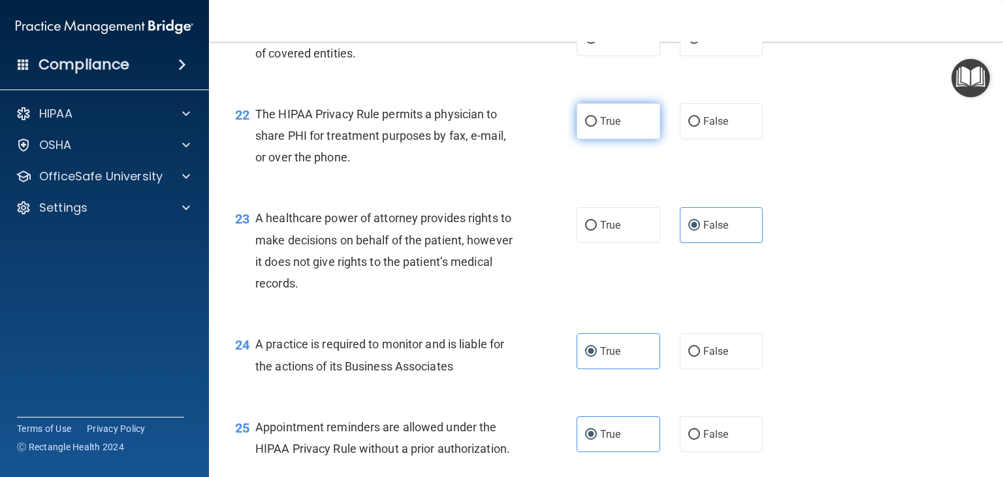
scroll to position [2408, 0]
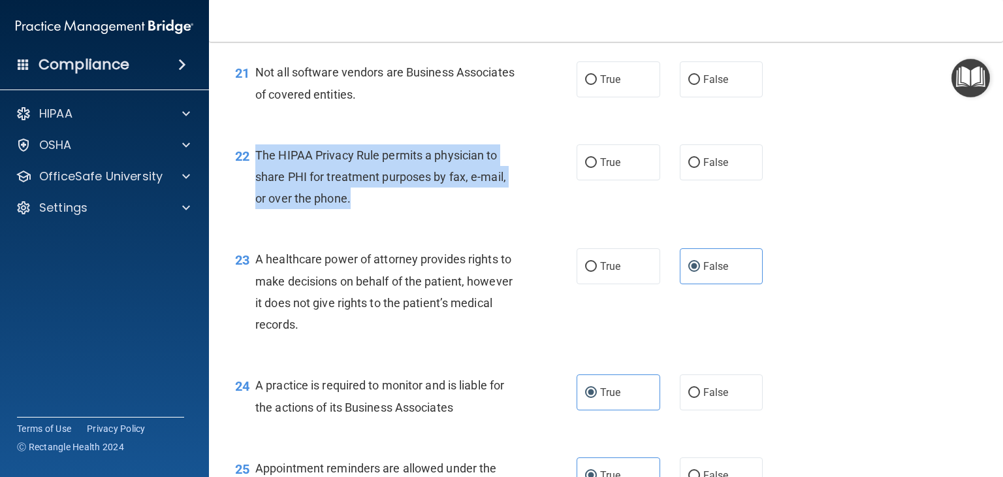
drag, startPoint x: 349, startPoint y: 249, endPoint x: 249, endPoint y: 204, distance: 108.7
click at [249, 204] on div "22 The HIPAA Privacy Rule permits a physician to share PHI for treatment purpos…" at bounding box center [405, 180] width 381 height 72
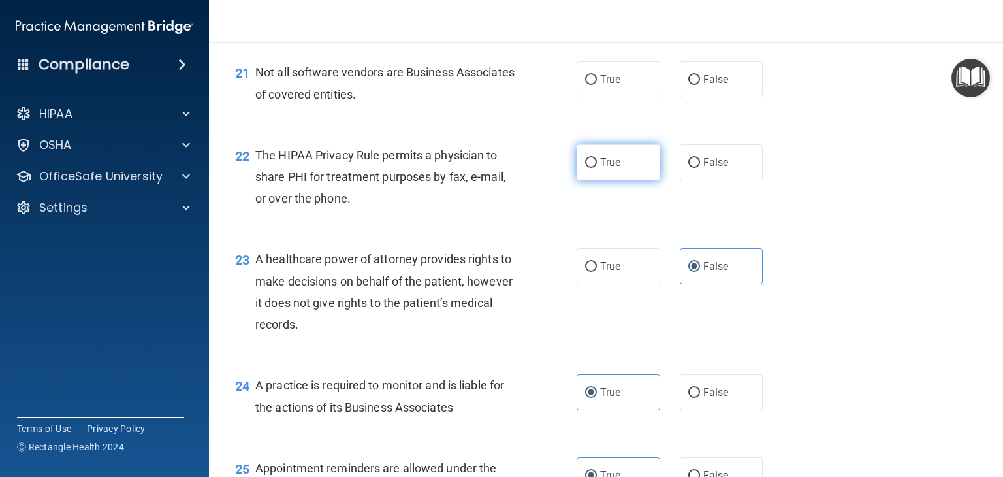
click at [600, 168] on span "True" at bounding box center [610, 162] width 20 height 12
click at [597, 168] on input "True" at bounding box center [591, 163] width 12 height 10
radio input "true"
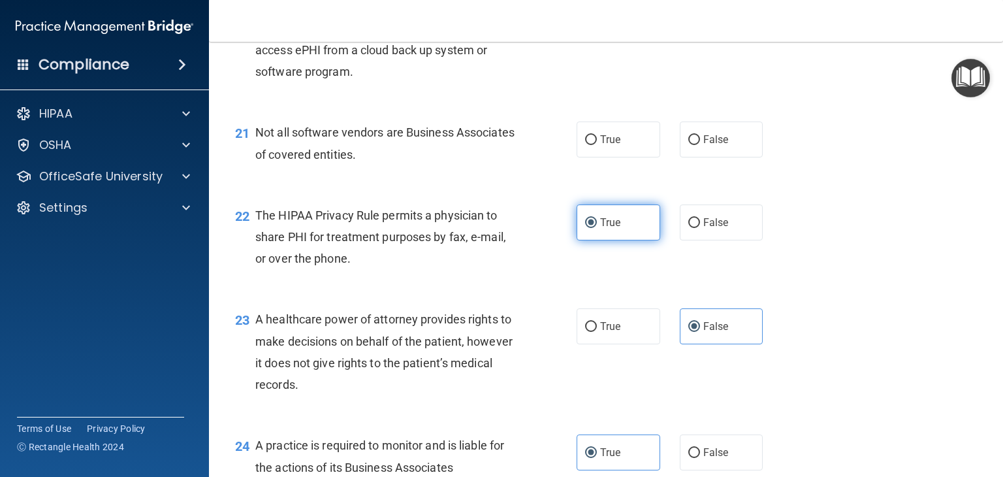
scroll to position [2277, 0]
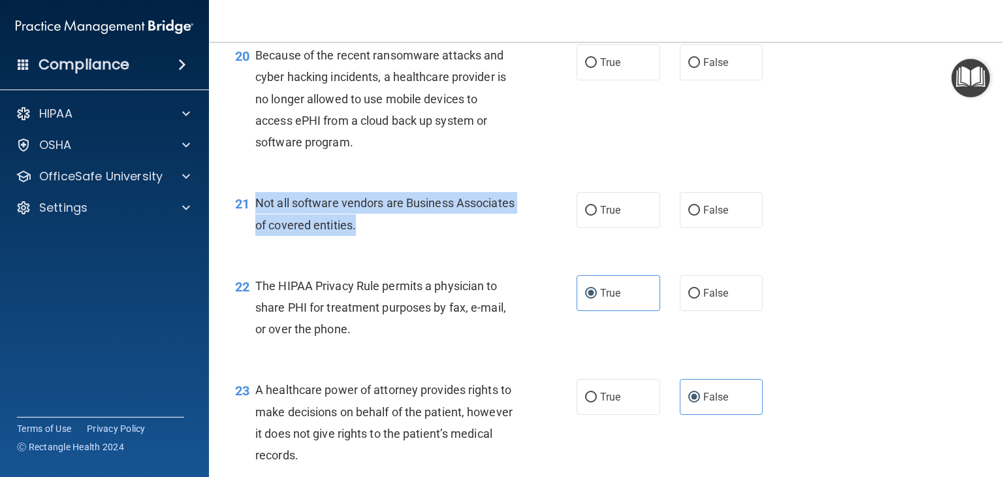
drag, startPoint x: 399, startPoint y: 258, endPoint x: 253, endPoint y: 251, distance: 146.4
click at [253, 242] on div "21 Not all software vendors are Business Associates of covered entities." at bounding box center [405, 217] width 381 height 50
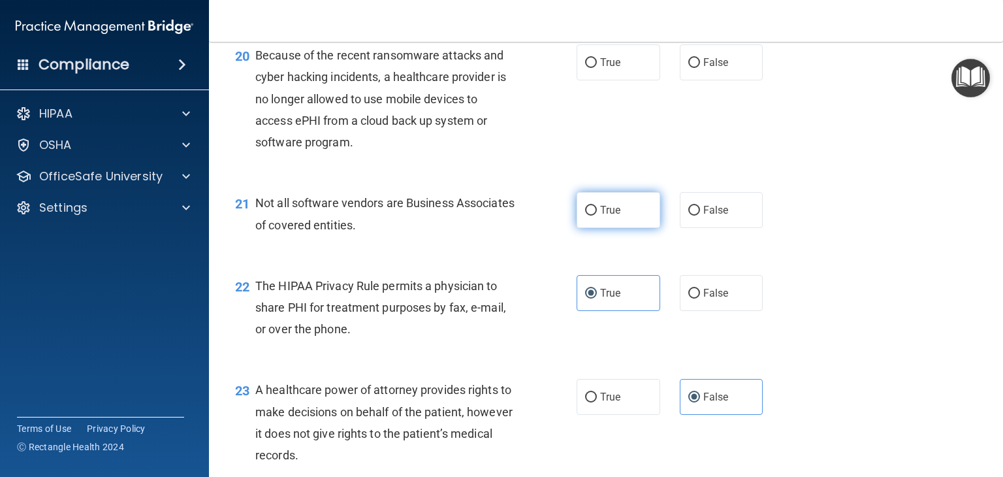
click at [608, 228] on label "True" at bounding box center [618, 210] width 84 height 36
click at [597, 215] on input "True" at bounding box center [591, 211] width 12 height 10
radio input "true"
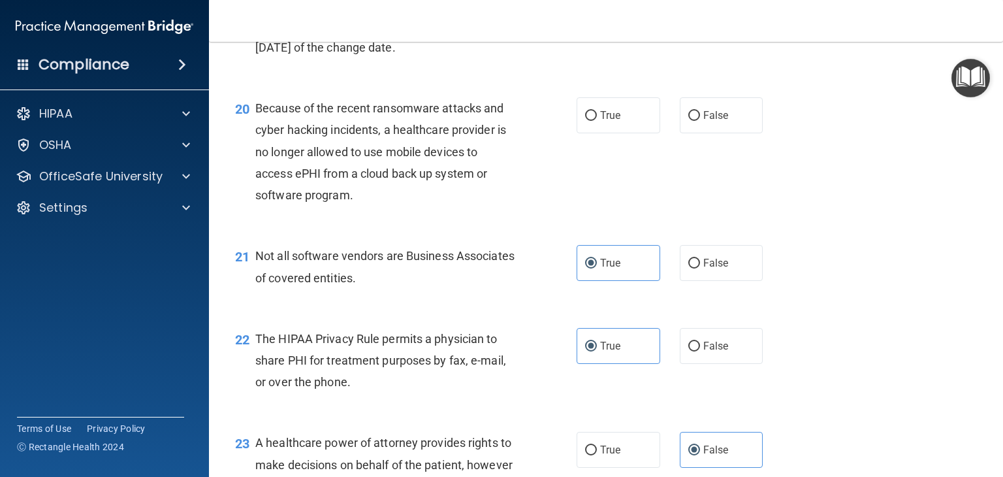
scroll to position [2147, 0]
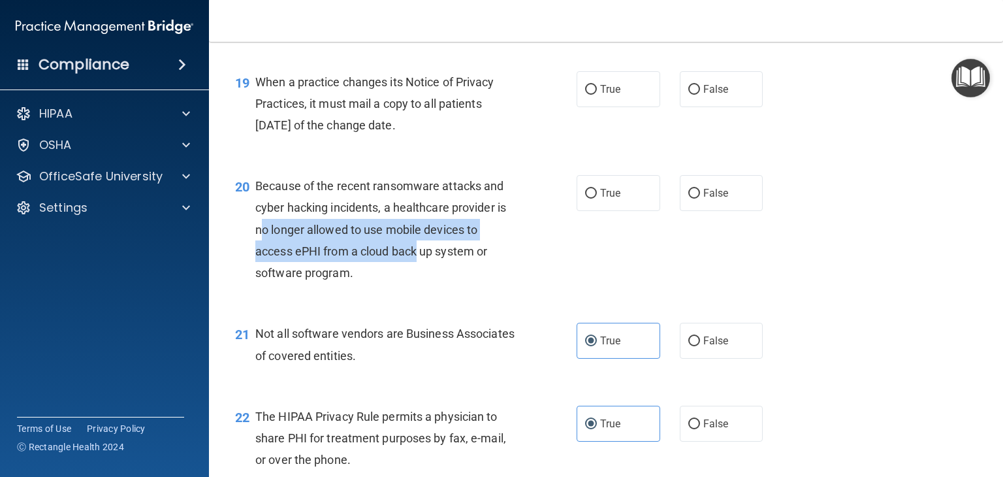
drag, startPoint x: 410, startPoint y: 300, endPoint x: 313, endPoint y: 298, distance: 96.6
click at [264, 270] on span "Because of the recent ransomware attacks and cyber hacking incidents, a healthc…" at bounding box center [380, 229] width 251 height 101
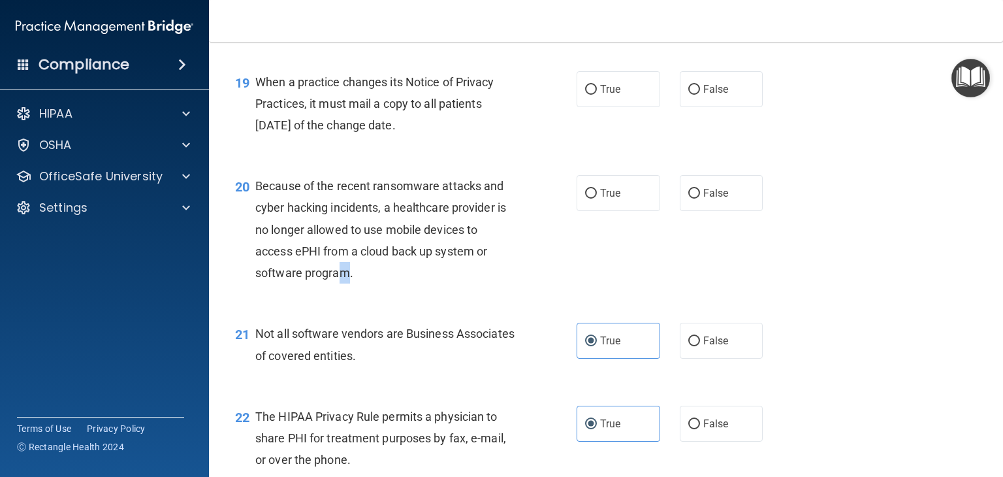
drag, startPoint x: 343, startPoint y: 311, endPoint x: 355, endPoint y: 311, distance: 12.4
click at [347, 279] on span "Because of the recent ransomware attacks and cyber hacking incidents, a healthc…" at bounding box center [380, 229] width 251 height 101
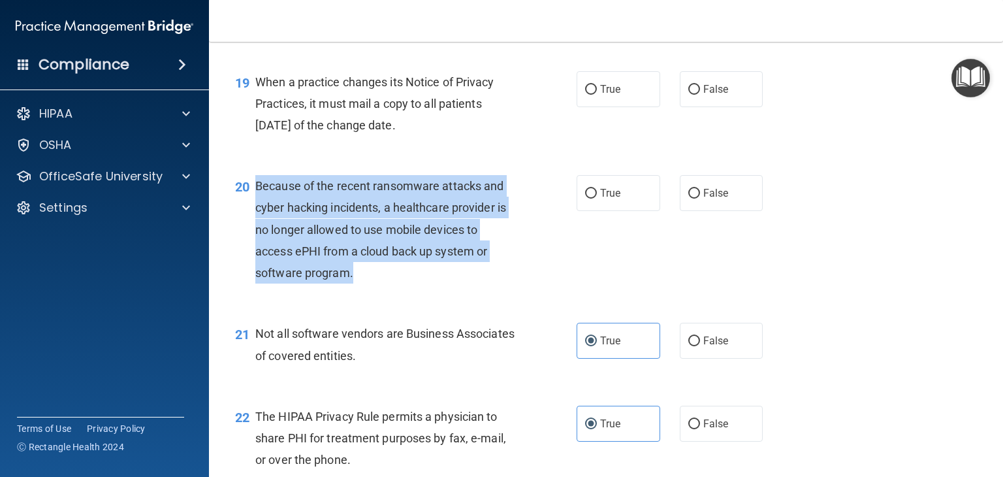
drag, startPoint x: 373, startPoint y: 317, endPoint x: 258, endPoint y: 228, distance: 144.7
click at [257, 227] on div "Because of the recent ransomware attacks and cyber hacking incidents, a healthc…" at bounding box center [390, 229] width 271 height 108
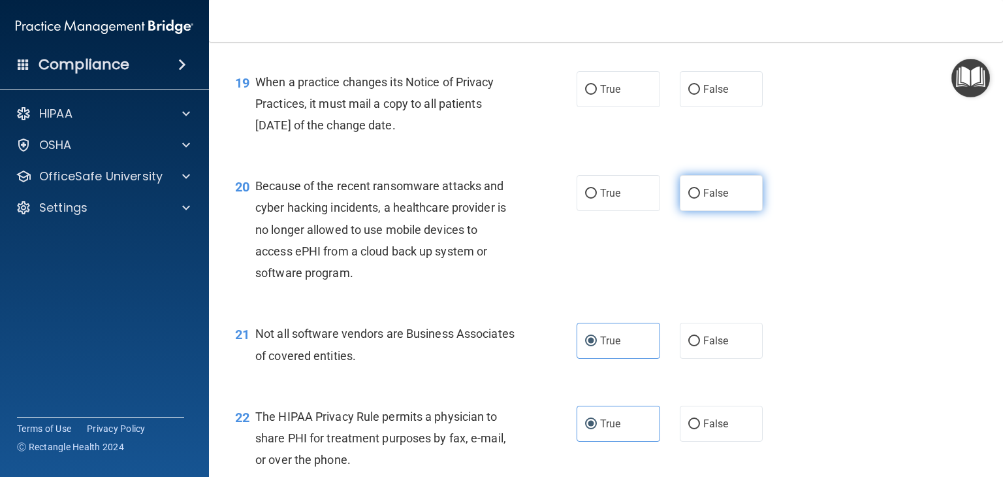
click at [700, 211] on label "False" at bounding box center [722, 193] width 84 height 36
click at [700, 198] on input "False" at bounding box center [694, 194] width 12 height 10
radio input "true"
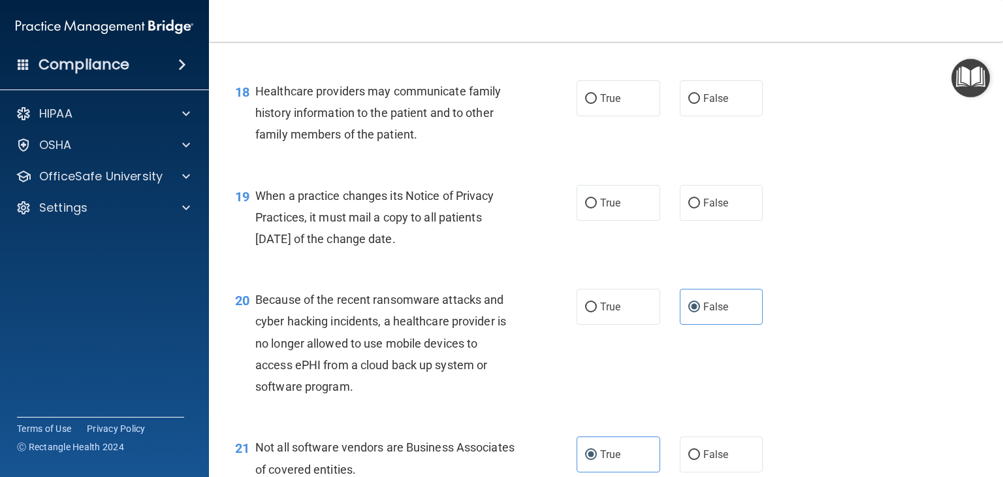
scroll to position [2016, 0]
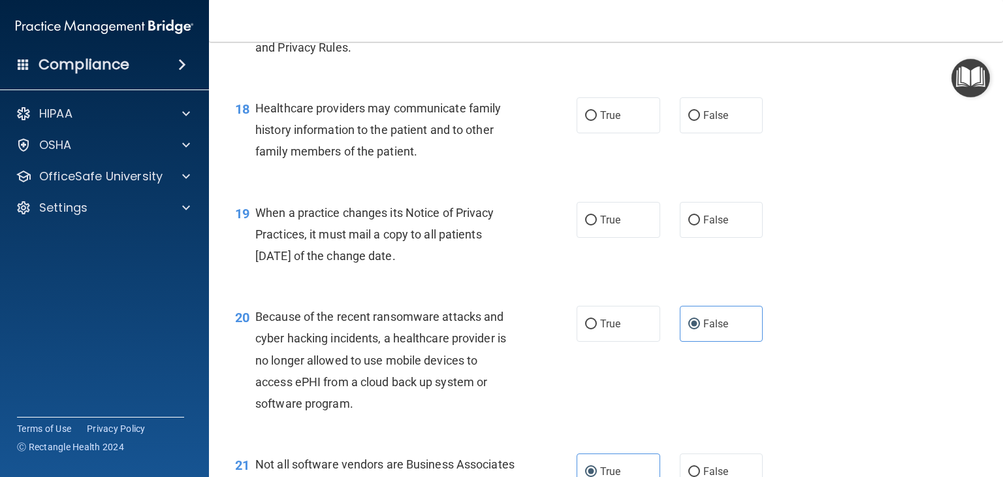
drag, startPoint x: 454, startPoint y: 290, endPoint x: 260, endPoint y: 262, distance: 196.0
click at [259, 262] on div "When a practice changes its Notice of Privacy Practices, it must mail a copy to…" at bounding box center [390, 234] width 271 height 65
click at [680, 238] on label "False" at bounding box center [722, 220] width 84 height 36
click at [688, 225] on input "False" at bounding box center [694, 220] width 12 height 10
radio input "true"
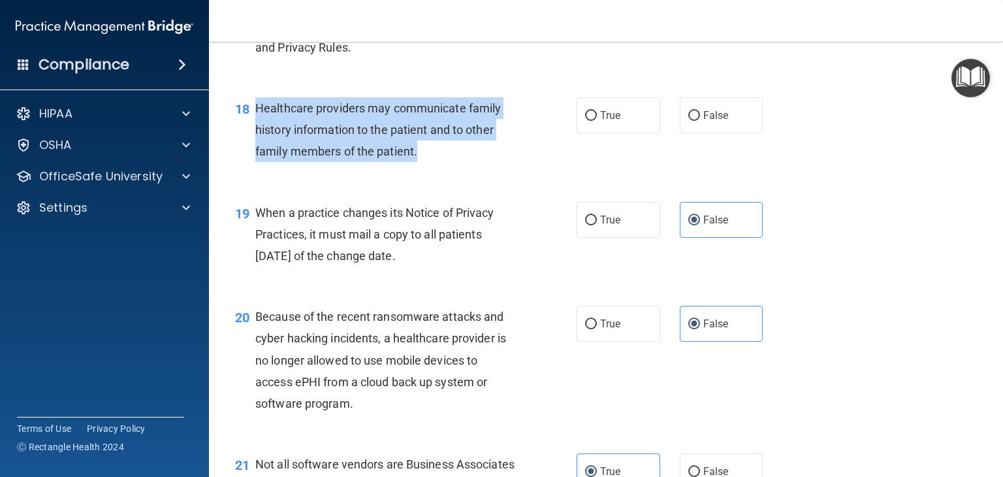
drag, startPoint x: 454, startPoint y: 192, endPoint x: 256, endPoint y: 152, distance: 201.8
click at [256, 152] on div "Healthcare providers may communicate family history information to the patient …" at bounding box center [390, 129] width 271 height 65
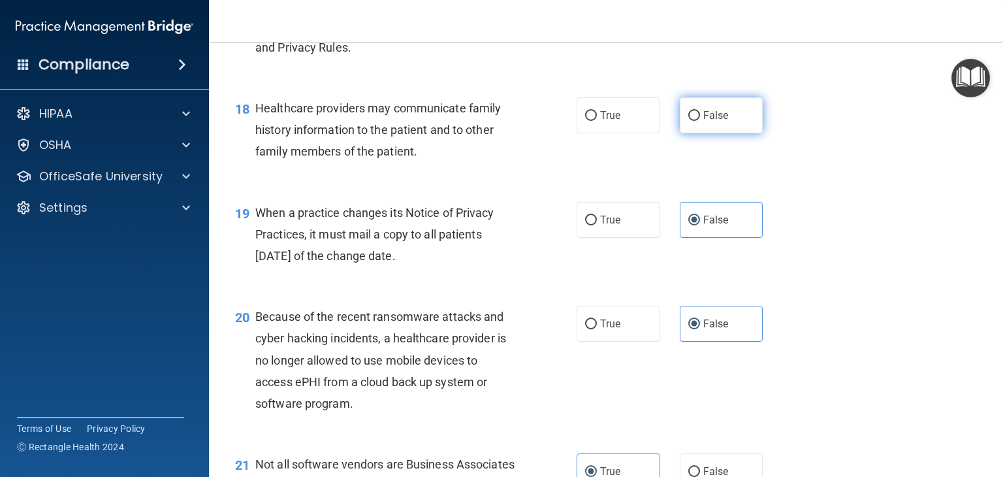
click at [714, 121] on span "False" at bounding box center [715, 115] width 25 height 12
click at [700, 121] on input "False" at bounding box center [694, 116] width 12 height 10
radio input "true"
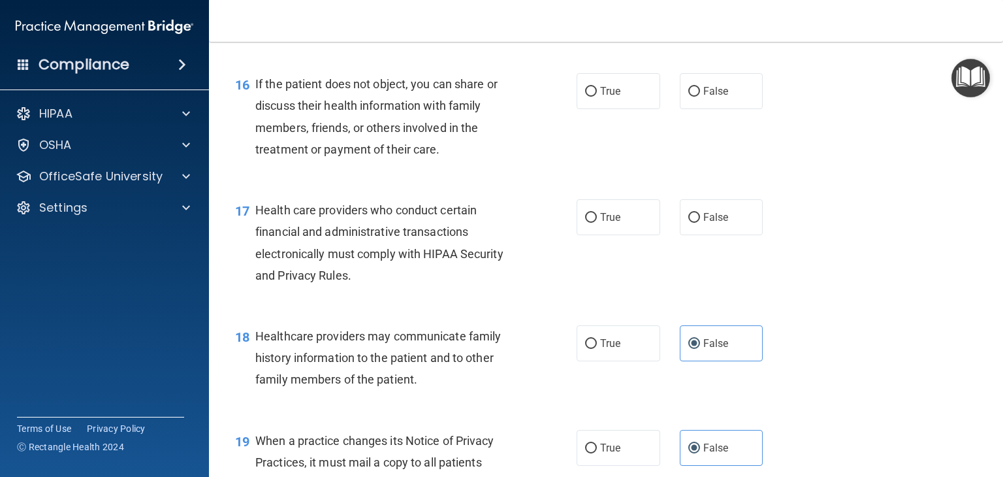
scroll to position [1755, 0]
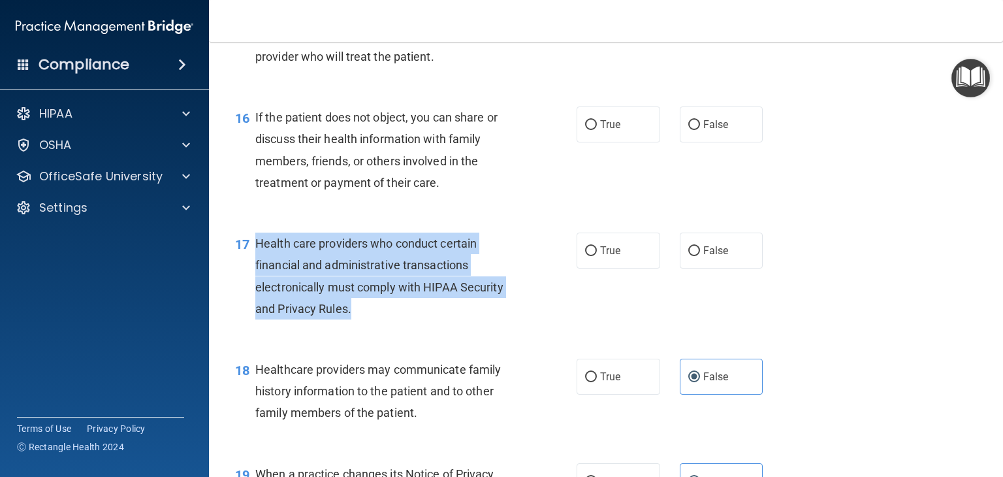
drag, startPoint x: 413, startPoint y: 340, endPoint x: 267, endPoint y: 296, distance: 152.2
click at [259, 290] on div "Health care providers who conduct certain financial and administrative transact…" at bounding box center [390, 275] width 271 height 87
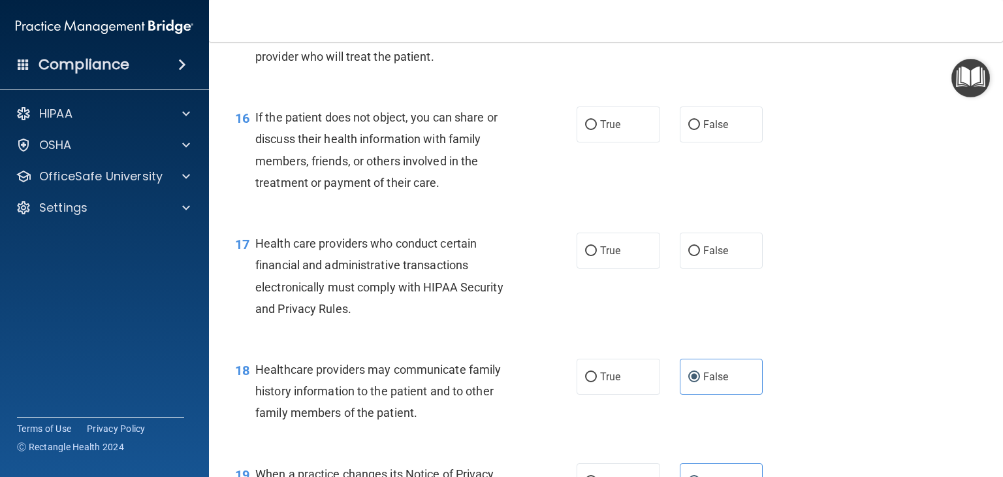
drag, startPoint x: 268, startPoint y: 296, endPoint x: 399, endPoint y: 274, distance: 133.6
click at [399, 274] on div "17 Health care providers who conduct certain financial and administrative trans…" at bounding box center [605, 279] width 761 height 126
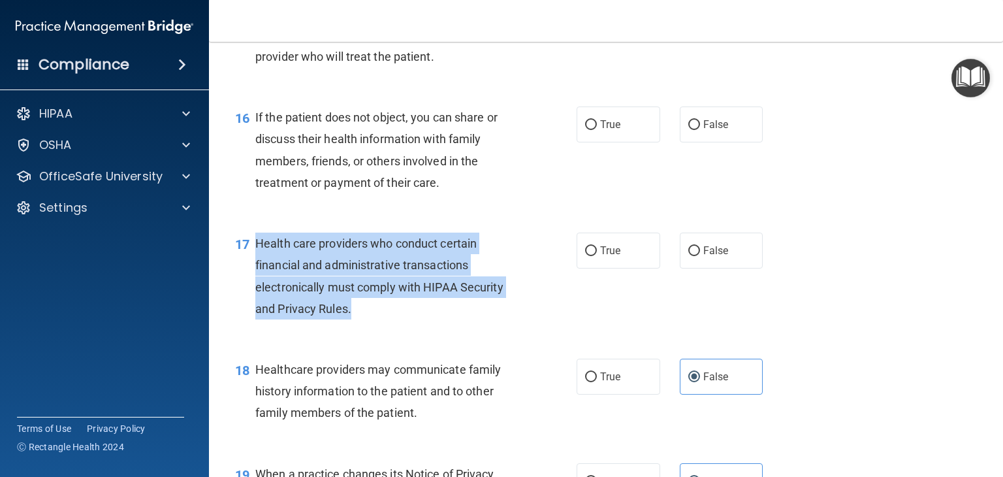
drag, startPoint x: 398, startPoint y: 356, endPoint x: 253, endPoint y: 290, distance: 158.6
click at [253, 290] on div "17 Health care providers who conduct certain financial and administrative trans…" at bounding box center [405, 278] width 381 height 93
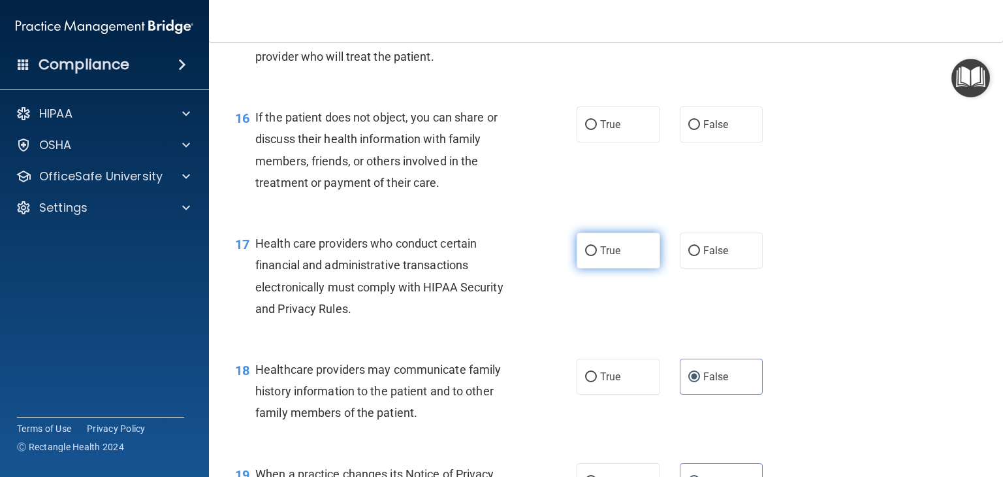
click at [608, 257] on span "True" at bounding box center [610, 250] width 20 height 12
click at [597, 256] on input "True" at bounding box center [591, 251] width 12 height 10
radio input "true"
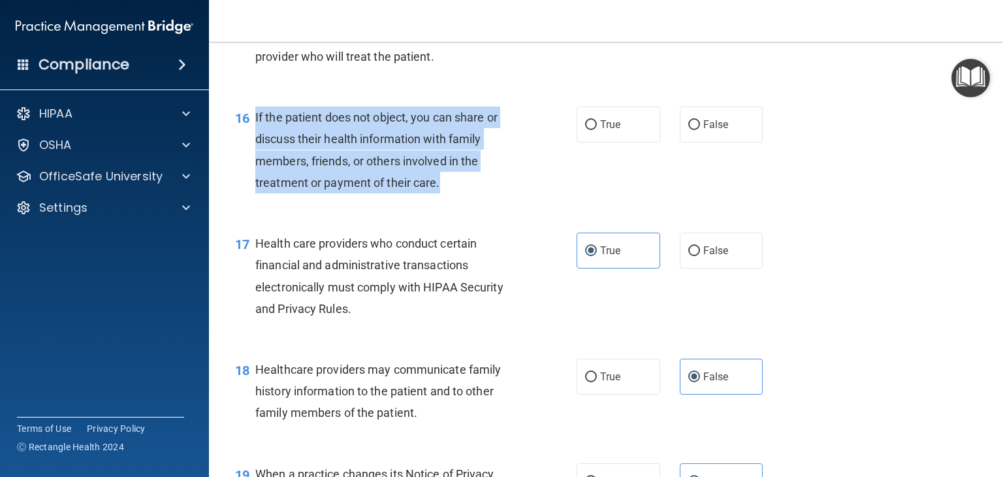
drag, startPoint x: 462, startPoint y: 220, endPoint x: 265, endPoint y: 168, distance: 203.8
click at [256, 163] on div "If the patient does not object, you can share or discuss their health informati…" at bounding box center [390, 149] width 271 height 87
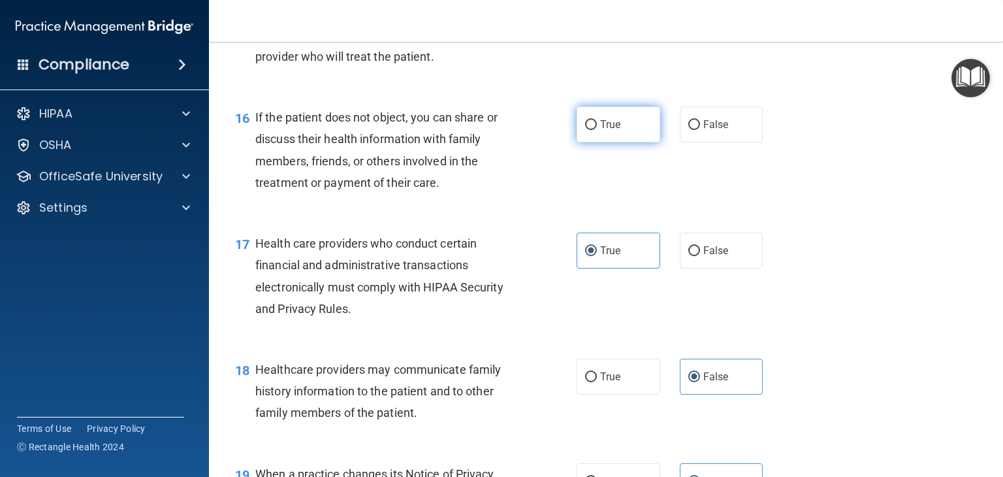
click at [629, 142] on label "True" at bounding box center [618, 124] width 84 height 36
click at [597, 130] on input "True" at bounding box center [591, 125] width 12 height 10
radio input "true"
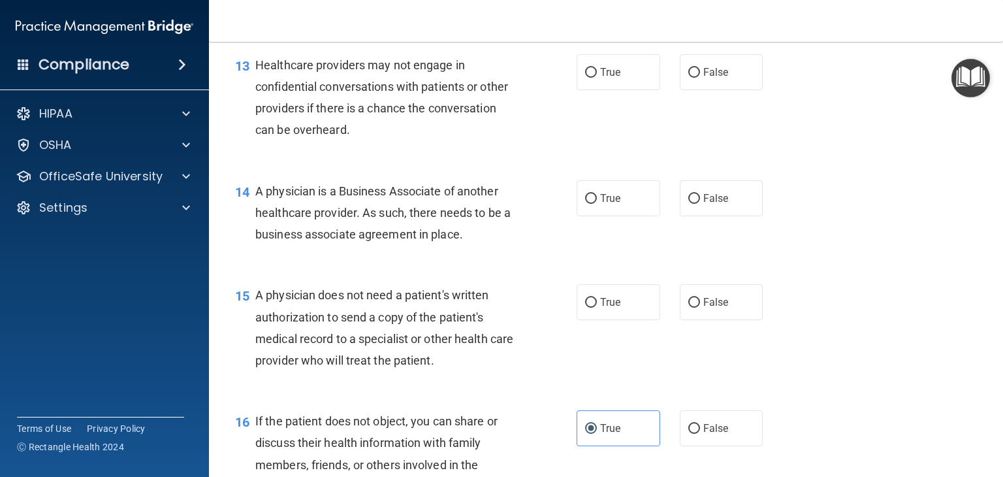
scroll to position [1429, 0]
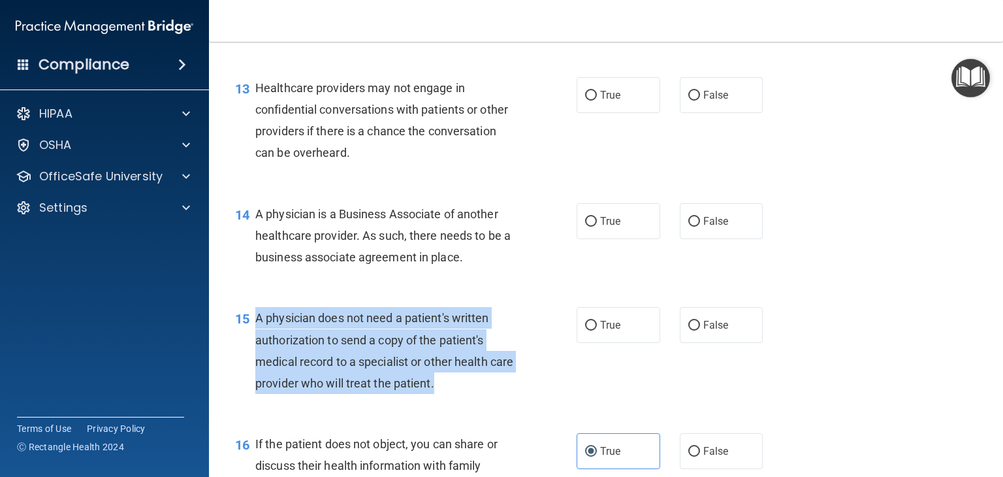
drag, startPoint x: 469, startPoint y: 422, endPoint x: 259, endPoint y: 366, distance: 217.1
click at [258, 366] on div "A physician does not need a patient's written authorization to send a copy of t…" at bounding box center [390, 350] width 271 height 87
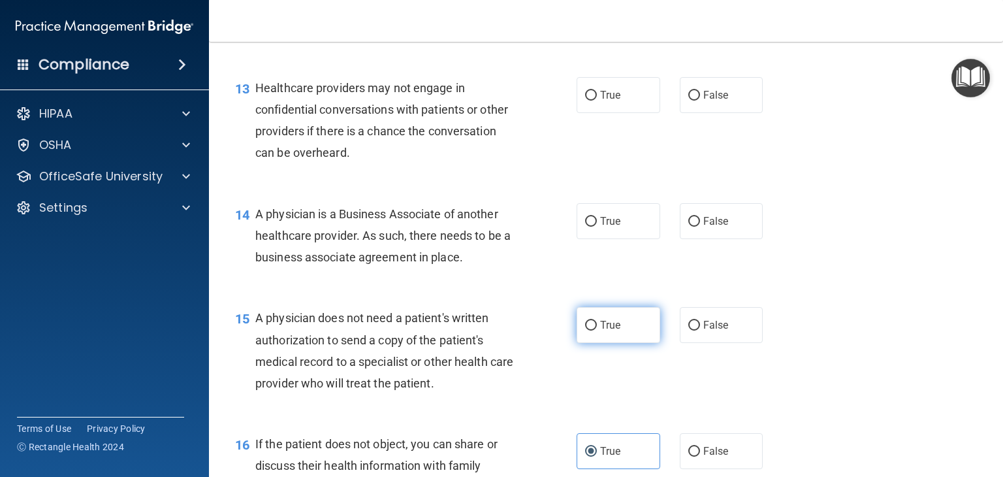
click at [619, 343] on label "True" at bounding box center [618, 325] width 84 height 36
click at [597, 330] on input "True" at bounding box center [591, 326] width 12 height 10
radio input "true"
drag, startPoint x: 390, startPoint y: 280, endPoint x: 252, endPoint y: 260, distance: 139.1
click at [252, 260] on div "14 A physician is a Business Associate of another healthcare provider. As such,…" at bounding box center [405, 239] width 381 height 72
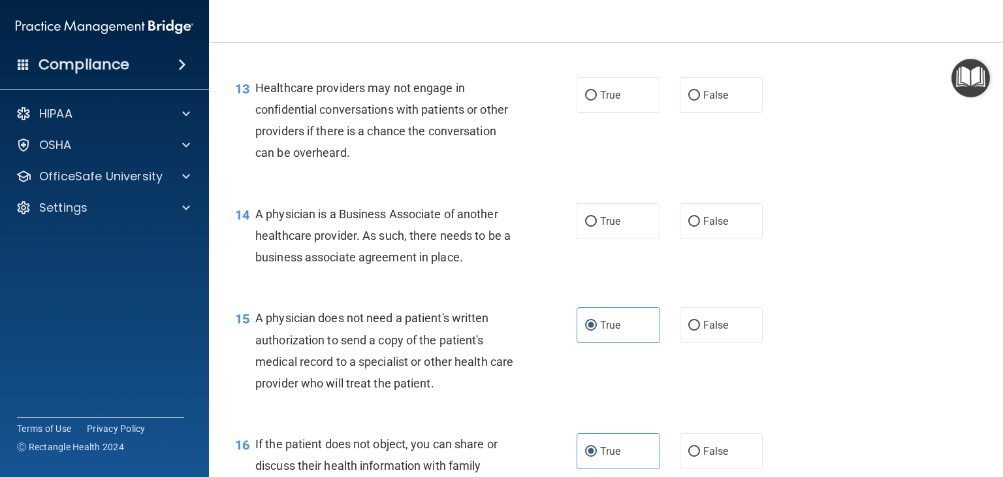
drag, startPoint x: 284, startPoint y: 259, endPoint x: 507, endPoint y: 200, distance: 230.4
click at [507, 164] on div "Healthcare providers may not engage in confidential conversations with patients…" at bounding box center [390, 120] width 271 height 87
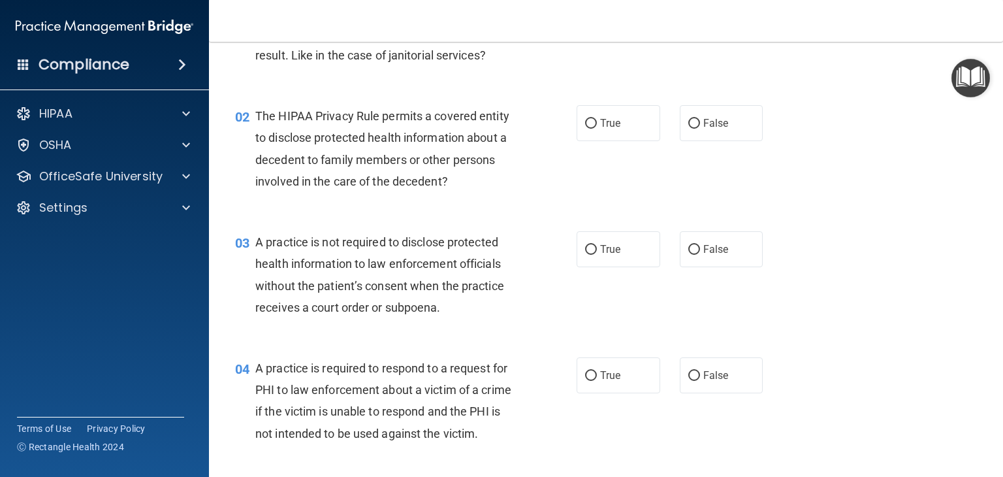
scroll to position [0, 0]
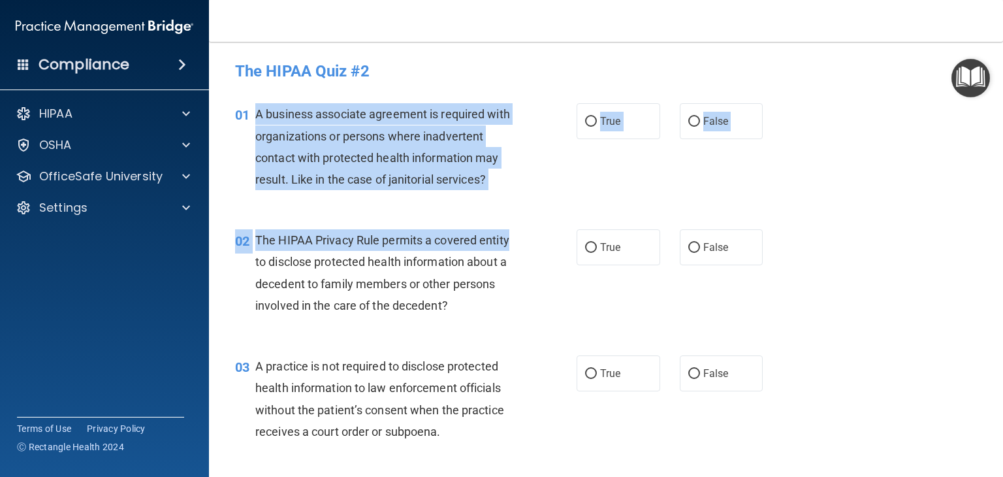
drag, startPoint x: 262, startPoint y: 117, endPoint x: 512, endPoint y: 193, distance: 261.8
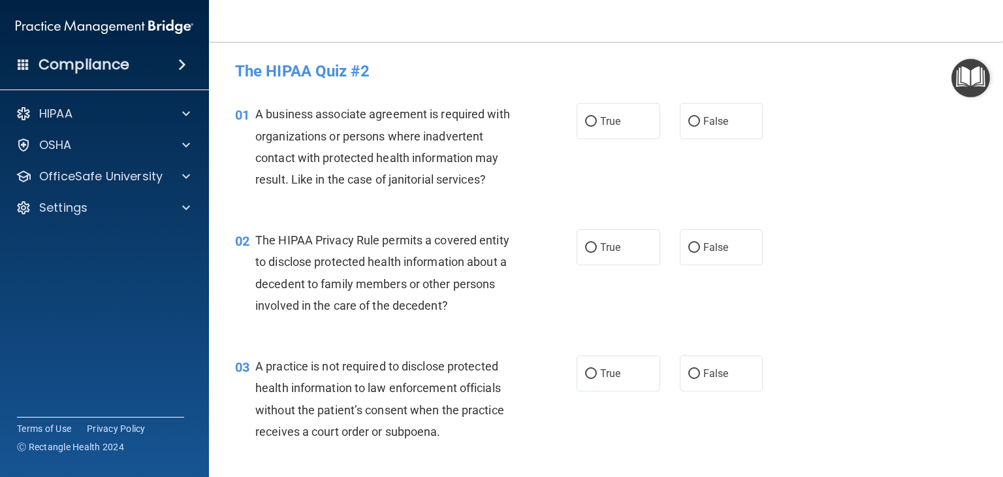
click at [230, 111] on div "01" at bounding box center [240, 115] width 30 height 24
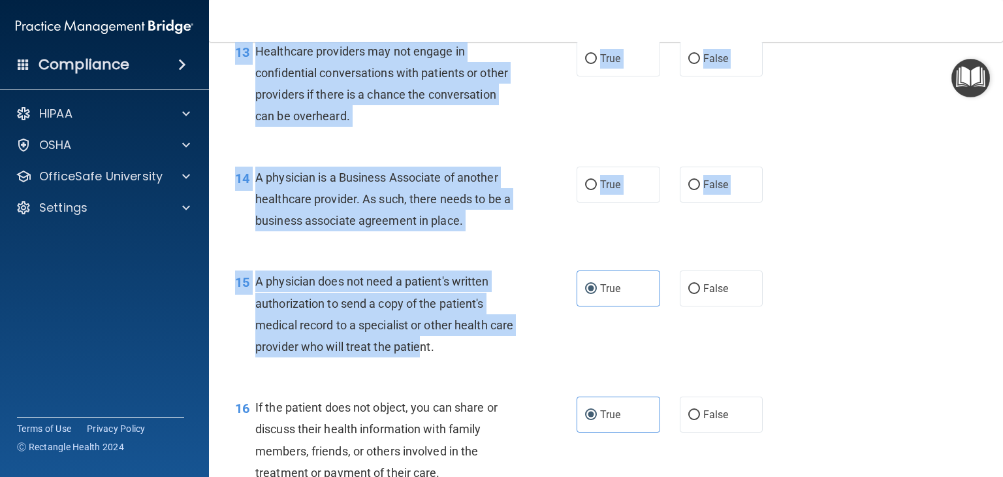
scroll to position [1567, 0]
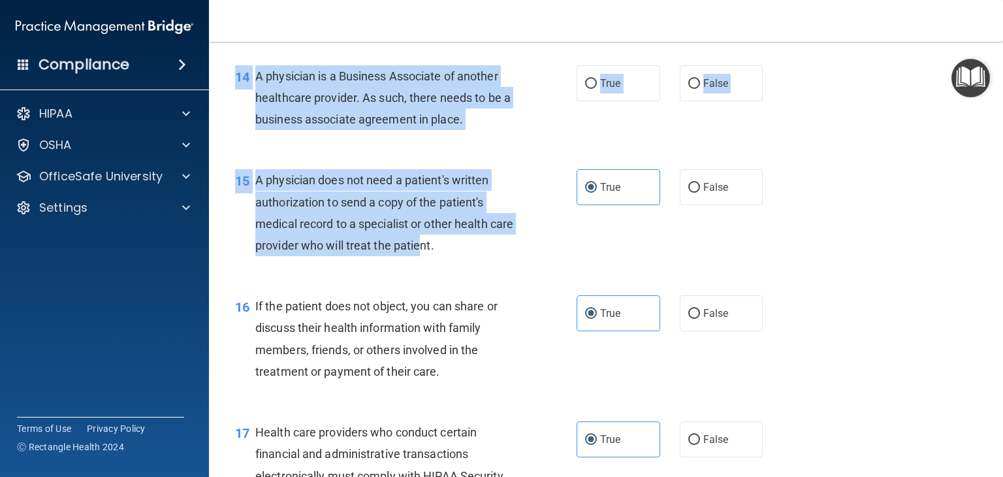
drag, startPoint x: 231, startPoint y: 113, endPoint x: 486, endPoint y: 141, distance: 256.1
click at [487, 168] on div "01 A business associate agreement is required with organizations or persons whe…" at bounding box center [605, 213] width 761 height 3386
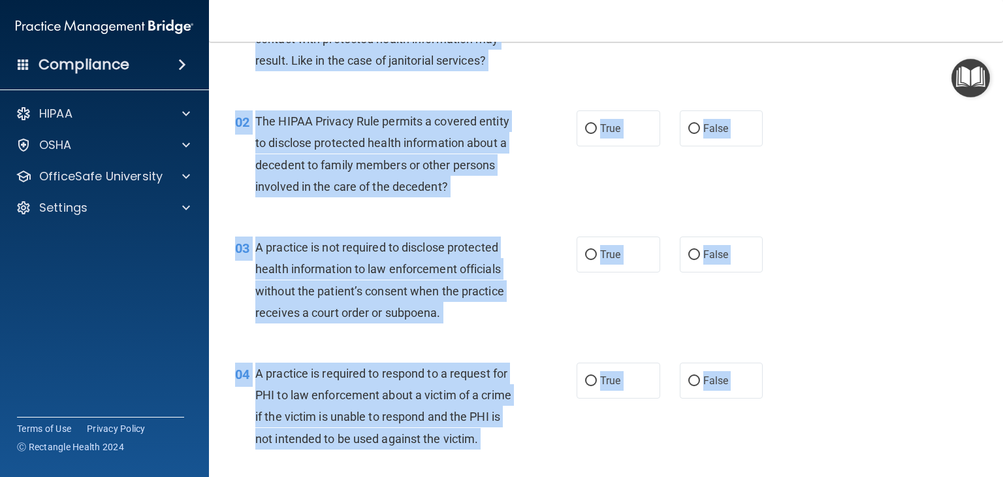
scroll to position [0, 0]
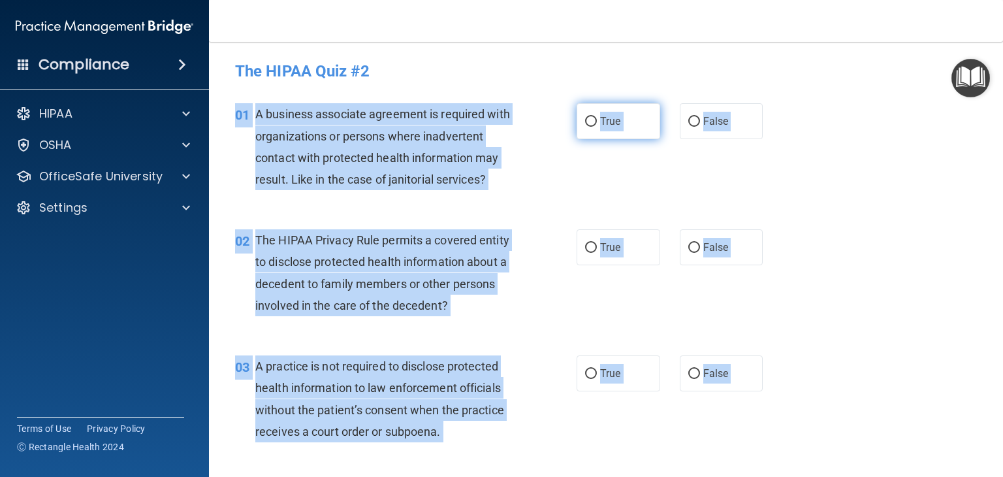
click at [629, 121] on label "True" at bounding box center [618, 121] width 84 height 36
click at [597, 121] on input "True" at bounding box center [591, 122] width 12 height 10
radio input "true"
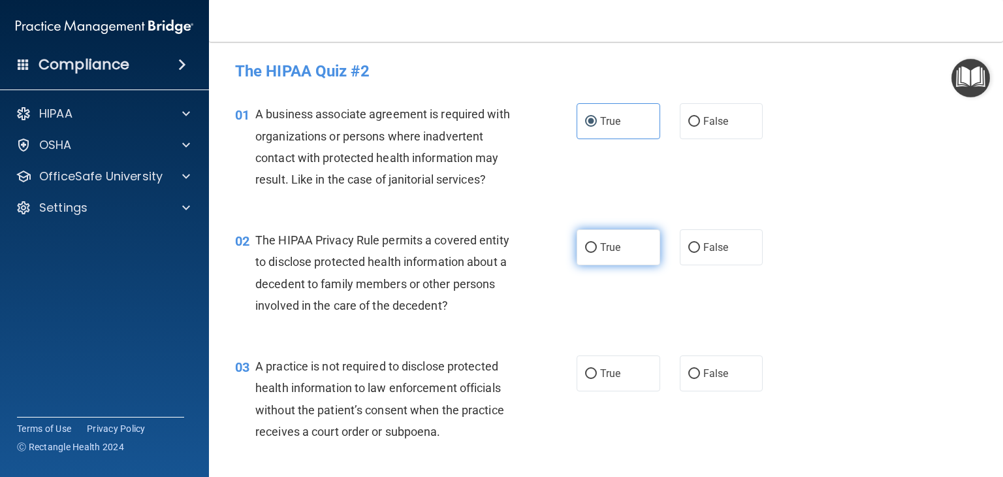
click at [622, 234] on label "True" at bounding box center [618, 247] width 84 height 36
click at [597, 243] on input "True" at bounding box center [591, 248] width 12 height 10
radio input "true"
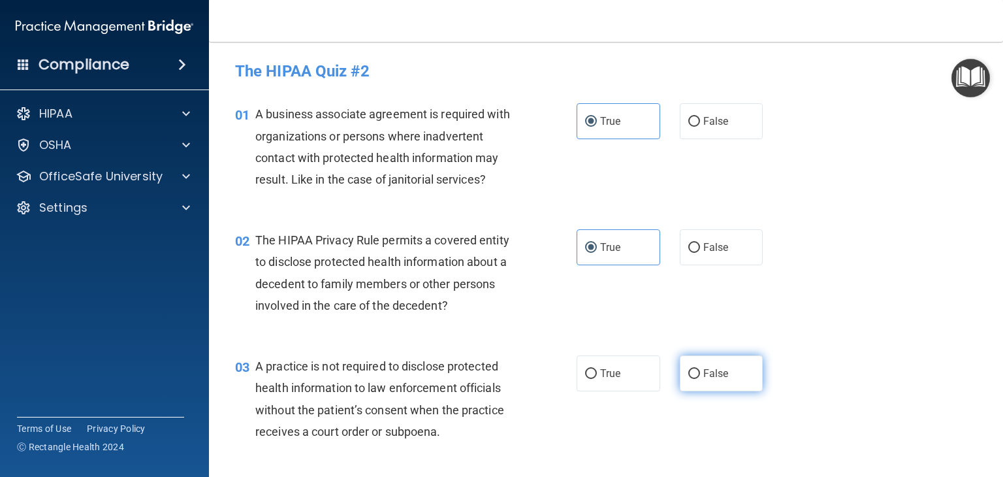
click at [730, 364] on label "False" at bounding box center [722, 373] width 84 height 36
click at [700, 369] on input "False" at bounding box center [694, 374] width 12 height 10
radio input "true"
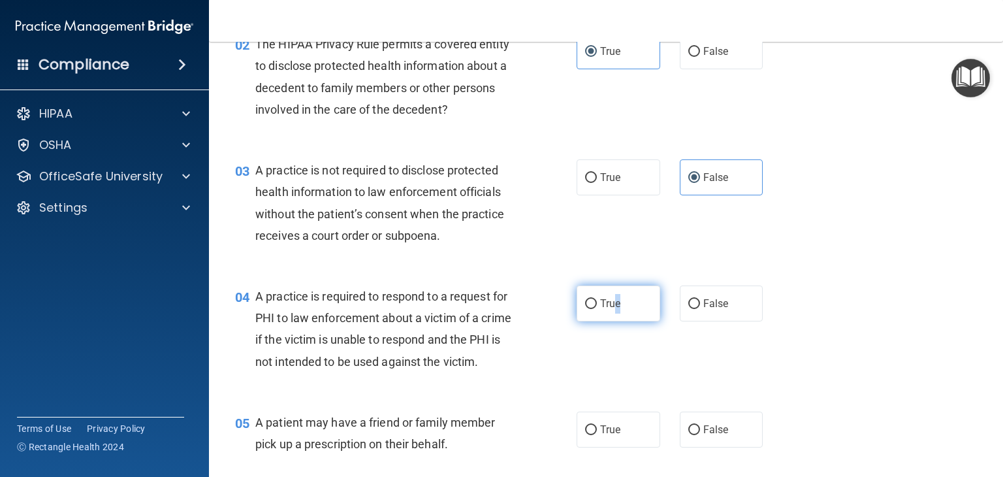
click at [611, 305] on span "True" at bounding box center [610, 303] width 20 height 12
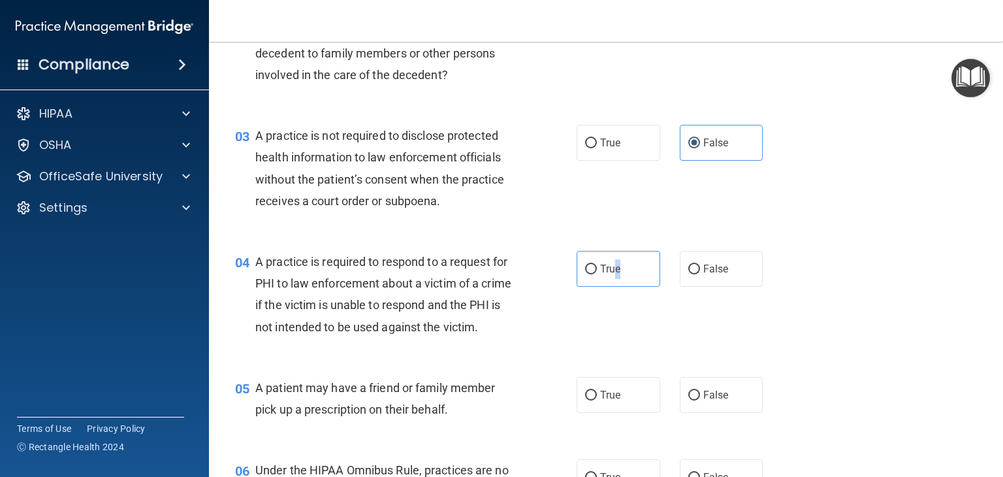
scroll to position [261, 0]
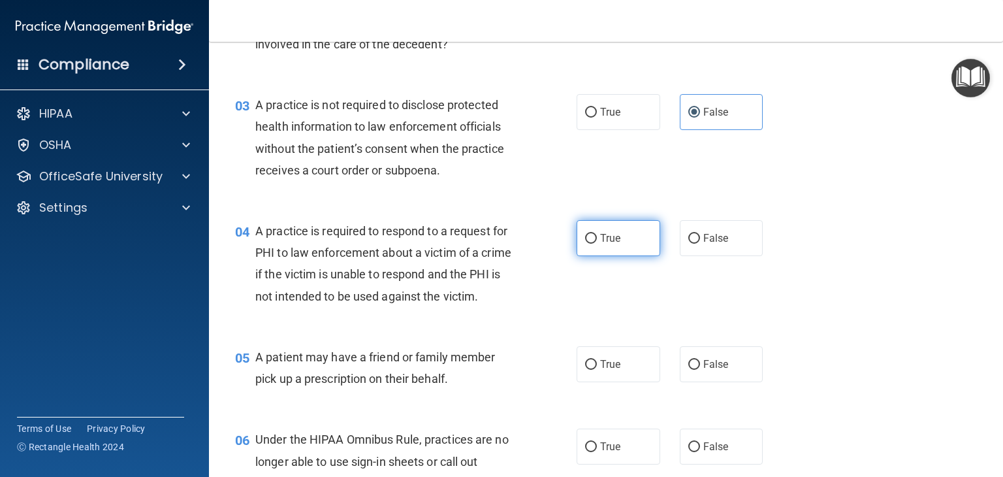
click at [605, 232] on span "True" at bounding box center [610, 238] width 20 height 12
click at [597, 234] on input "True" at bounding box center [591, 239] width 12 height 10
radio input "true"
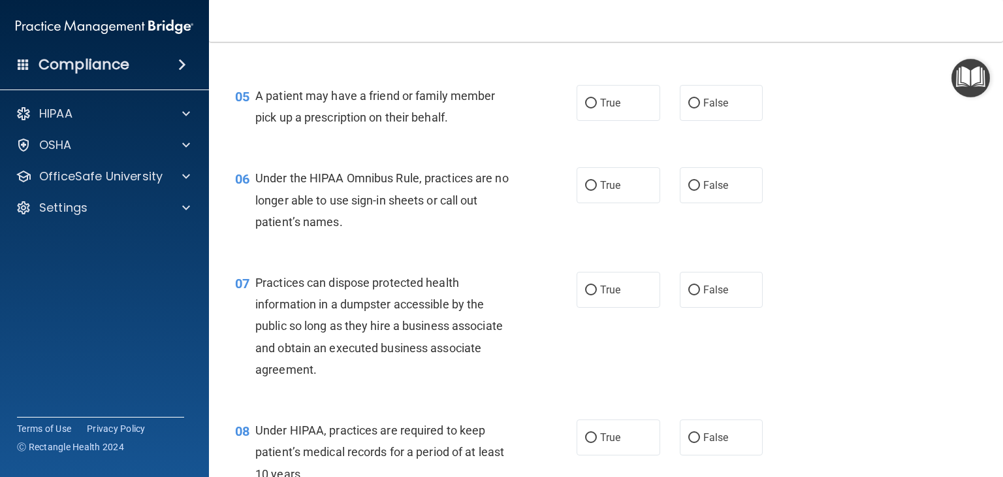
scroll to position [587, 0]
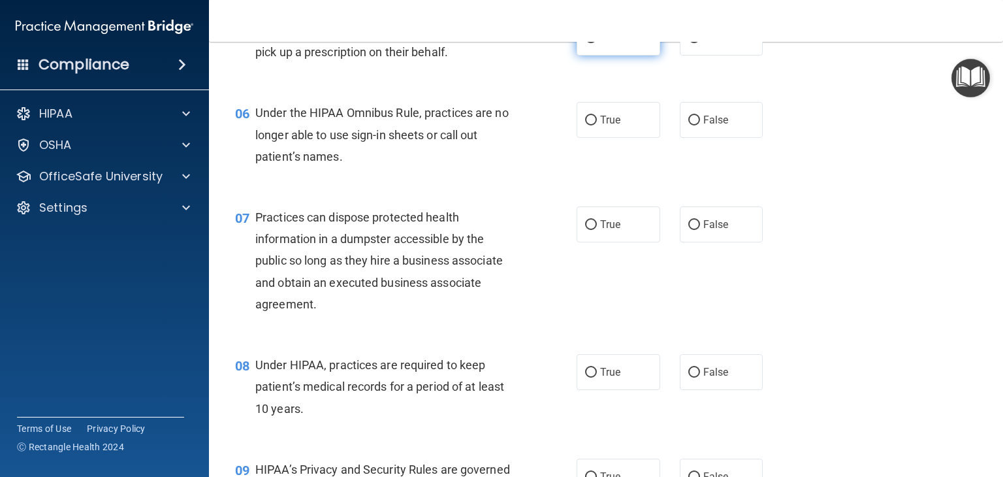
click at [640, 55] on label "True" at bounding box center [618, 38] width 84 height 36
click at [597, 43] on input "True" at bounding box center [591, 38] width 12 height 10
radio input "true"
click at [708, 138] on label "False" at bounding box center [722, 120] width 84 height 36
click at [700, 125] on input "False" at bounding box center [694, 121] width 12 height 10
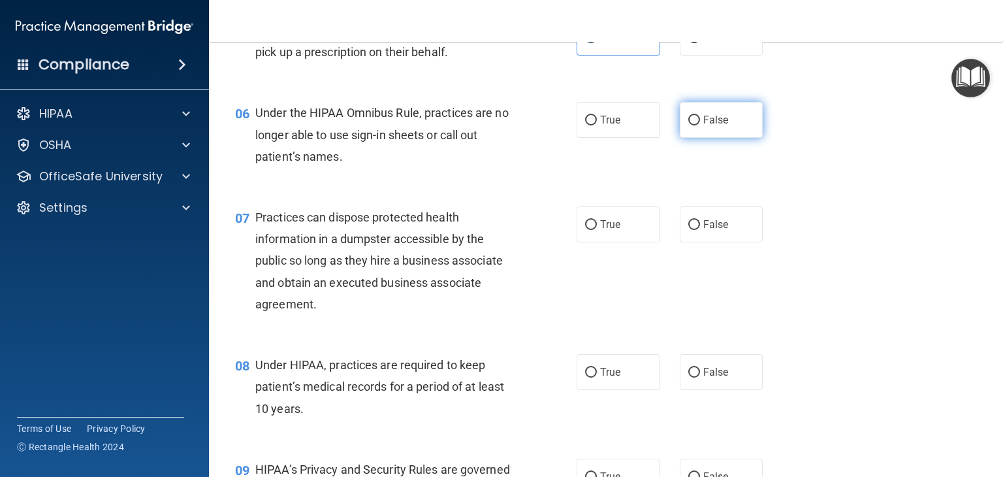
radio input "true"
click at [719, 230] on span "False" at bounding box center [715, 224] width 25 height 12
click at [700, 230] on input "False" at bounding box center [694, 225] width 12 height 10
radio input "true"
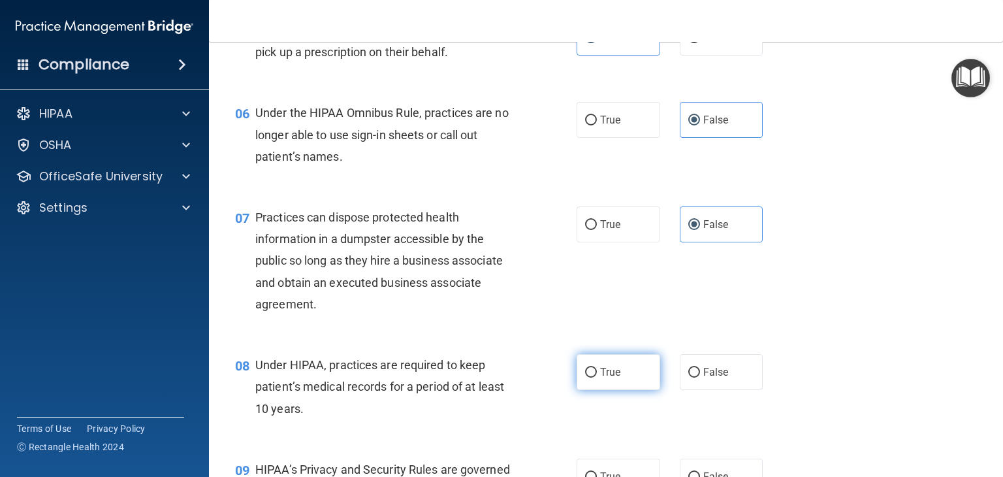
click at [612, 386] on label "True" at bounding box center [618, 372] width 84 height 36
click at [597, 377] on input "True" at bounding box center [591, 372] width 12 height 10
radio input "true"
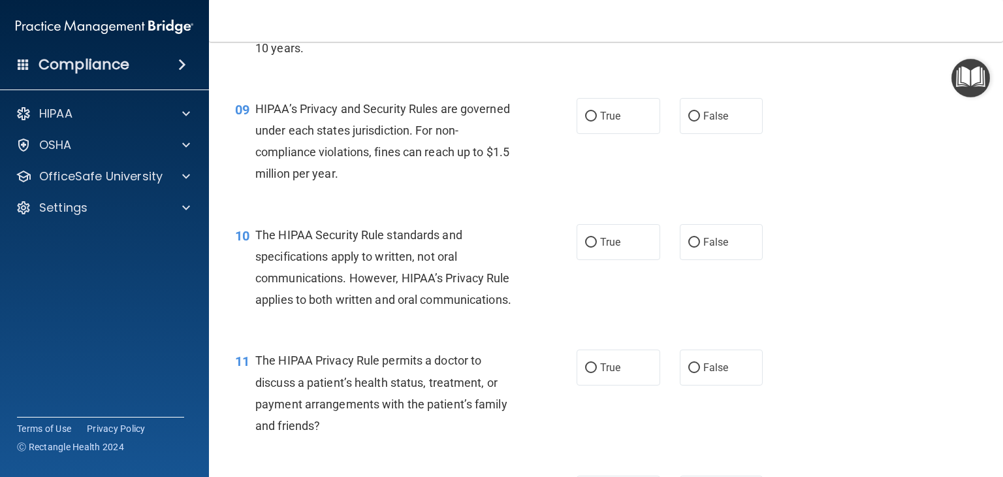
scroll to position [979, 0]
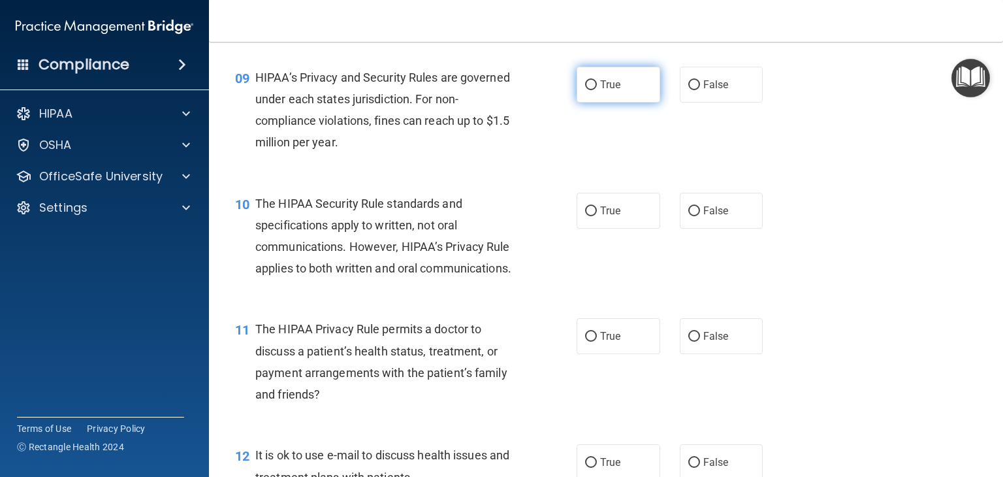
click at [625, 102] on label "True" at bounding box center [618, 85] width 84 height 36
click at [597, 90] on input "True" at bounding box center [591, 85] width 12 height 10
radio input "true"
click at [712, 217] on span "False" at bounding box center [715, 210] width 25 height 12
click at [700, 216] on input "False" at bounding box center [694, 211] width 12 height 10
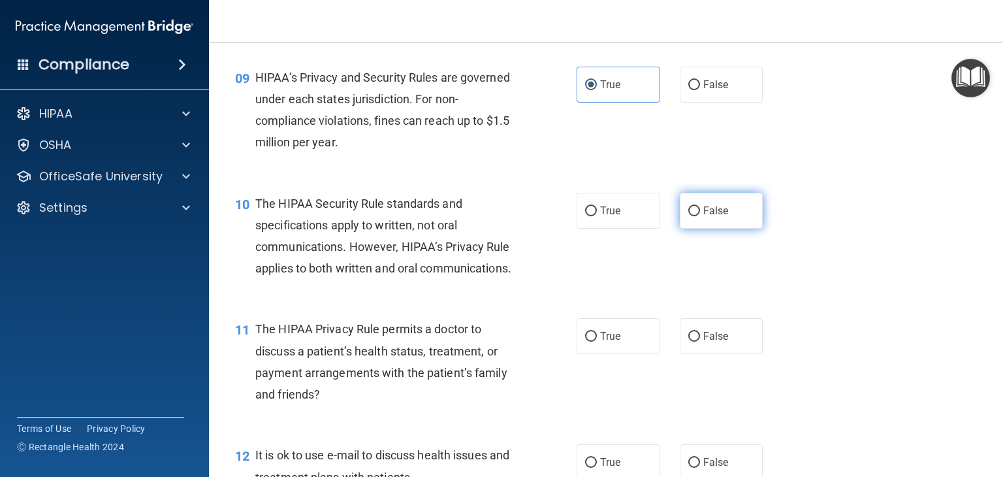
radio input "true"
click at [616, 354] on label "True" at bounding box center [618, 336] width 84 height 36
click at [597, 341] on input "True" at bounding box center [591, 337] width 12 height 10
radio input "true"
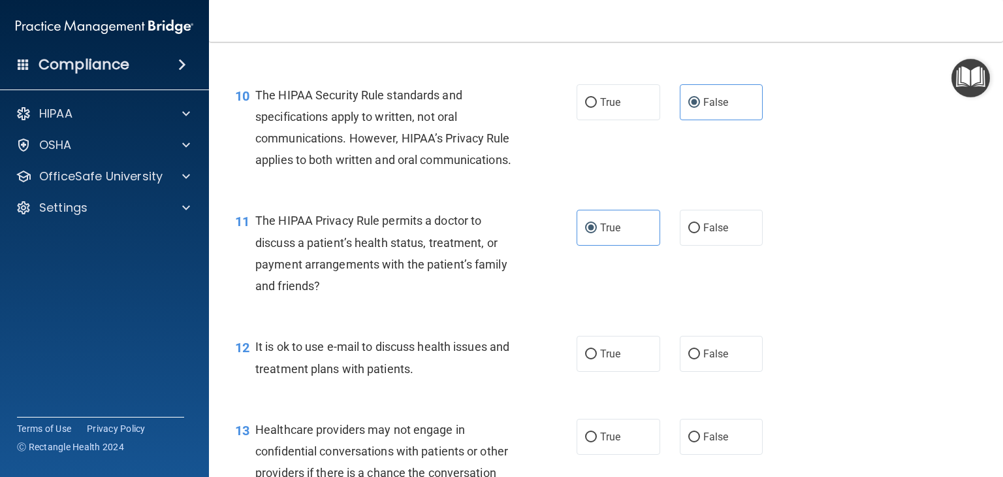
scroll to position [1240, 0]
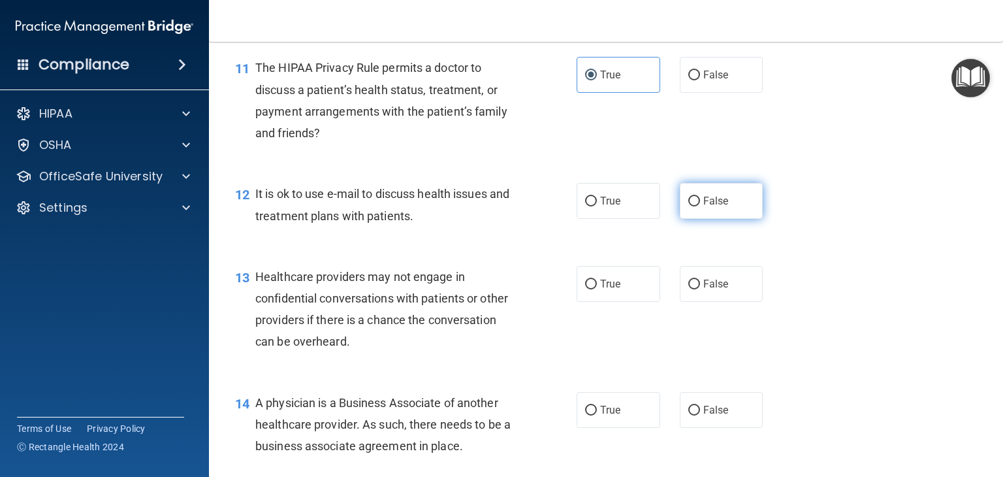
click at [687, 219] on label "False" at bounding box center [722, 201] width 84 height 36
click at [688, 206] on input "False" at bounding box center [694, 201] width 12 height 10
radio input "true"
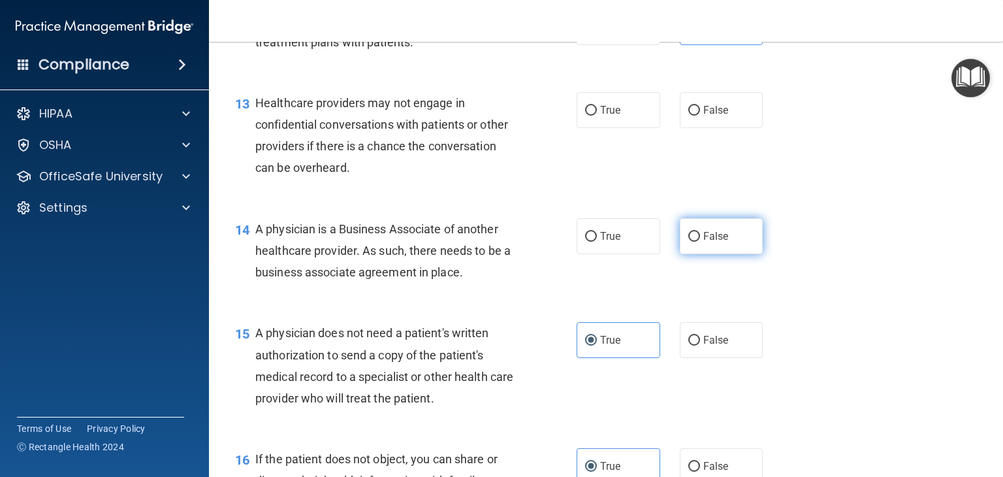
scroll to position [1436, 0]
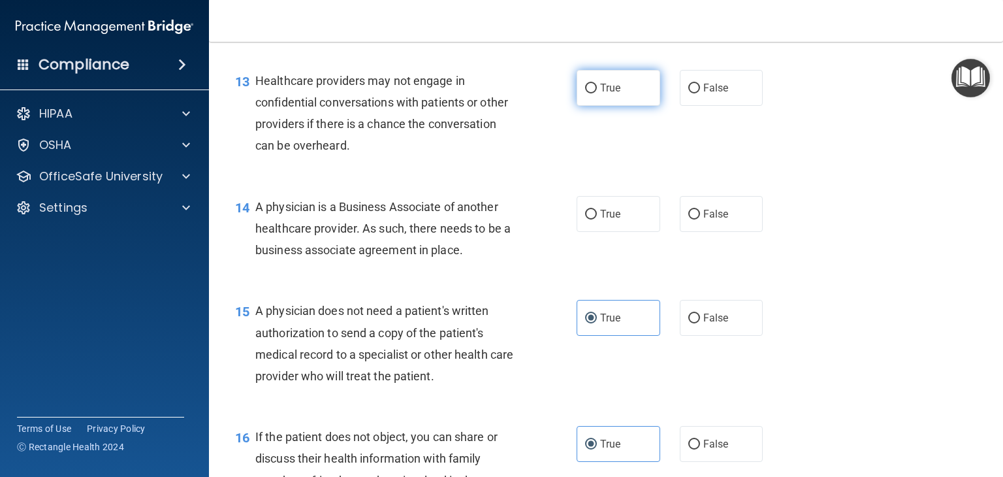
click at [599, 106] on label "True" at bounding box center [618, 88] width 84 height 36
click at [597, 93] on input "True" at bounding box center [591, 89] width 12 height 10
radio input "true"
click at [601, 232] on label "True" at bounding box center [618, 214] width 84 height 36
click at [597, 219] on input "True" at bounding box center [591, 215] width 12 height 10
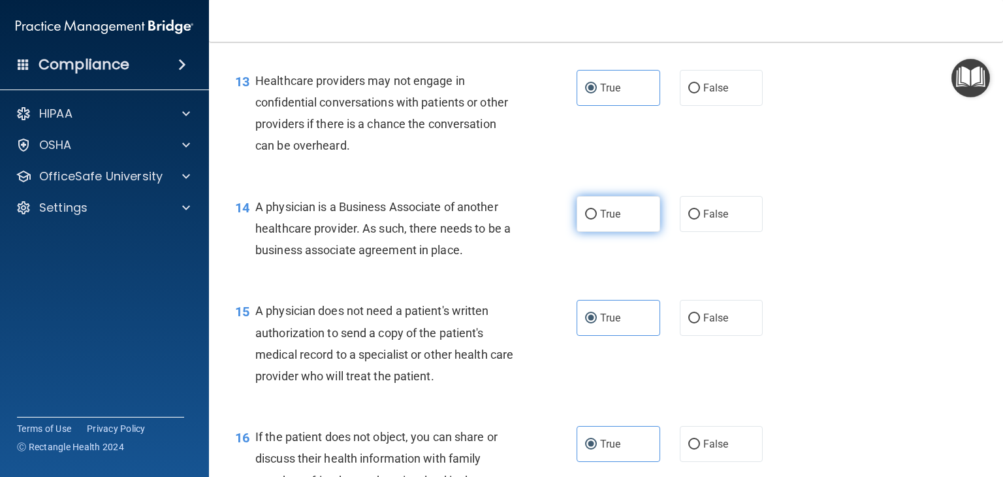
radio input "true"
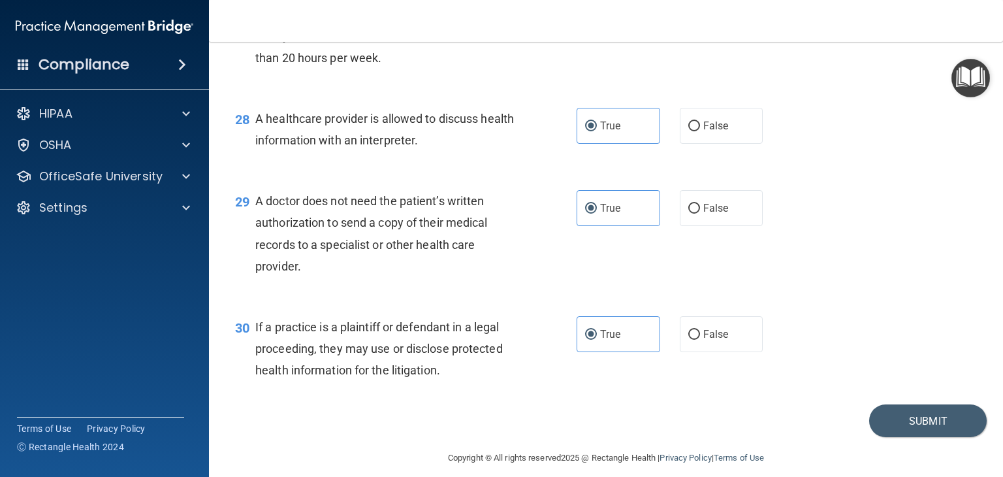
scroll to position [3126, 0]
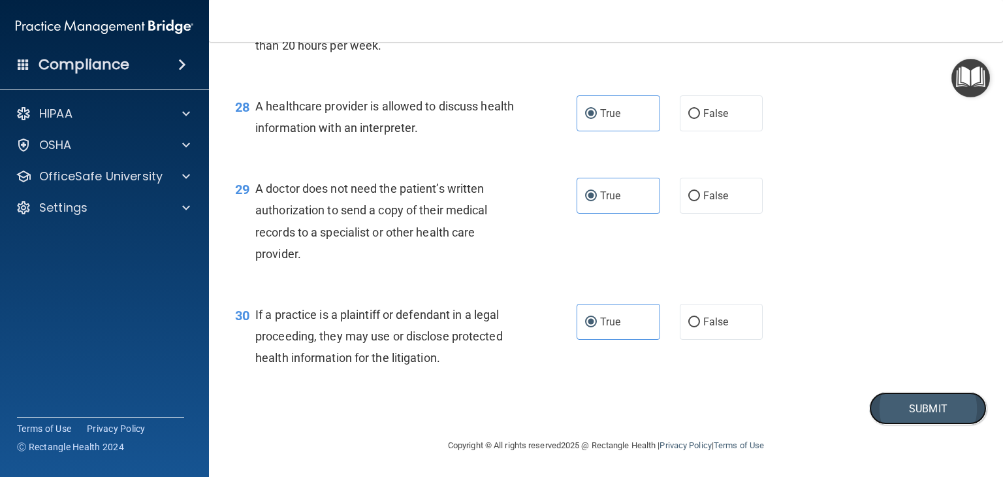
click at [956, 407] on button "Submit" at bounding box center [927, 408] width 117 height 33
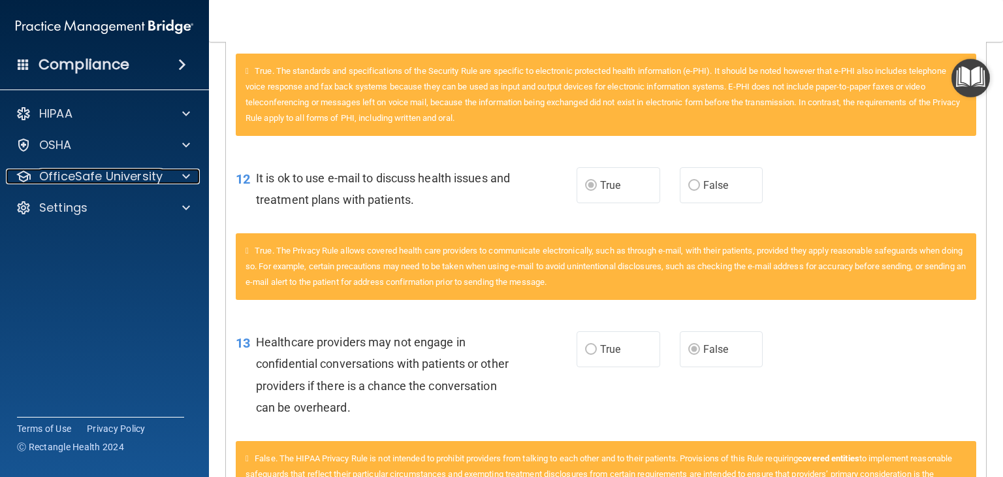
scroll to position [979, 0]
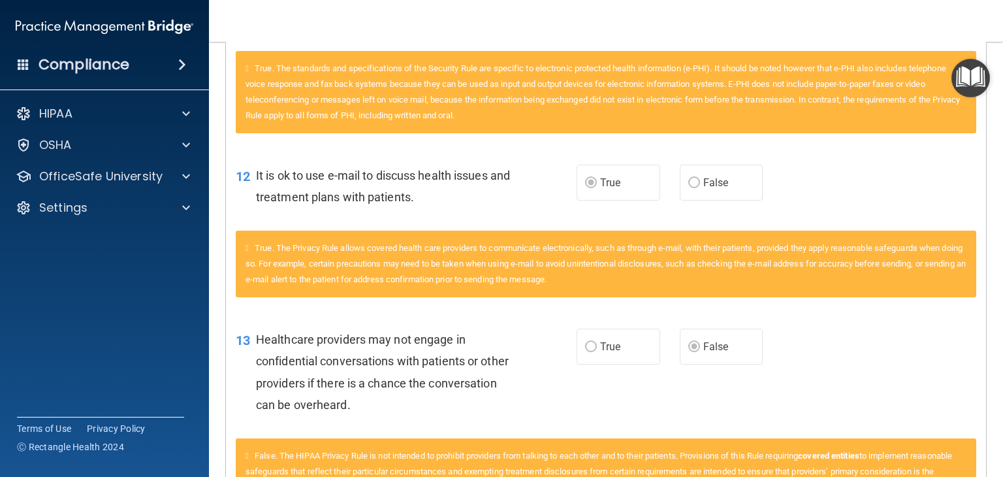
drag, startPoint x: 845, startPoint y: 298, endPoint x: 837, endPoint y: 290, distance: 11.1
click at [845, 297] on div "True. The Privacy Rule allows covered health care providers to communicate elec…" at bounding box center [606, 263] width 740 height 67
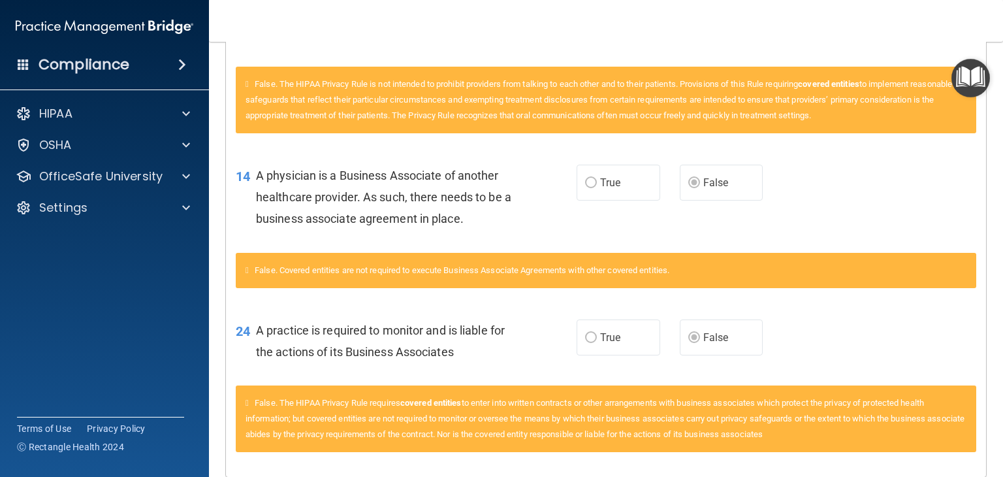
scroll to position [1425, 0]
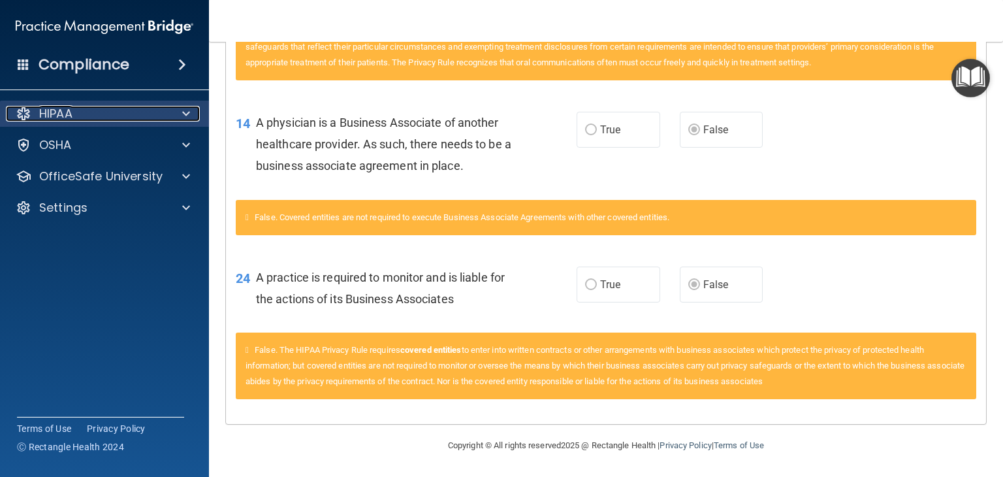
click at [178, 107] on div at bounding box center [184, 114] width 33 height 16
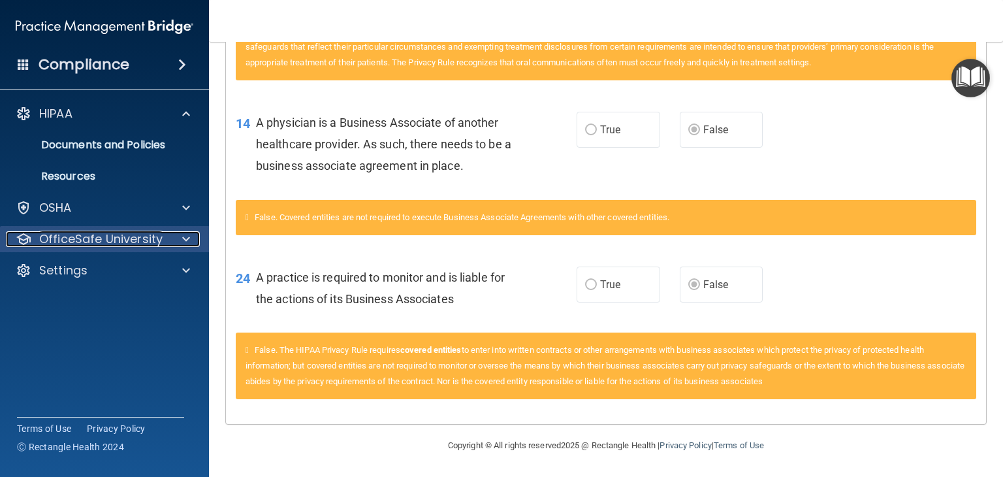
click at [189, 240] on span at bounding box center [186, 239] width 8 height 16
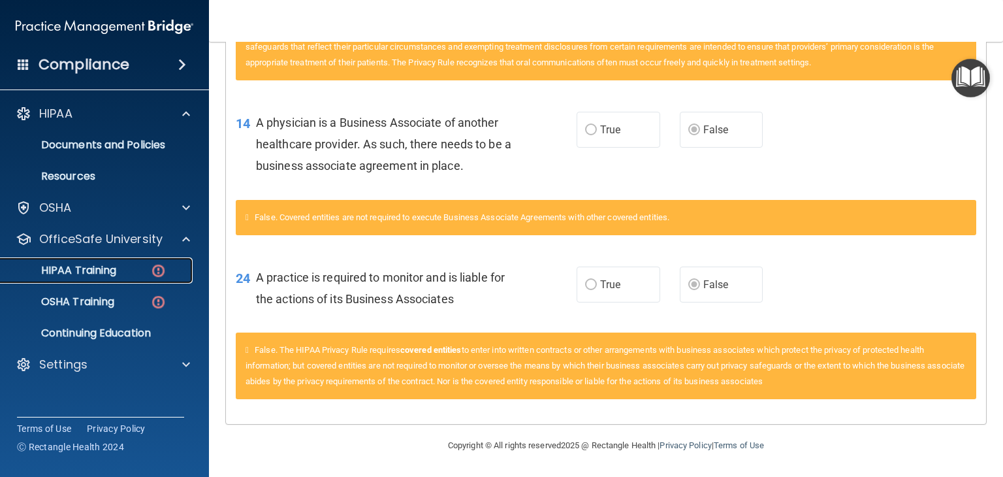
click at [114, 277] on p "HIPAA Training" at bounding box center [62, 270] width 108 height 13
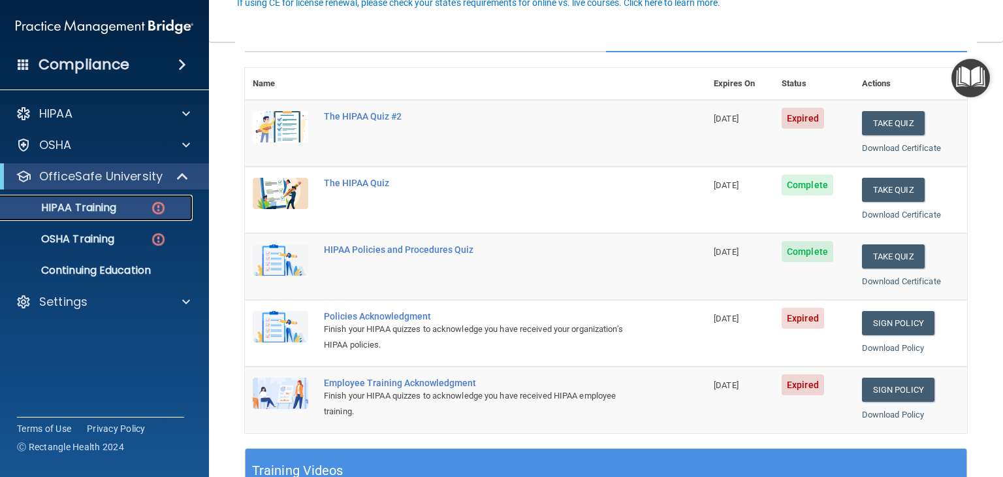
scroll to position [131, 0]
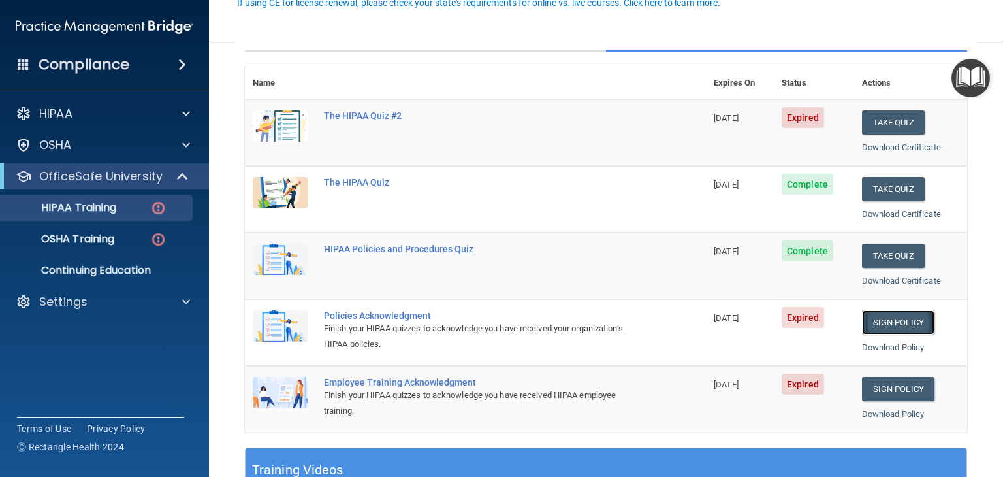
click at [887, 317] on link "Sign Policy" at bounding box center [898, 322] width 72 height 24
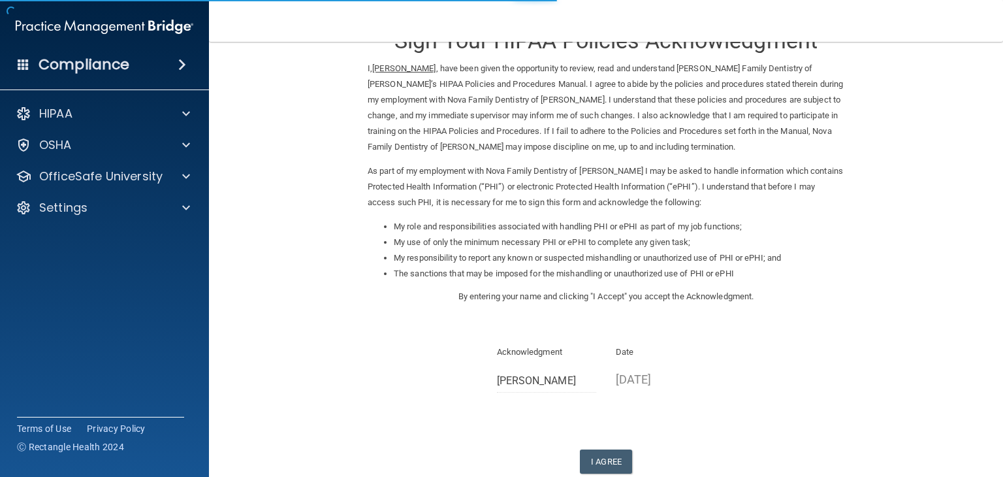
scroll to position [121, 0]
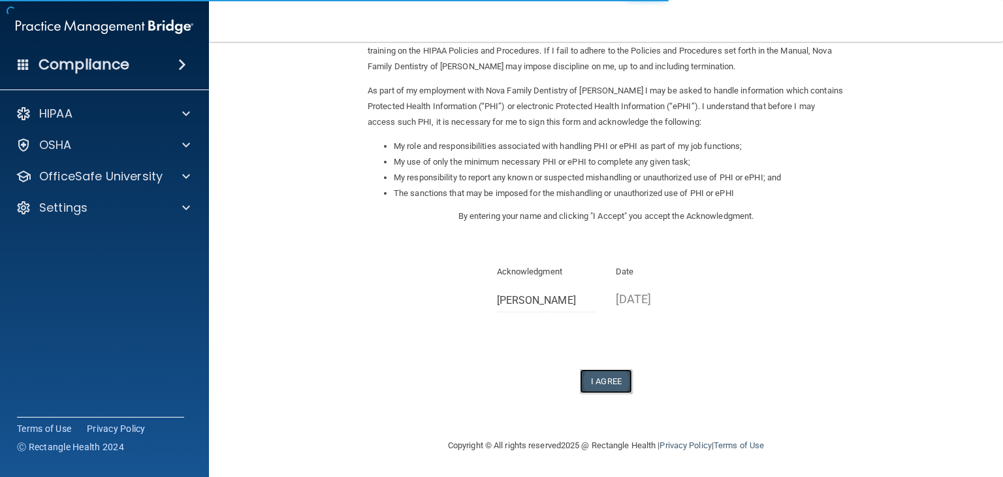
click at [594, 372] on button "I Agree" at bounding box center [606, 381] width 52 height 24
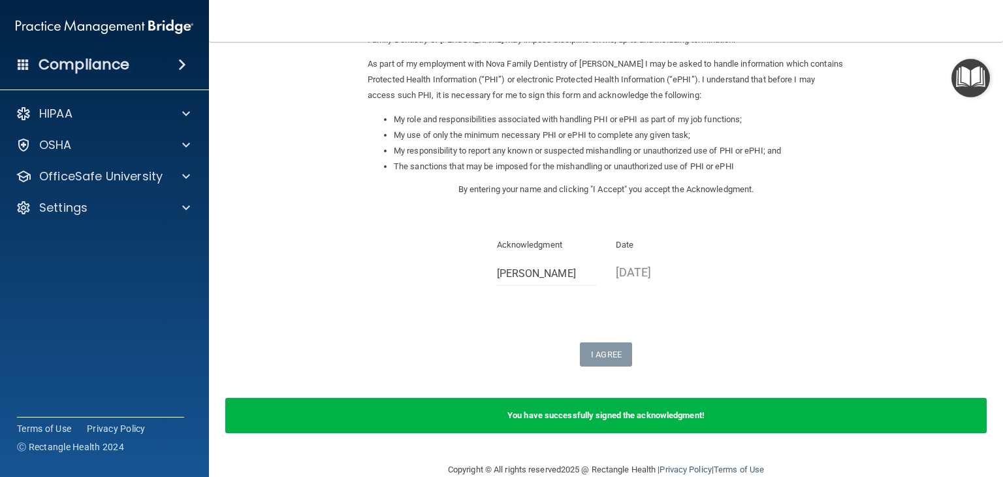
scroll to position [172, 0]
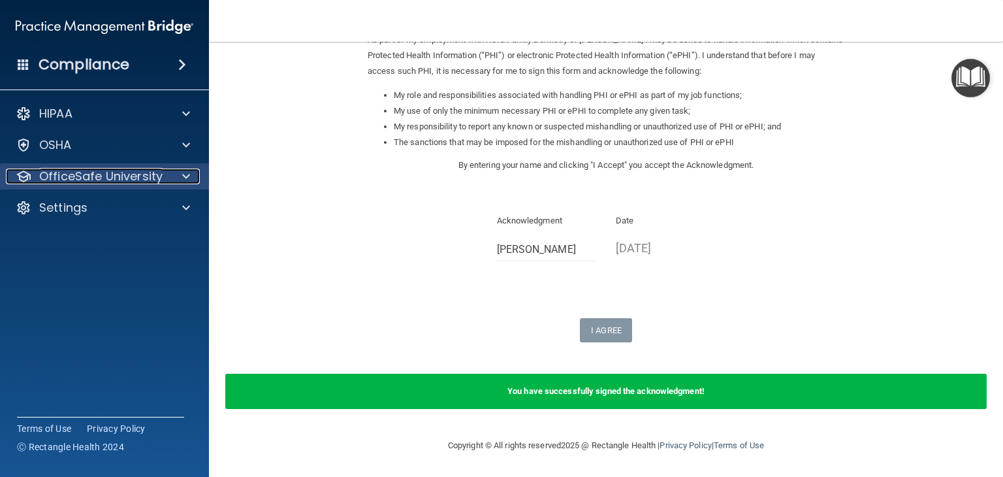
click at [182, 180] on span at bounding box center [186, 176] width 8 height 16
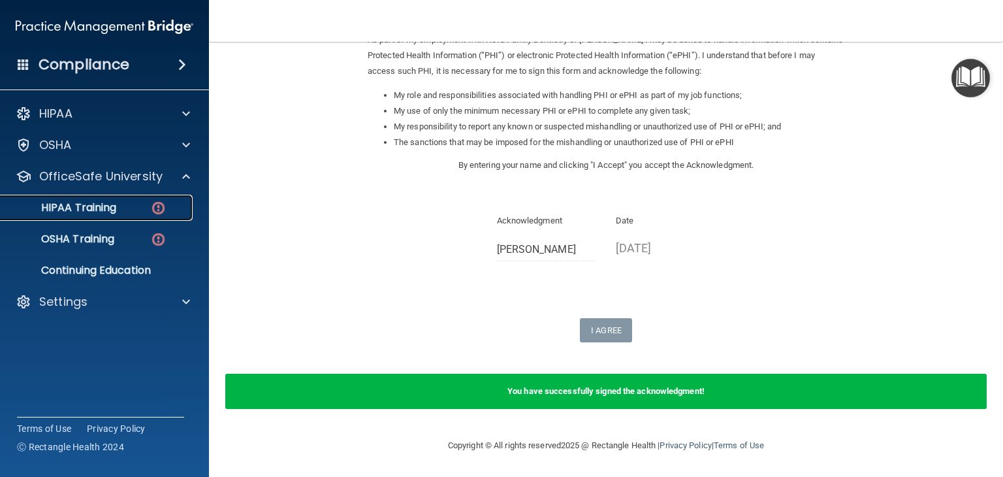
click at [138, 207] on div "HIPAA Training" at bounding box center [97, 207] width 178 height 13
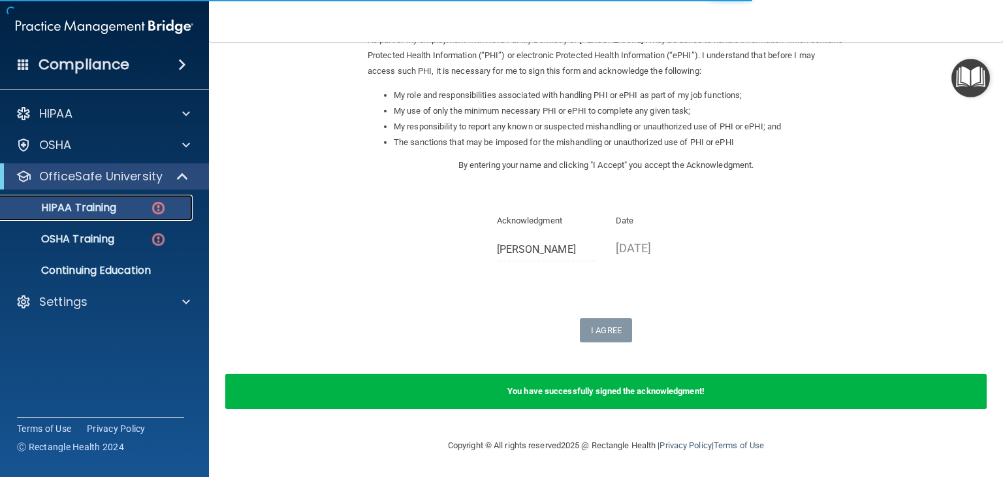
scroll to position [504, 0]
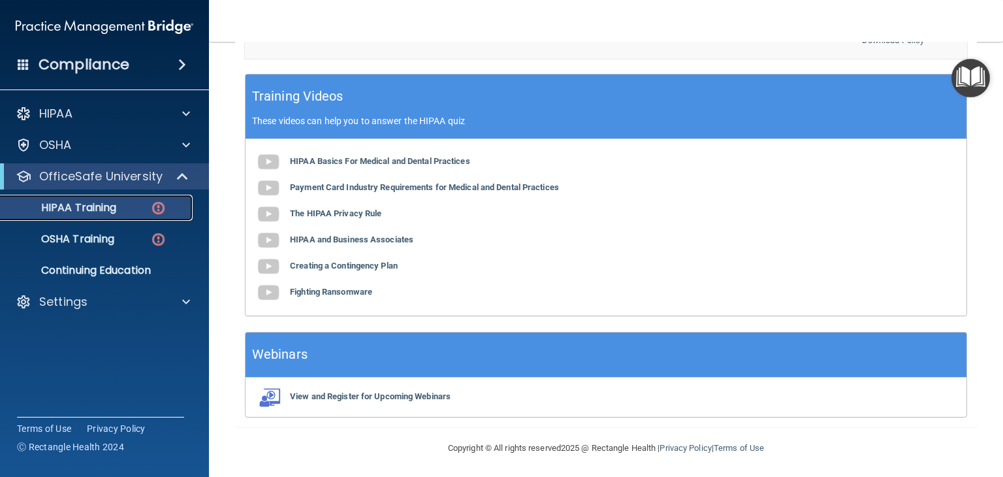
click at [97, 205] on p "HIPAA Training" at bounding box center [62, 207] width 108 height 13
click at [97, 212] on p "HIPAA Training" at bounding box center [62, 207] width 108 height 13
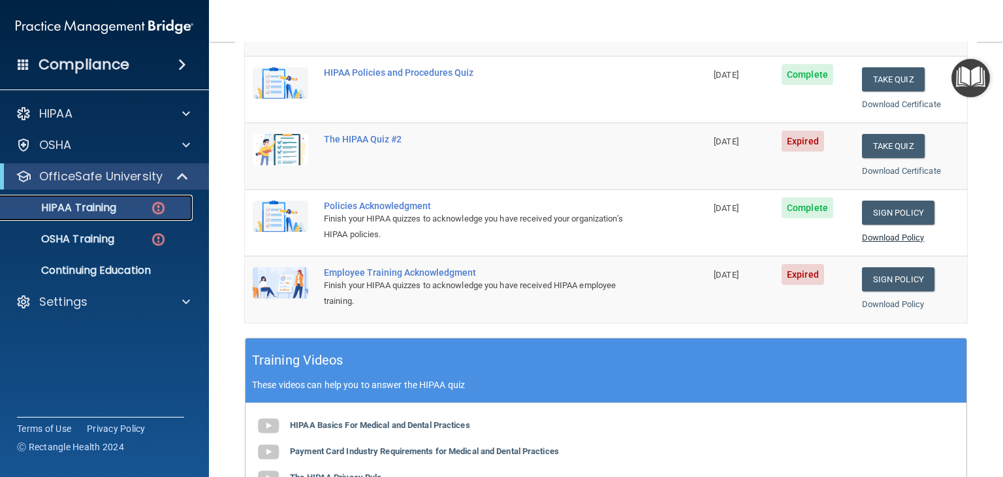
scroll to position [261, 0]
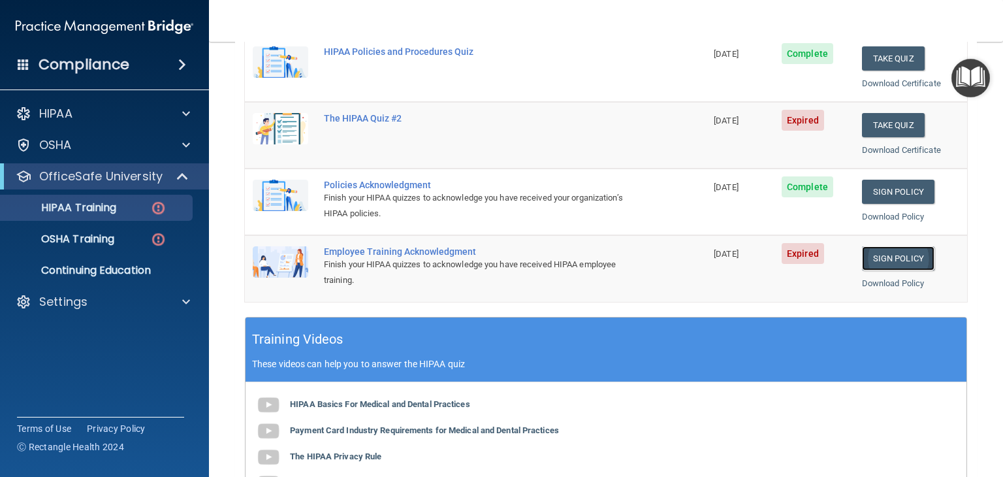
click at [872, 248] on link "Sign Policy" at bounding box center [898, 258] width 72 height 24
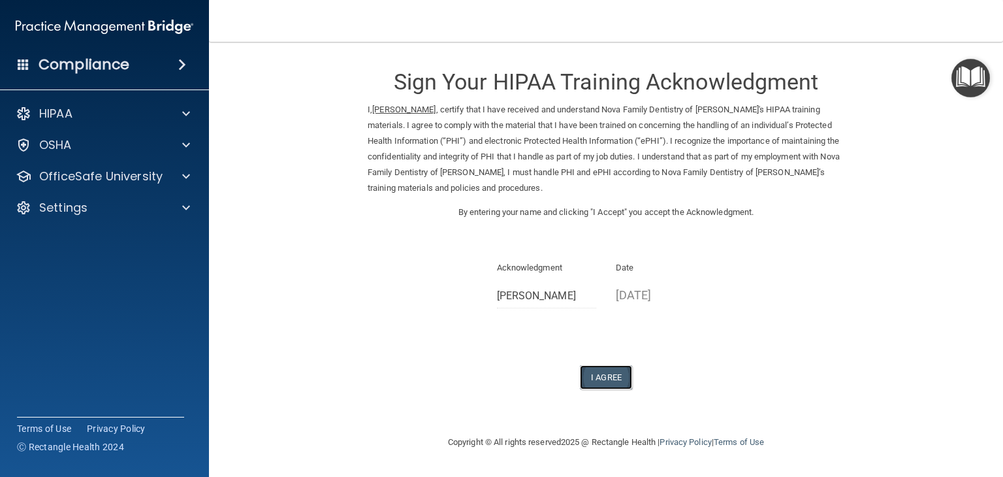
click at [600, 377] on button "I Agree" at bounding box center [606, 377] width 52 height 24
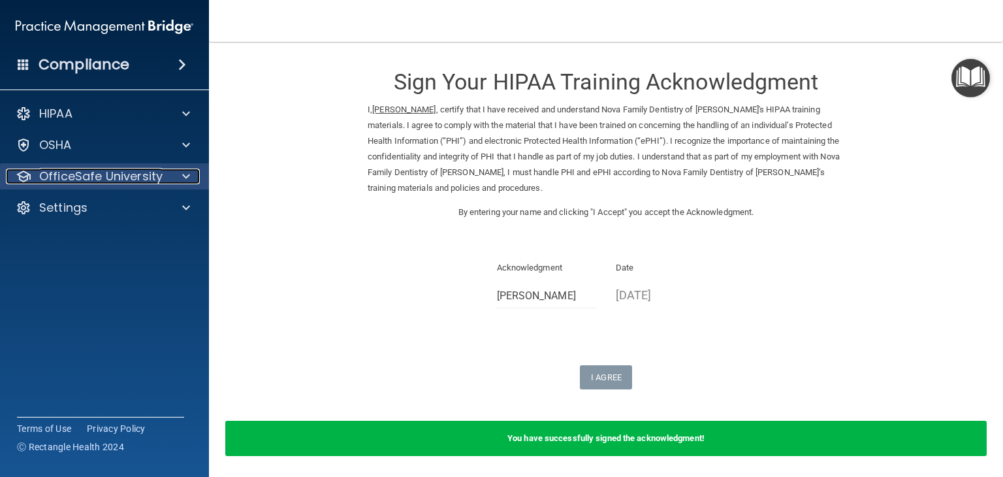
click at [188, 178] on span at bounding box center [186, 176] width 8 height 16
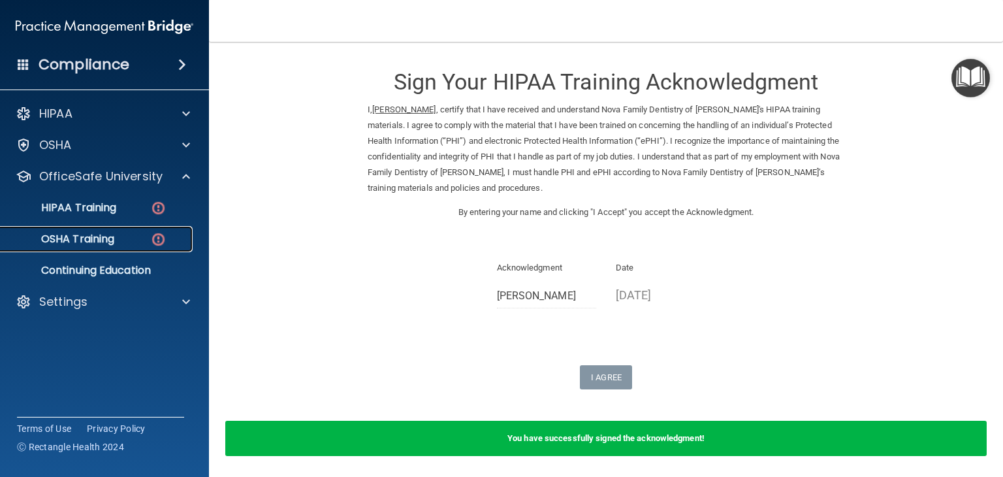
click at [97, 243] on p "OSHA Training" at bounding box center [61, 238] width 106 height 13
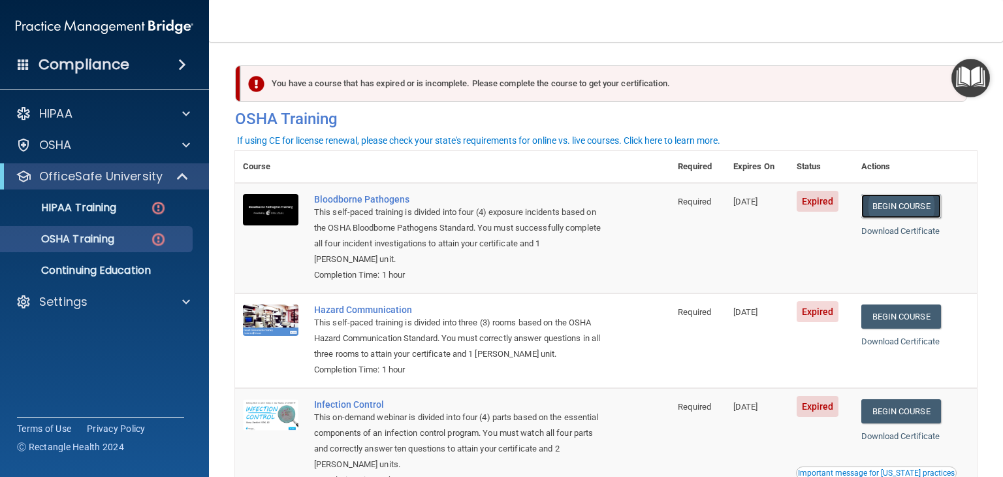
click at [901, 214] on link "Begin Course" at bounding box center [901, 206] width 80 height 24
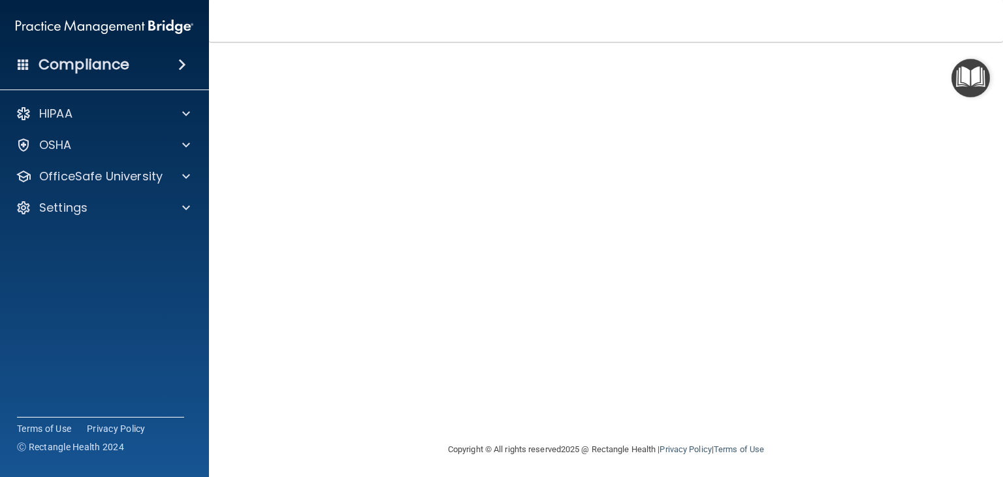
scroll to position [82, 0]
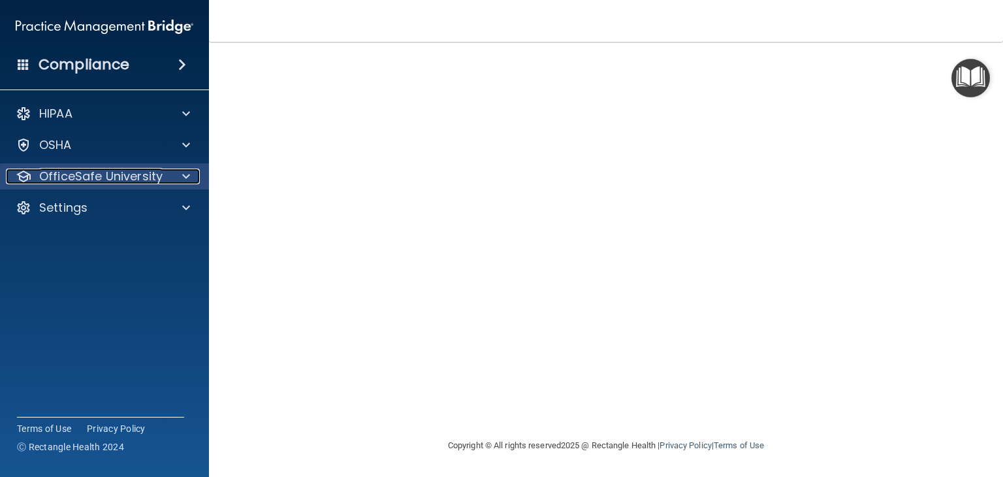
click at [185, 181] on span at bounding box center [186, 176] width 8 height 16
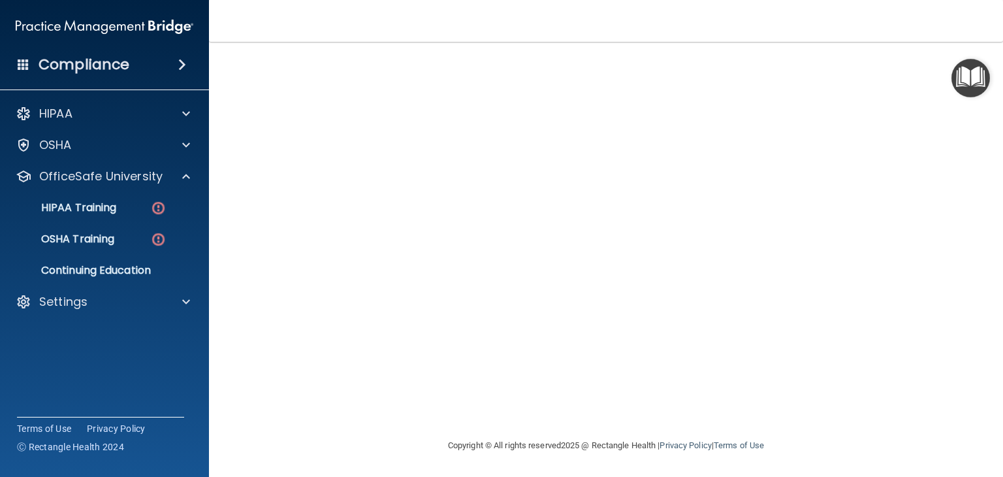
scroll to position [80, 0]
click at [89, 217] on link "HIPAA Training" at bounding box center [90, 208] width 206 height 26
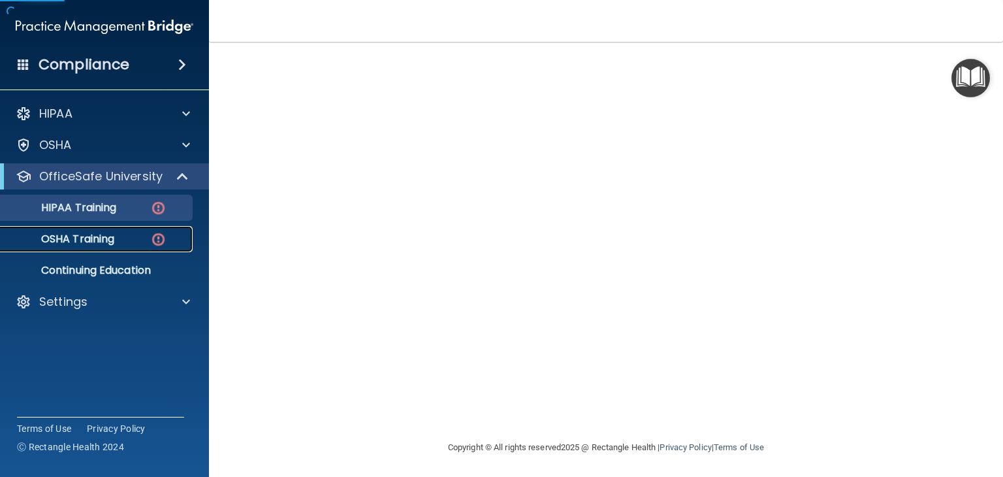
click at [92, 236] on p "OSHA Training" at bounding box center [61, 238] width 106 height 13
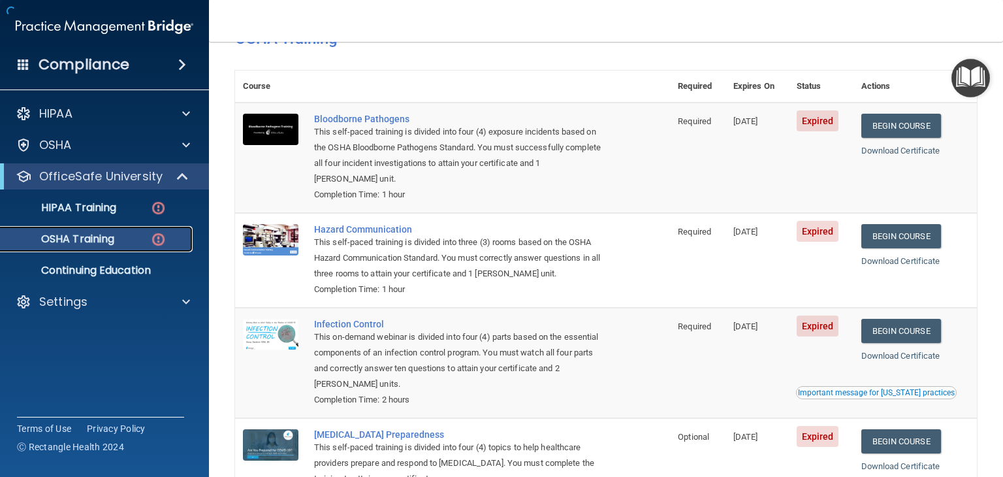
scroll to position [183, 0]
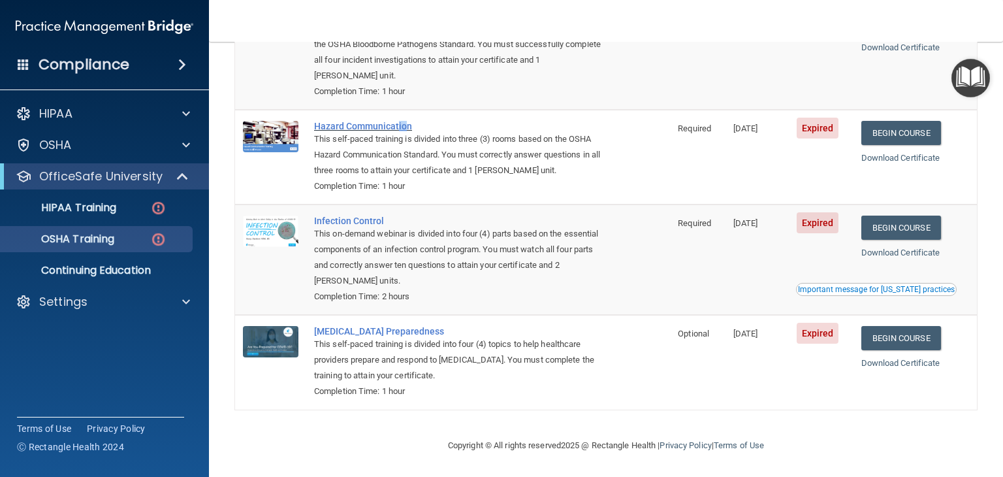
drag, startPoint x: 518, startPoint y: 189, endPoint x: 397, endPoint y: 131, distance: 134.3
click at [397, 131] on td "Hazard Communication This self-paced training is divided into three (3) rooms b…" at bounding box center [488, 157] width 364 height 95
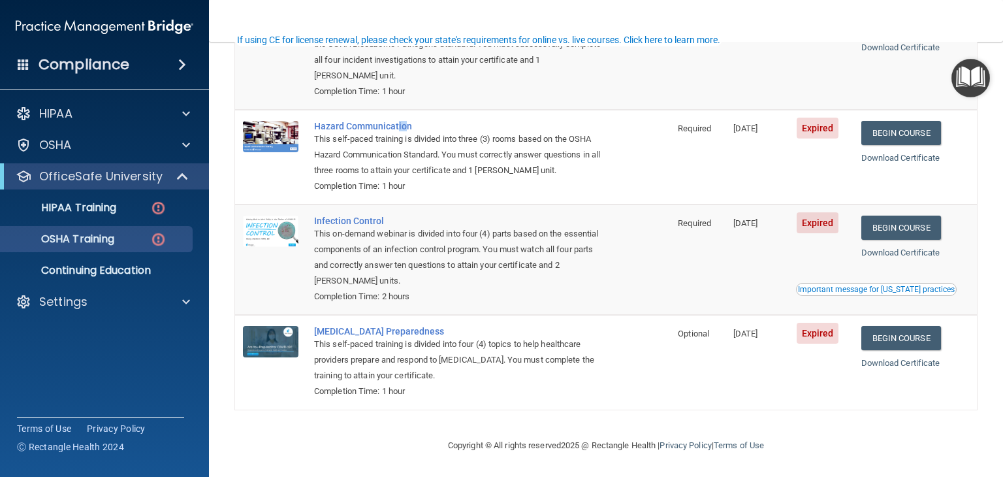
scroll to position [185, 0]
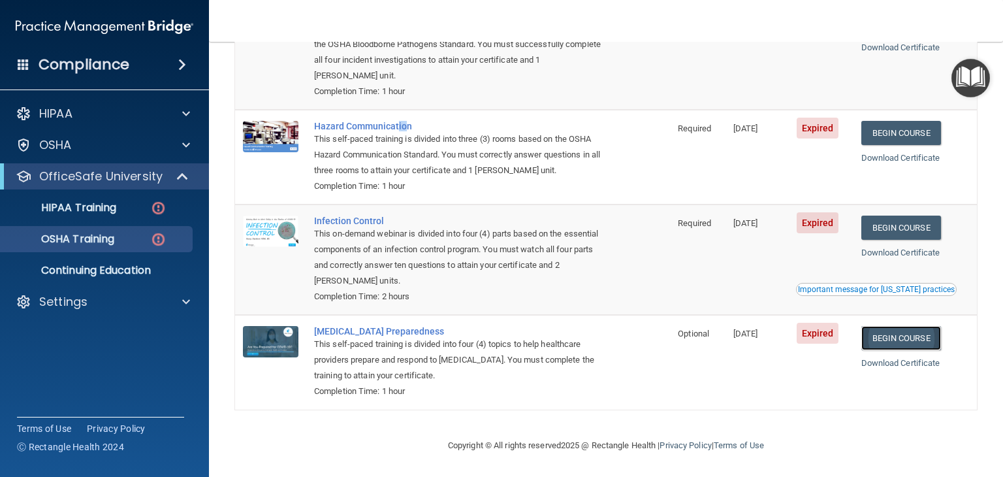
click at [911, 336] on link "Begin Course" at bounding box center [901, 338] width 80 height 24
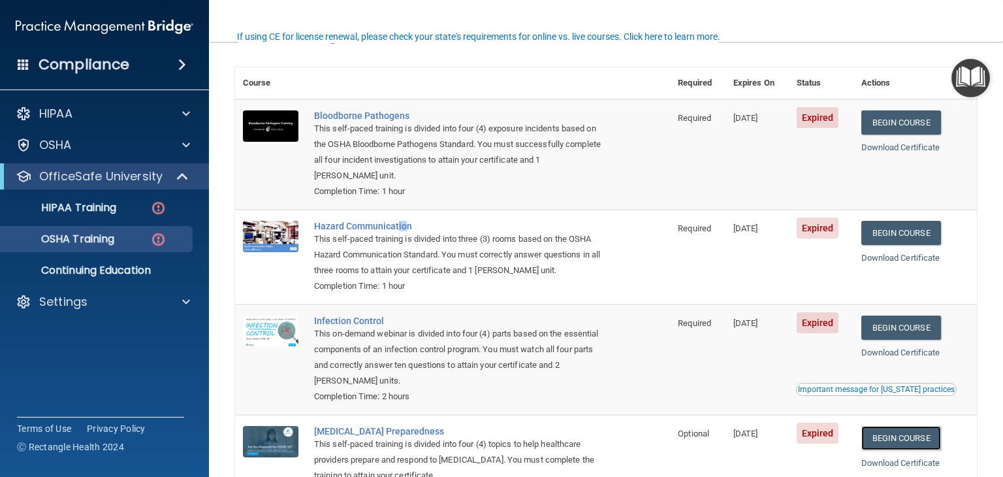
scroll to position [55, 0]
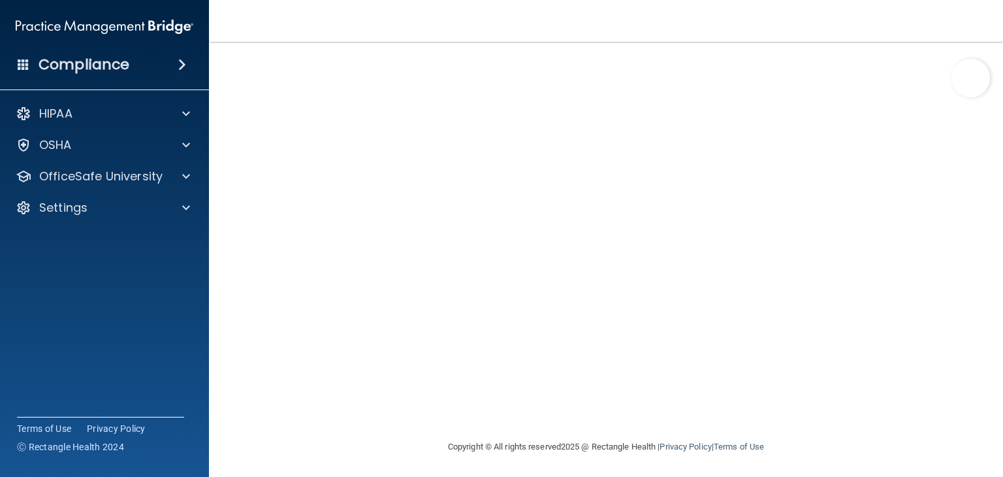
scroll to position [82, 0]
click at [850, 391] on iframe at bounding box center [882, 417] width 210 height 52
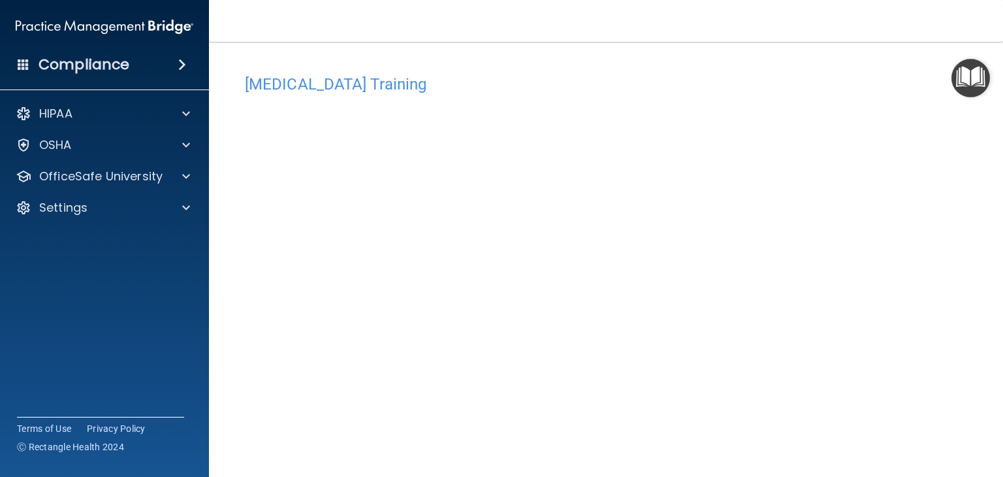
scroll to position [65, 0]
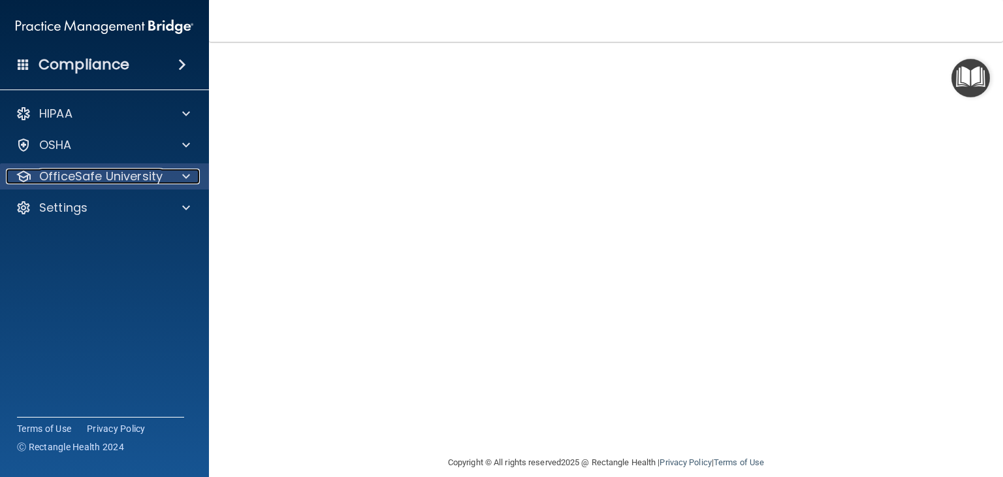
click at [193, 180] on div at bounding box center [184, 176] width 33 height 16
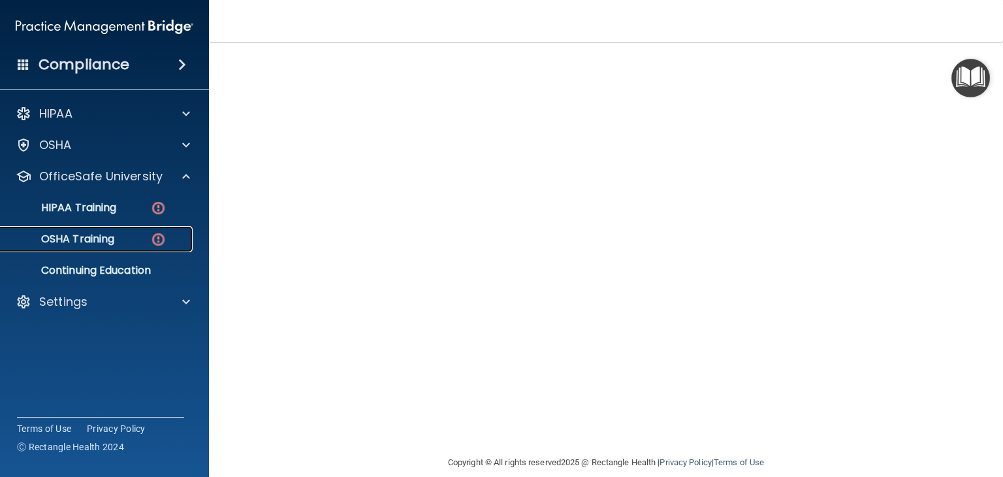
click at [110, 246] on link "OSHA Training" at bounding box center [90, 239] width 206 height 26
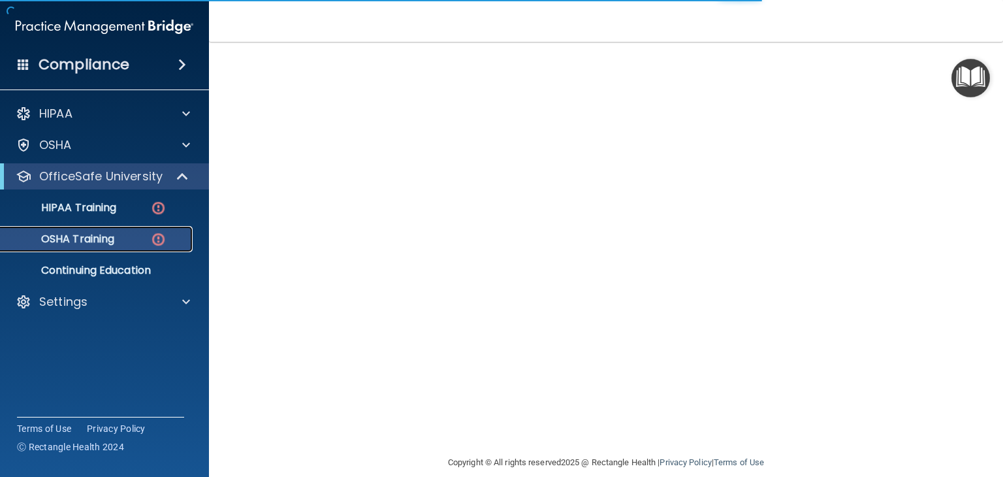
scroll to position [168, 0]
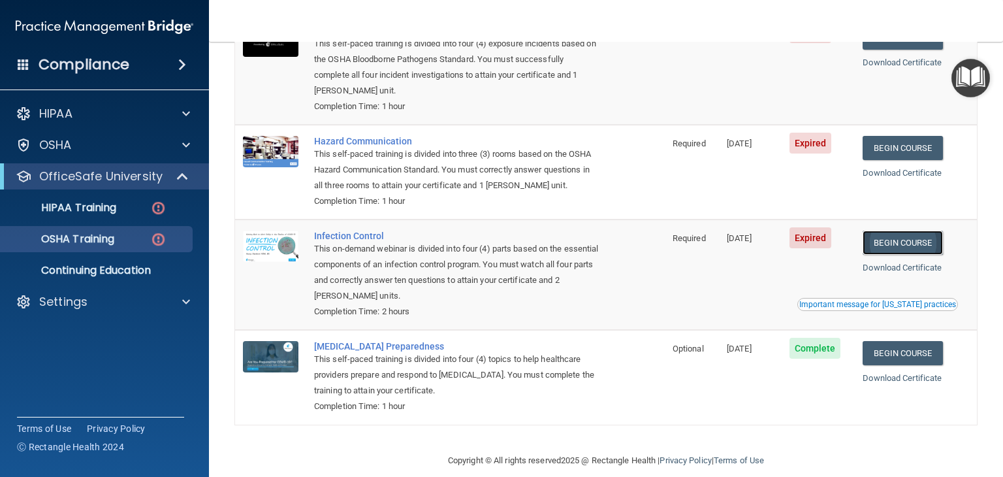
click at [886, 238] on link "Begin Course" at bounding box center [902, 242] width 80 height 24
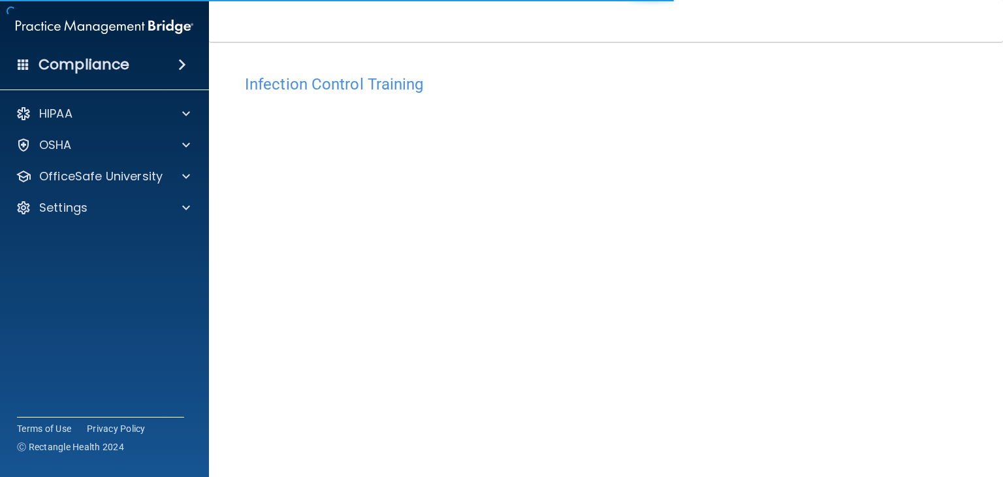
scroll to position [82, 0]
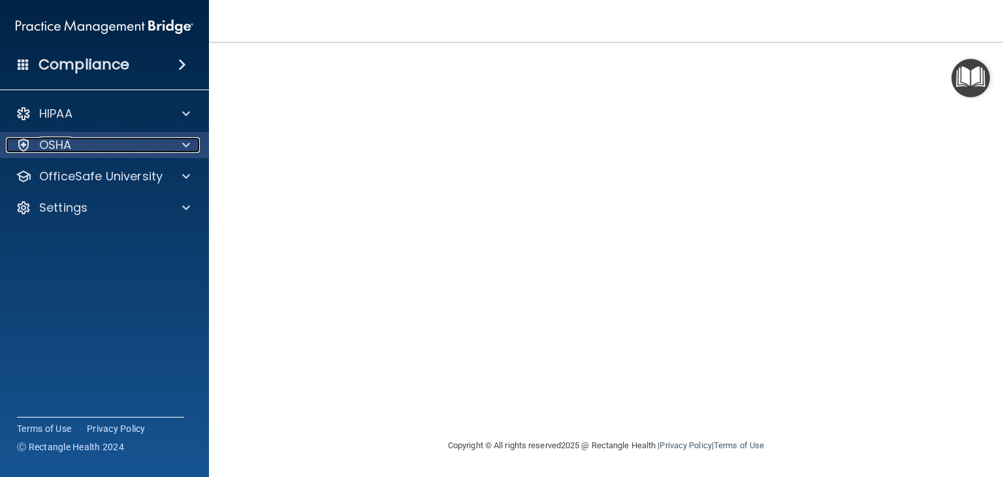
click at [146, 146] on div "OSHA" at bounding box center [87, 145] width 162 height 16
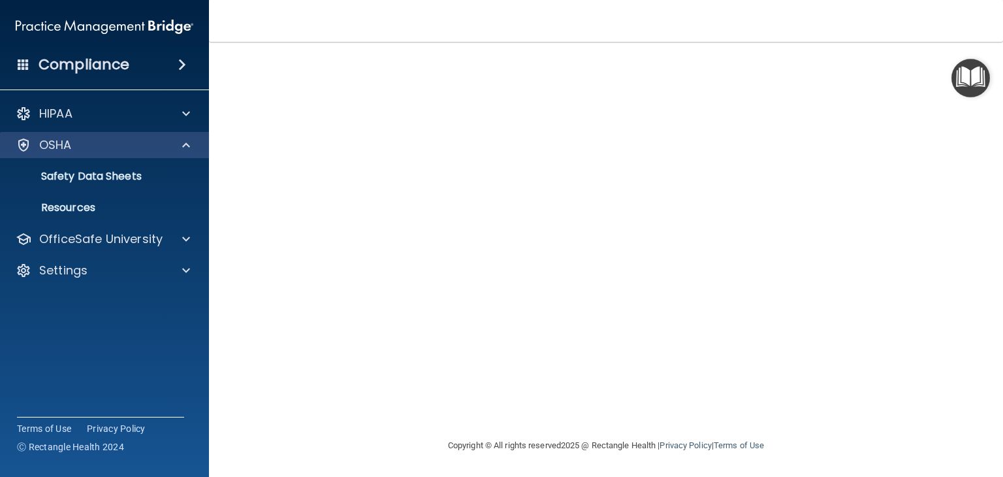
click at [177, 156] on div "OSHA" at bounding box center [105, 145] width 210 height 26
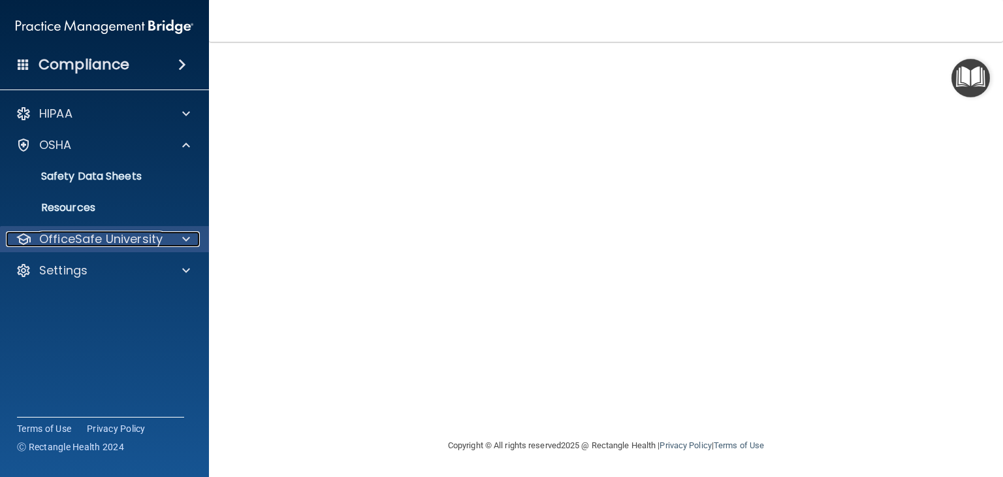
click at [138, 234] on p "OfficeSafe University" at bounding box center [100, 239] width 123 height 16
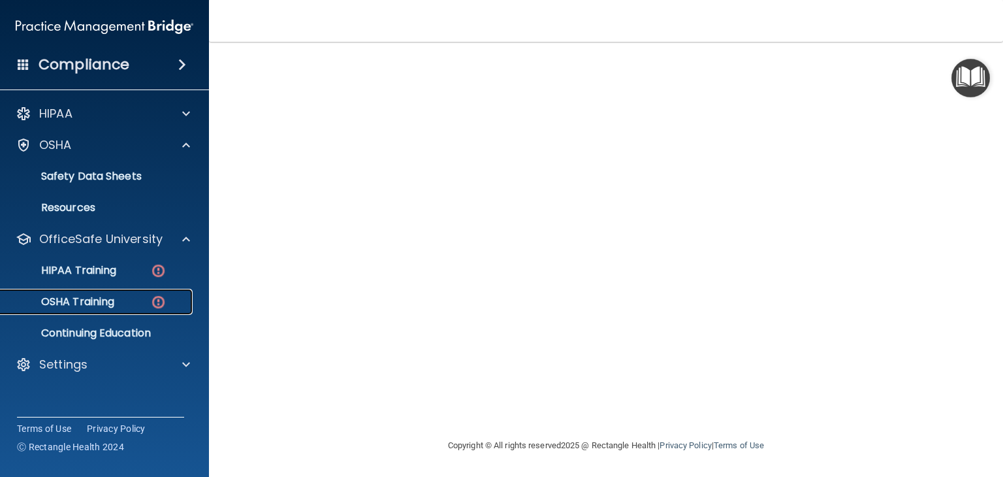
click at [103, 311] on link "OSHA Training" at bounding box center [90, 302] width 206 height 26
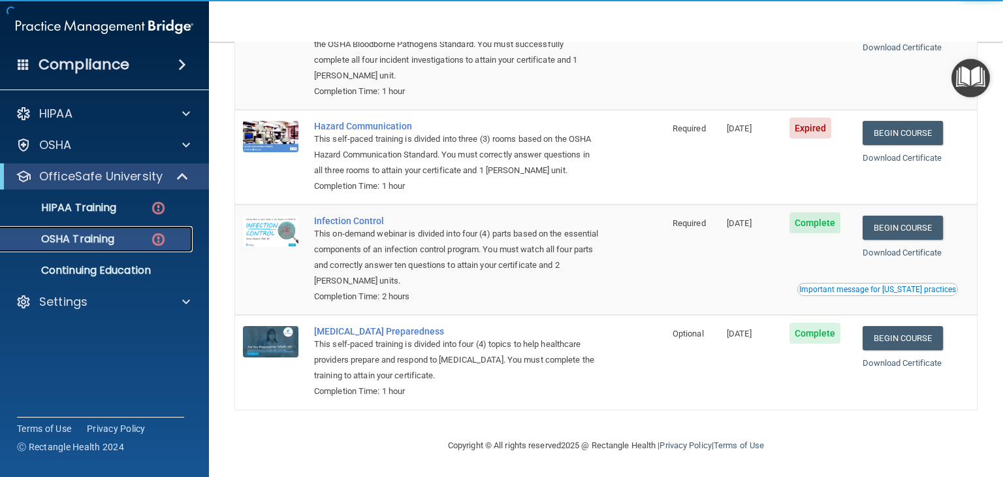
scroll to position [55, 0]
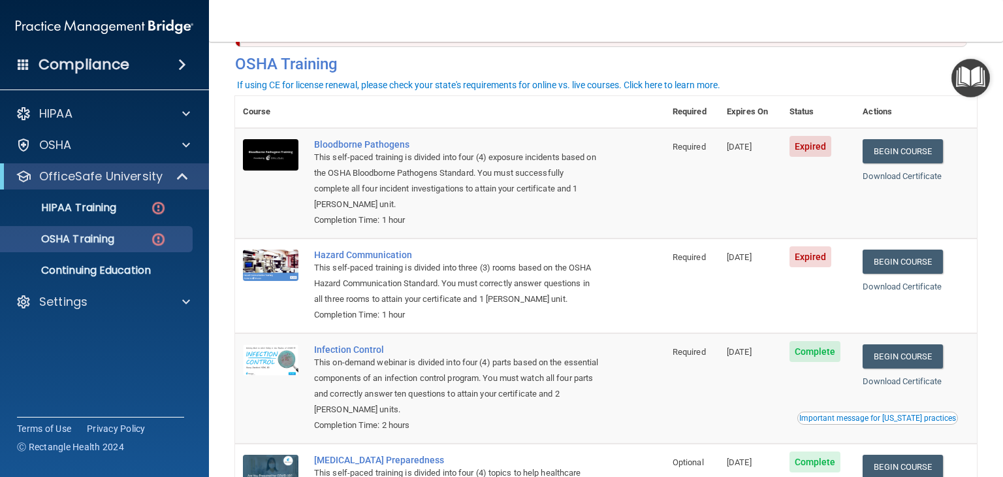
click at [892, 246] on td "Begin Course Download Certificate" at bounding box center [915, 285] width 122 height 95
click at [885, 253] on td "Begin Course Download Certificate" at bounding box center [915, 285] width 122 height 95
click at [888, 253] on link "Begin Course" at bounding box center [902, 261] width 80 height 24
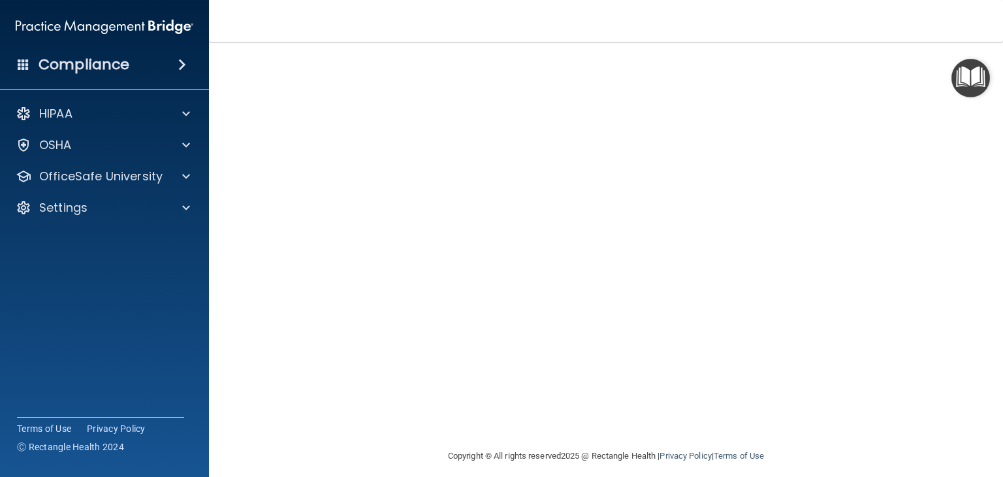
scroll to position [112, 0]
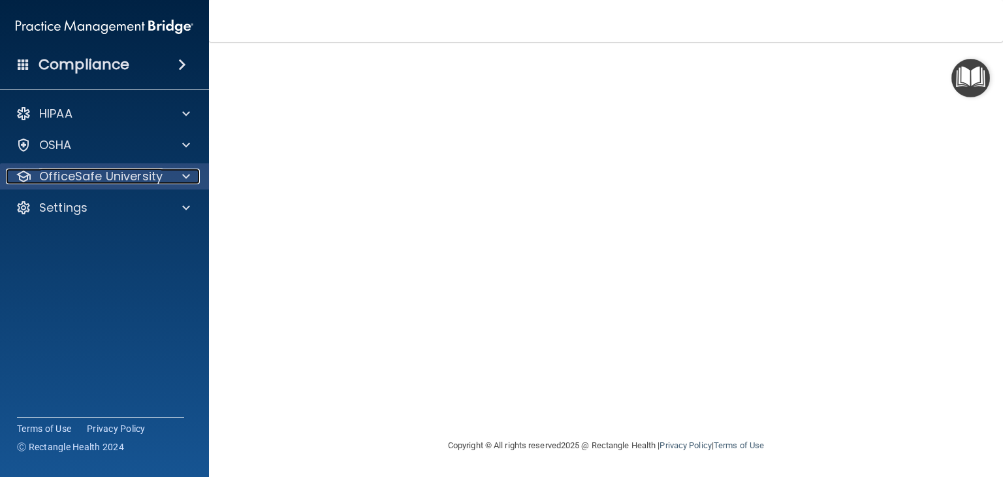
click at [178, 176] on div at bounding box center [184, 176] width 33 height 16
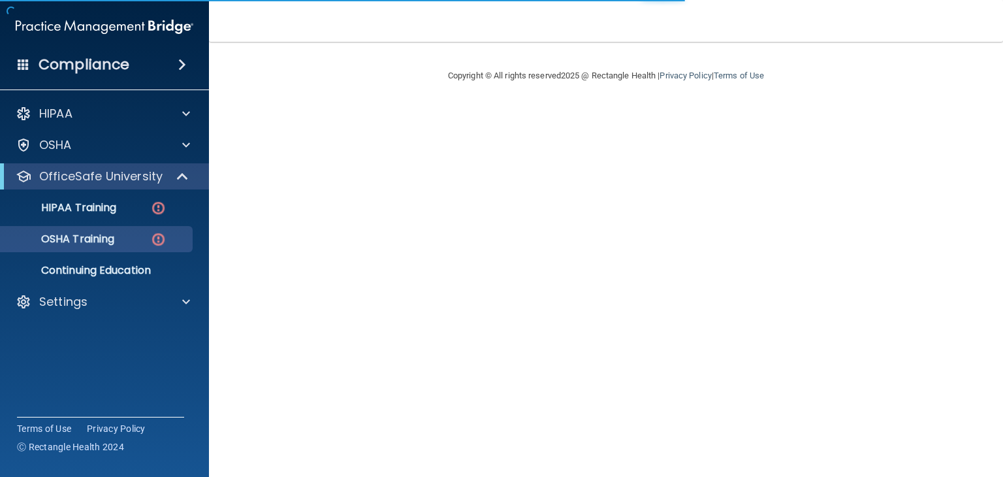
drag, startPoint x: 707, startPoint y: 277, endPoint x: 720, endPoint y: 219, distance: 60.2
drag, startPoint x: 720, startPoint y: 219, endPoint x: 816, endPoint y: 127, distance: 133.0
click at [818, 123] on main "Copyright © All rights reserved 2025 @ Rectangle Health | Privacy Policy | Term…" at bounding box center [606, 259] width 794 height 435
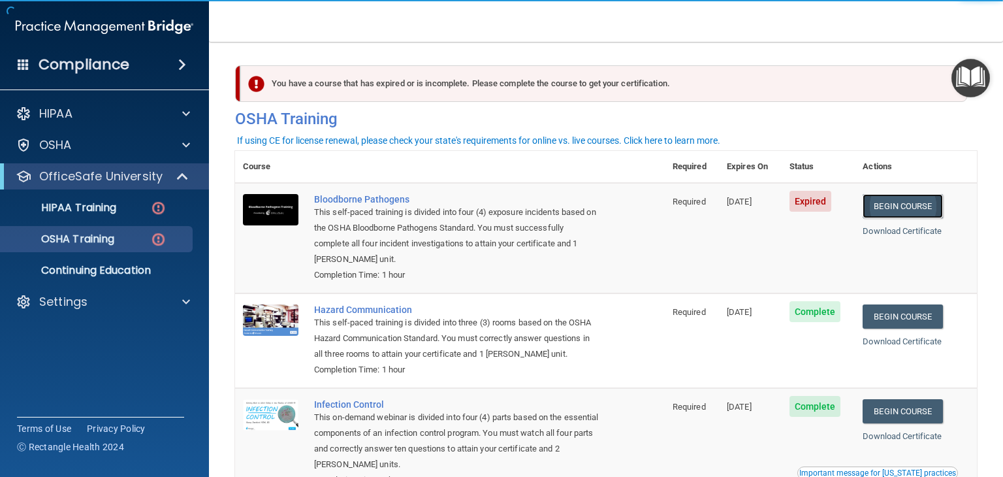
click at [891, 195] on link "Begin Course" at bounding box center [902, 206] width 80 height 24
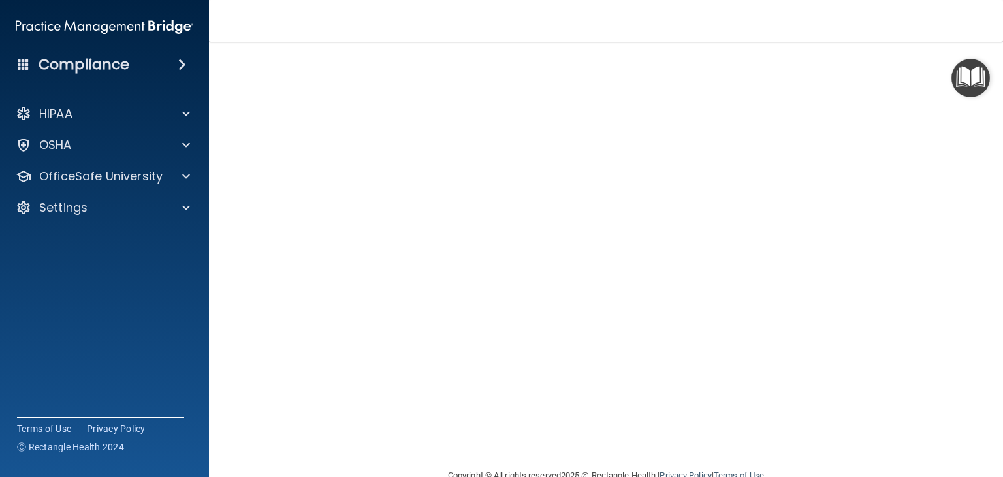
scroll to position [82, 0]
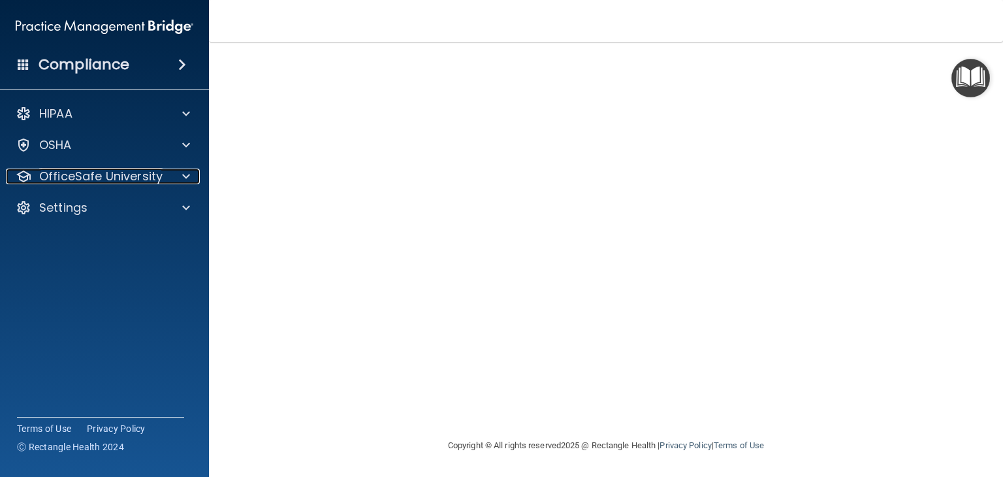
drag, startPoint x: 162, startPoint y: 181, endPoint x: 214, endPoint y: 199, distance: 55.3
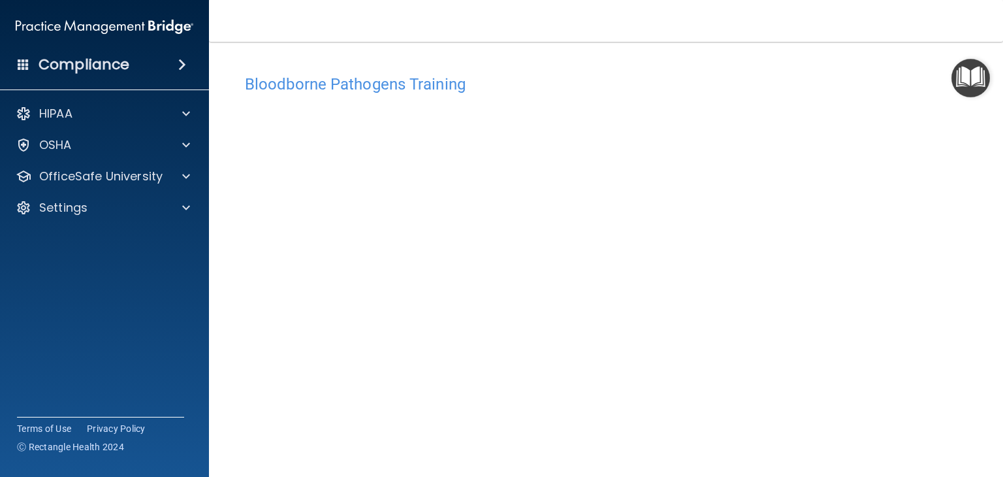
scroll to position [65, 0]
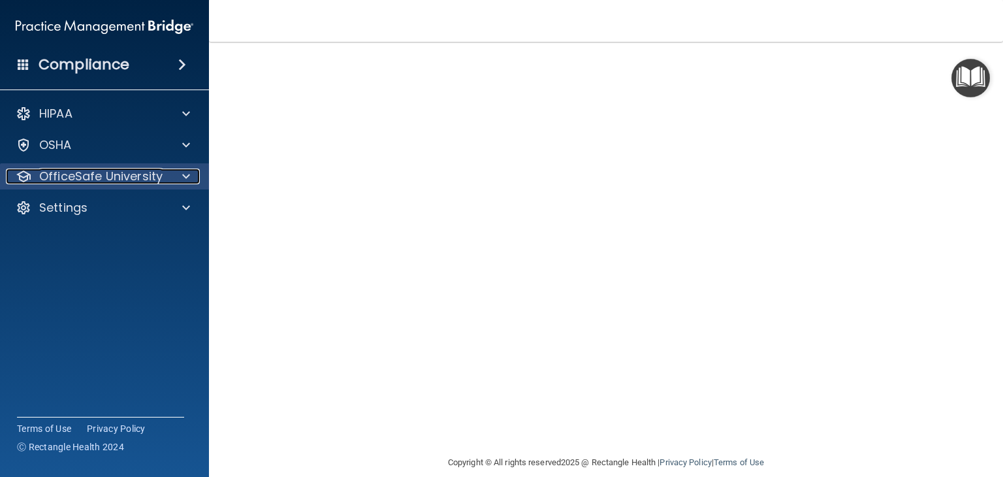
click at [105, 176] on p "OfficeSafe University" at bounding box center [100, 176] width 123 height 16
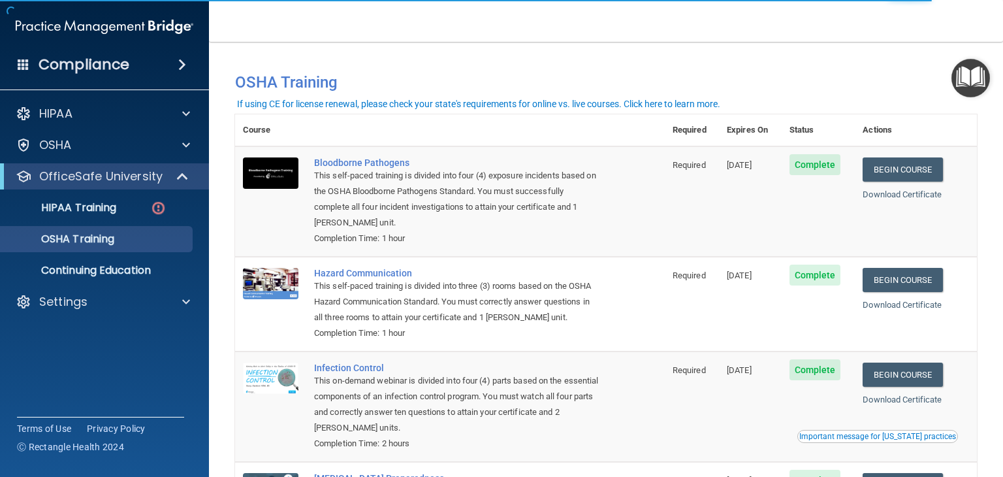
drag, startPoint x: 127, startPoint y: 189, endPoint x: 122, endPoint y: 195, distance: 7.4
click at [127, 190] on ul "HIPAA Training OSHA Training Continuing Education" at bounding box center [105, 236] width 236 height 94
click at [112, 204] on p "HIPAA Training" at bounding box center [62, 207] width 108 height 13
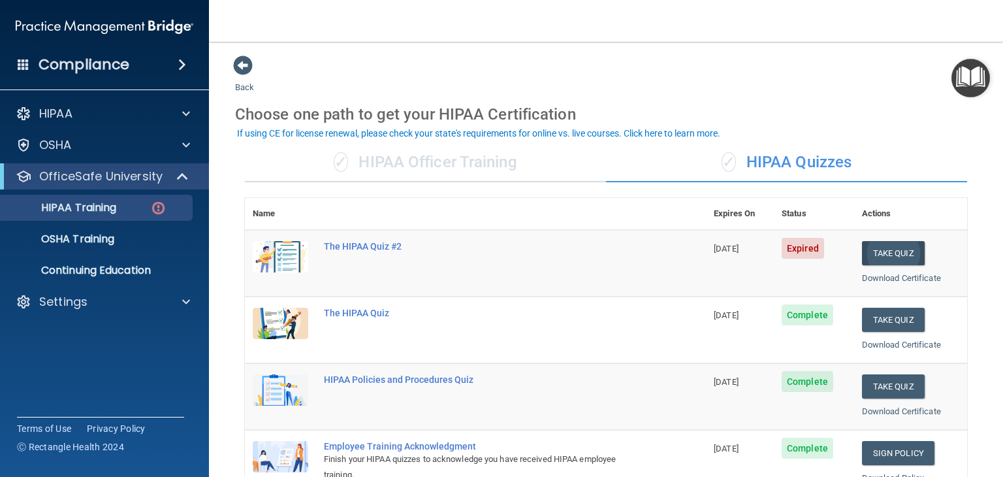
drag, startPoint x: 864, startPoint y: 236, endPoint x: 864, endPoint y: 243, distance: 7.2
click at [864, 241] on td "Take Quiz Download Certificate" at bounding box center [910, 263] width 113 height 67
click at [866, 247] on button "Take Quiz" at bounding box center [893, 253] width 63 height 24
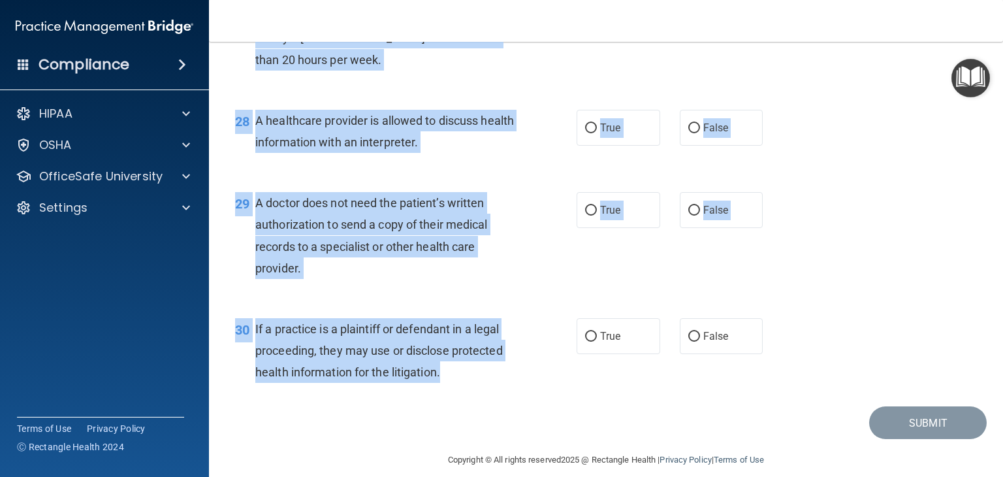
scroll to position [3126, 0]
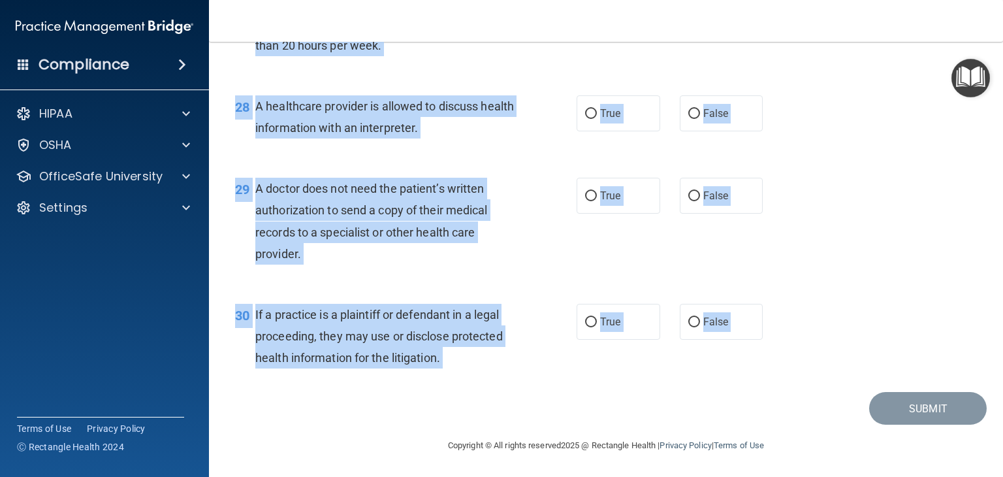
drag, startPoint x: 266, startPoint y: 149, endPoint x: 440, endPoint y: 416, distance: 318.5
drag, startPoint x: 386, startPoint y: 328, endPoint x: 374, endPoint y: 337, distance: 15.0
copy main "L ipsumdol sitametco adipiscin el seddoeiu temp incididuntutl et dolorem aliqu …"
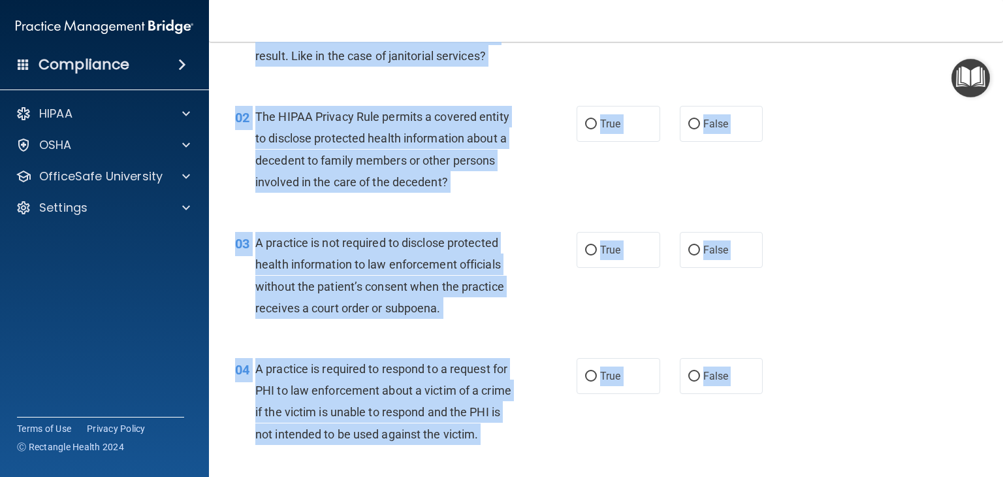
scroll to position [0, 0]
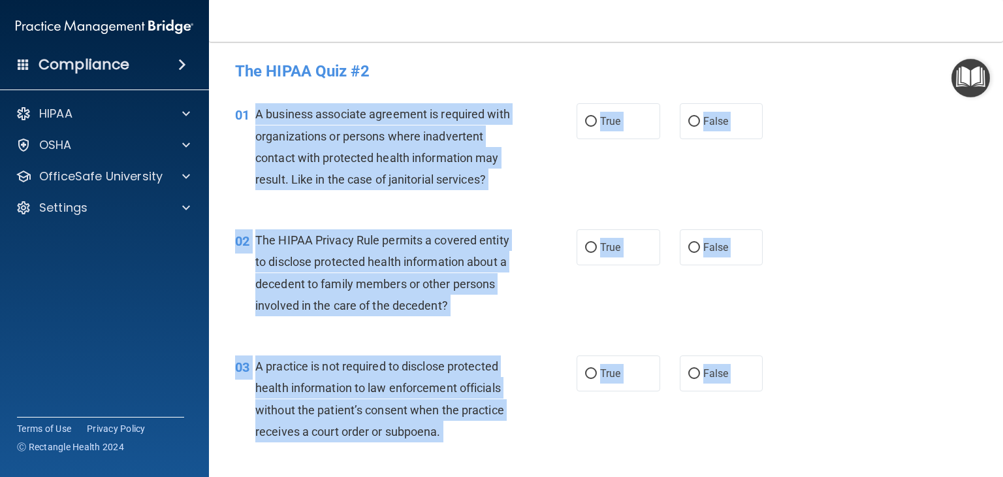
click at [465, 119] on span "A business associate agreement is required with organizations or persons where …" at bounding box center [382, 146] width 255 height 79
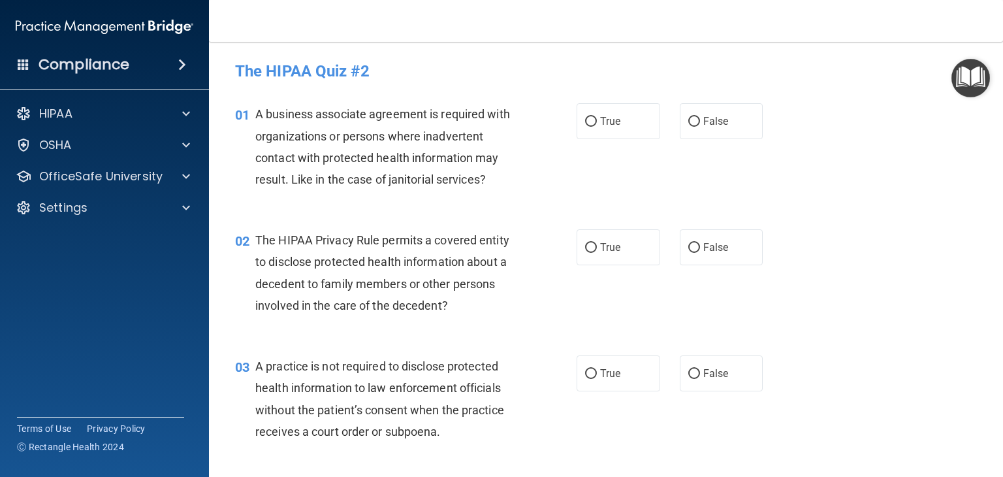
click at [394, 97] on div "01 A business associate agreement is required with organizations or persons whe…" at bounding box center [605, 150] width 761 height 126
drag, startPoint x: 614, startPoint y: 113, endPoint x: 614, endPoint y: 148, distance: 35.3
click at [614, 114] on label "True" at bounding box center [618, 121] width 84 height 36
click at [597, 117] on input "True" at bounding box center [591, 122] width 12 height 10
radio input "true"
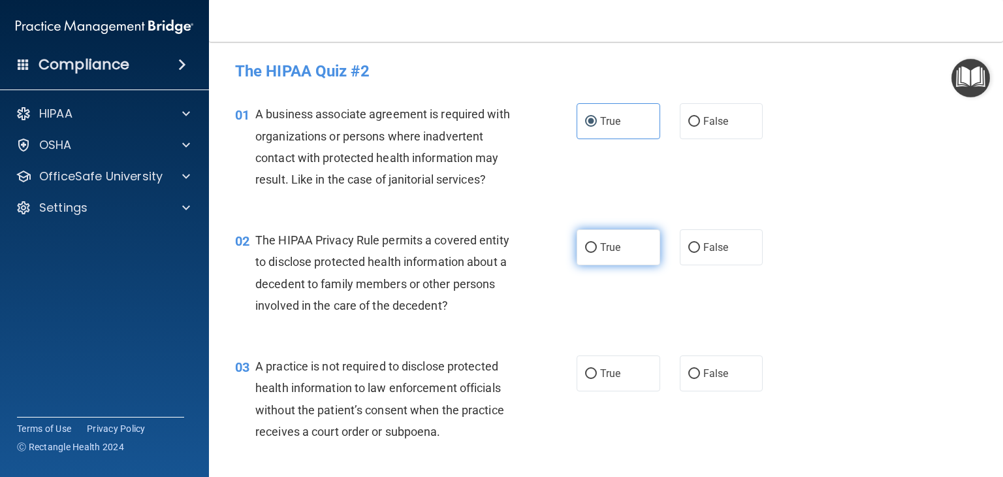
click at [615, 259] on label "True" at bounding box center [618, 247] width 84 height 36
click at [597, 253] on input "True" at bounding box center [591, 248] width 12 height 10
radio input "true"
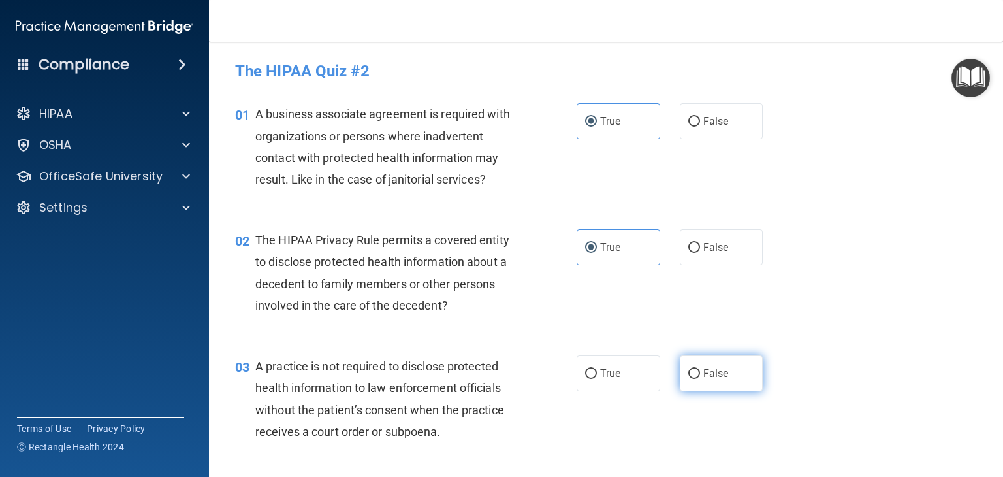
click at [692, 361] on label "False" at bounding box center [722, 373] width 84 height 36
click at [692, 369] on input "False" at bounding box center [694, 374] width 12 height 10
radio input "true"
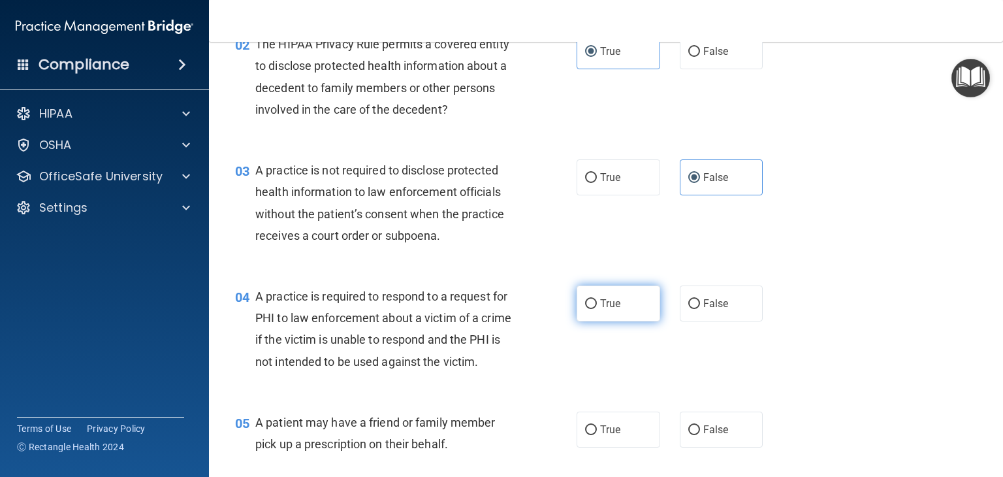
click at [625, 298] on label "True" at bounding box center [618, 303] width 84 height 36
click at [597, 299] on input "True" at bounding box center [591, 304] width 12 height 10
radio input "true"
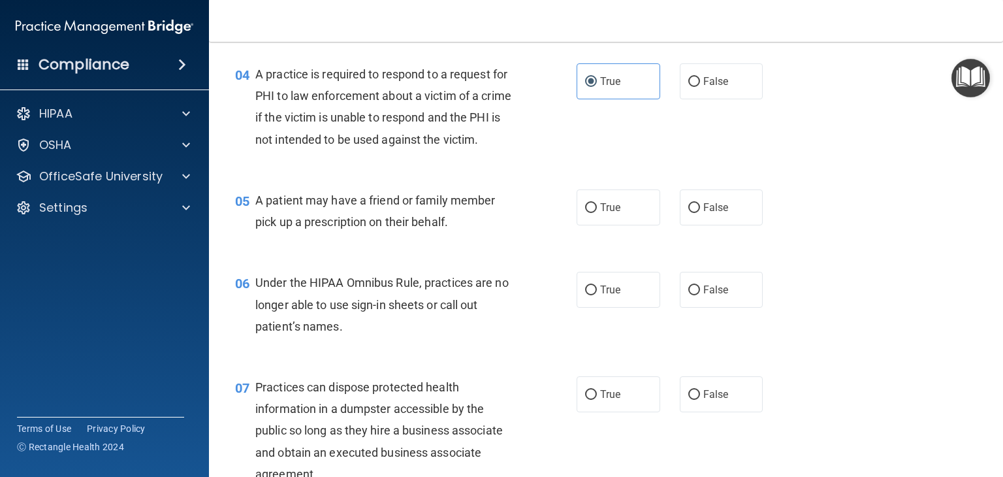
scroll to position [457, 0]
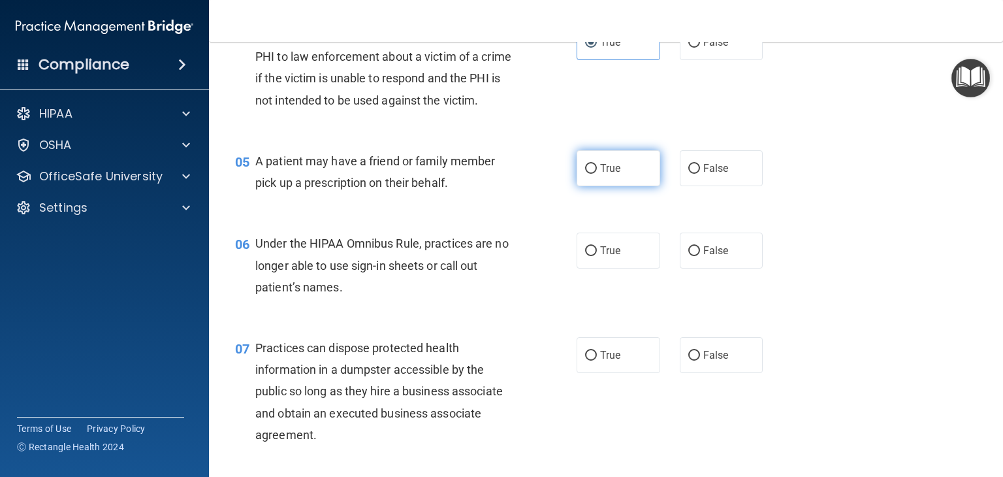
drag, startPoint x: 610, startPoint y: 191, endPoint x: 629, endPoint y: 255, distance: 66.7
click at [610, 174] on span "True" at bounding box center [610, 168] width 20 height 12
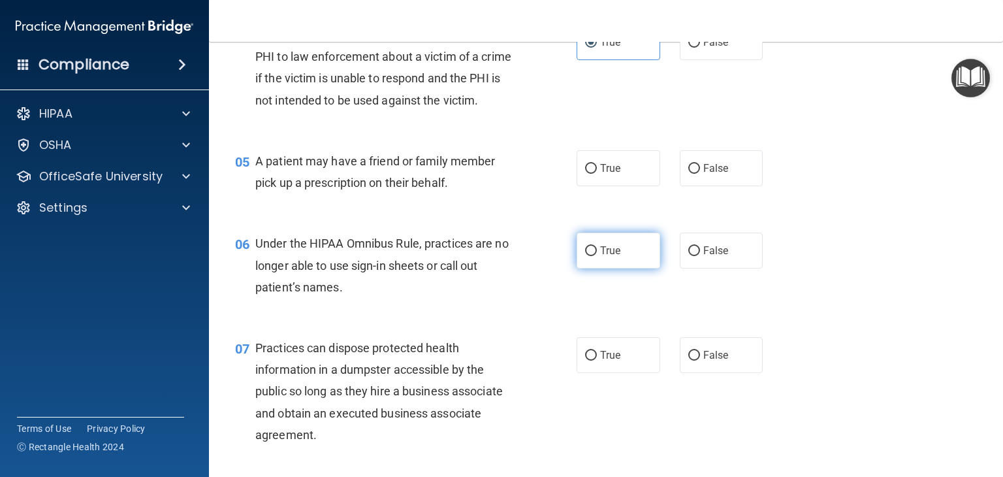
click at [597, 174] on input "True" at bounding box center [591, 169] width 12 height 10
radio input "true"
drag, startPoint x: 698, startPoint y: 279, endPoint x: 703, endPoint y: 314, distance: 35.5
click at [699, 268] on label "False" at bounding box center [722, 250] width 84 height 36
click at [699, 256] on input "False" at bounding box center [694, 251] width 12 height 10
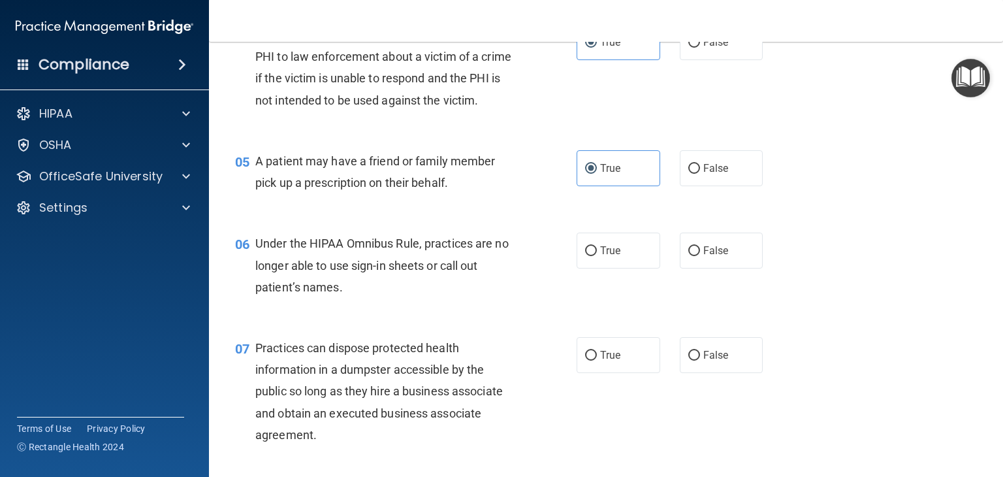
radio input "true"
drag, startPoint x: 718, startPoint y: 345, endPoint x: 715, endPoint y: 360, distance: 14.7
click at [717, 351] on div "07 Practices can dispose protected health information in a dumpster accessible …" at bounding box center [605, 395] width 761 height 148
click at [712, 361] on span "False" at bounding box center [715, 355] width 25 height 12
click at [700, 360] on input "False" at bounding box center [694, 356] width 12 height 10
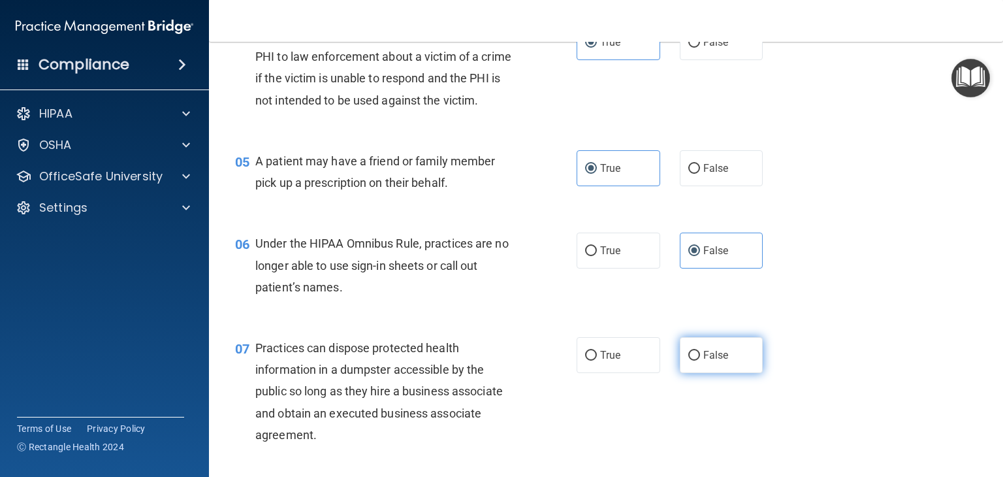
radio input "true"
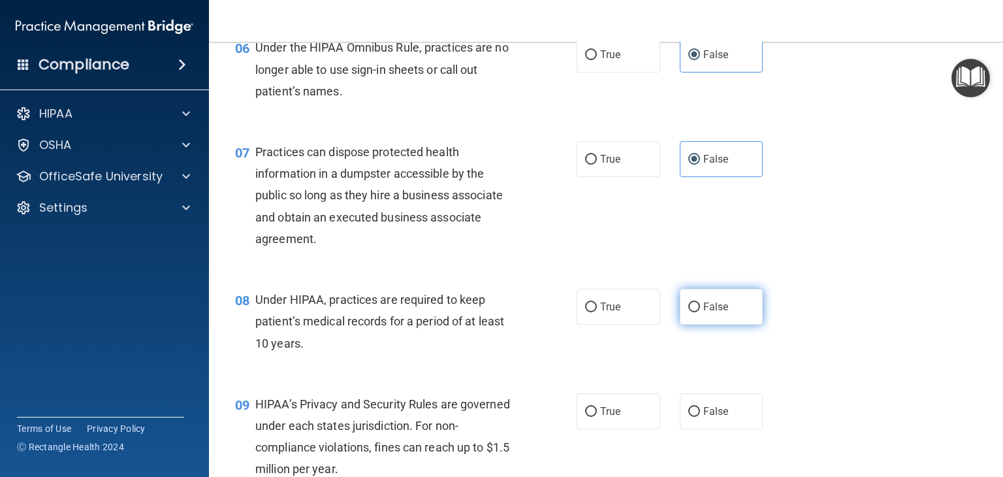
click at [719, 319] on label "False" at bounding box center [722, 307] width 84 height 36
click at [700, 312] on input "False" at bounding box center [694, 307] width 12 height 10
radio input "true"
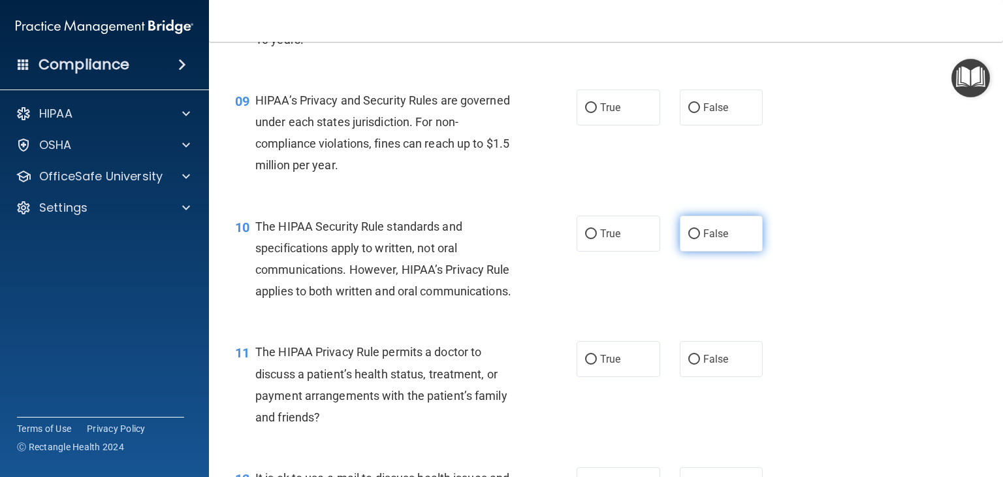
scroll to position [979, 0]
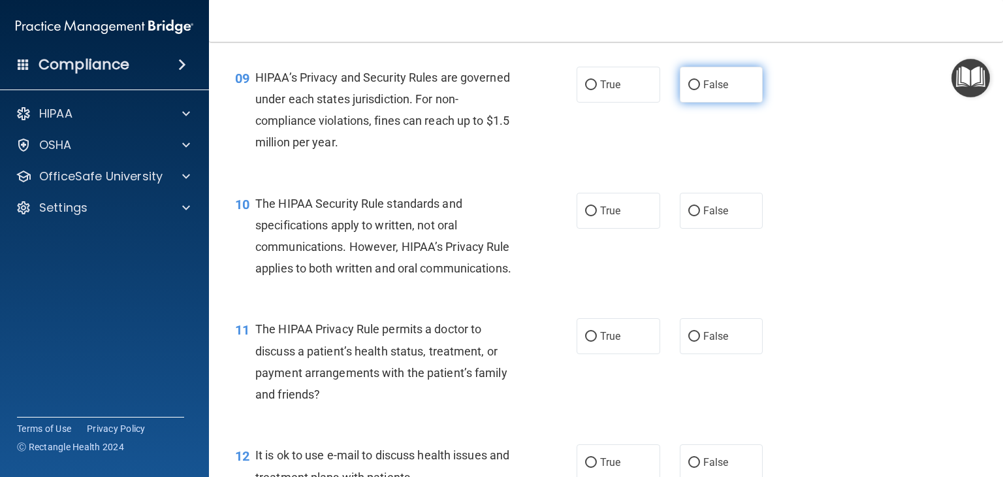
drag, startPoint x: 689, startPoint y: 111, endPoint x: 692, endPoint y: 123, distance: 12.7
click at [689, 102] on label "False" at bounding box center [722, 85] width 84 height 36
click at [689, 90] on input "False" at bounding box center [694, 85] width 12 height 10
radio input "true"
drag, startPoint x: 728, startPoint y: 232, endPoint x: 700, endPoint y: 250, distance: 33.1
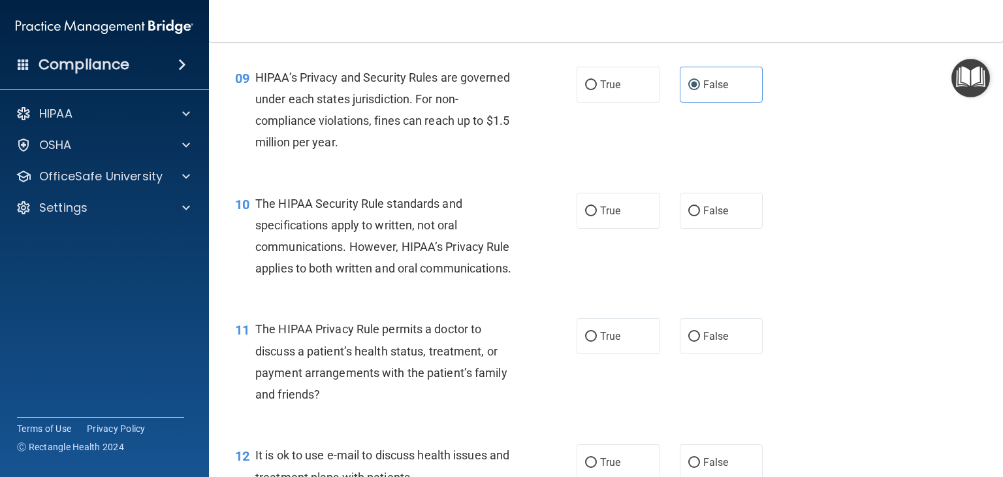
click at [725, 228] on label "False" at bounding box center [722, 211] width 84 height 36
click at [700, 216] on input "False" at bounding box center [694, 211] width 12 height 10
radio input "true"
drag, startPoint x: 582, startPoint y: 403, endPoint x: 586, endPoint y: 396, distance: 8.0
click at [777, 318] on ng-form "11 The HIPAA Privacy Rule permits a doctor to discuss a patient’s health status…" at bounding box center [777, 318] width 0 height 0
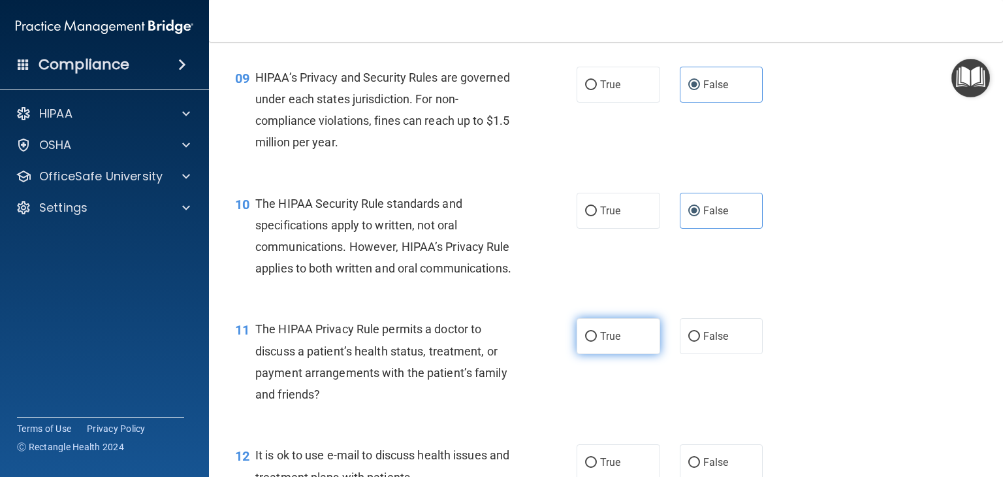
click at [601, 342] on span "True" at bounding box center [610, 336] width 20 height 12
click at [597, 341] on input "True" at bounding box center [591, 337] width 12 height 10
radio input "true"
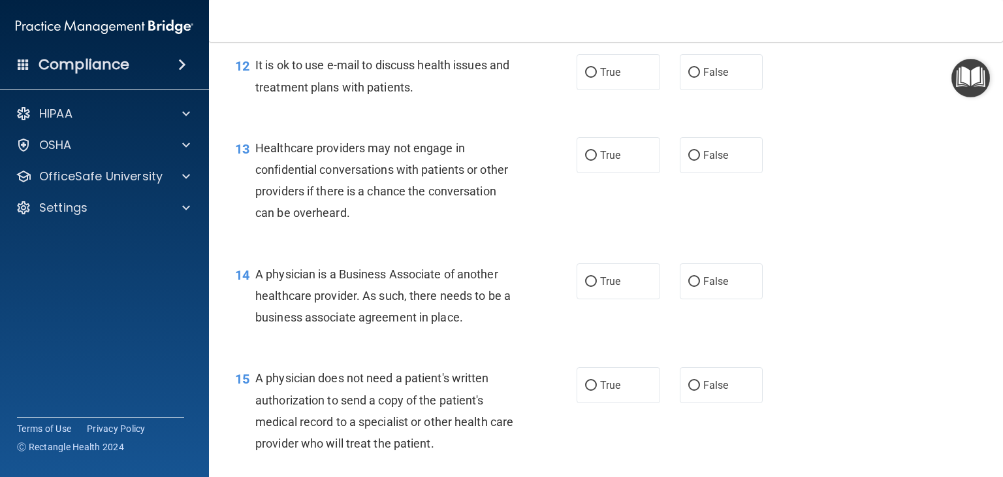
scroll to position [1371, 0]
click at [621, 88] on label "True" at bounding box center [618, 70] width 84 height 36
click at [597, 76] on input "True" at bounding box center [591, 71] width 12 height 10
radio input "true"
click at [705, 172] on div "13 Healthcare providers may not engage in confidential conversations with patie…" at bounding box center [605, 182] width 761 height 126
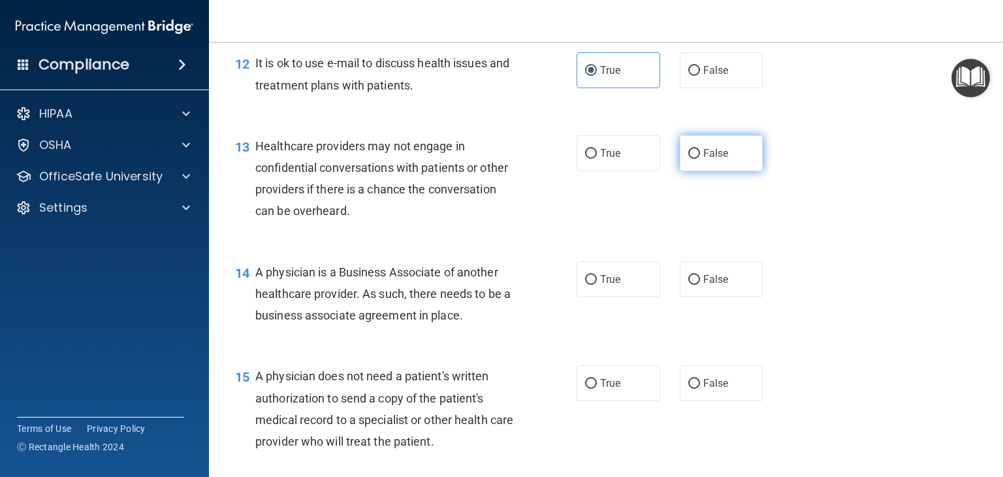
click at [713, 171] on label "False" at bounding box center [722, 153] width 84 height 36
click at [700, 159] on input "False" at bounding box center [694, 154] width 12 height 10
radio input "true"
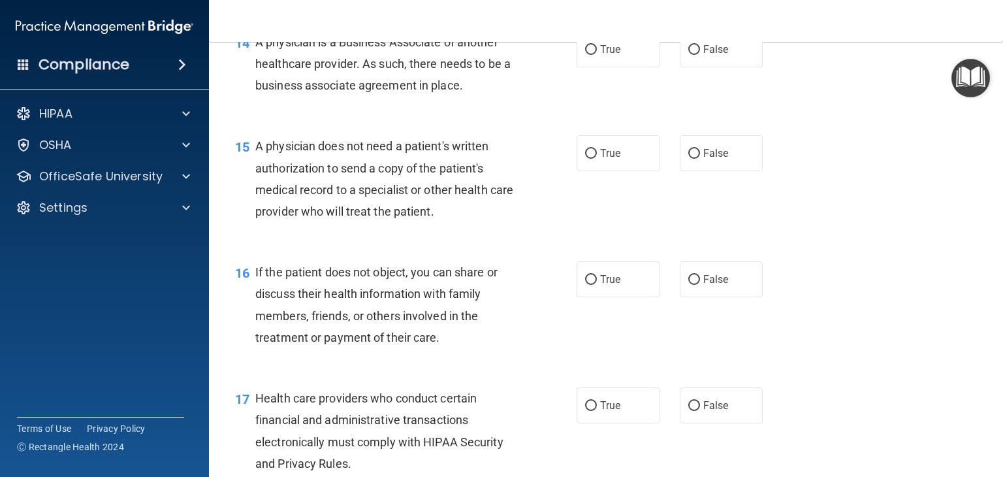
scroll to position [1632, 0]
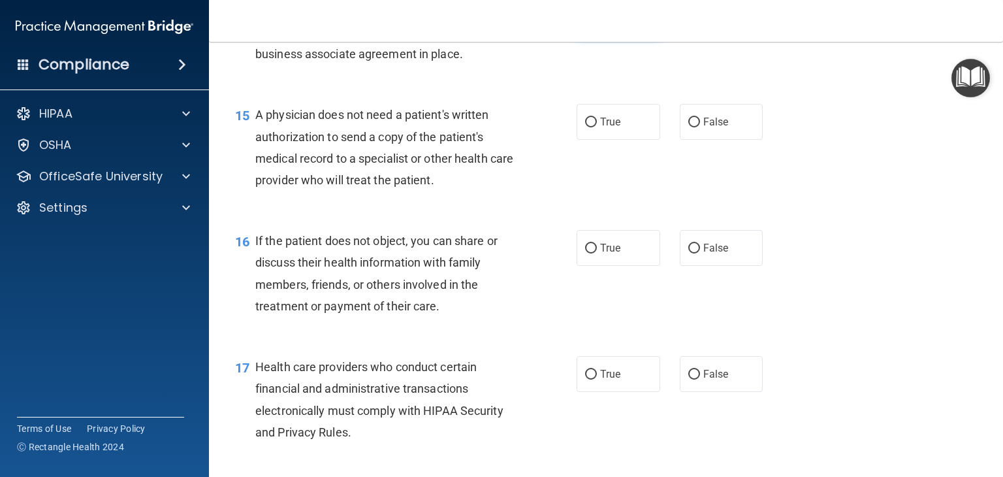
click at [636, 36] on label "True" at bounding box center [618, 18] width 84 height 36
click at [597, 23] on input "True" at bounding box center [591, 19] width 12 height 10
radio input "true"
drag, startPoint x: 628, startPoint y: 142, endPoint x: 619, endPoint y: 157, distance: 18.1
click at [626, 146] on div "15 A physician does not need a patient's written authorization to send a copy o…" at bounding box center [605, 150] width 761 height 126
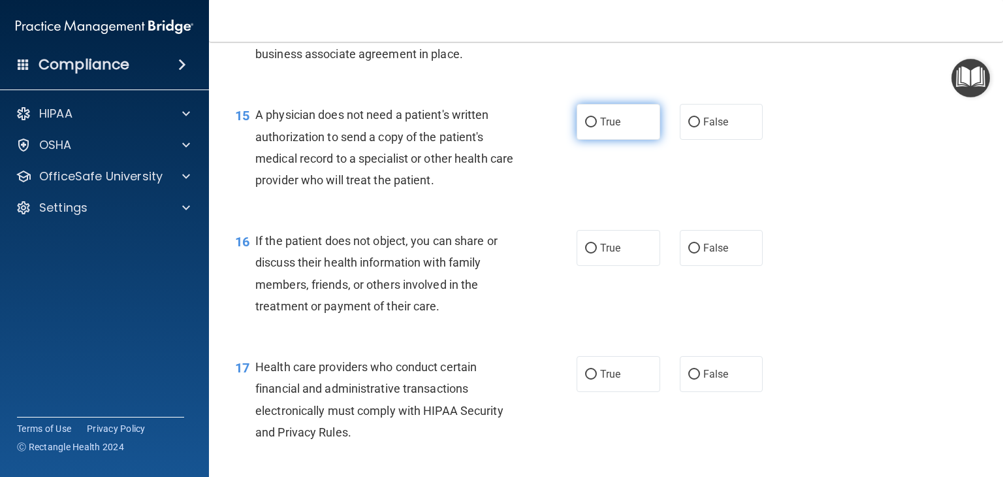
click at [619, 140] on label "True" at bounding box center [618, 122] width 84 height 36
click at [597, 127] on input "True" at bounding box center [591, 122] width 12 height 10
radio input "true"
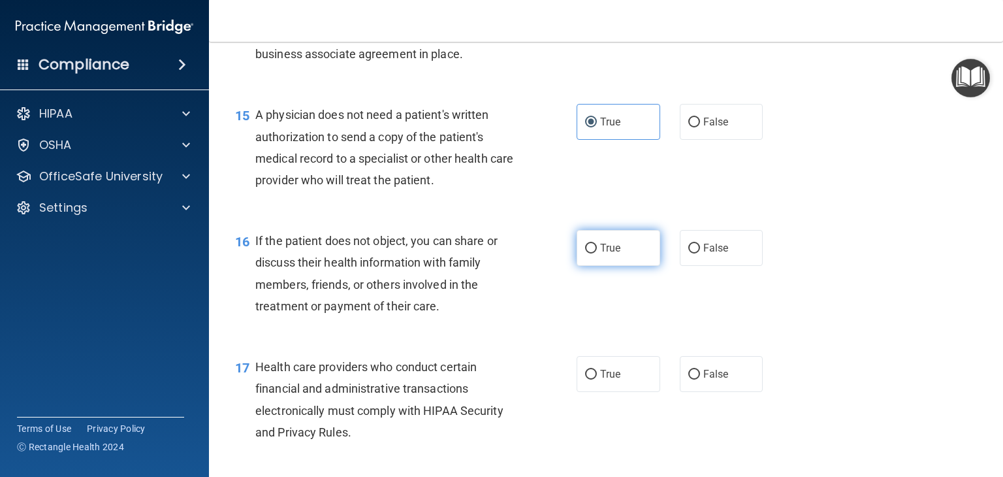
click at [616, 266] on label "True" at bounding box center [618, 248] width 84 height 36
click at [597, 253] on input "True" at bounding box center [591, 248] width 12 height 10
radio input "true"
drag, startPoint x: 629, startPoint y: 354, endPoint x: 630, endPoint y: 363, distance: 8.6
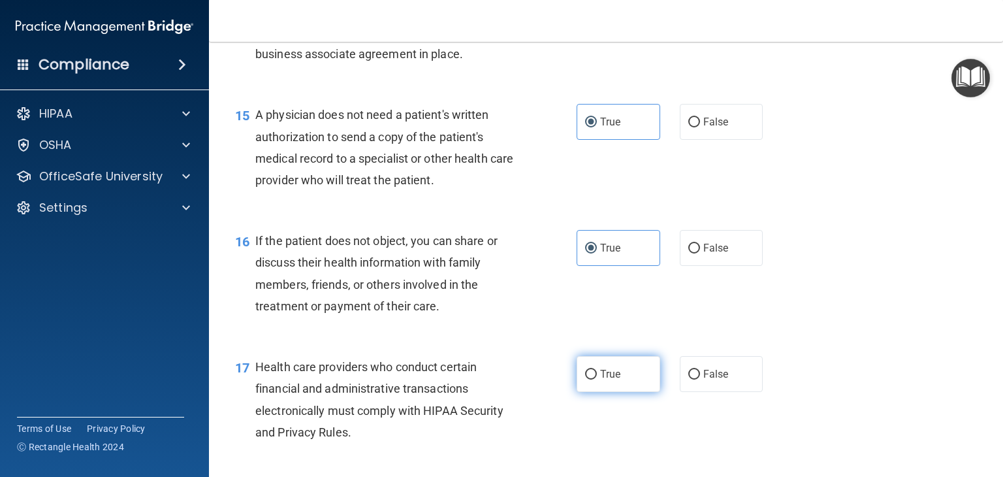
drag, startPoint x: 630, startPoint y: 363, endPoint x: 583, endPoint y: 427, distance: 79.4
click at [582, 392] on label "True" at bounding box center [618, 374] width 84 height 36
click at [585, 379] on input "True" at bounding box center [591, 374] width 12 height 10
radio input "true"
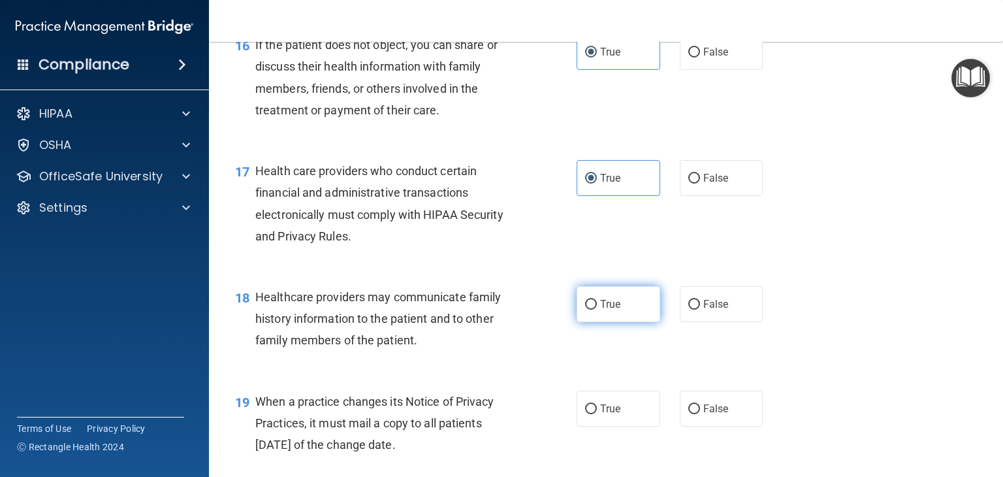
click at [637, 322] on label "True" at bounding box center [618, 304] width 84 height 36
click at [597, 309] on input "True" at bounding box center [591, 305] width 12 height 10
radio input "true"
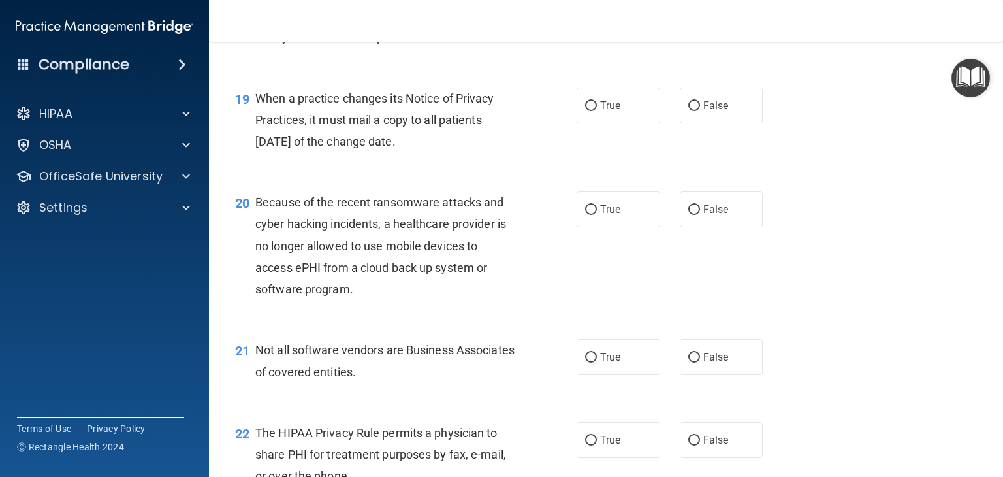
scroll to position [2154, 0]
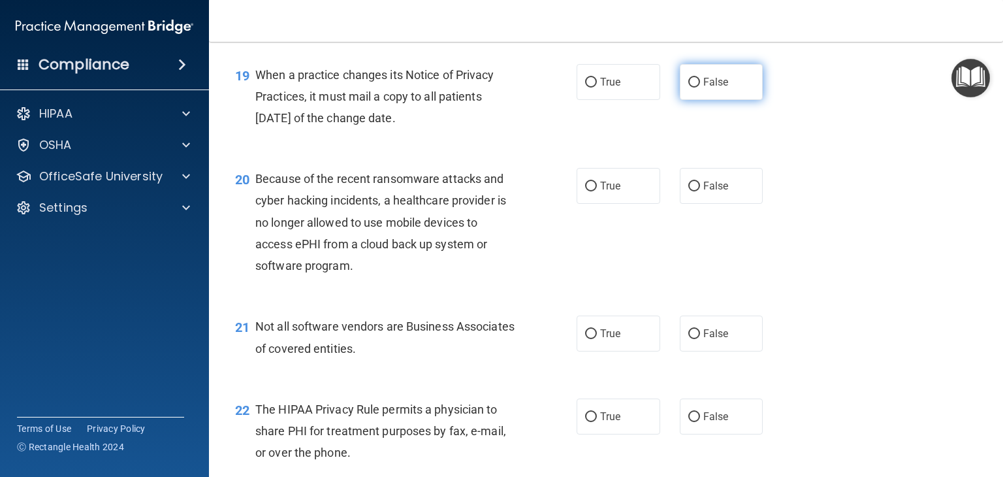
click at [688, 87] on input "False" at bounding box center [694, 83] width 12 height 10
radio input "true"
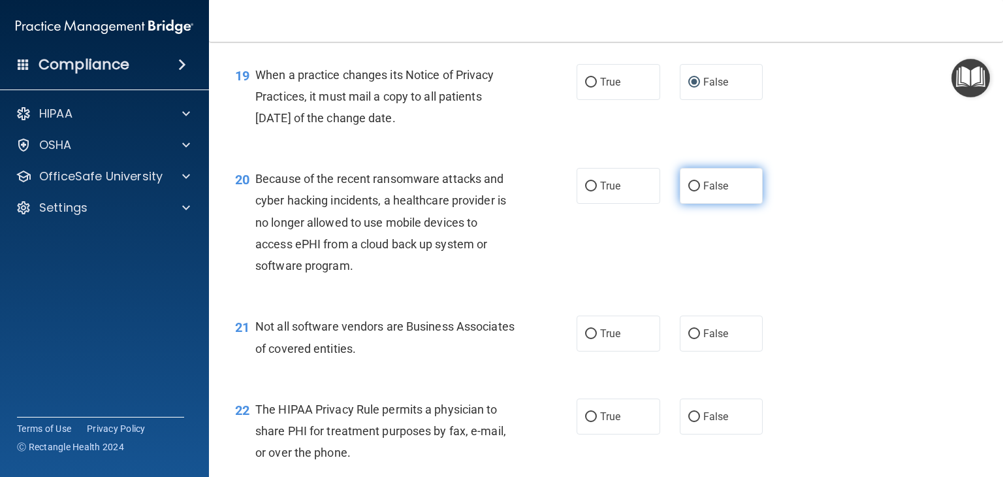
drag, startPoint x: 710, startPoint y: 228, endPoint x: 707, endPoint y: 234, distance: 6.7
click at [709, 192] on span "False" at bounding box center [715, 186] width 25 height 12
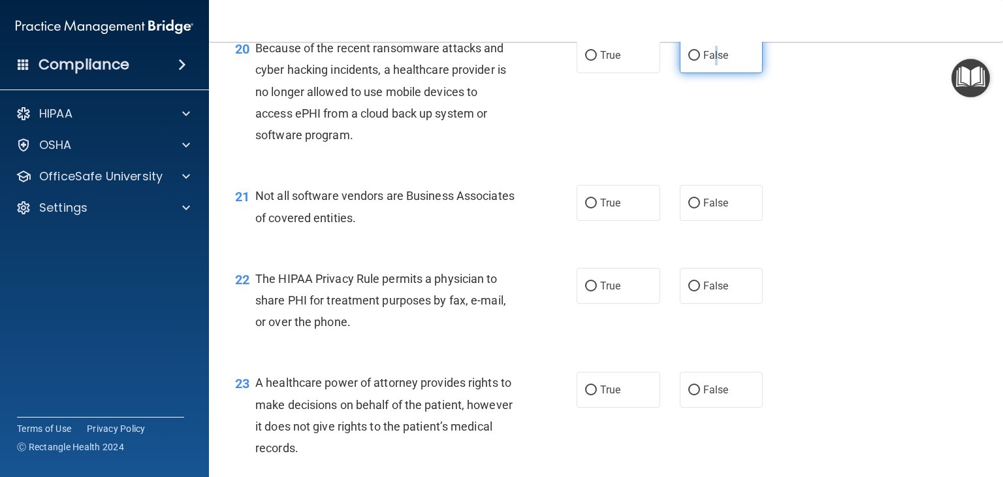
click at [706, 61] on span "False" at bounding box center [715, 55] width 25 height 12
click at [700, 61] on input "False" at bounding box center [694, 56] width 12 height 10
radio input "true"
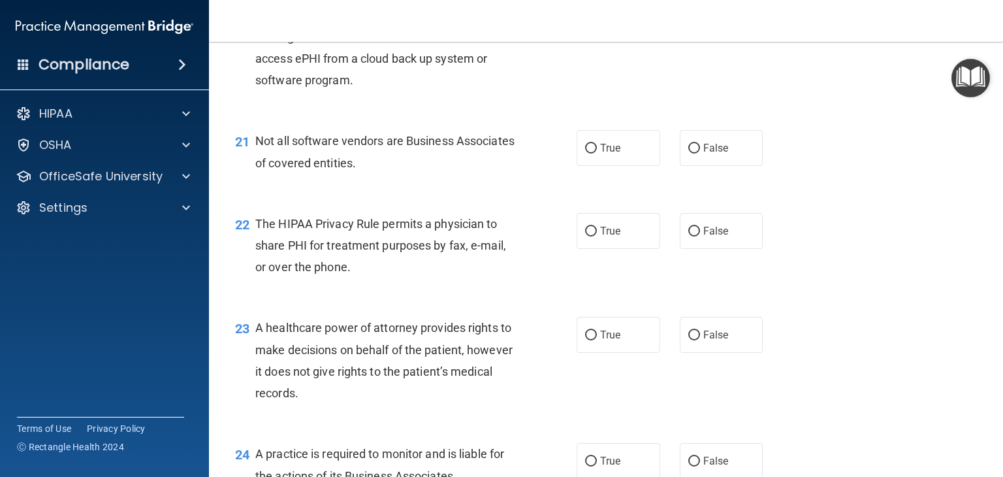
scroll to position [2415, 0]
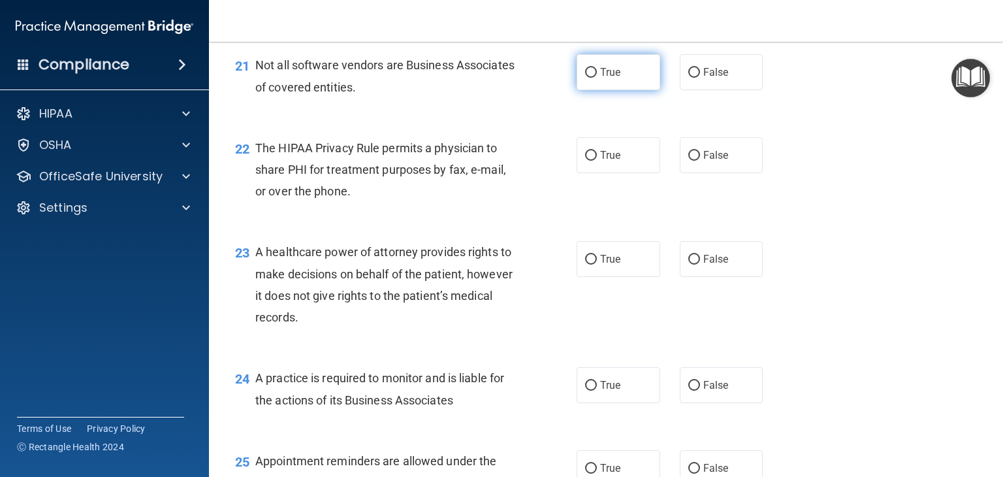
click at [610, 78] on span "True" at bounding box center [610, 72] width 20 height 12
click at [597, 78] on input "True" at bounding box center [591, 73] width 12 height 10
radio input "true"
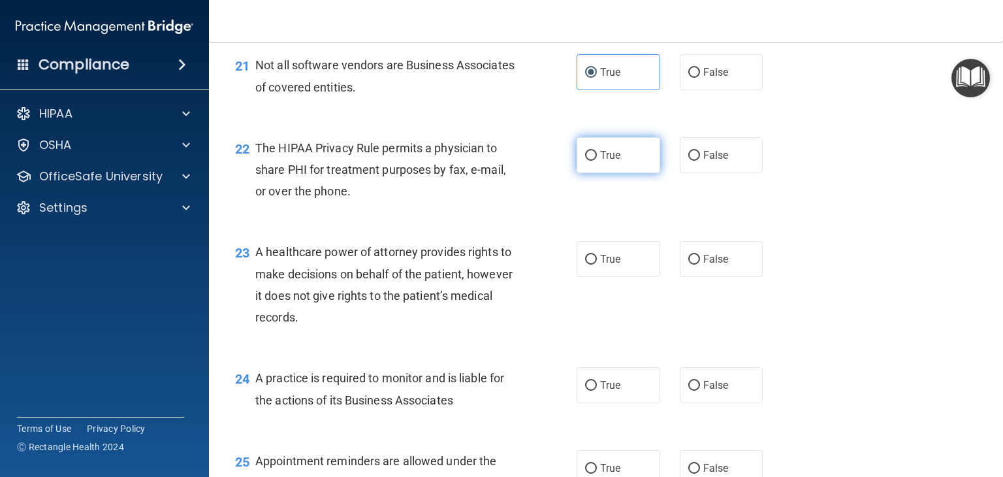
click at [614, 161] on span "True" at bounding box center [610, 155] width 20 height 12
click at [597, 161] on input "True" at bounding box center [591, 156] width 12 height 10
radio input "true"
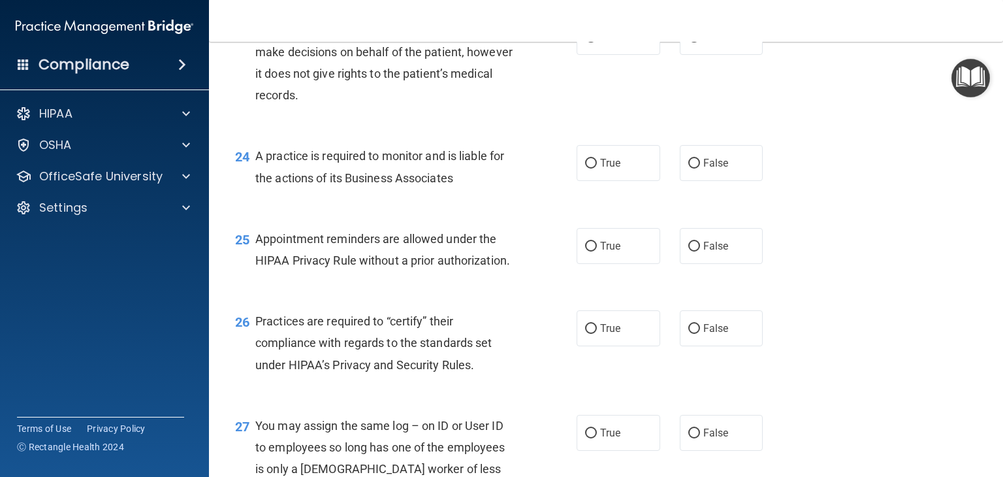
scroll to position [2642, 0]
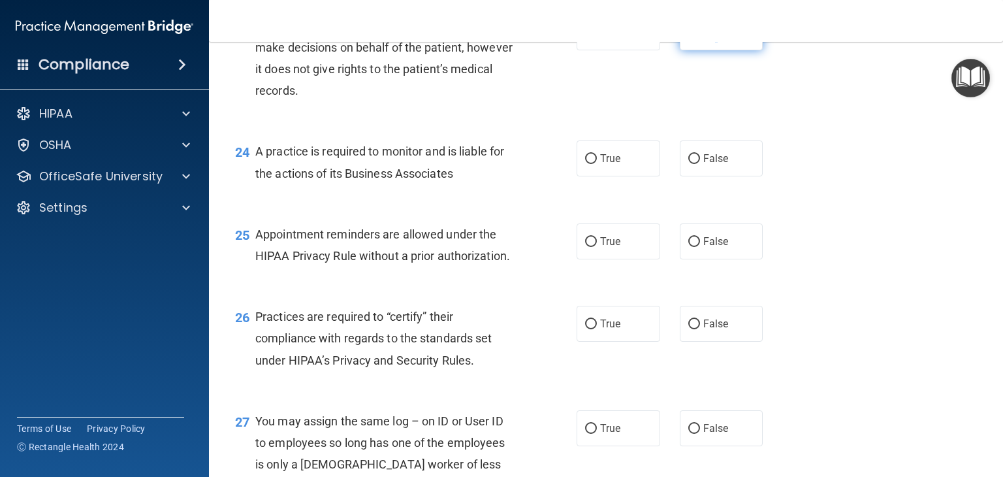
click at [710, 39] on span "False" at bounding box center [715, 32] width 25 height 12
click at [609, 176] on label "True" at bounding box center [618, 158] width 84 height 36
click at [597, 164] on input "True" at bounding box center [591, 159] width 12 height 10
radio input "true"
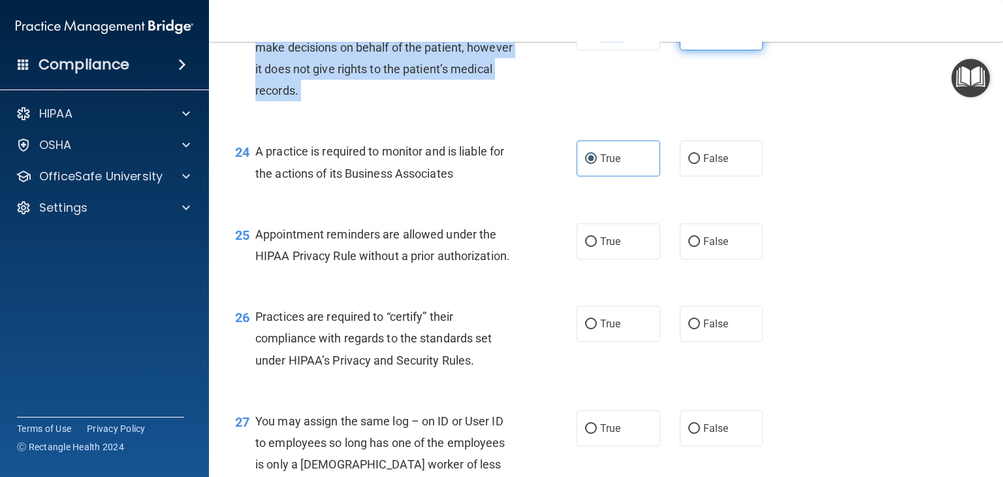
drag, startPoint x: 695, startPoint y: 57, endPoint x: 696, endPoint y: 68, distance: 10.6
click at [695, 50] on label "False" at bounding box center [722, 32] width 84 height 36
click at [695, 38] on input "False" at bounding box center [694, 33] width 12 height 10
radio input "true"
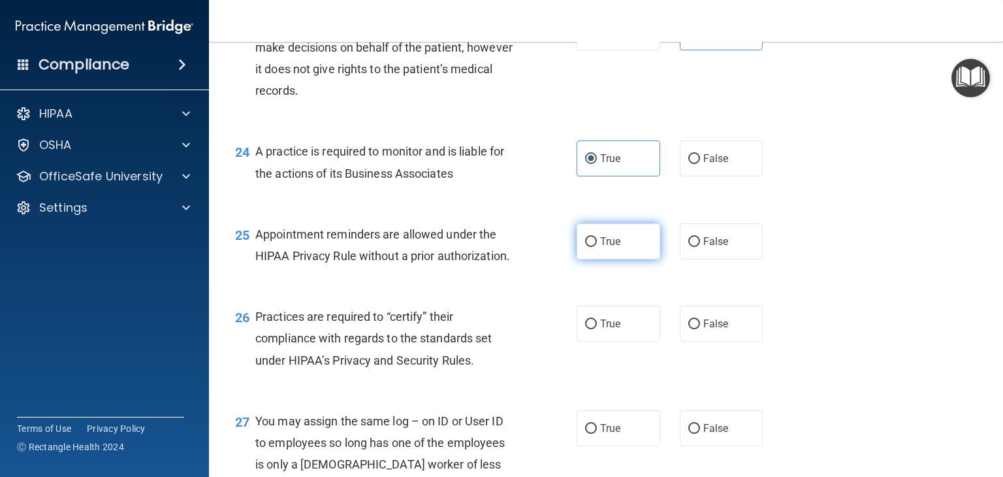
click at [609, 259] on label "True" at bounding box center [618, 241] width 84 height 36
click at [597, 247] on input "True" at bounding box center [591, 242] width 12 height 10
radio input "true"
click at [711, 259] on label "False" at bounding box center [722, 241] width 84 height 36
click at [700, 247] on input "False" at bounding box center [694, 242] width 12 height 10
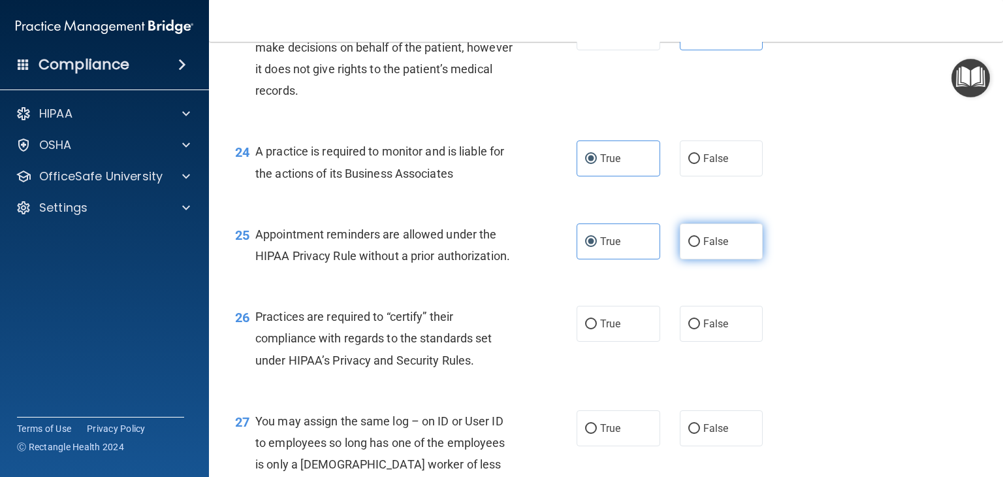
radio input "true"
radio input "false"
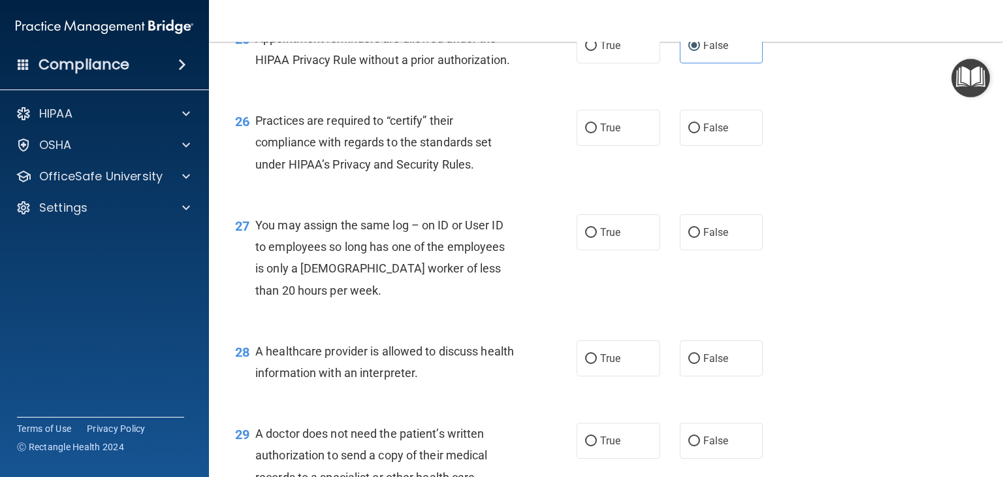
scroll to position [2903, 0]
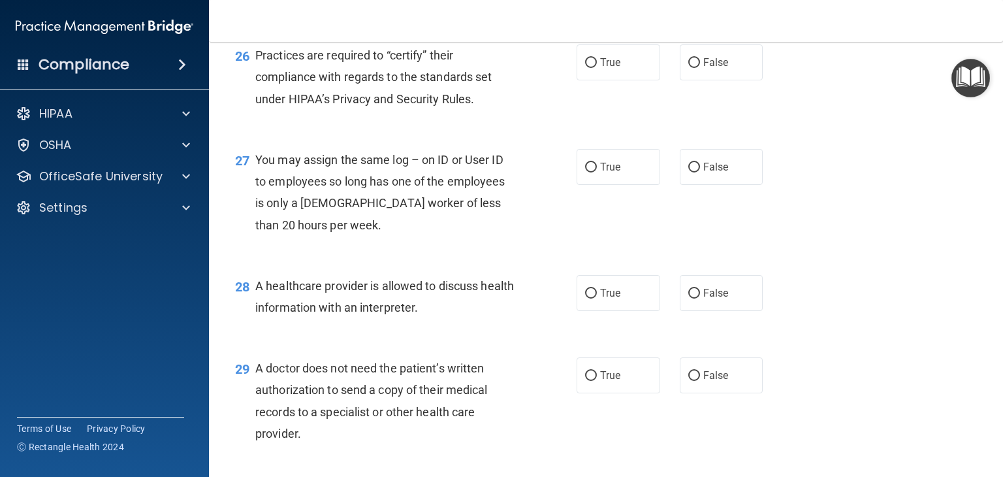
drag, startPoint x: 707, startPoint y: 100, endPoint x: 699, endPoint y: 155, distance: 56.0
click at [706, 69] on span "False" at bounding box center [715, 62] width 25 height 12
click at [700, 68] on input "False" at bounding box center [694, 63] width 12 height 10
radio input "true"
click at [700, 185] on label "False" at bounding box center [722, 167] width 84 height 36
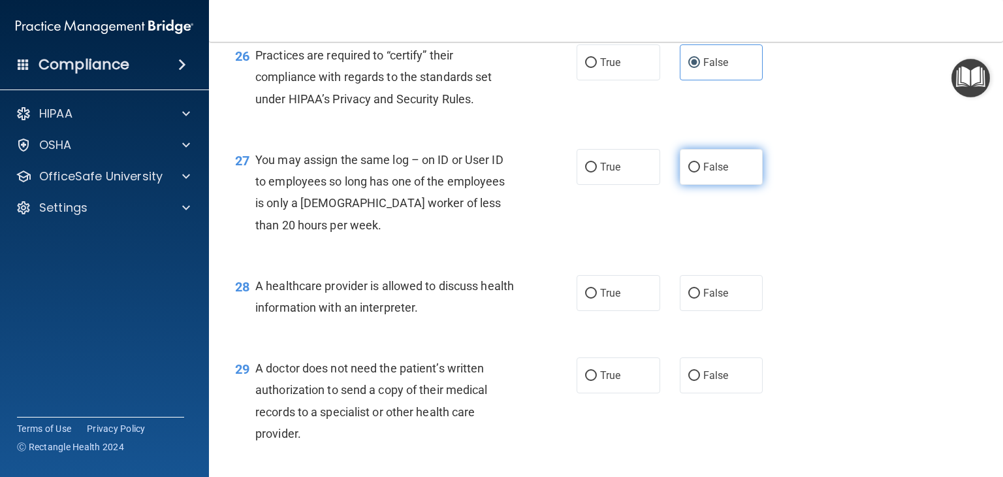
click at [700, 172] on input "False" at bounding box center [694, 168] width 12 height 10
radio input "true"
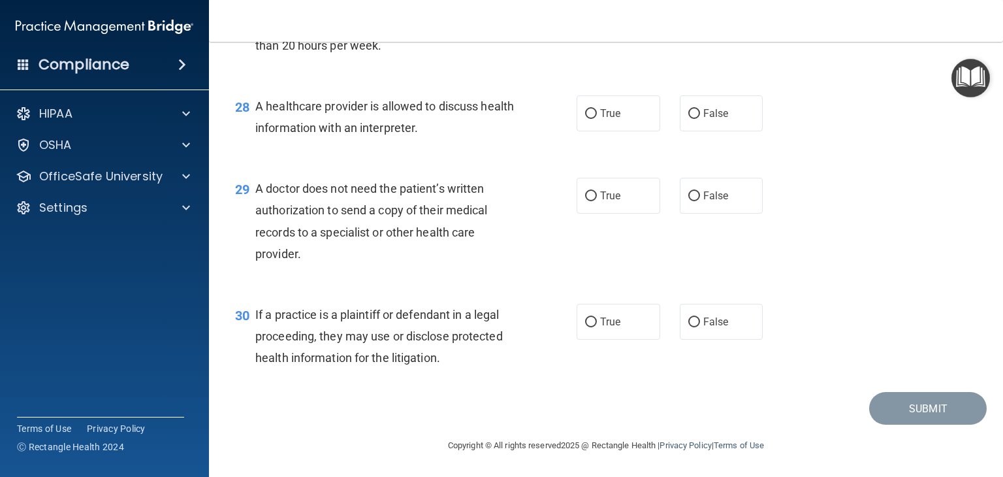
scroll to position [3126, 0]
drag, startPoint x: 621, startPoint y: 116, endPoint x: 623, endPoint y: 132, distance: 15.7
click at [621, 116] on label "True" at bounding box center [618, 113] width 84 height 36
click at [597, 116] on input "True" at bounding box center [591, 114] width 12 height 10
radio input "true"
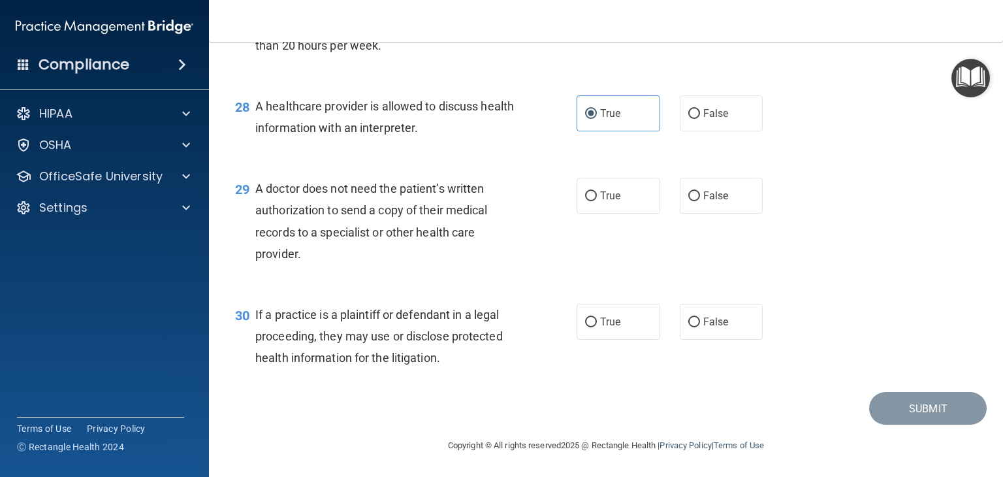
drag, startPoint x: 616, startPoint y: 199, endPoint x: 619, endPoint y: 230, distance: 30.9
click at [615, 199] on label "True" at bounding box center [618, 196] width 84 height 36
click at [597, 199] on input "True" at bounding box center [591, 196] width 12 height 10
radio input "true"
click at [624, 306] on label "True" at bounding box center [618, 322] width 84 height 36
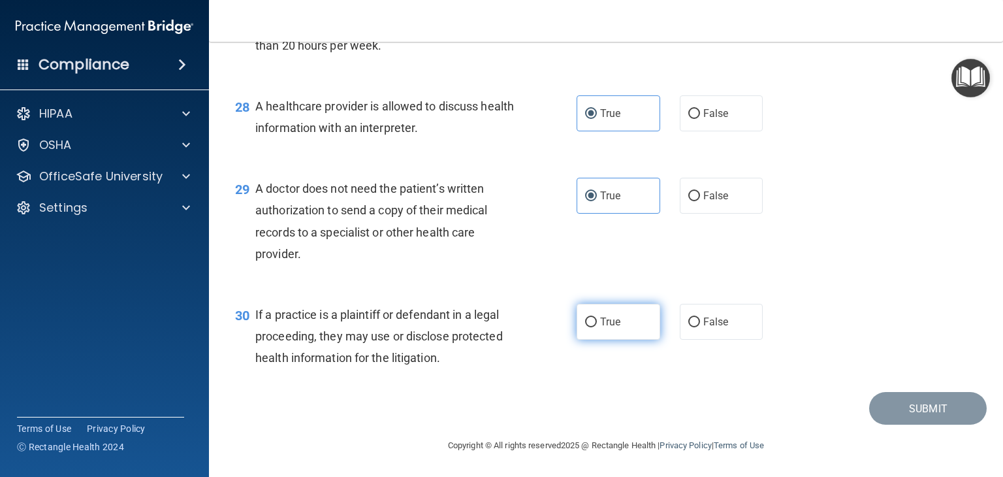
click at [597, 317] on input "True" at bounding box center [591, 322] width 12 height 10
radio input "true"
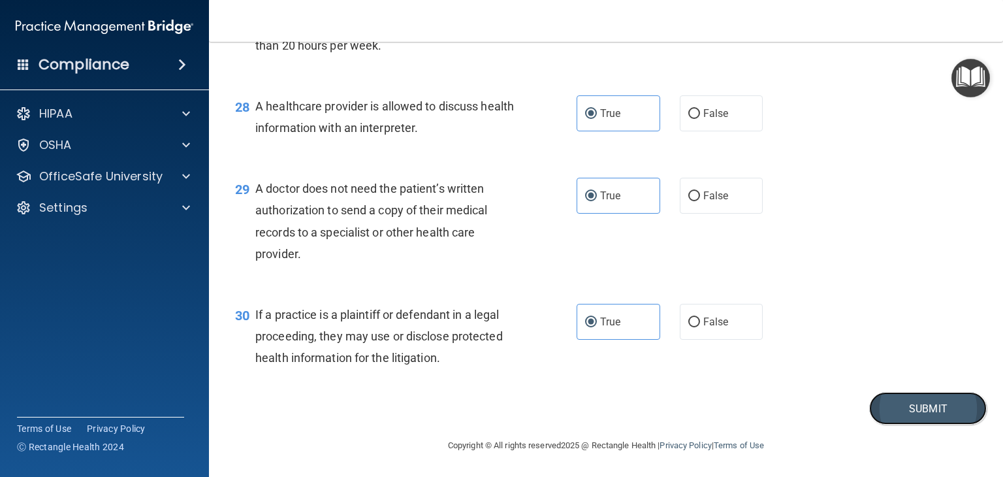
click at [929, 402] on button "Submit" at bounding box center [927, 408] width 117 height 33
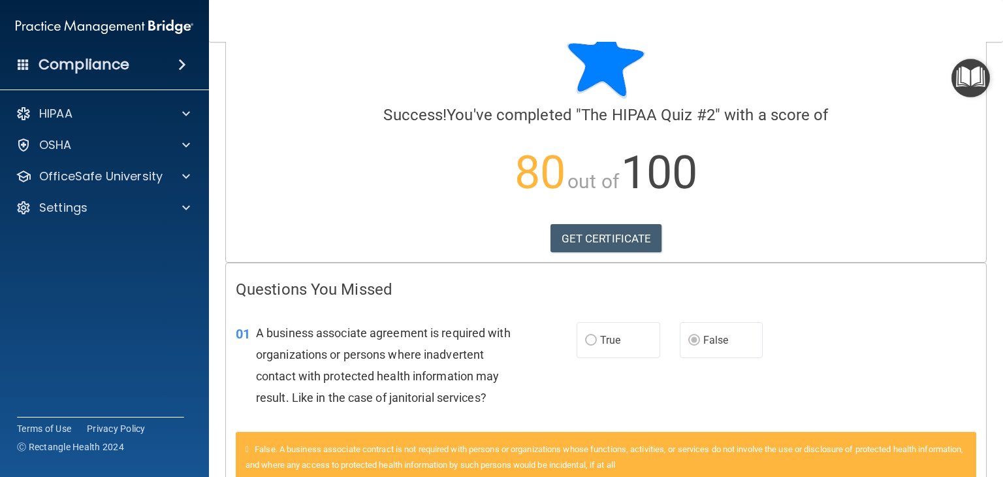
scroll to position [196, 0]
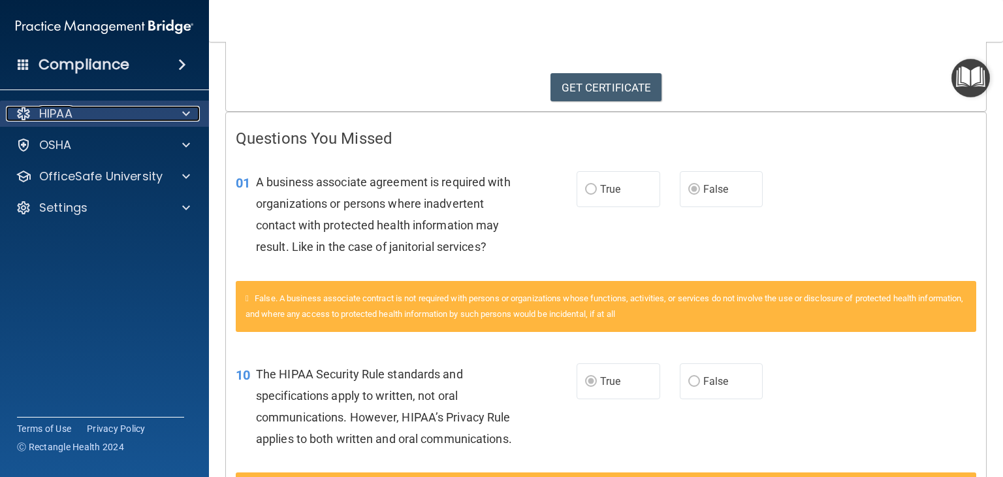
click at [170, 110] on div at bounding box center [184, 114] width 33 height 16
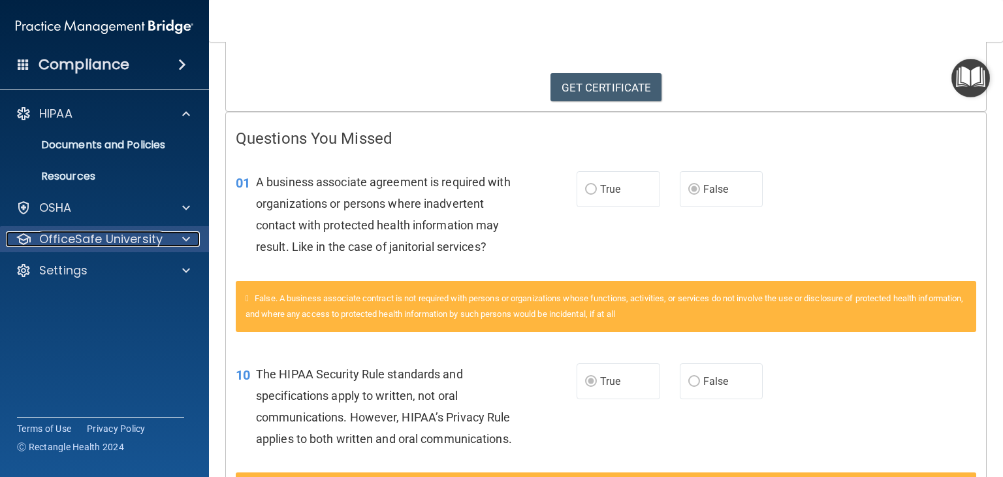
click at [144, 231] on p "OfficeSafe University" at bounding box center [100, 239] width 123 height 16
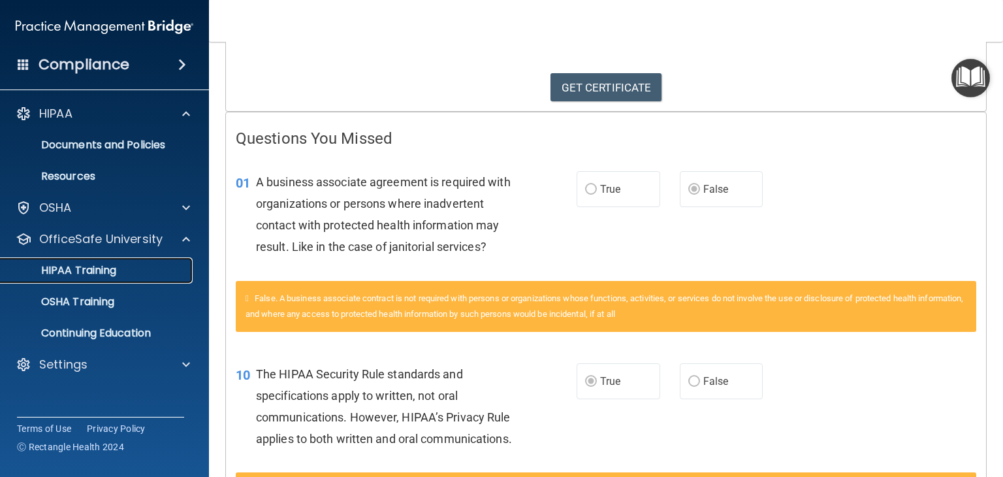
click at [112, 278] on link "HIPAA Training" at bounding box center [90, 270] width 206 height 26
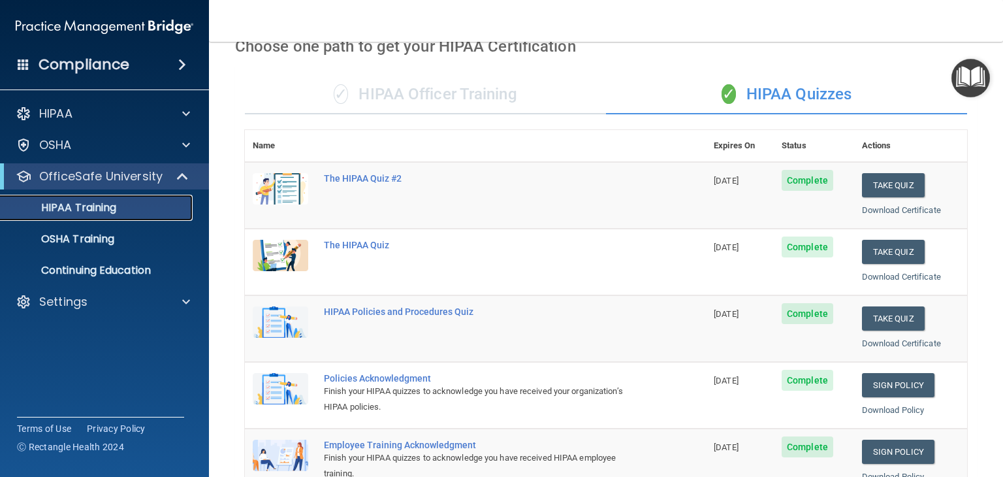
scroll to position [65, 0]
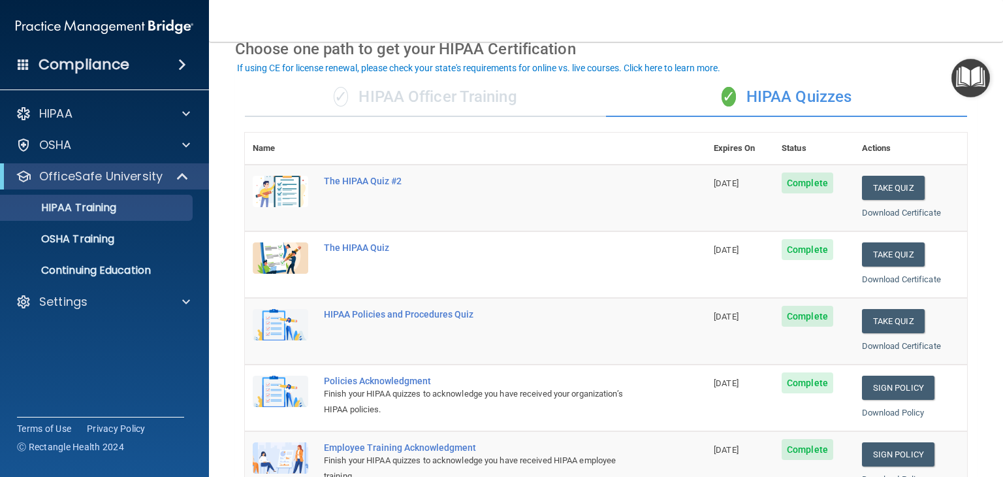
click at [458, 100] on div "✓ HIPAA Officer Training" at bounding box center [425, 97] width 361 height 39
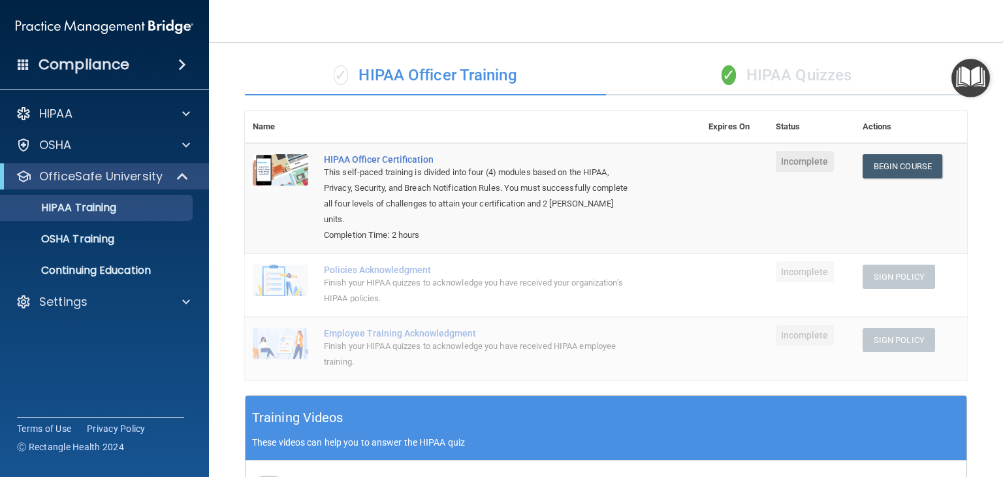
scroll to position [84, 0]
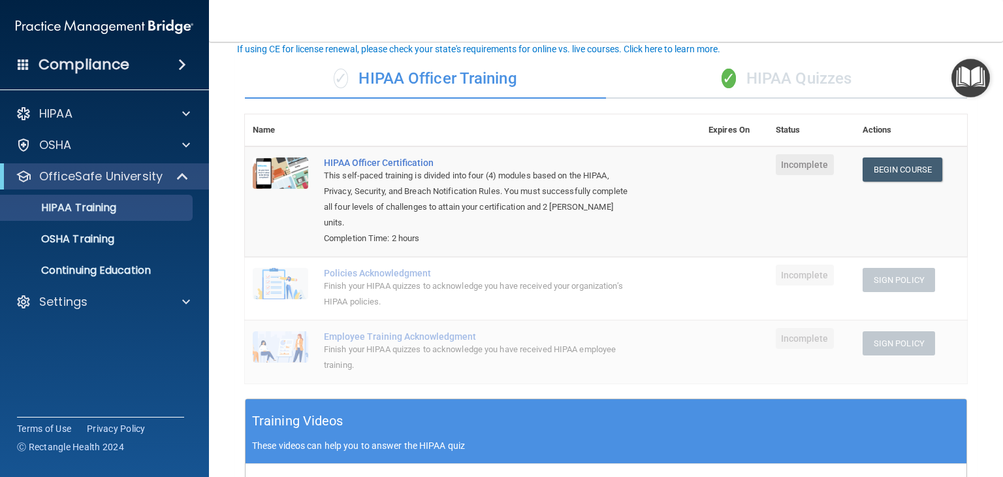
click at [818, 76] on div "✓ HIPAA Quizzes" at bounding box center [786, 78] width 361 height 39
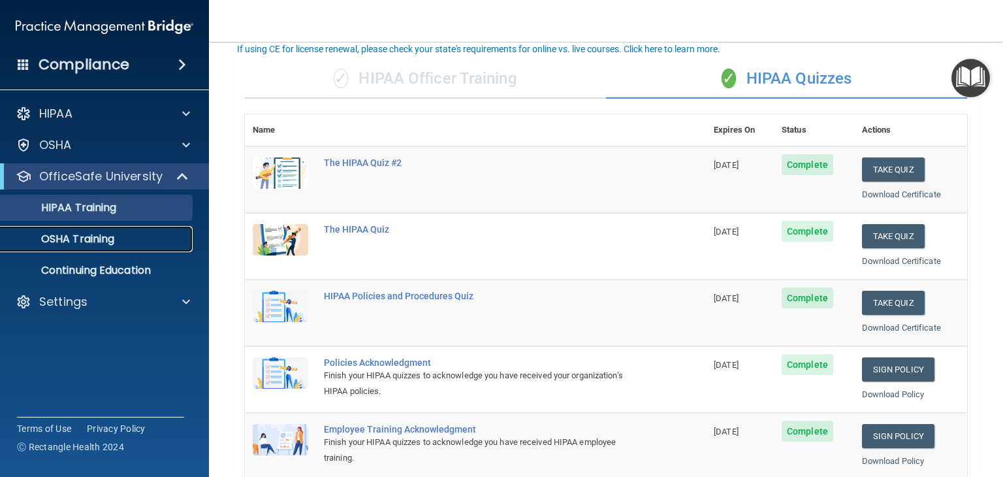
click at [65, 232] on p "OSHA Training" at bounding box center [61, 238] width 106 height 13
